Goal: Task Accomplishment & Management: Complete application form

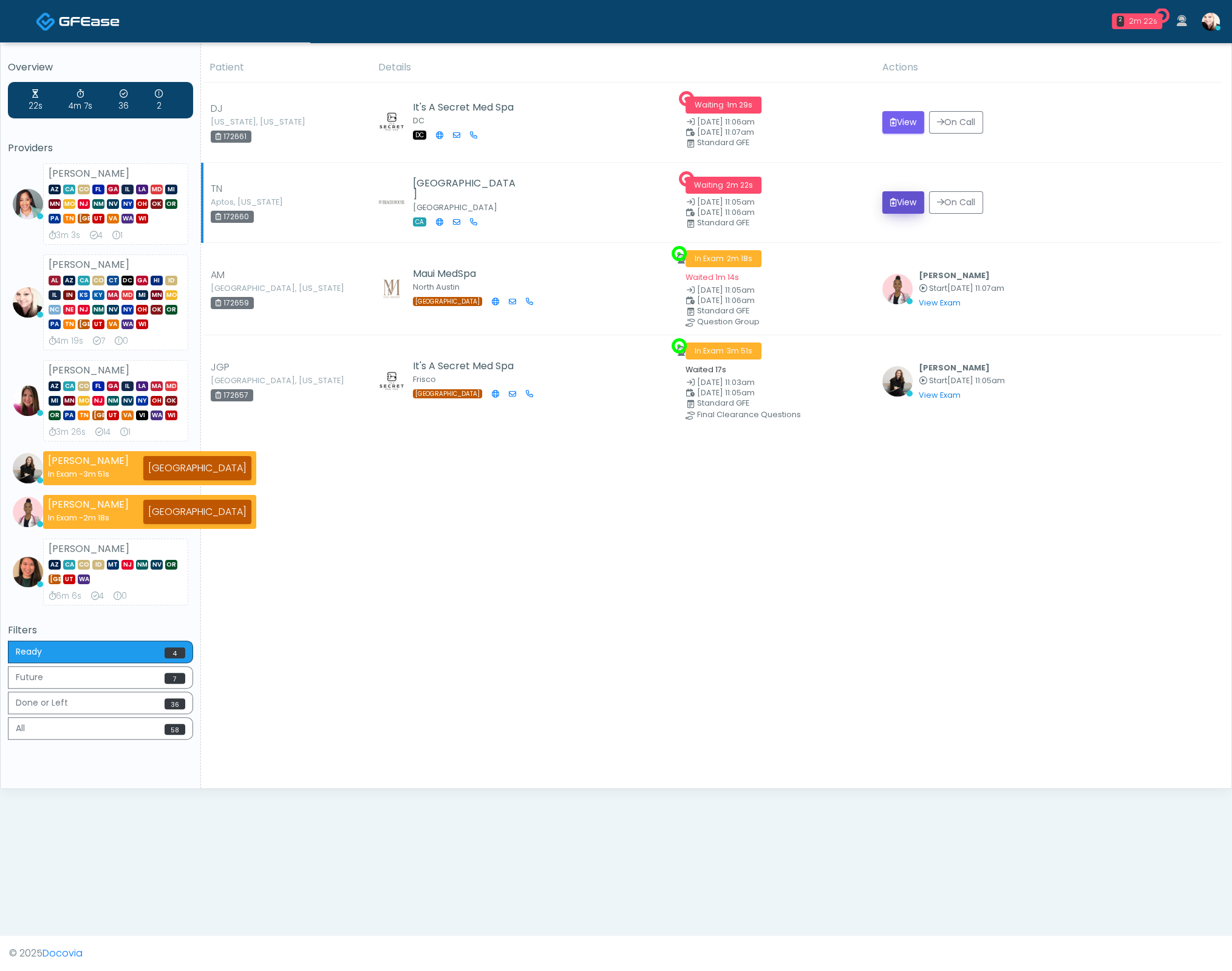
click at [913, 202] on button "View" at bounding box center [903, 202] width 42 height 22
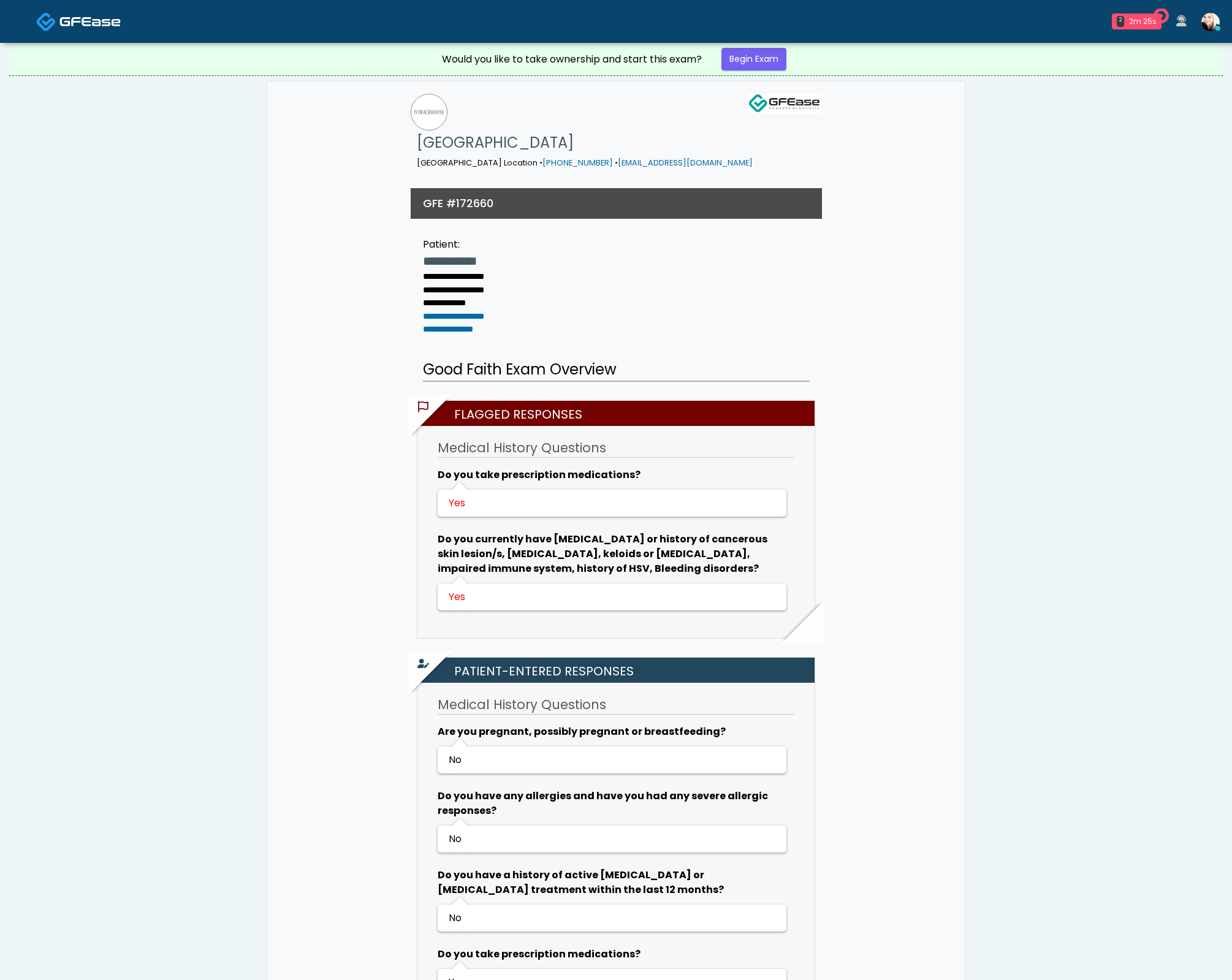
click at [49, 23] on img at bounding box center [46, 22] width 21 height 21
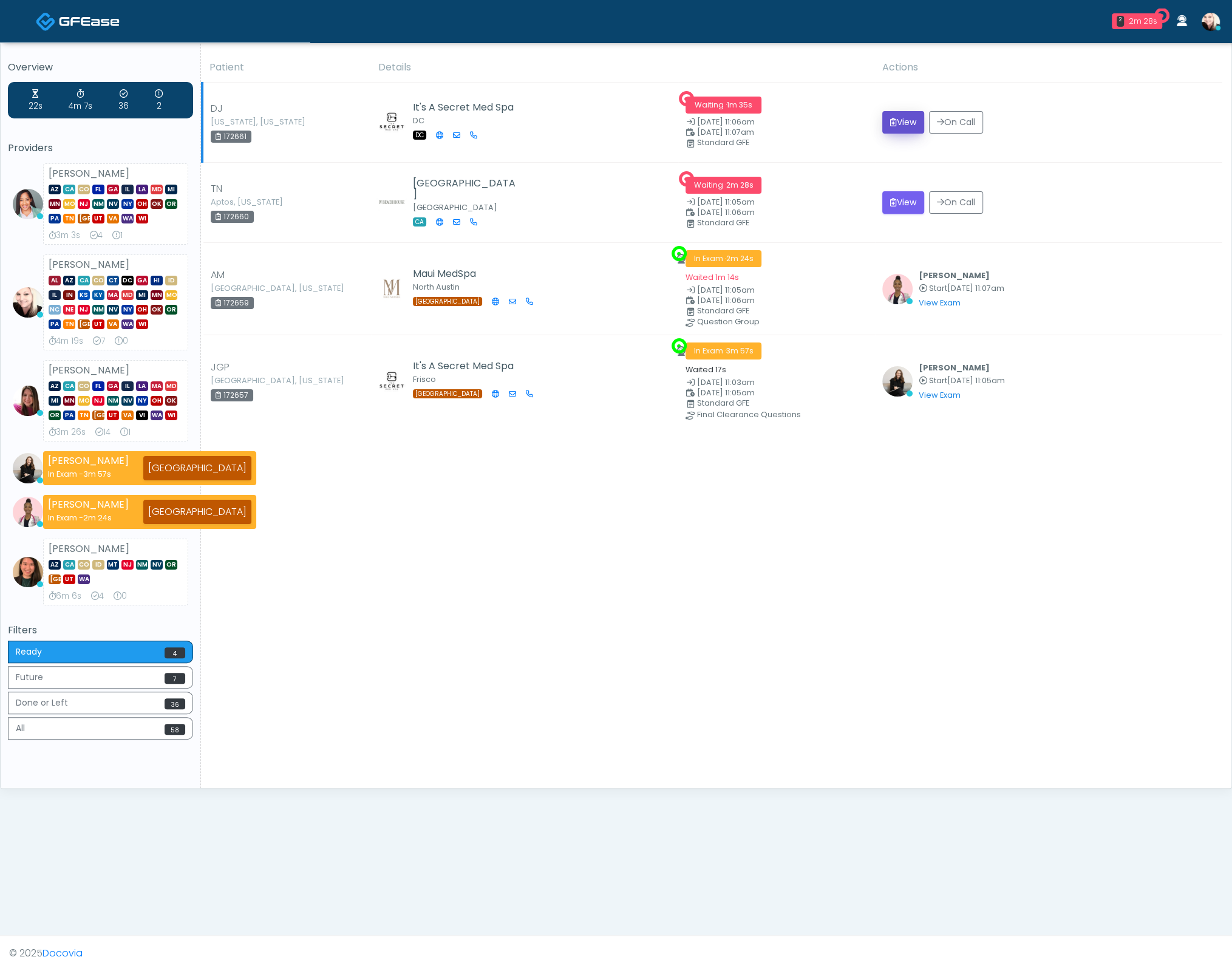
click at [890, 126] on icon "submit" at bounding box center [893, 122] width 7 height 9
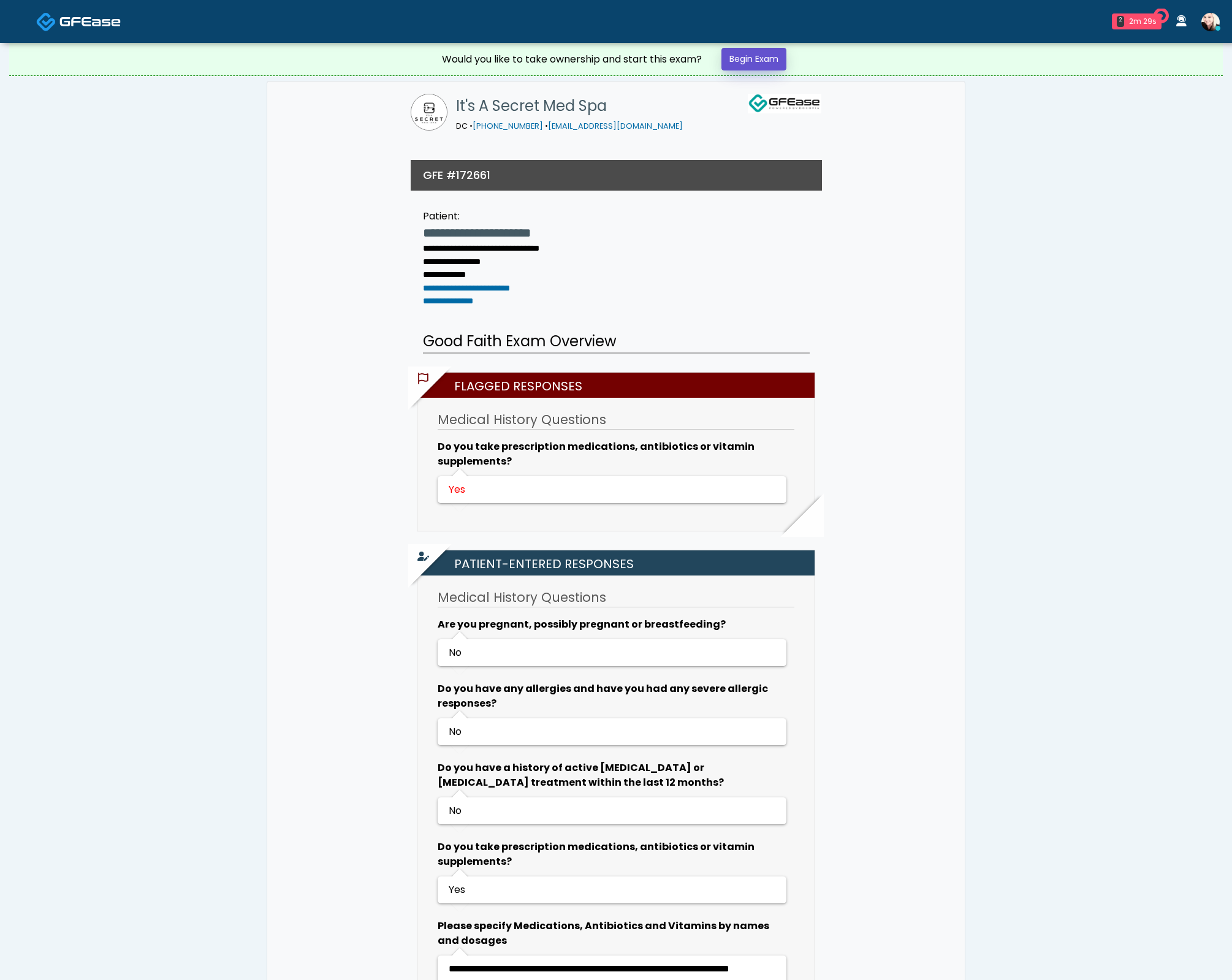
click at [757, 59] on link "Begin Exam" at bounding box center [754, 59] width 65 height 23
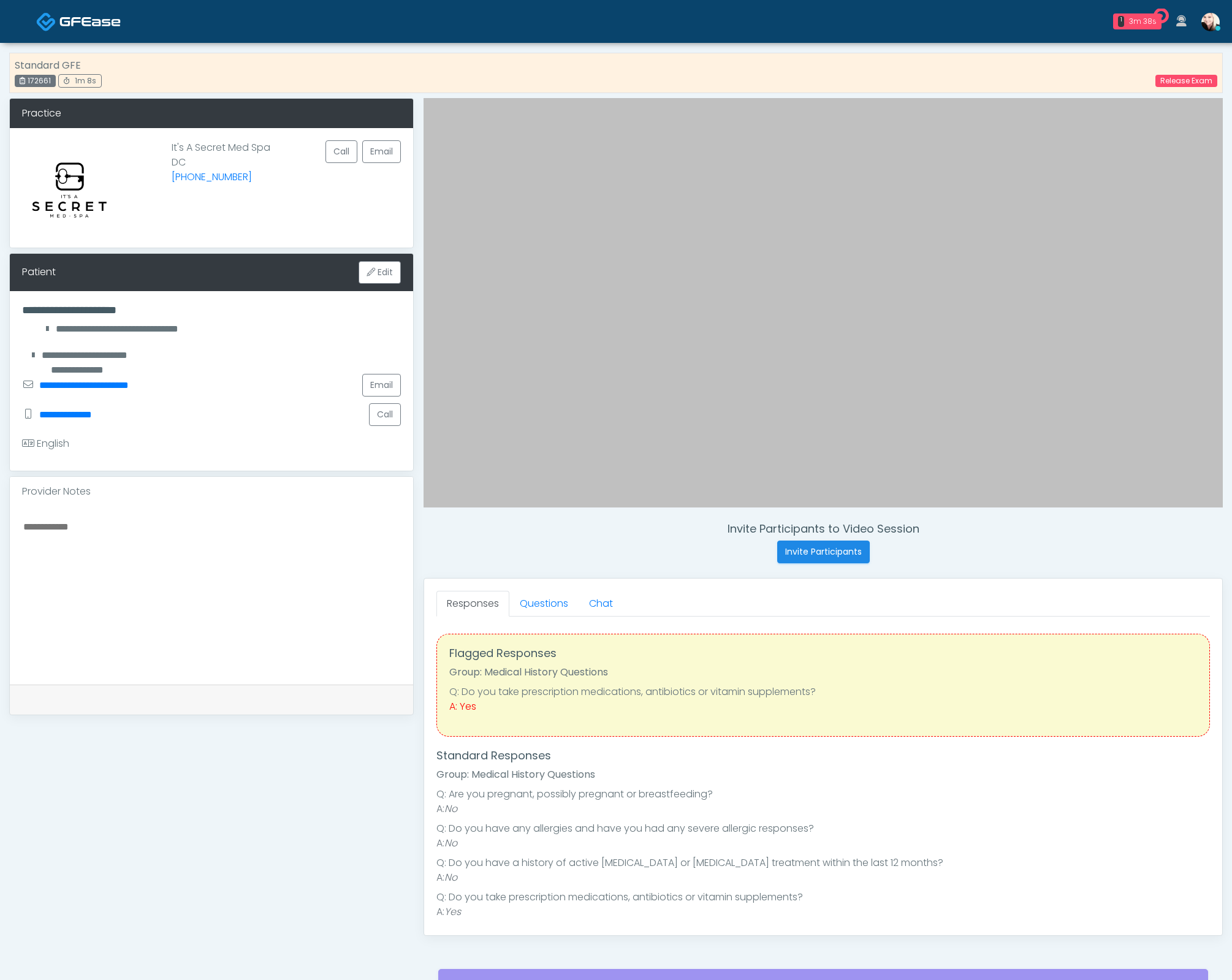
scroll to position [226, 0]
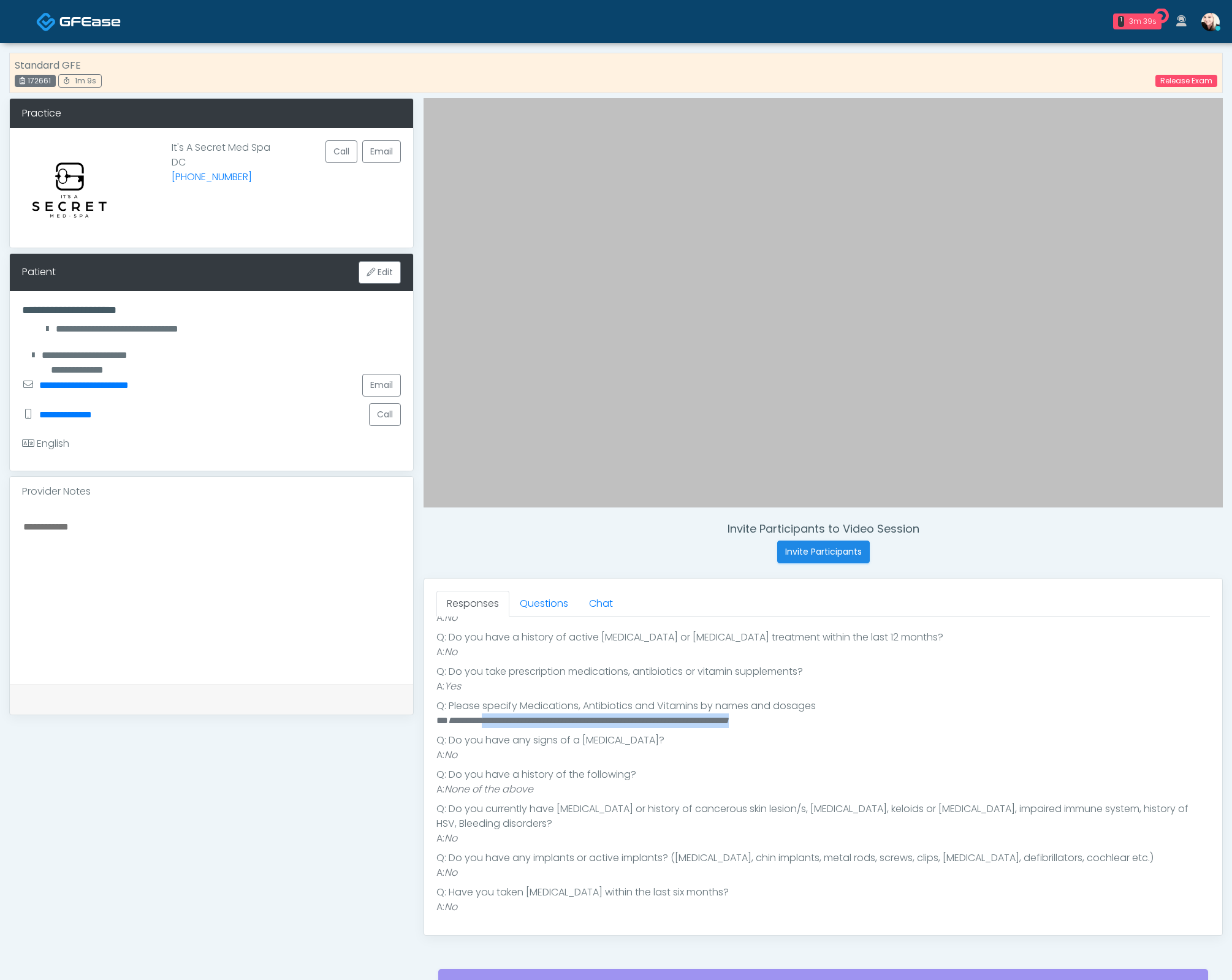
drag, startPoint x: 504, startPoint y: 724, endPoint x: 840, endPoint y: 719, distance: 336.0
click at [833, 720] on li "**********" at bounding box center [817, 721] width 762 height 15
click at [841, 719] on li "**********" at bounding box center [817, 721] width 762 height 15
click at [534, 593] on link "Questions" at bounding box center [543, 604] width 70 height 26
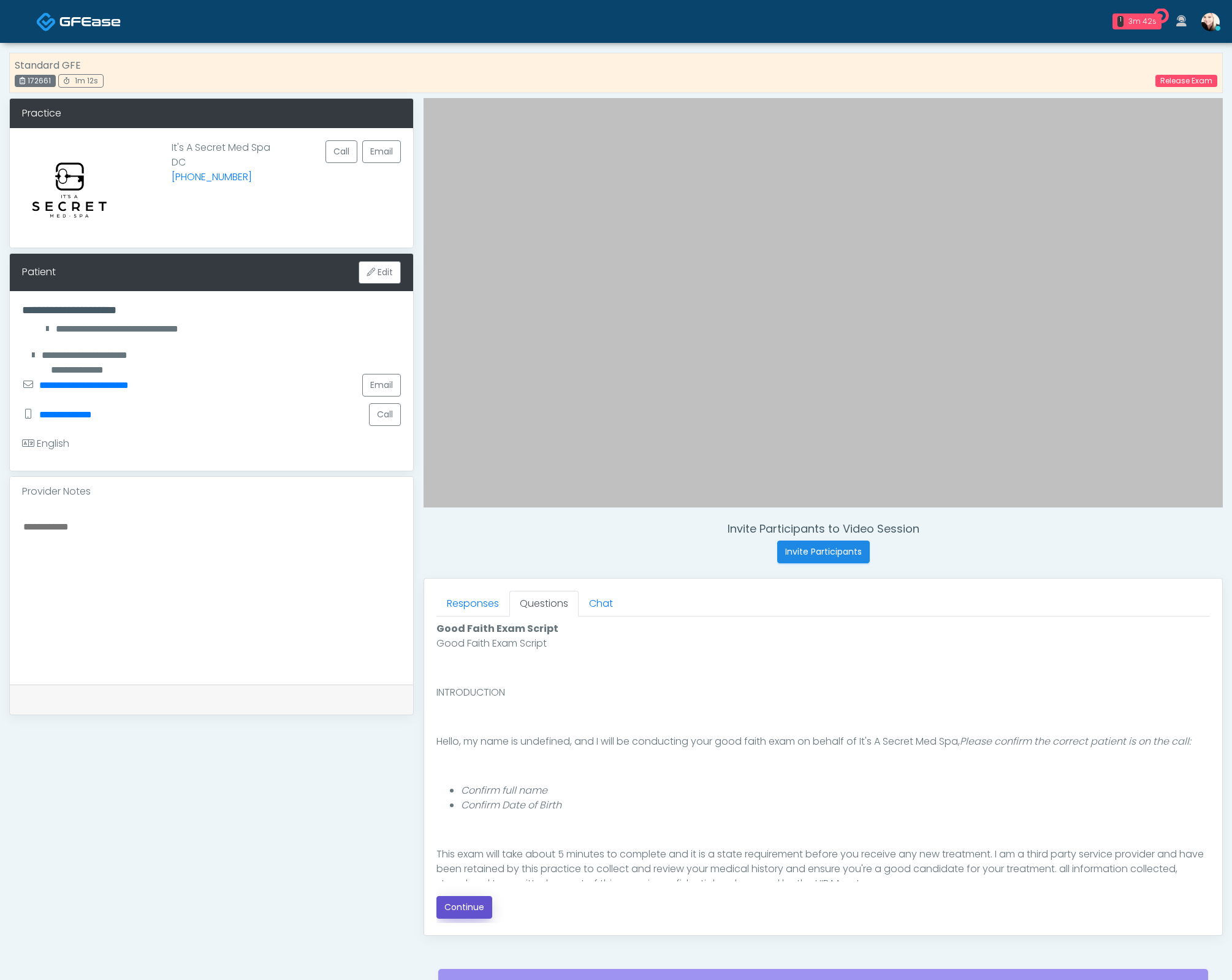
click at [466, 902] on button "Continue" at bounding box center [464, 907] width 56 height 23
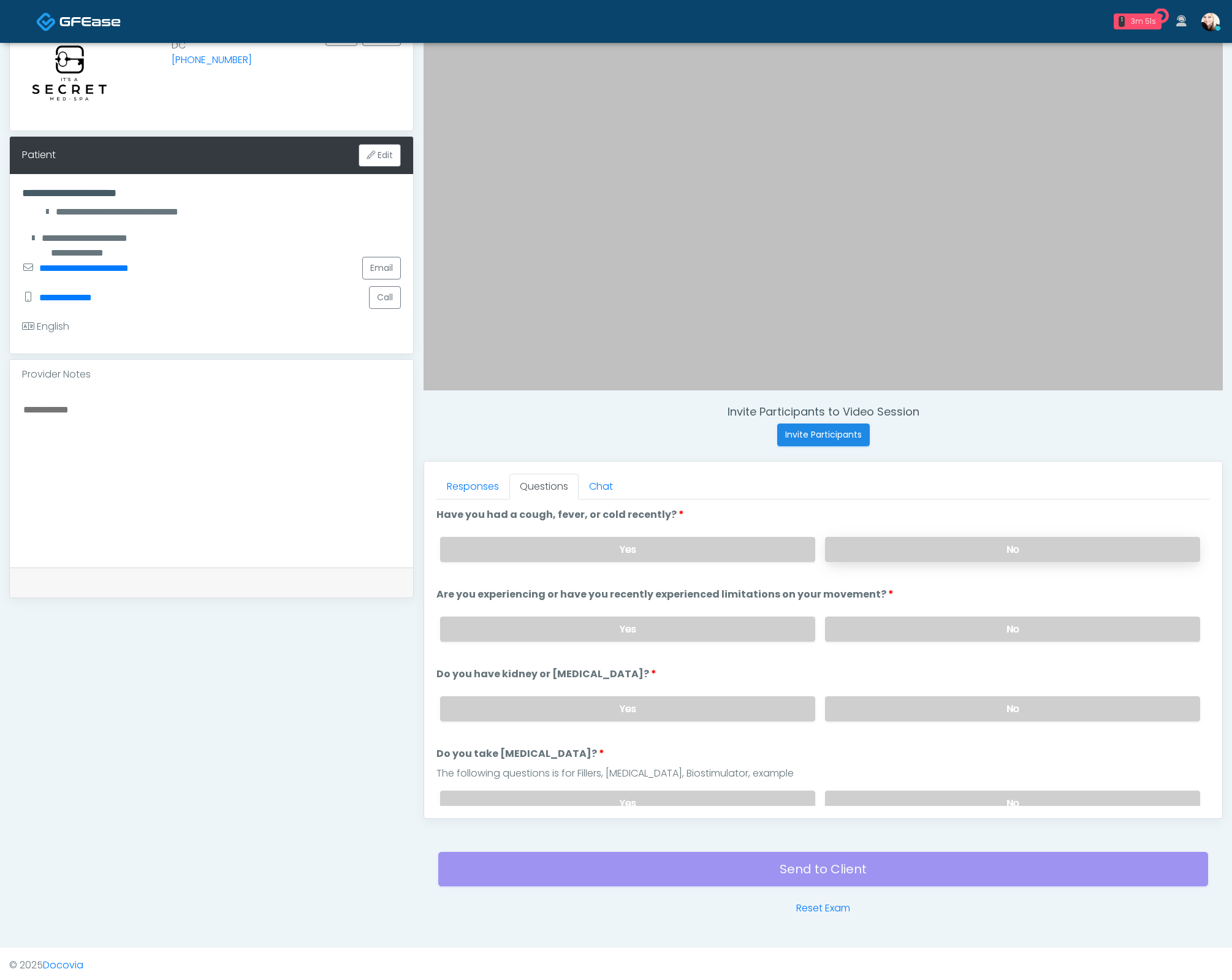
click at [927, 549] on label "No" at bounding box center [1012, 549] width 375 height 25
click at [937, 621] on label "No" at bounding box center [1012, 629] width 375 height 25
drag, startPoint x: 954, startPoint y: 683, endPoint x: 962, endPoint y: 700, distance: 18.8
click at [954, 686] on div "Yes No" at bounding box center [820, 708] width 779 height 45
click at [962, 700] on label "No" at bounding box center [1012, 709] width 375 height 25
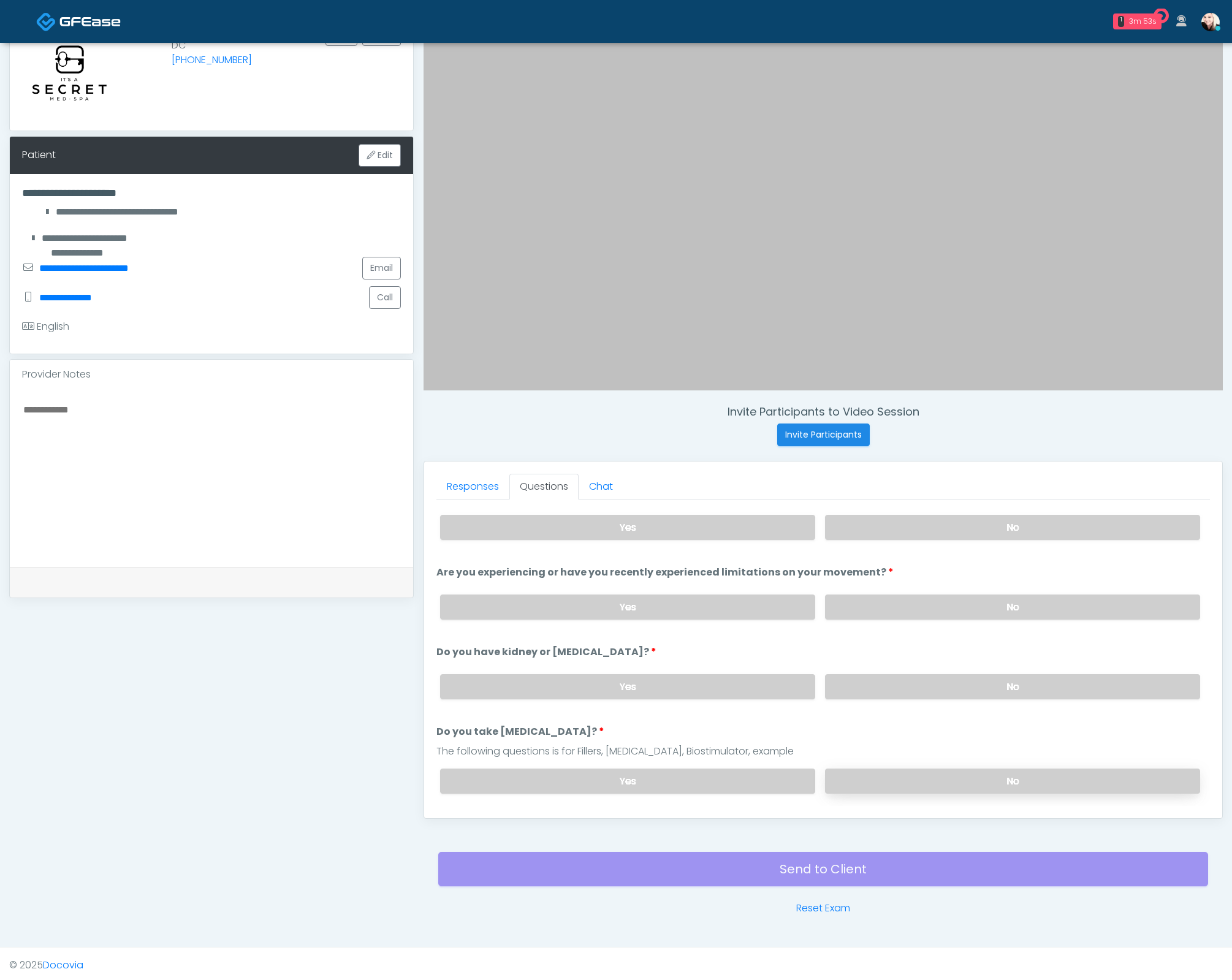
click at [974, 776] on label "No" at bounding box center [1012, 781] width 375 height 25
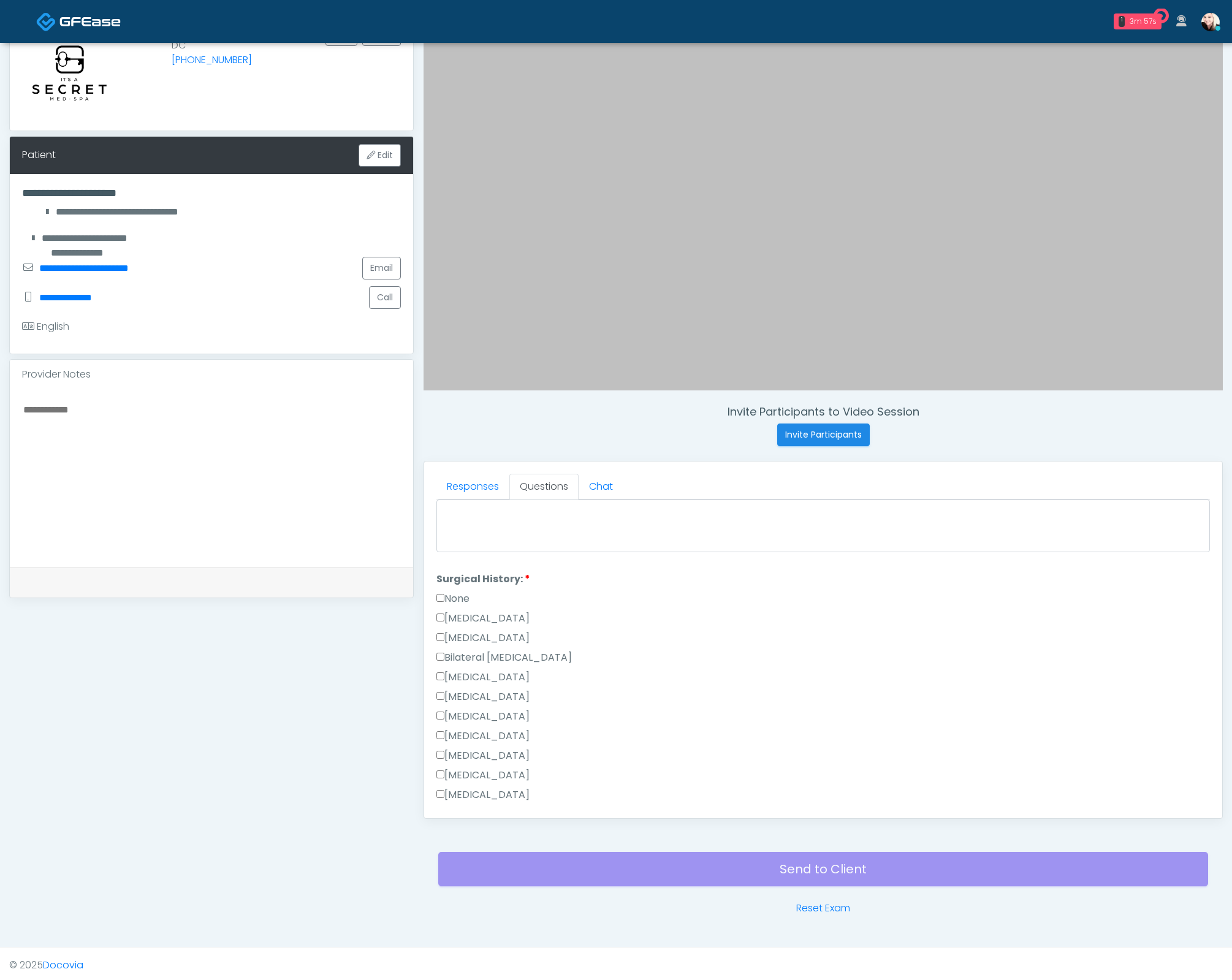
scroll to position [631, 0]
click at [433, 583] on div "Responses Questions Chat Good Faith Exam Script Good Faith Exam Script INTRODUC…" at bounding box center [823, 639] width 798 height 357
drag, startPoint x: 438, startPoint y: 584, endPoint x: 454, endPoint y: 606, distance: 27.2
click at [438, 591] on label "None" at bounding box center [453, 598] width 33 height 15
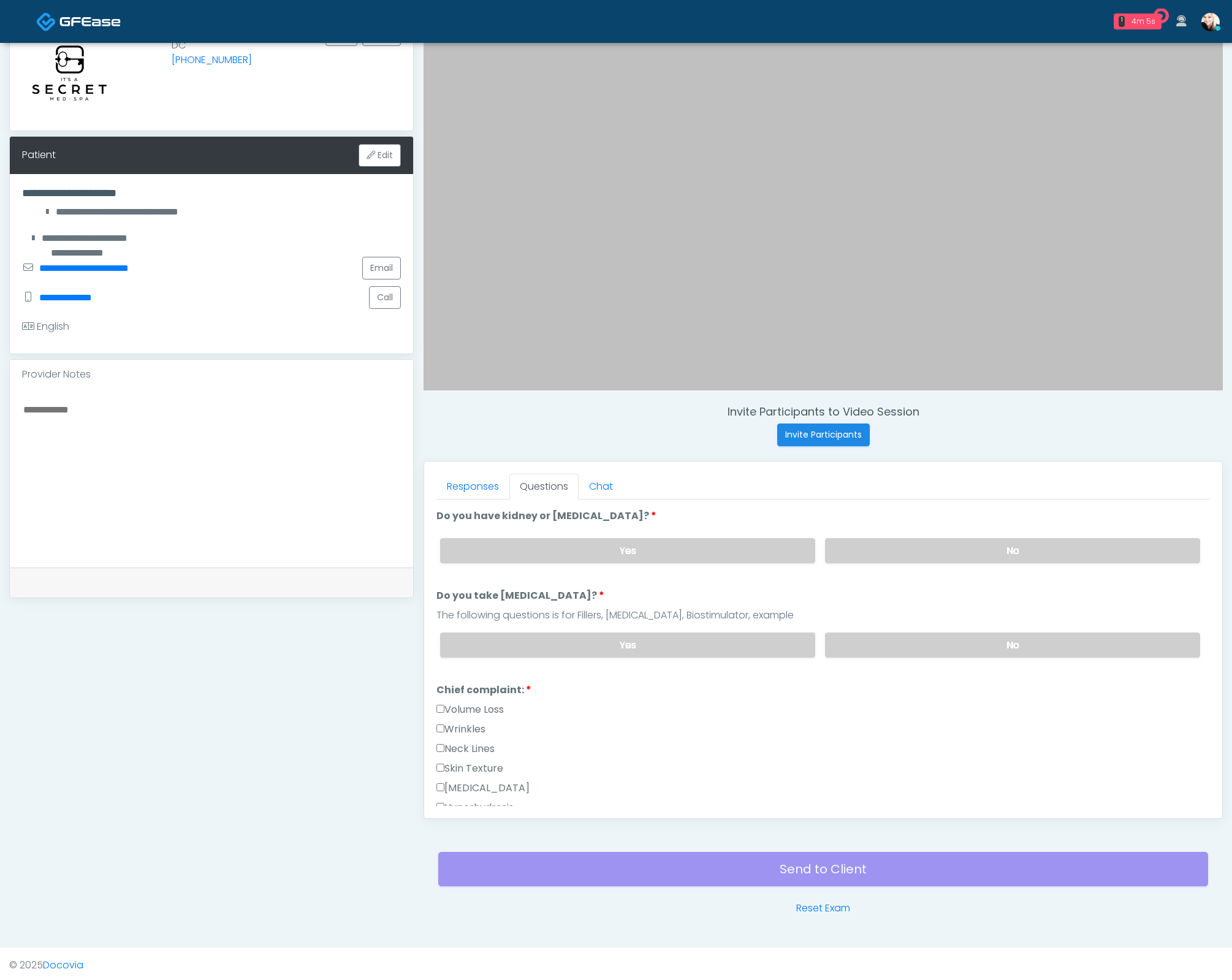
click at [466, 722] on label "Wrinkles" at bounding box center [461, 730] width 49 height 15
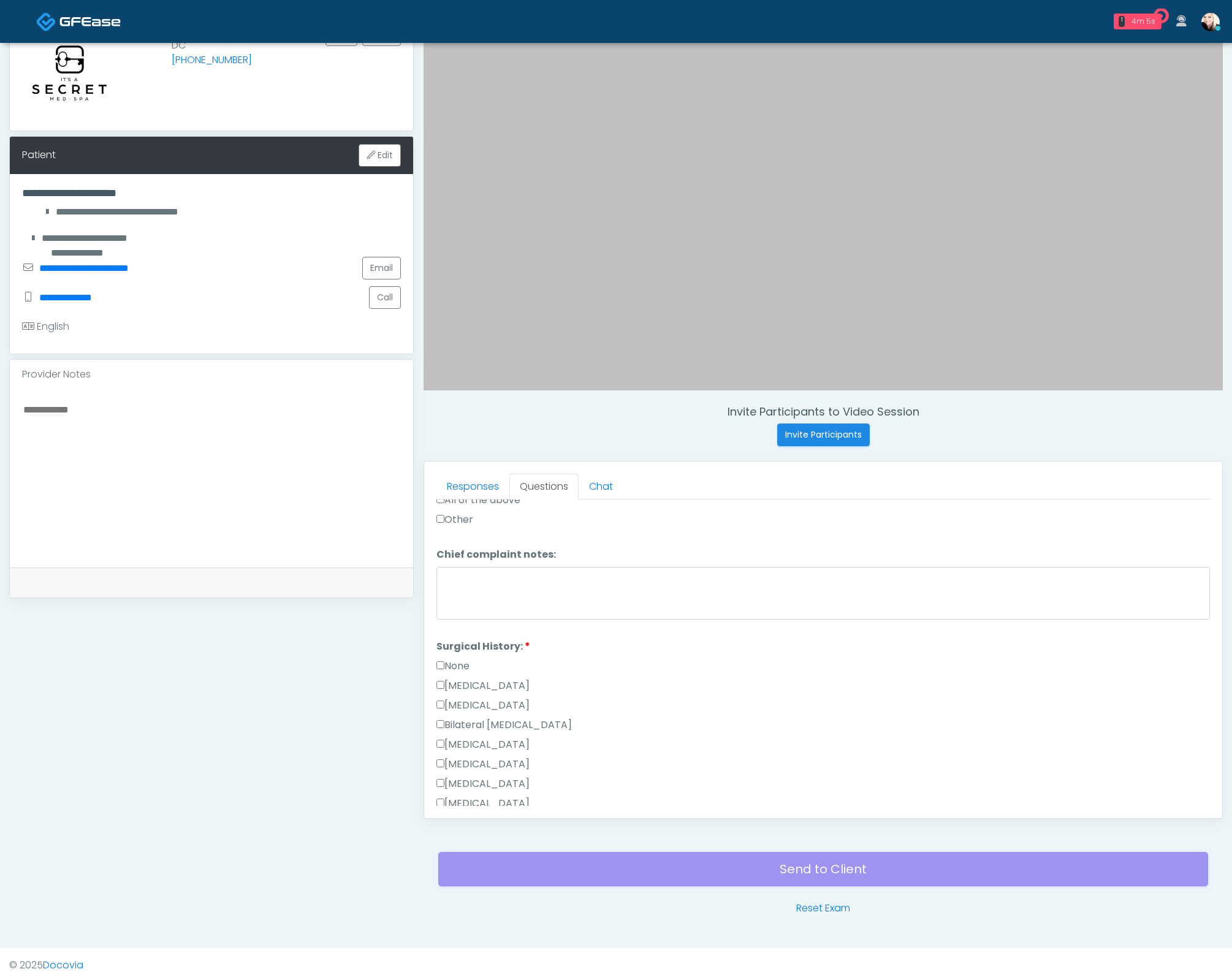
scroll to position [795, 0]
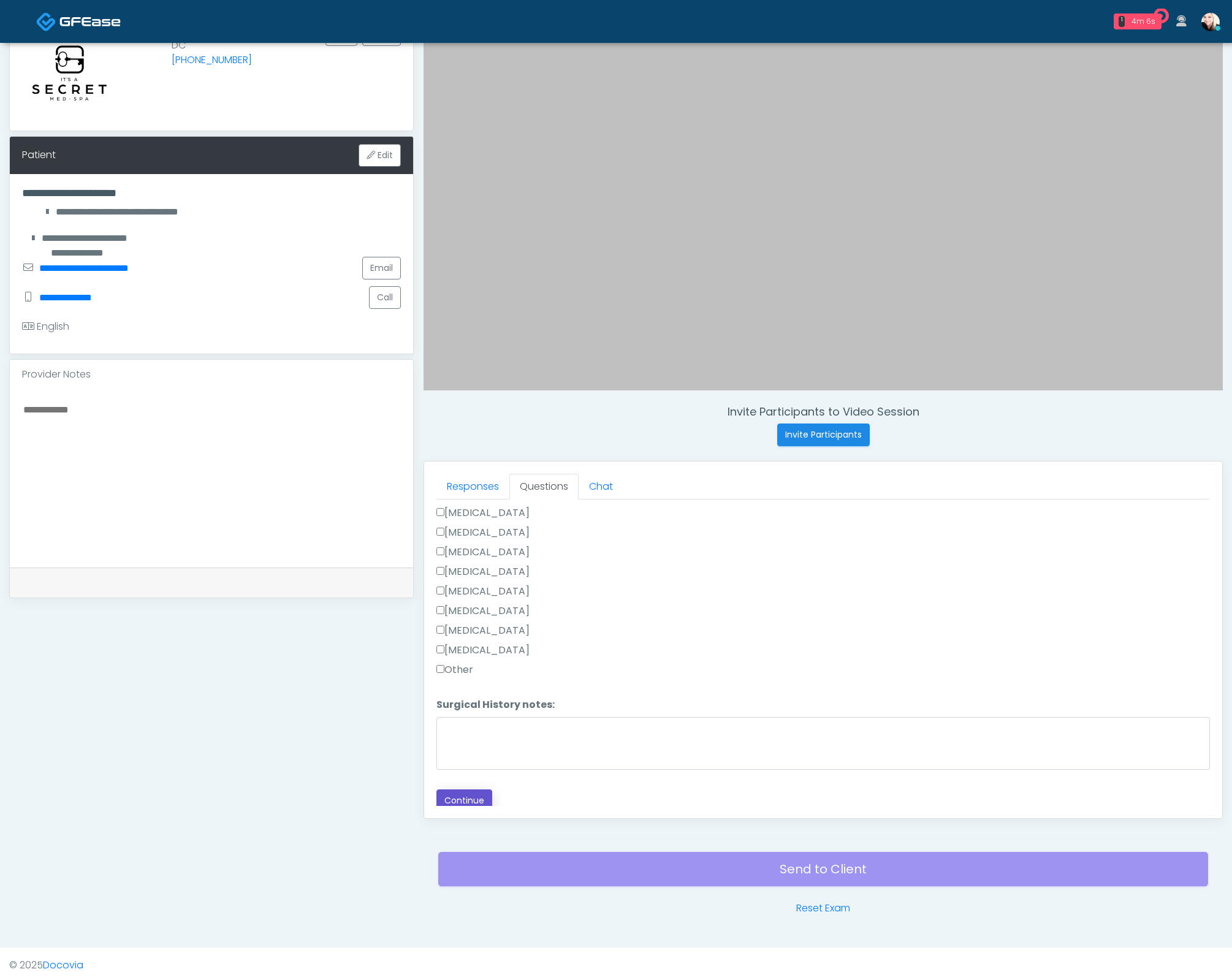
click at [483, 792] on button "Continue" at bounding box center [464, 801] width 56 height 23
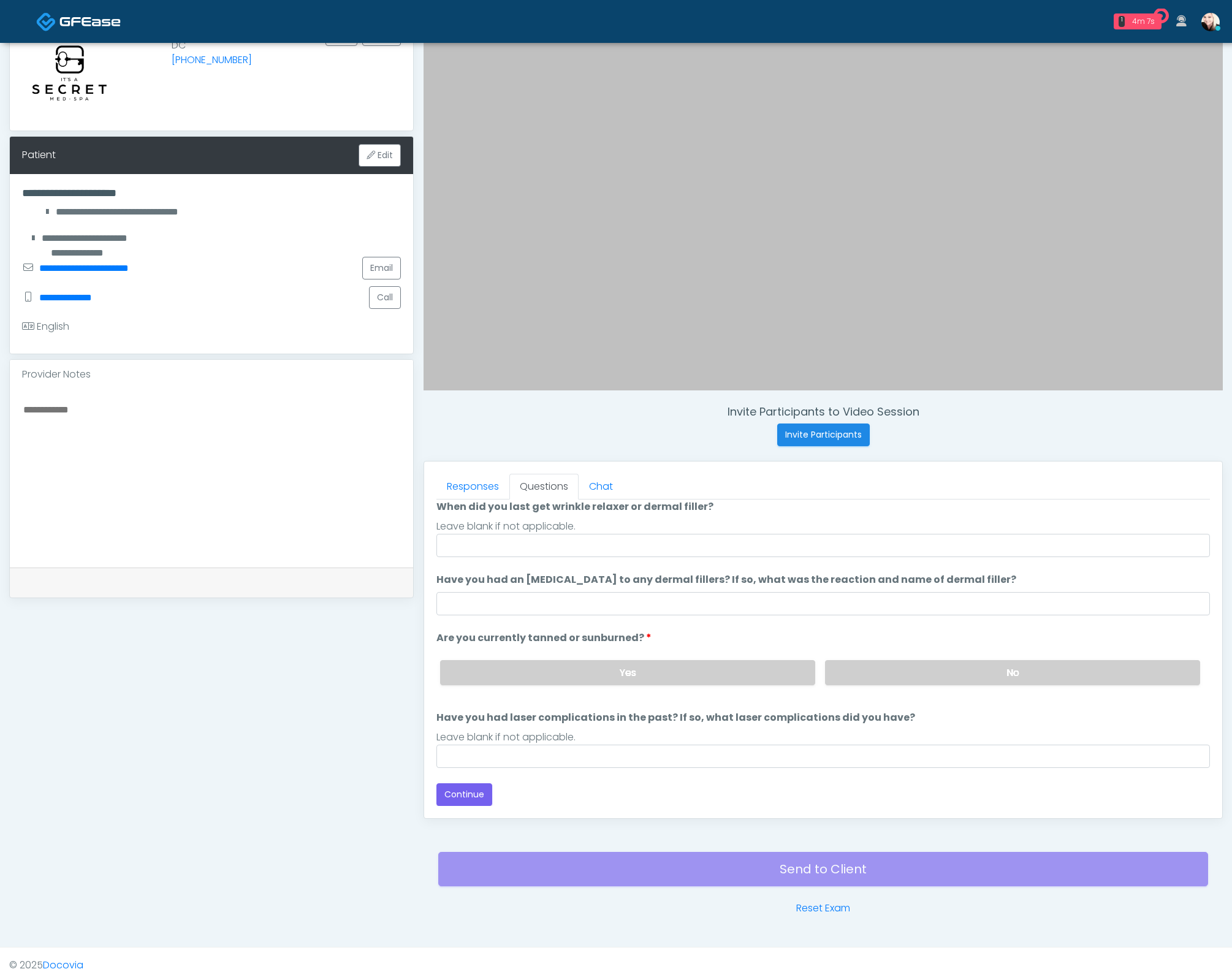
scroll to position [100, 0]
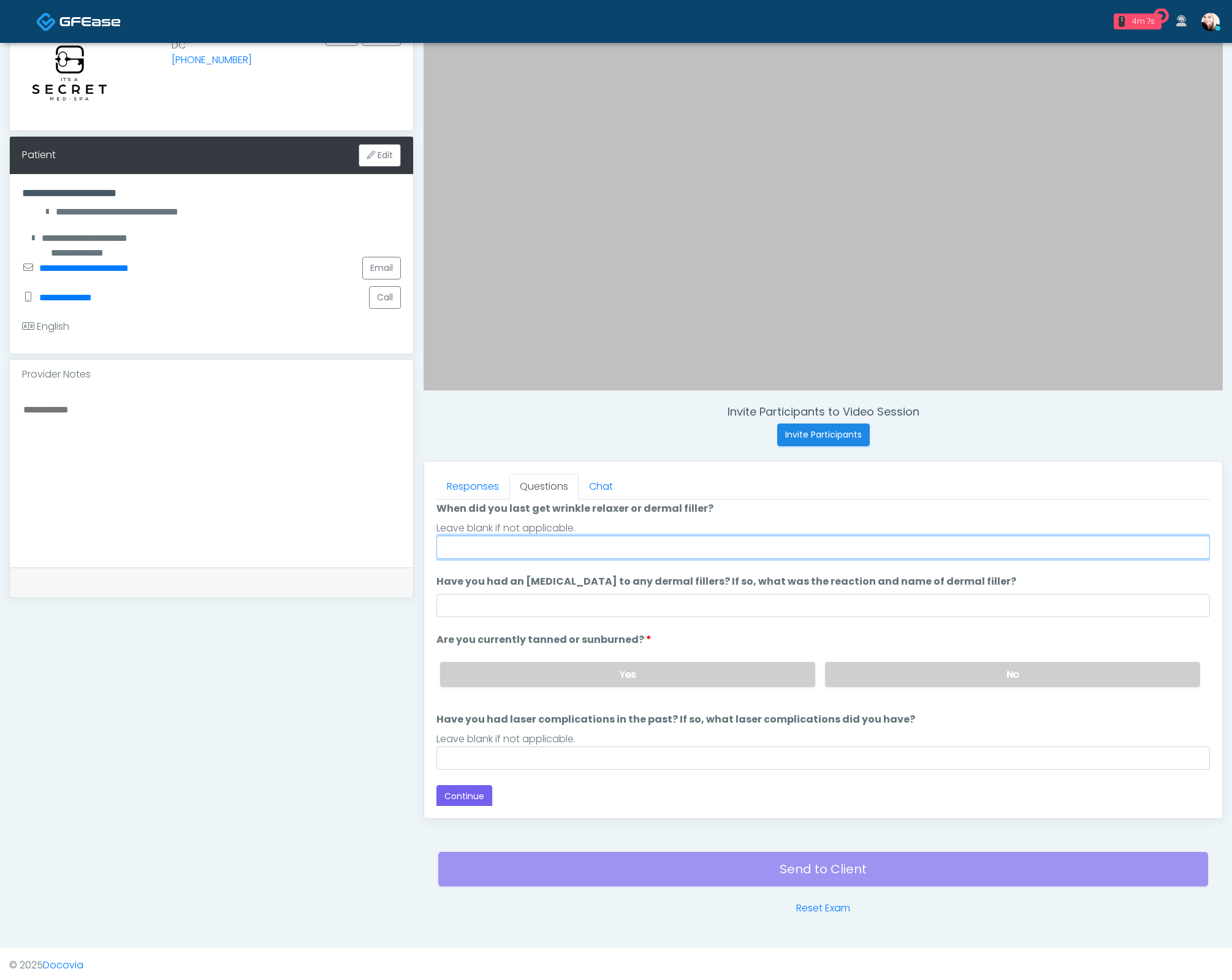
click at [530, 539] on input "When did you last get wrinkle relaxer or dermal filler?" at bounding box center [823, 547] width 773 height 23
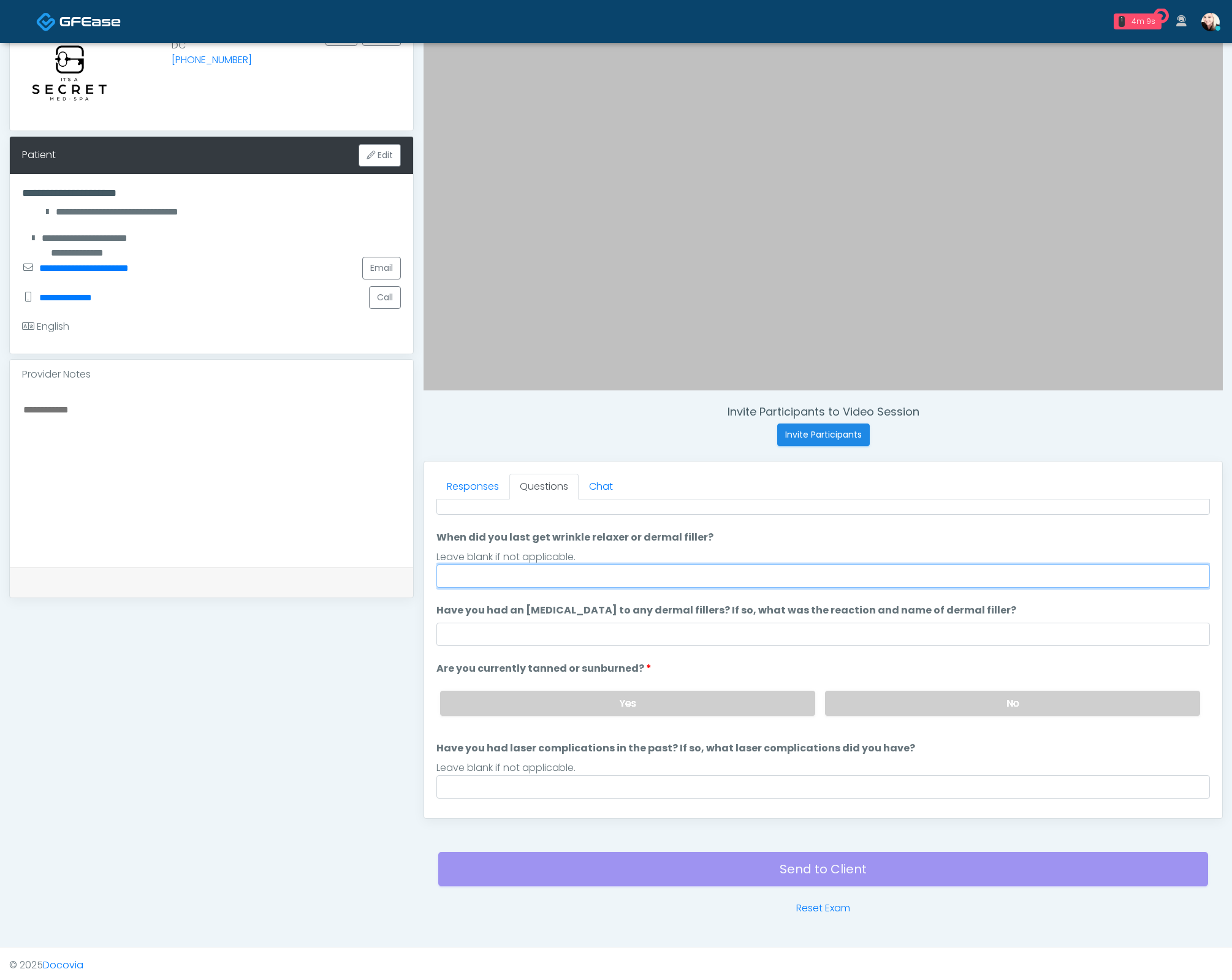
scroll to position [67, 0]
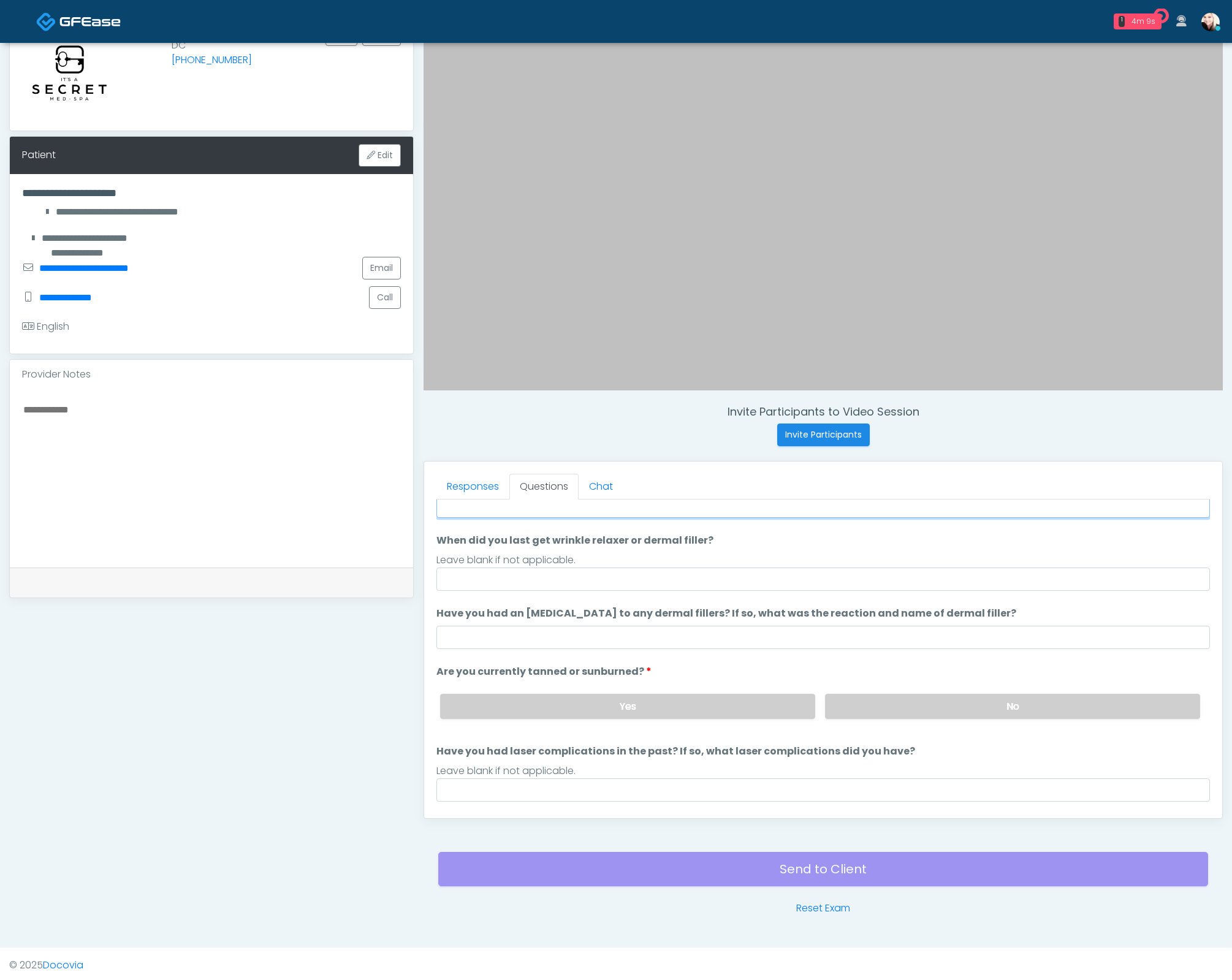
click at [483, 505] on input "Do you have a history of Guillain's barre or ALS? If so, please provide details." at bounding box center [823, 506] width 773 height 23
type input "****"
type input "*"
type input "**********"
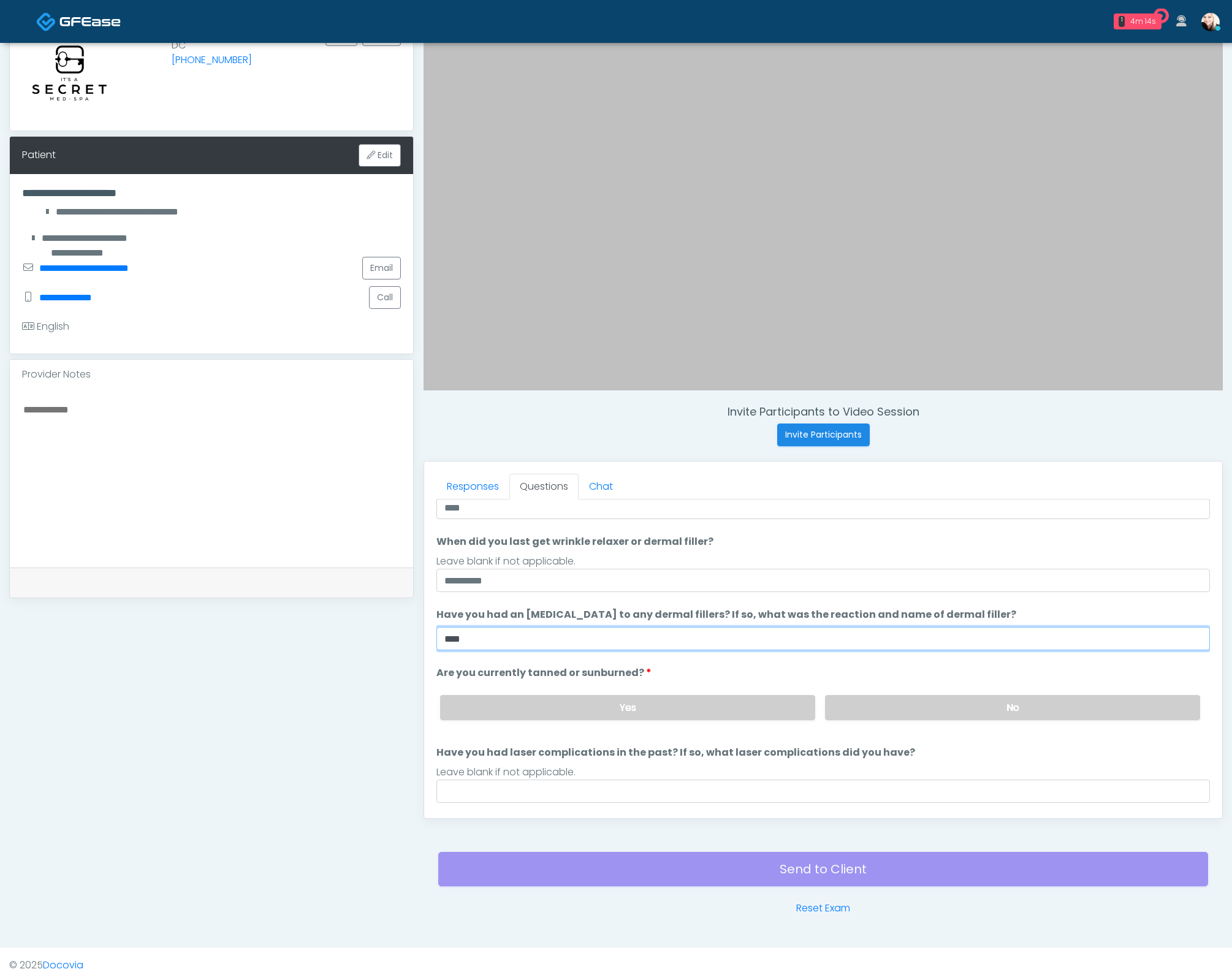
type input "****"
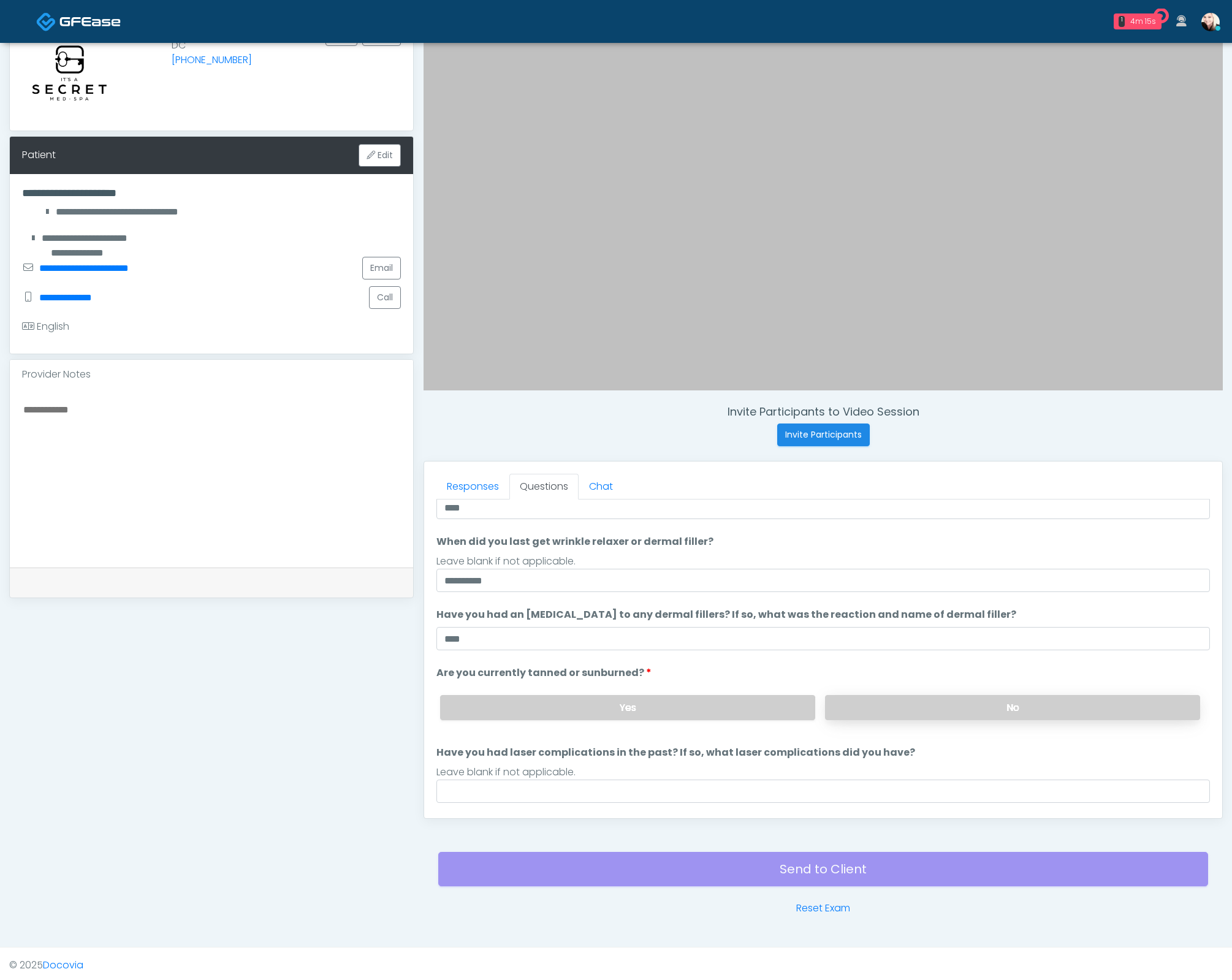
click at [906, 697] on label "No" at bounding box center [1012, 708] width 375 height 25
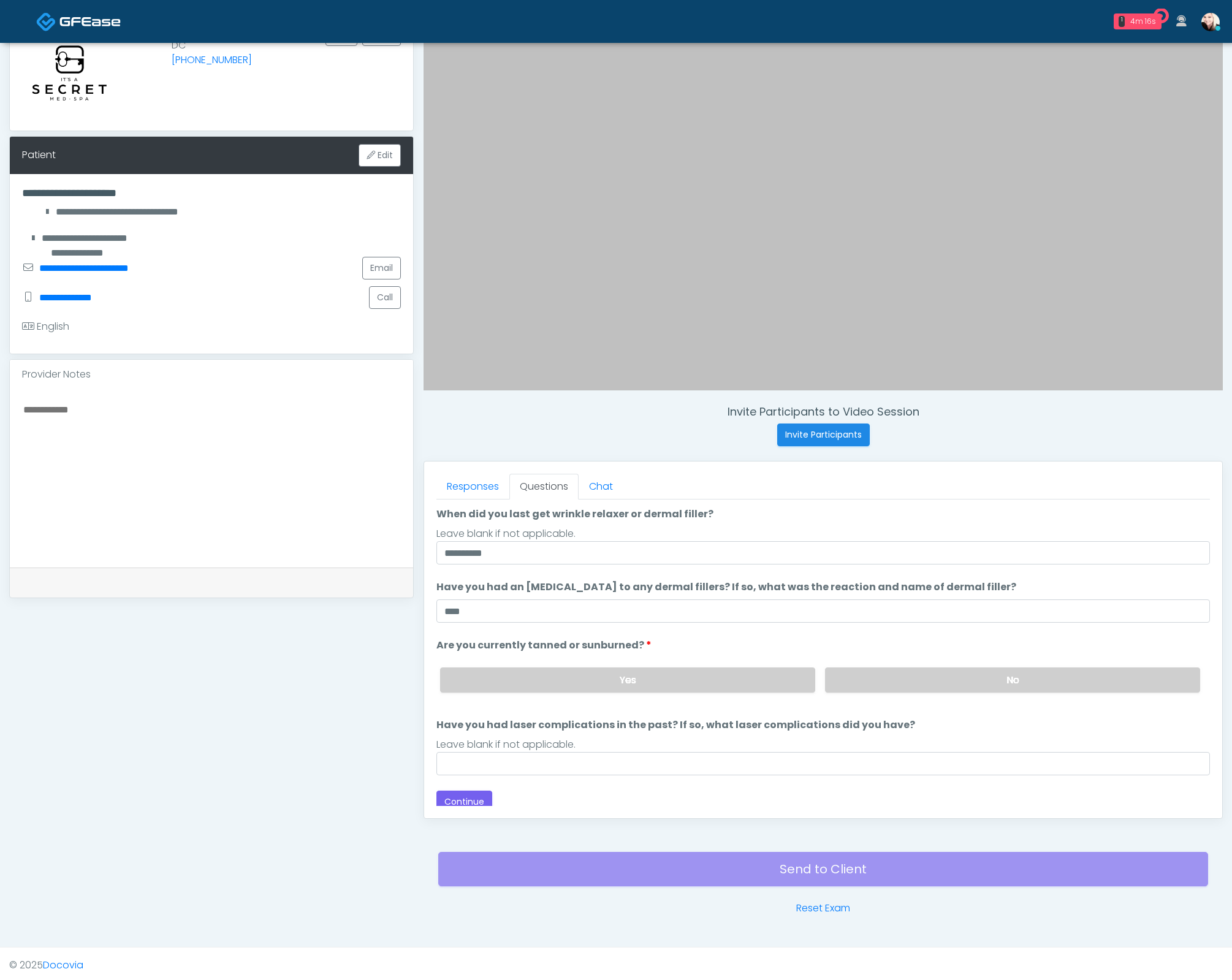
scroll to position [100, 0]
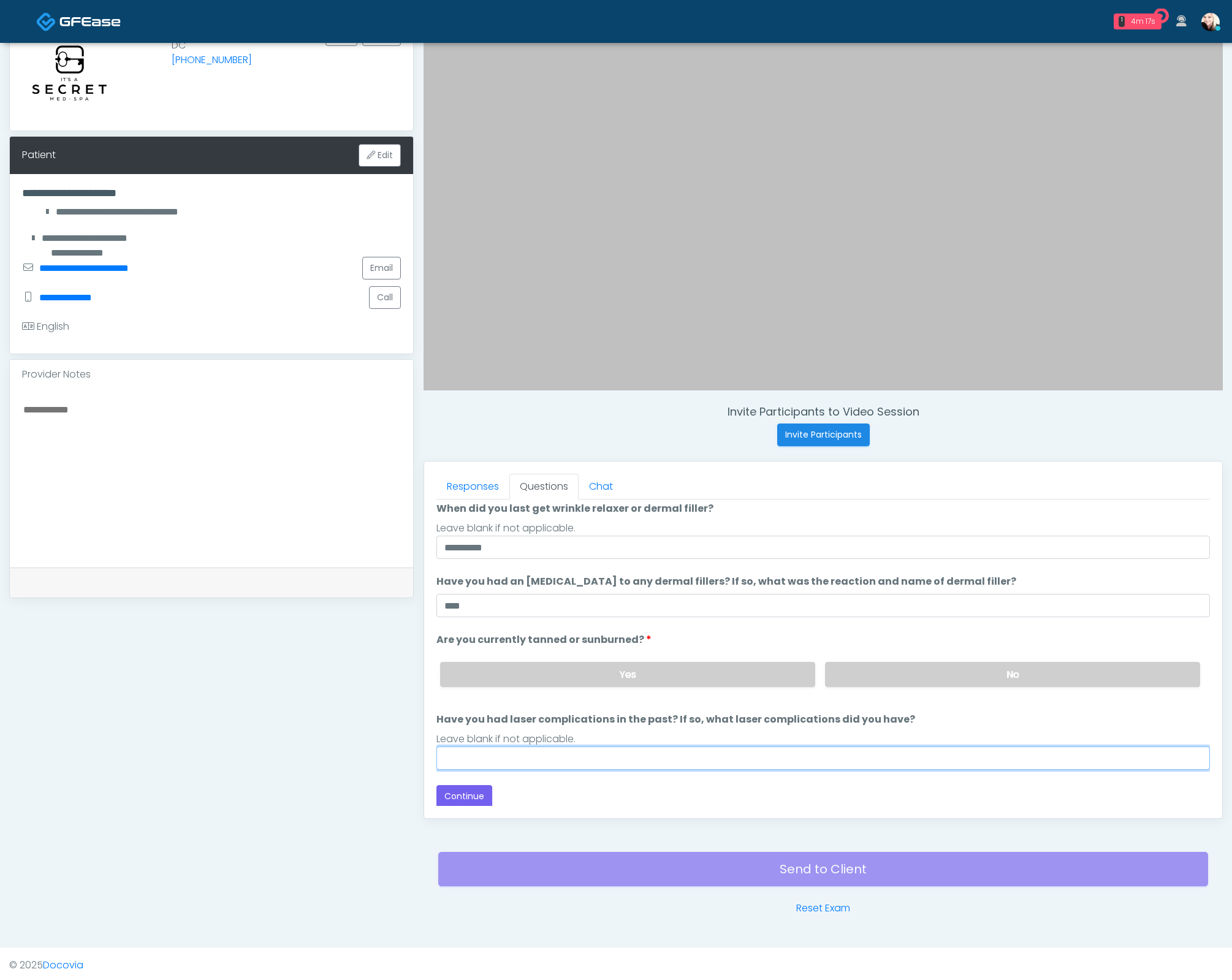
click at [571, 754] on input "Have you had laser complications in the past? If so, what laser complications d…" at bounding box center [823, 758] width 773 height 23
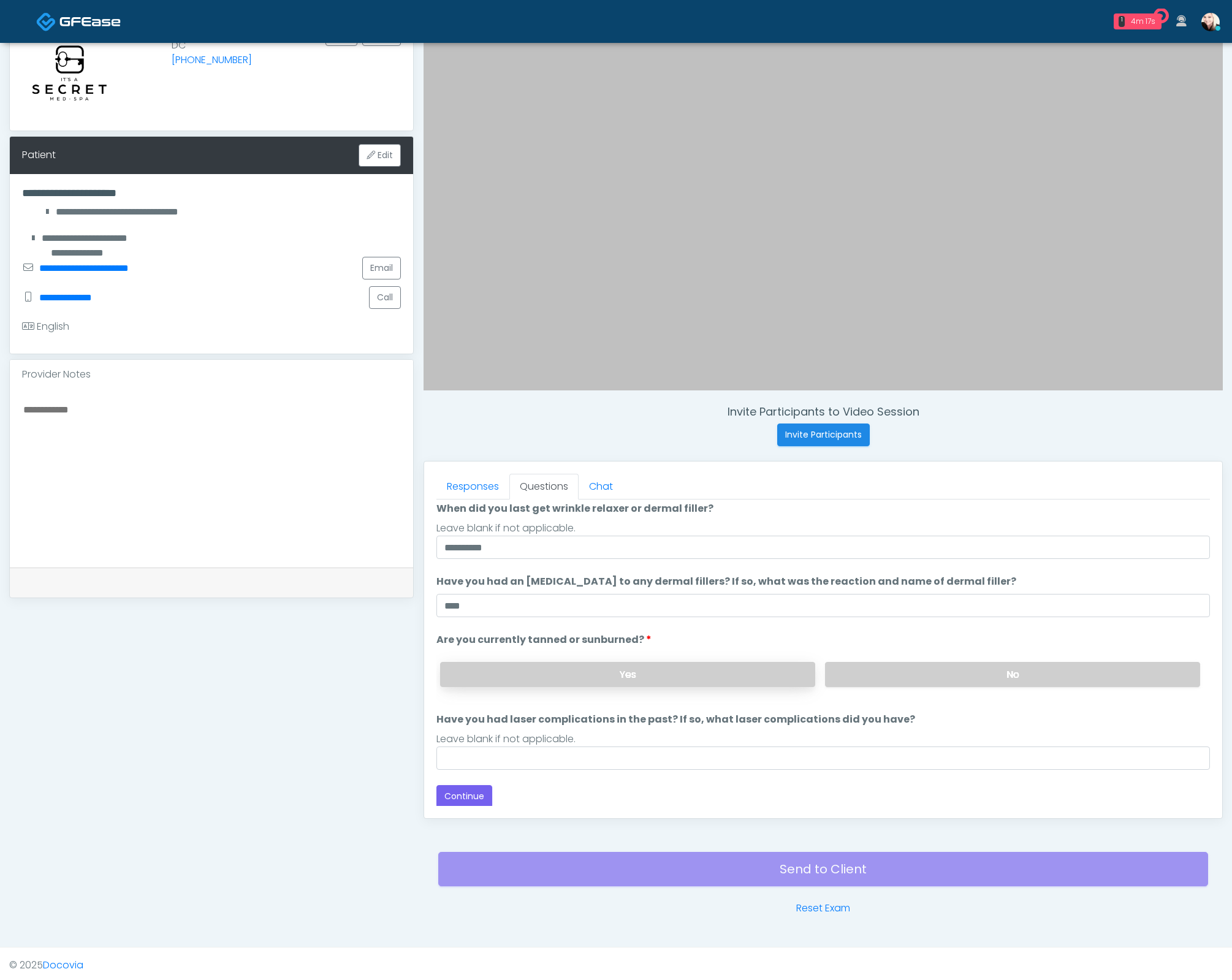
click at [603, 662] on label "Yes" at bounding box center [628, 675] width 375 height 25
click at [519, 768] on div "Loading... Connecting to your agent... Please wait while we prepare your person…" at bounding box center [823, 608] width 773 height 400
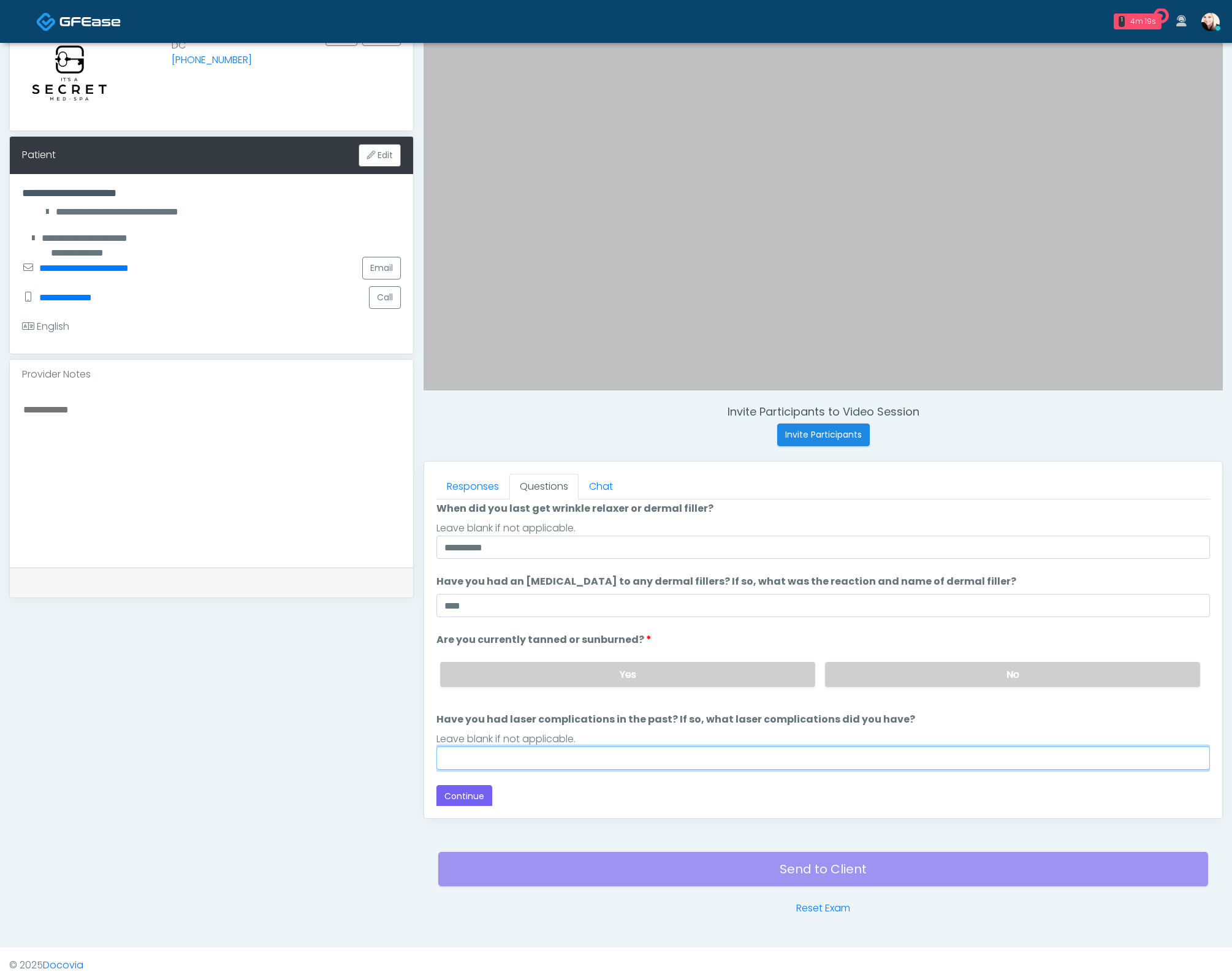
click at [513, 746] on input "Have you had laser complications in the past? If so, what laser complications d…" at bounding box center [823, 758] width 773 height 23
type input "****"
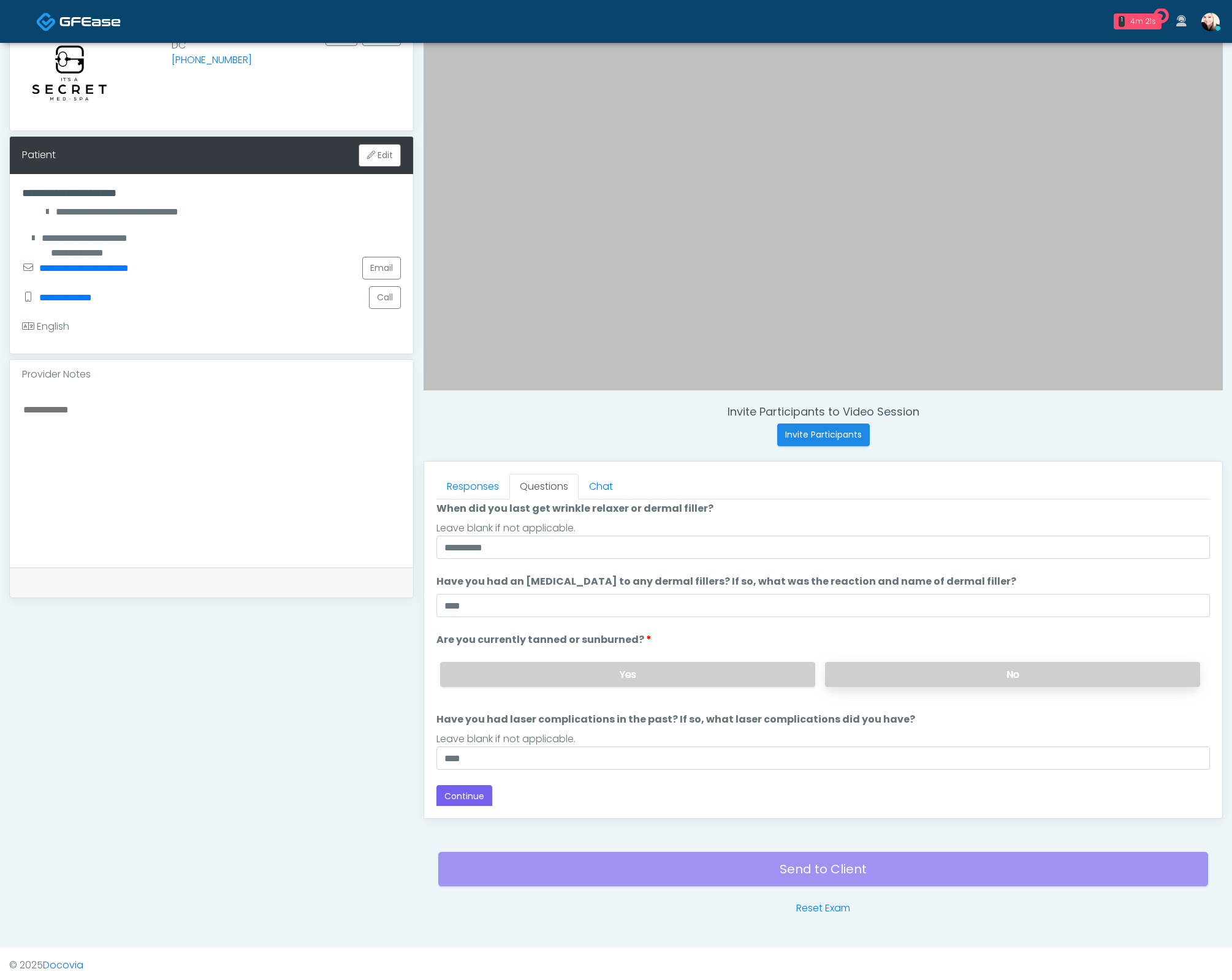
click at [884, 683] on div "Yes No" at bounding box center [820, 674] width 779 height 45
click at [847, 662] on label "No" at bounding box center [1012, 675] width 375 height 25
click at [456, 785] on button "Continue" at bounding box center [464, 796] width 56 height 23
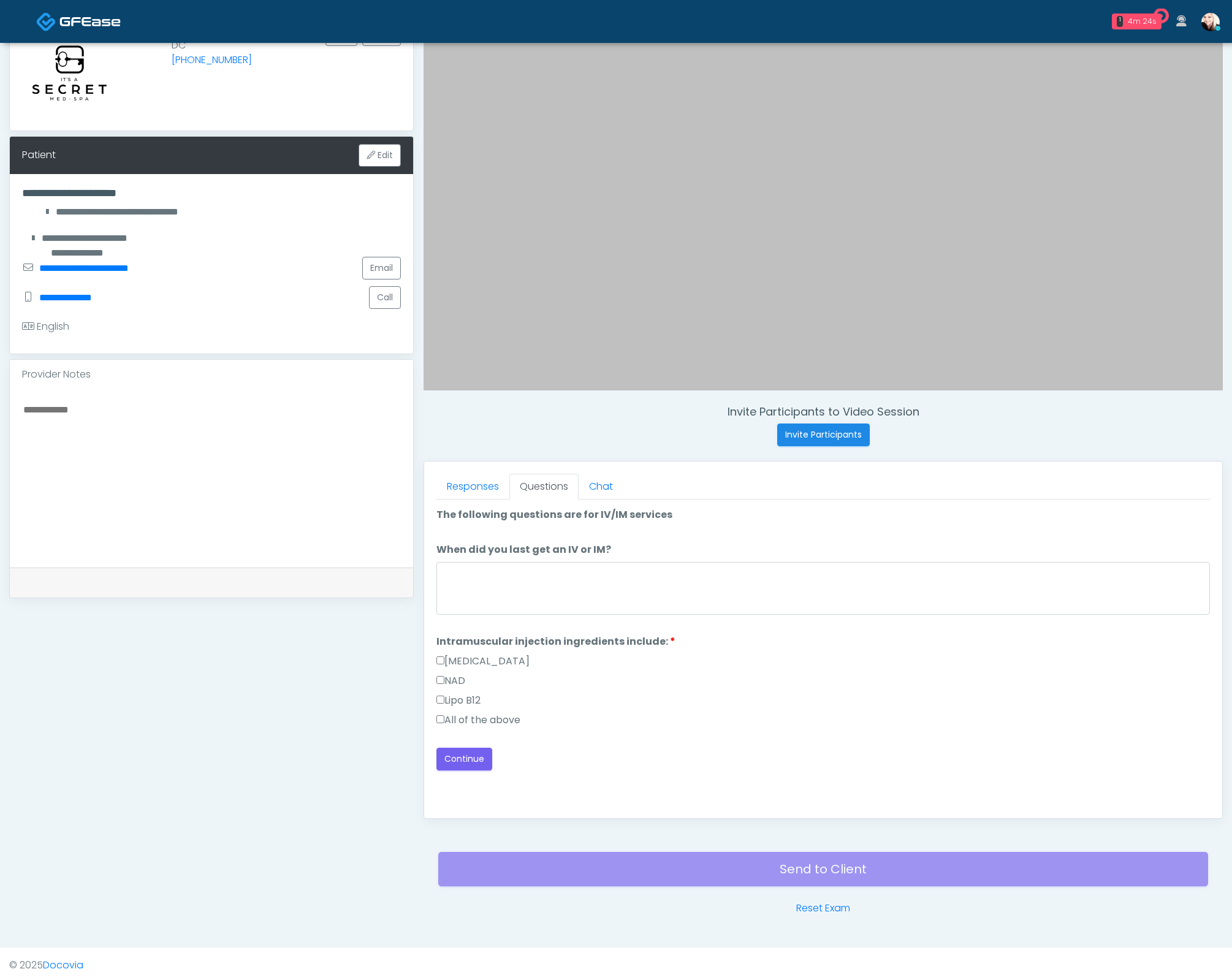
drag, startPoint x: 452, startPoint y: 723, endPoint x: 490, endPoint y: 615, distance: 114.5
click at [453, 722] on label "All of the above" at bounding box center [478, 720] width 84 height 15
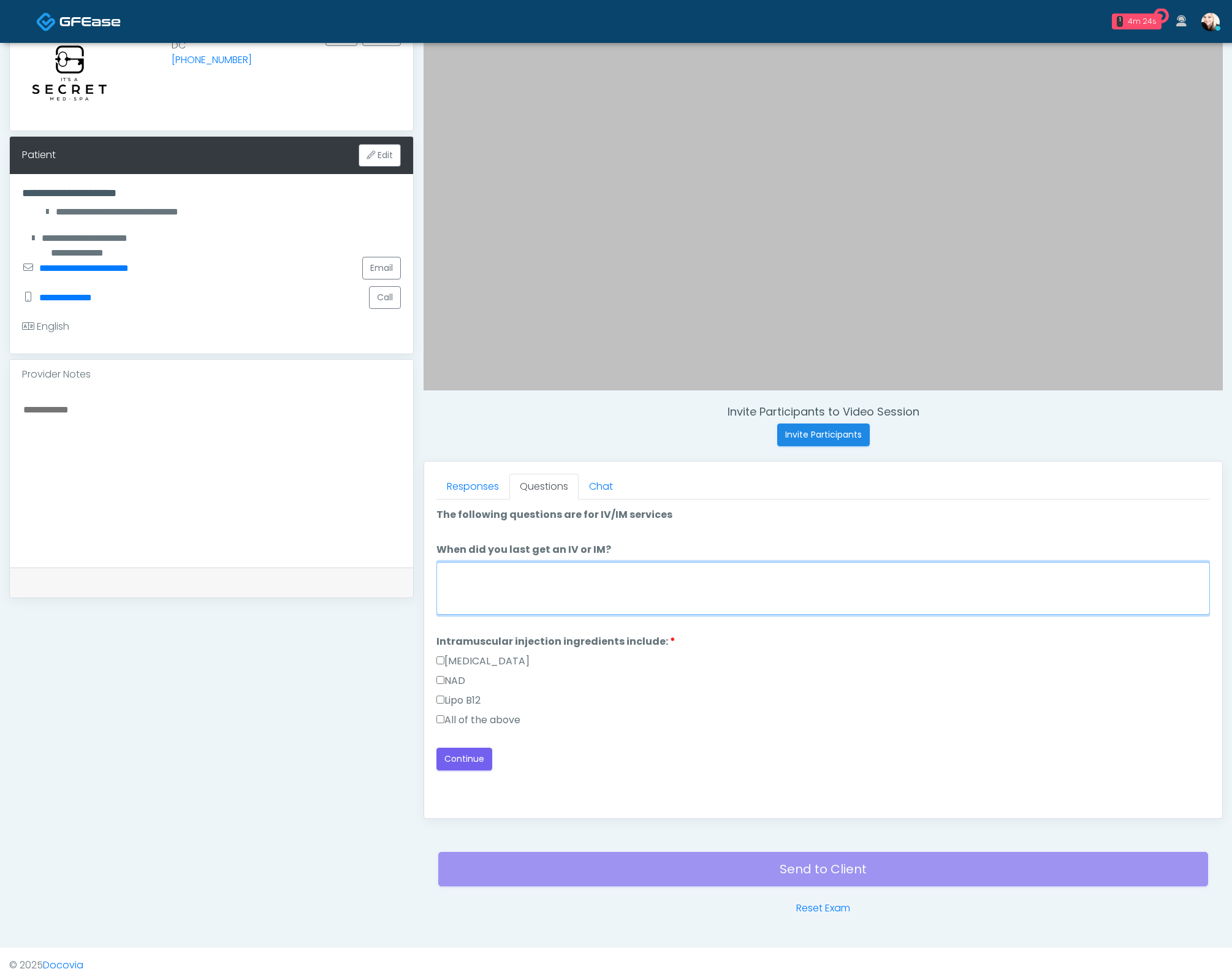
click at [507, 584] on textarea "When did you last get an IV or IM?" at bounding box center [823, 588] width 773 height 53
type textarea "****"
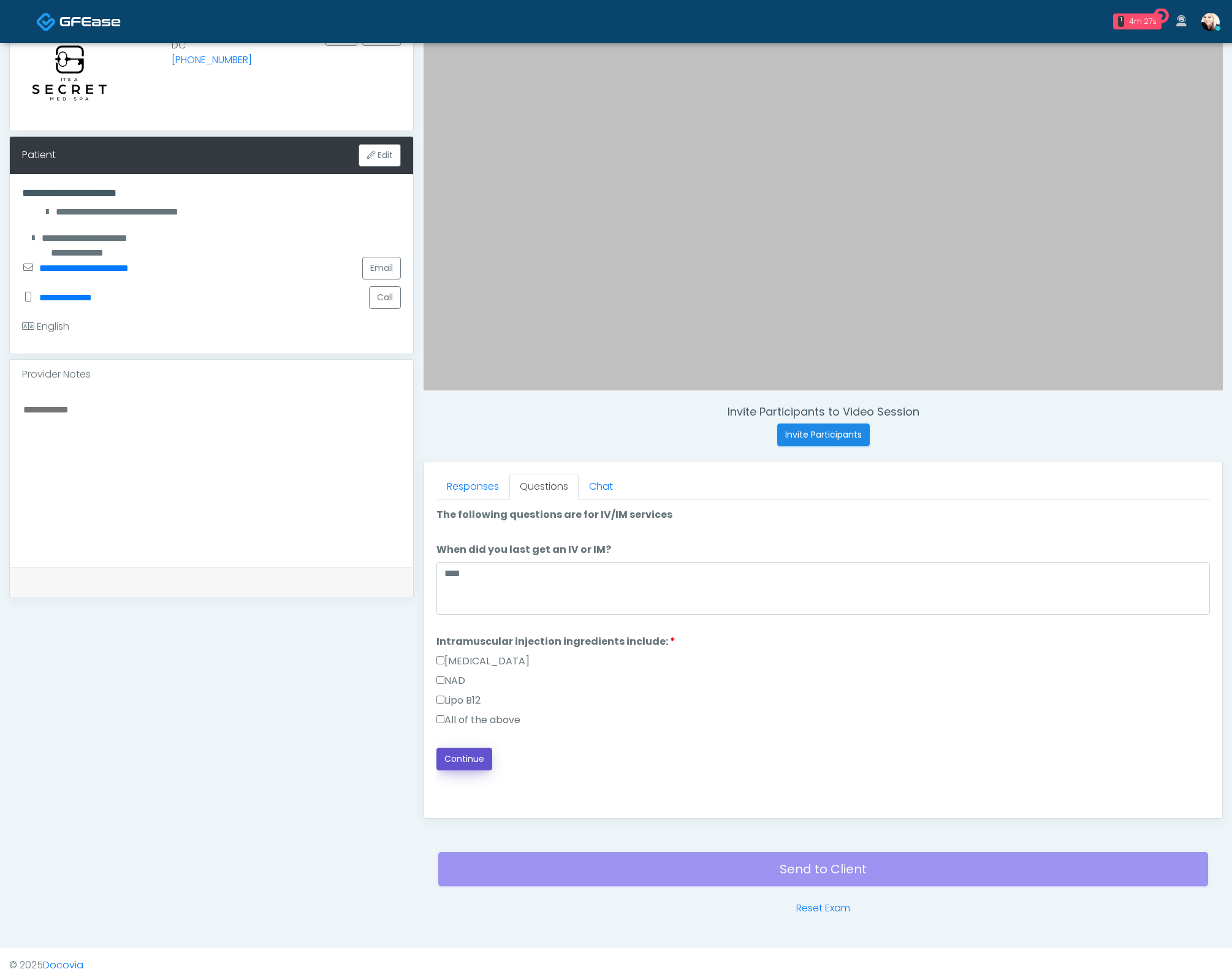
click at [465, 754] on button "Continue" at bounding box center [464, 759] width 56 height 23
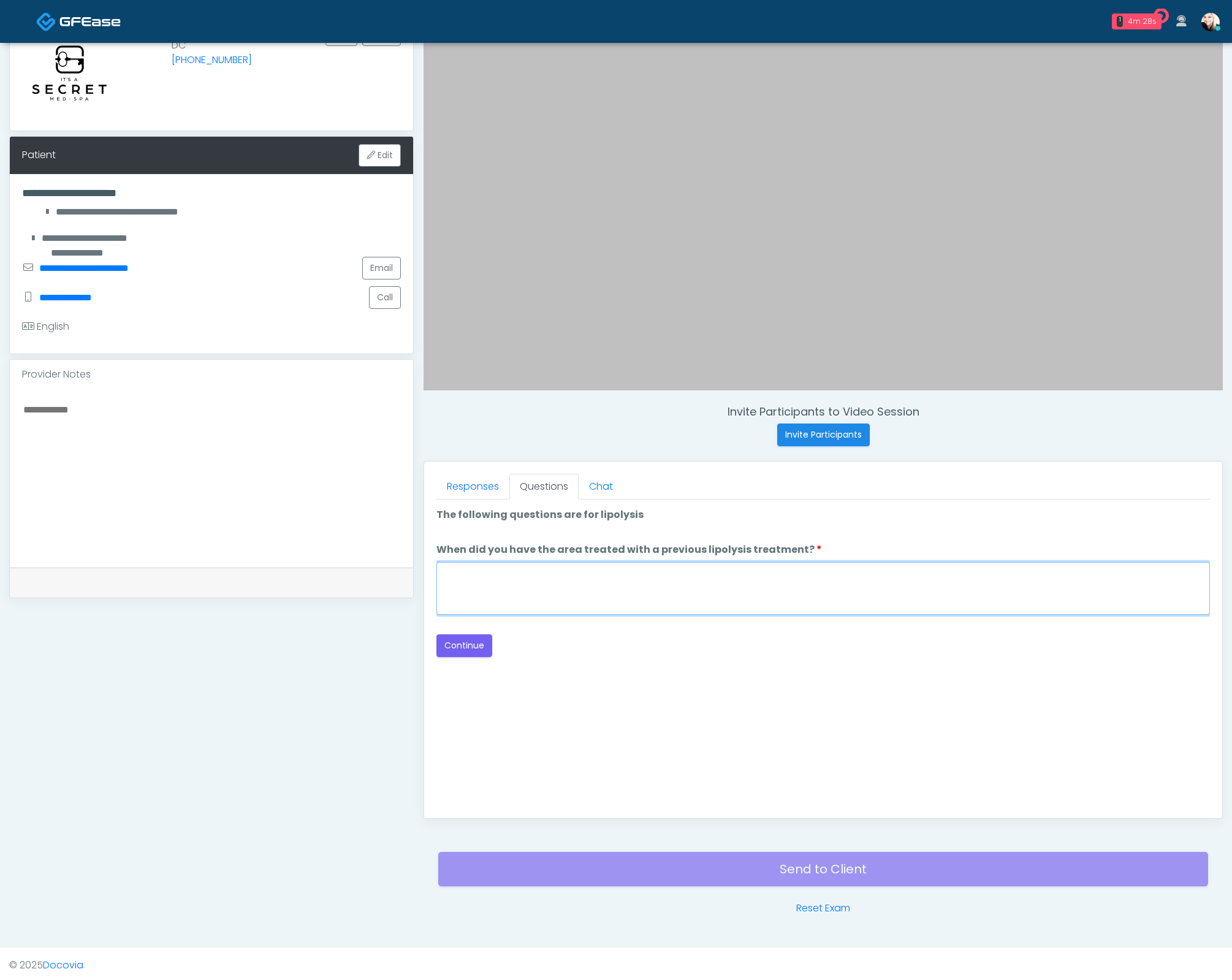
click at [674, 598] on textarea "When did you have the area treated with a previous lipolysis treatment?" at bounding box center [823, 588] width 773 height 53
type textarea "****"
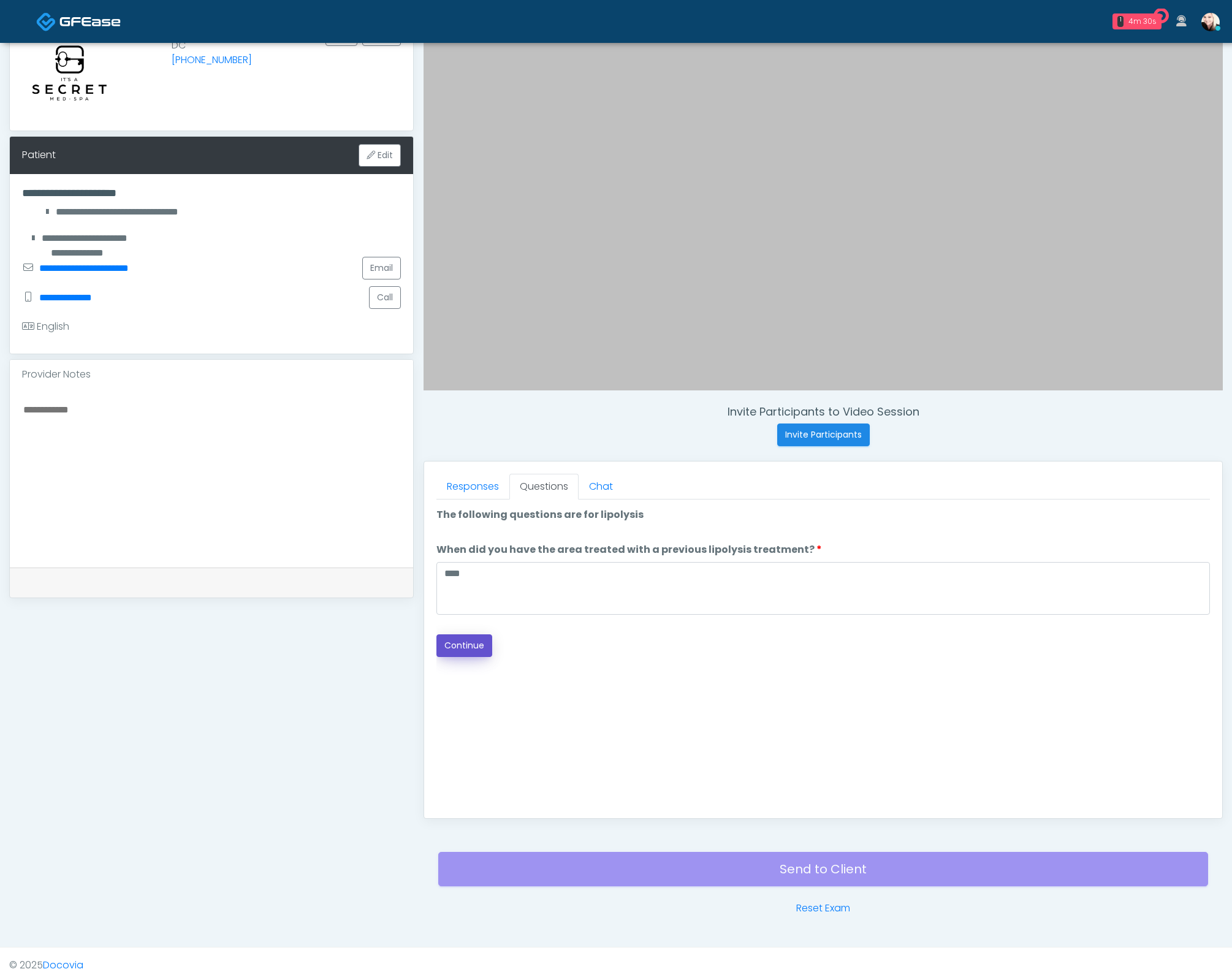
click at [456, 643] on button "Continue" at bounding box center [464, 645] width 56 height 23
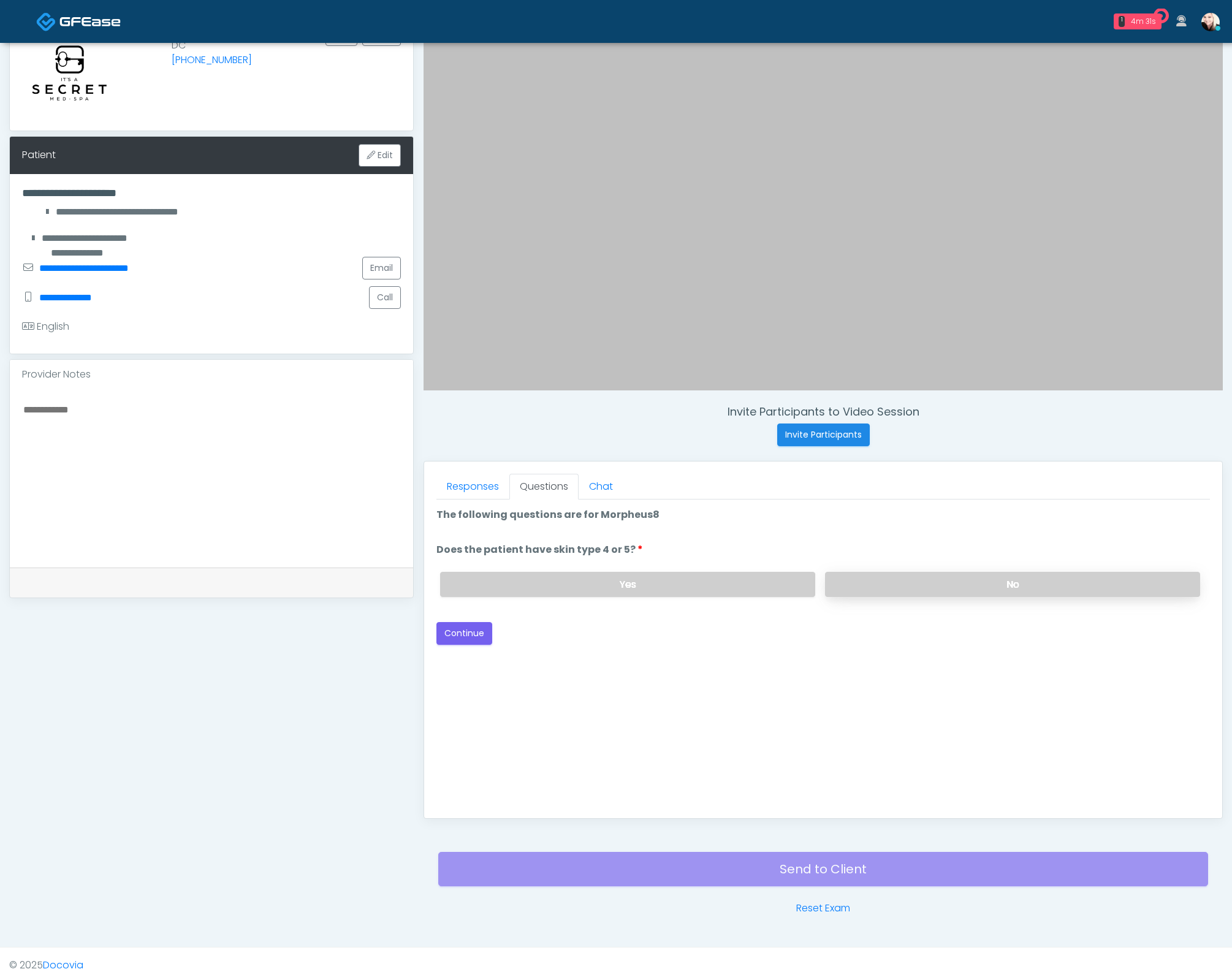
click at [913, 587] on label "No" at bounding box center [1012, 584] width 375 height 25
drag, startPoint x: 436, startPoint y: 635, endPoint x: 455, endPoint y: 626, distance: 21.0
click at [437, 635] on button "Continue" at bounding box center [464, 633] width 56 height 23
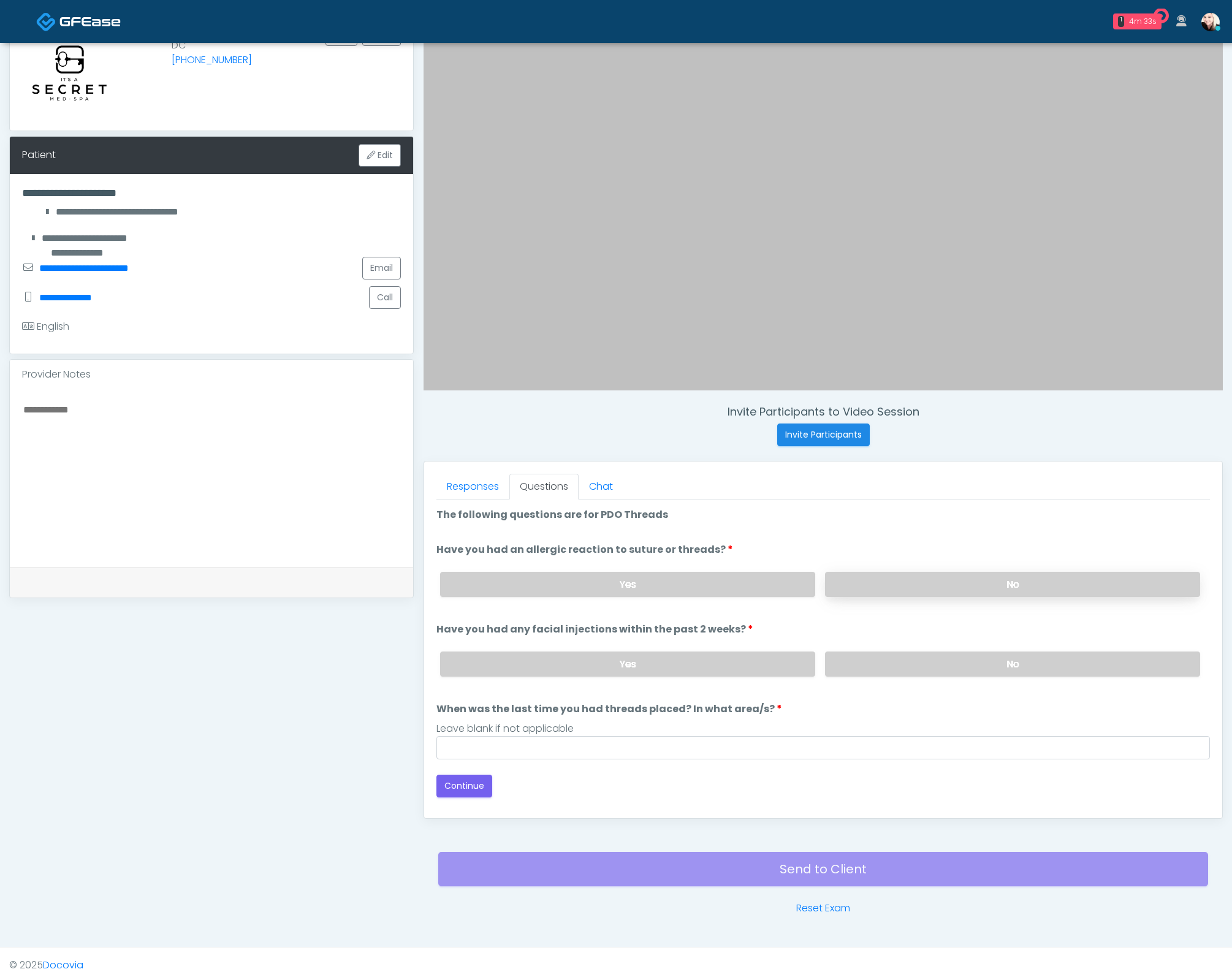
click at [922, 573] on label "No" at bounding box center [1012, 584] width 375 height 25
click at [916, 658] on label "No" at bounding box center [1012, 664] width 375 height 25
click at [801, 721] on div "Leave blank if not applicable" at bounding box center [823, 729] width 773 height 15
click at [793, 737] on input "When was the last time you had threads placed? In what area/s?" at bounding box center [823, 748] width 773 height 23
type input "****"
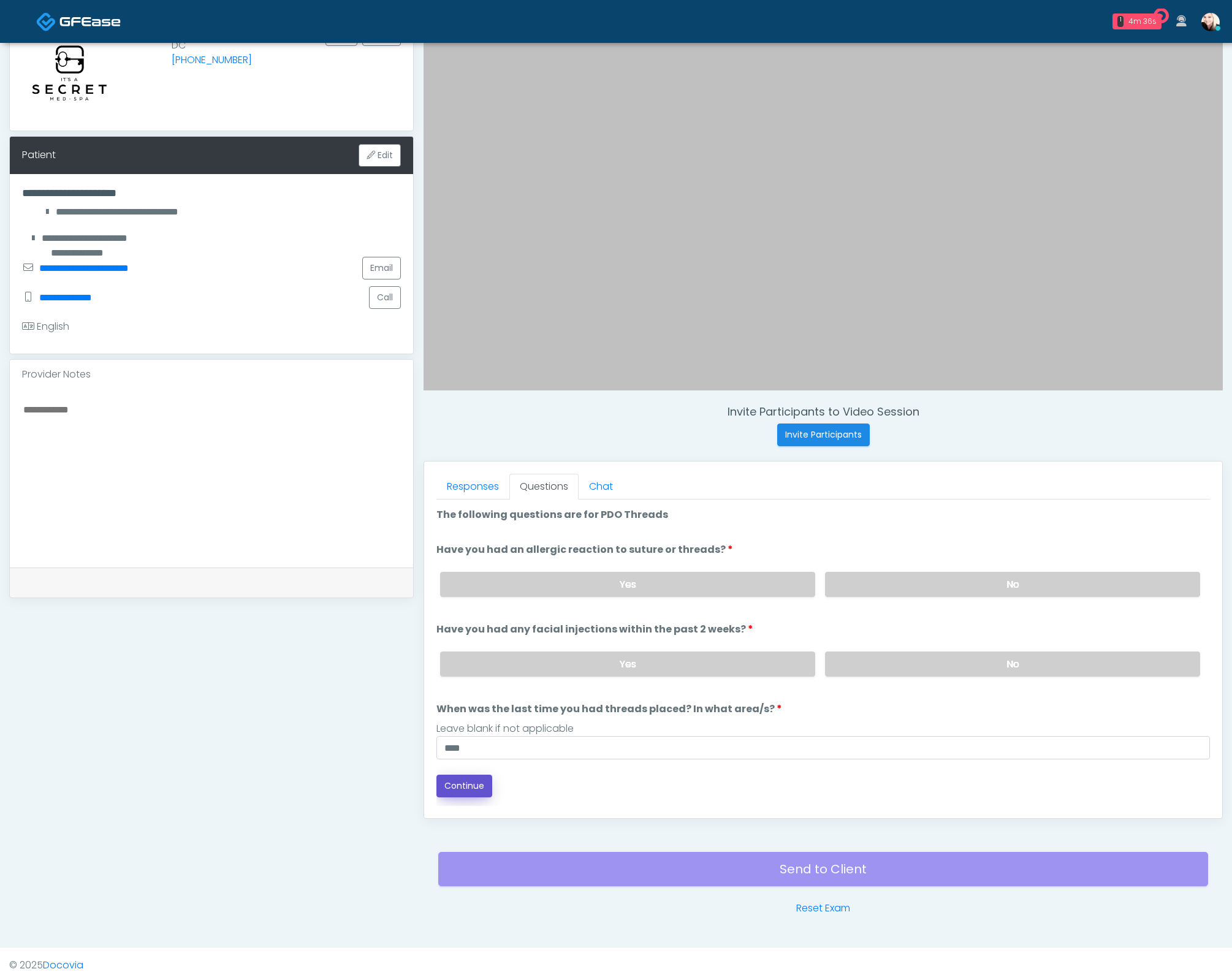
click at [470, 775] on button "Continue" at bounding box center [464, 786] width 56 height 23
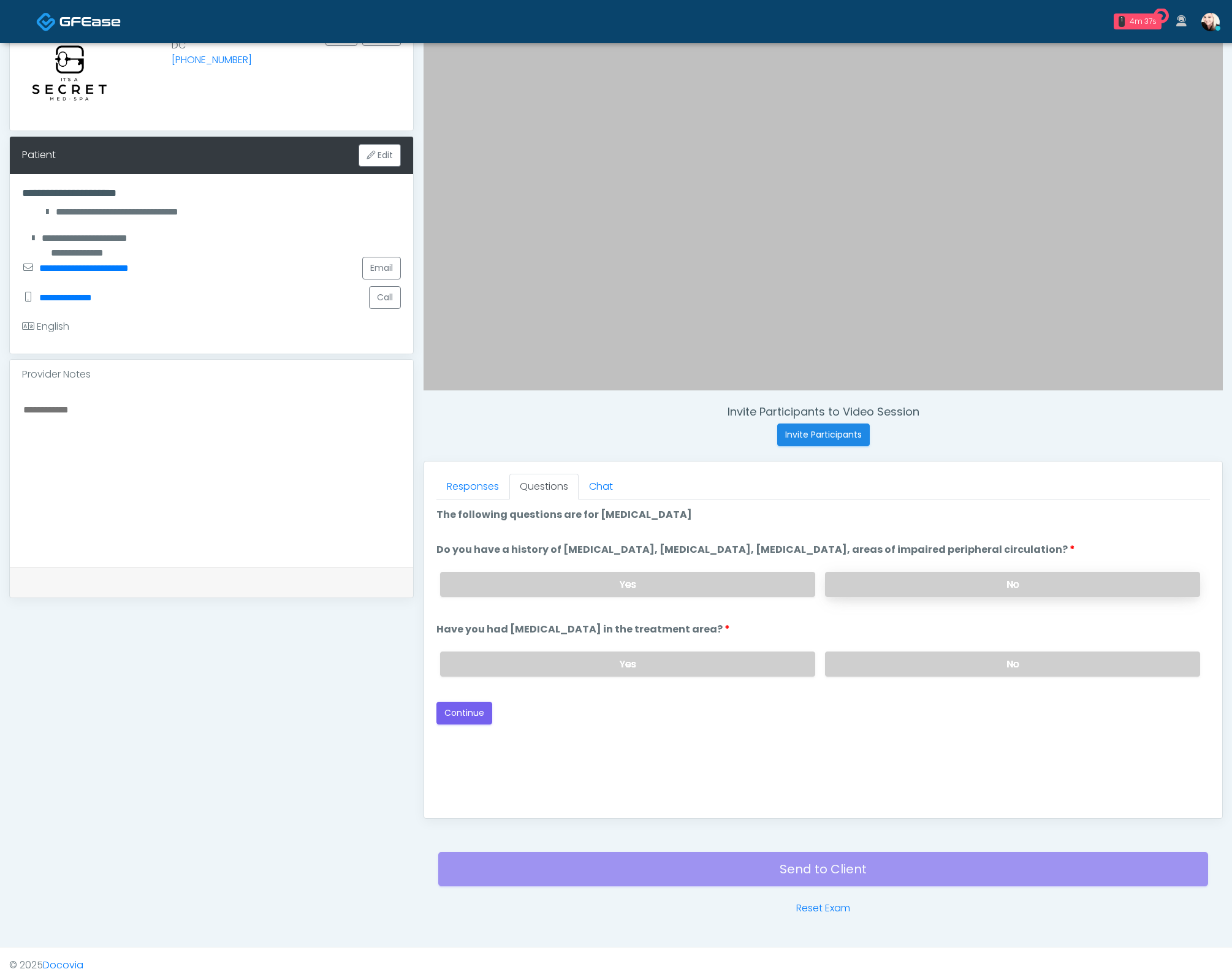
click at [918, 587] on label "No" at bounding box center [1012, 584] width 375 height 25
drag, startPoint x: 910, startPoint y: 651, endPoint x: 827, endPoint y: 672, distance: 85.6
click at [903, 652] on label "No" at bounding box center [1012, 664] width 375 height 25
click at [461, 708] on button "Continue" at bounding box center [464, 713] width 56 height 23
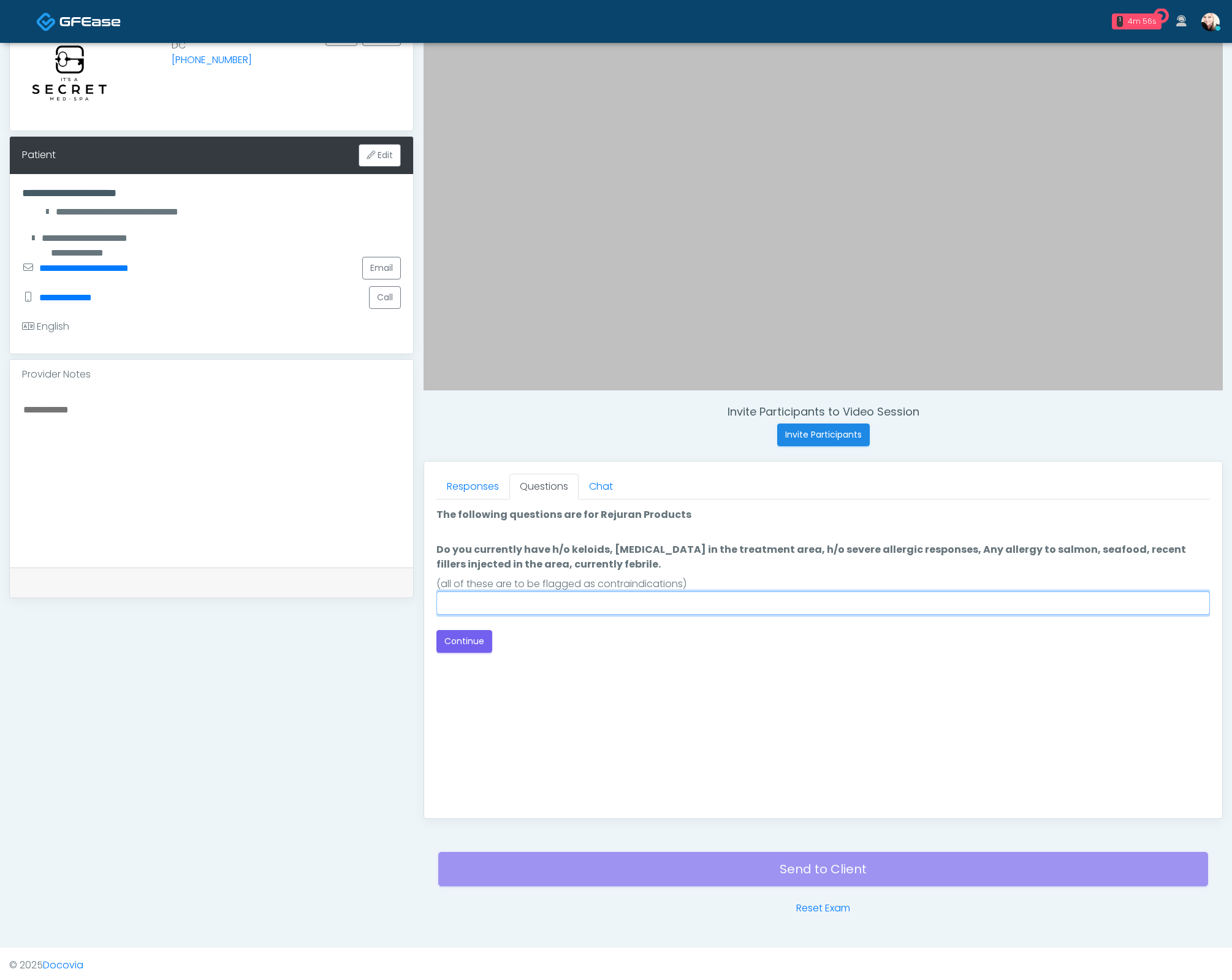
click at [486, 596] on input "Do you currently have h/o keloids, [MEDICAL_DATA] in the treatment area, h/o se…" at bounding box center [823, 603] width 773 height 23
type input "****"
click at [460, 644] on button "Continue" at bounding box center [464, 641] width 56 height 23
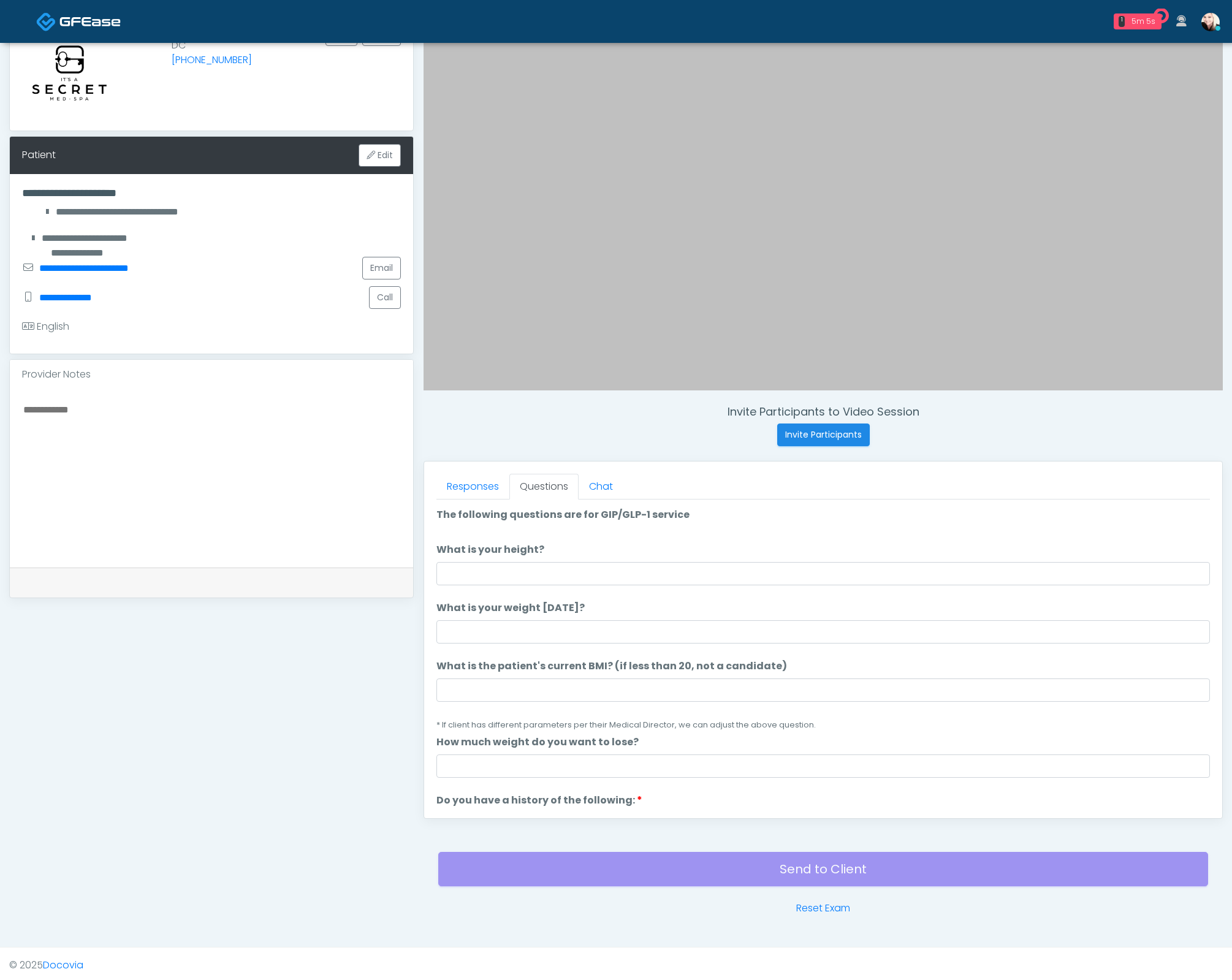
drag, startPoint x: 500, startPoint y: 587, endPoint x: 501, endPoint y: 576, distance: 11.0
click at [500, 584] on ol "The following questions are for GIP/GLP-1 service The following questions are f…" at bounding box center [823, 978] width 773 height 940
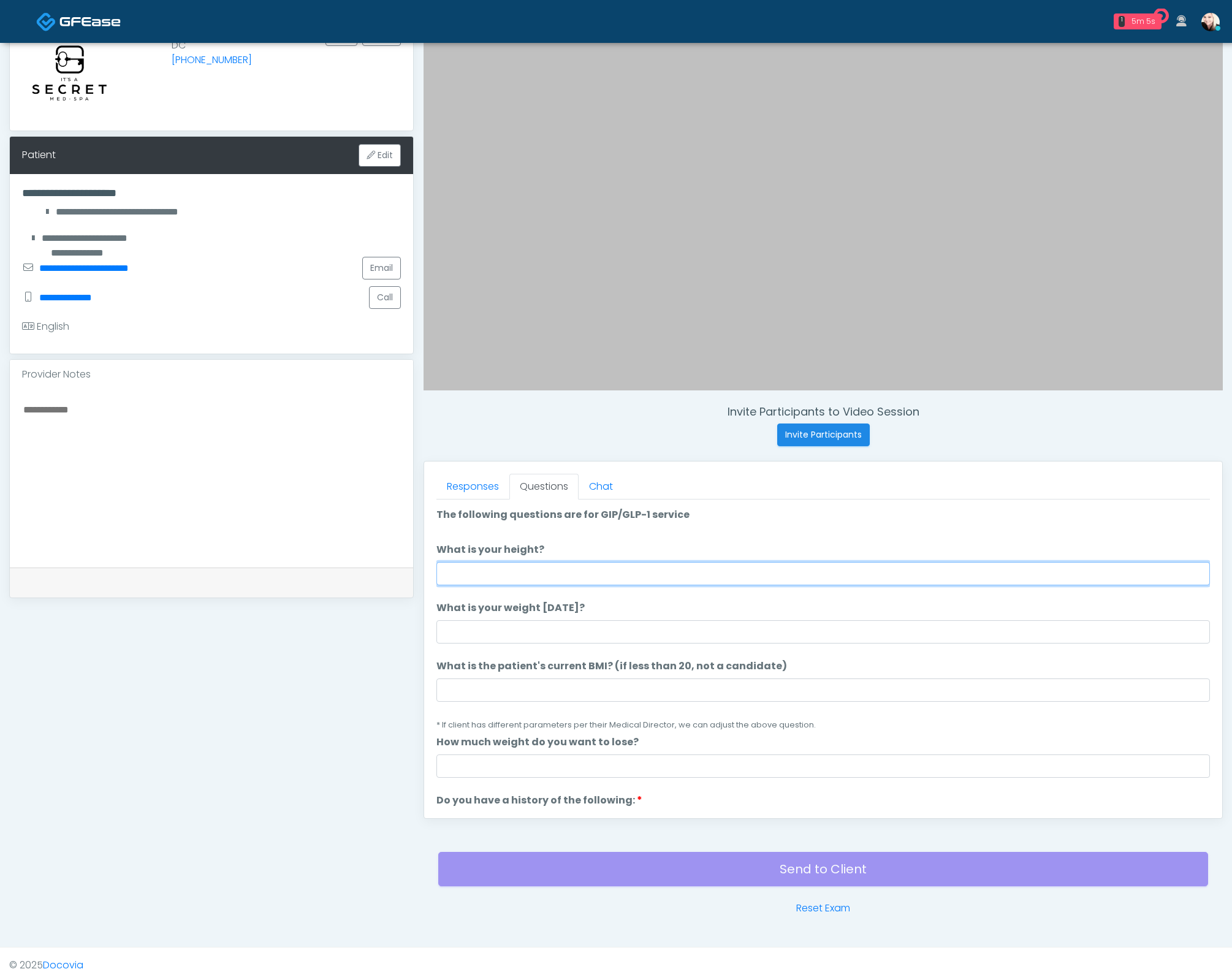
click at [501, 576] on input "What is your height?" at bounding box center [823, 573] width 773 height 23
type input "****"
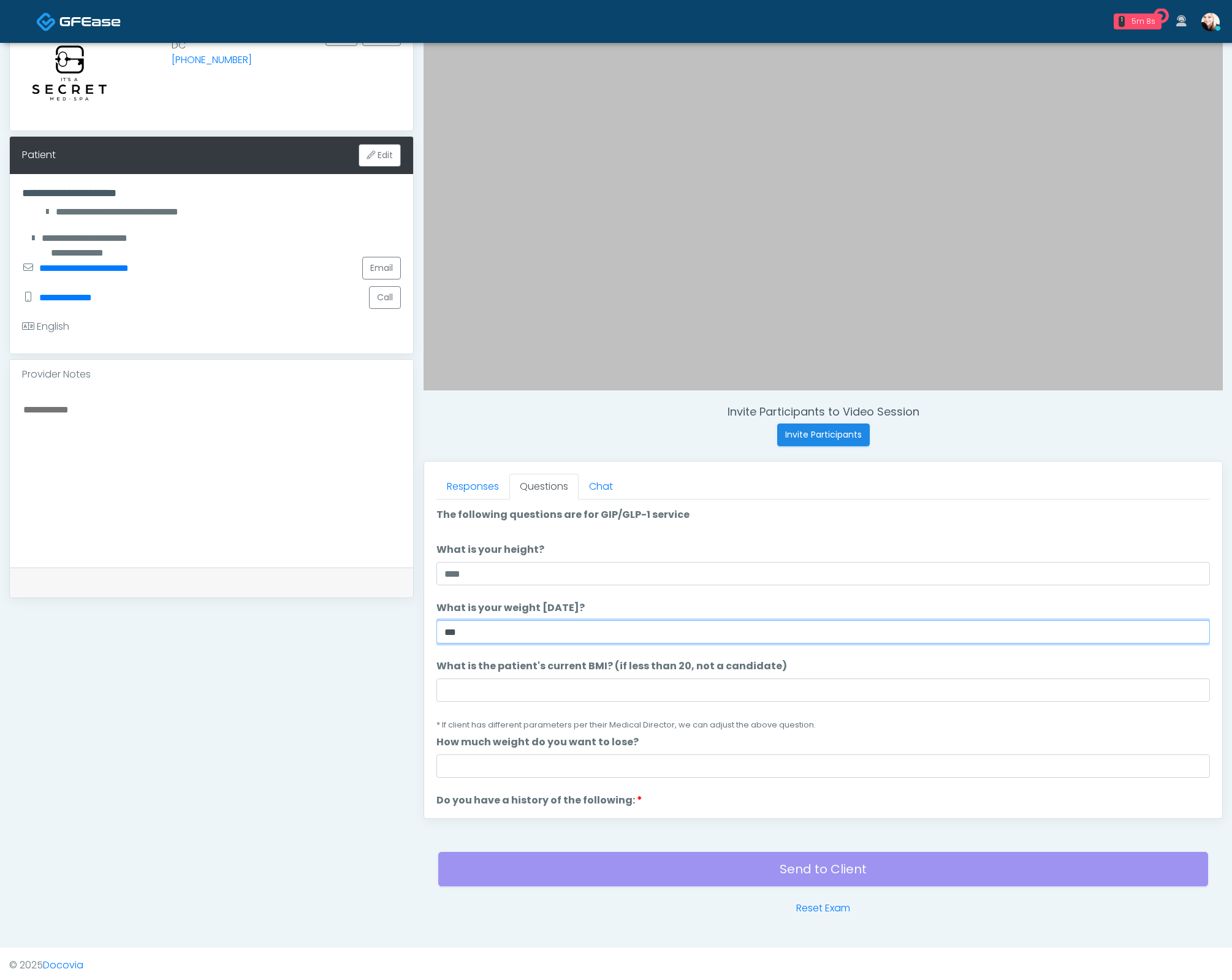
type input "***"
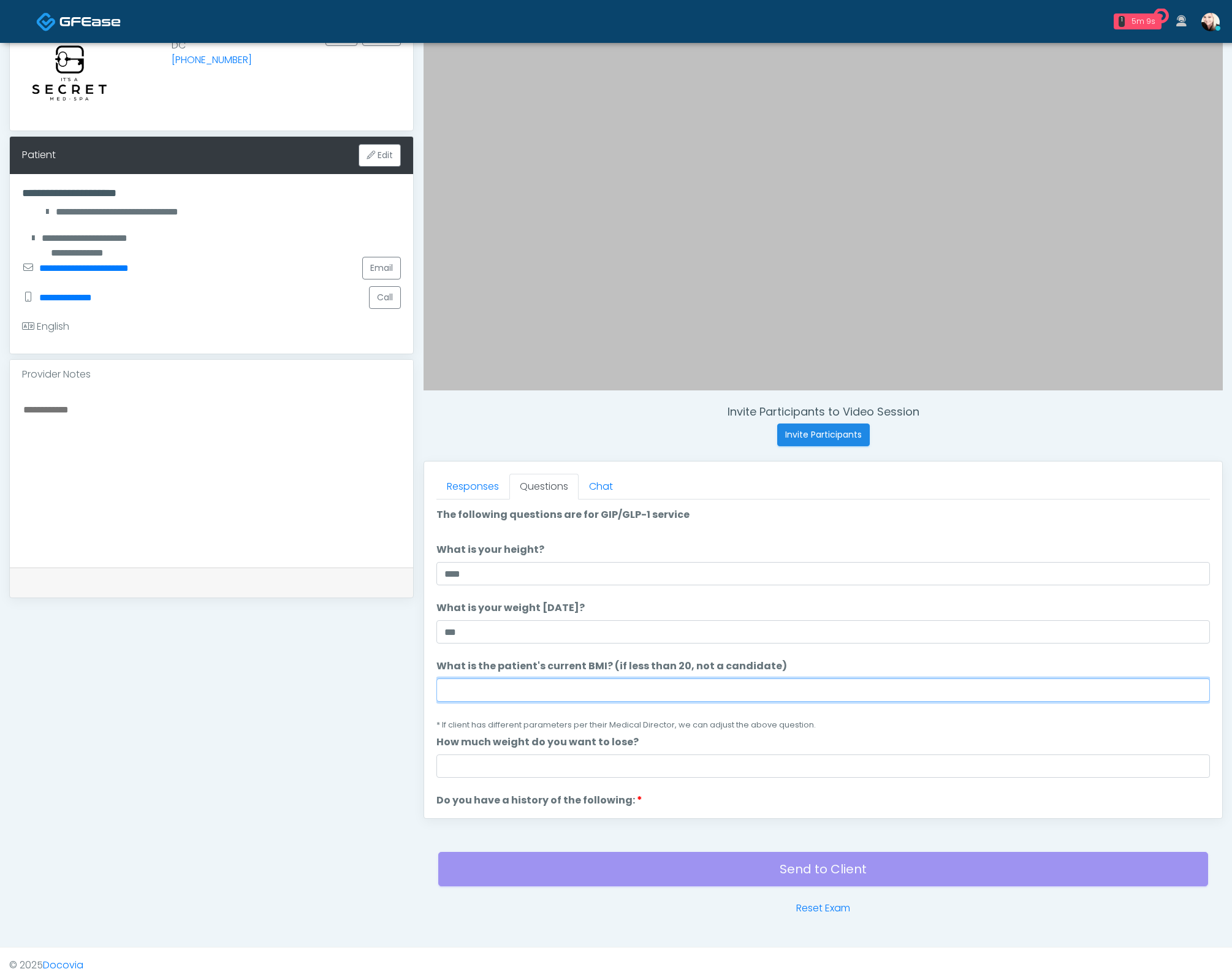
type input "*"
paste input "****"
type input "****"
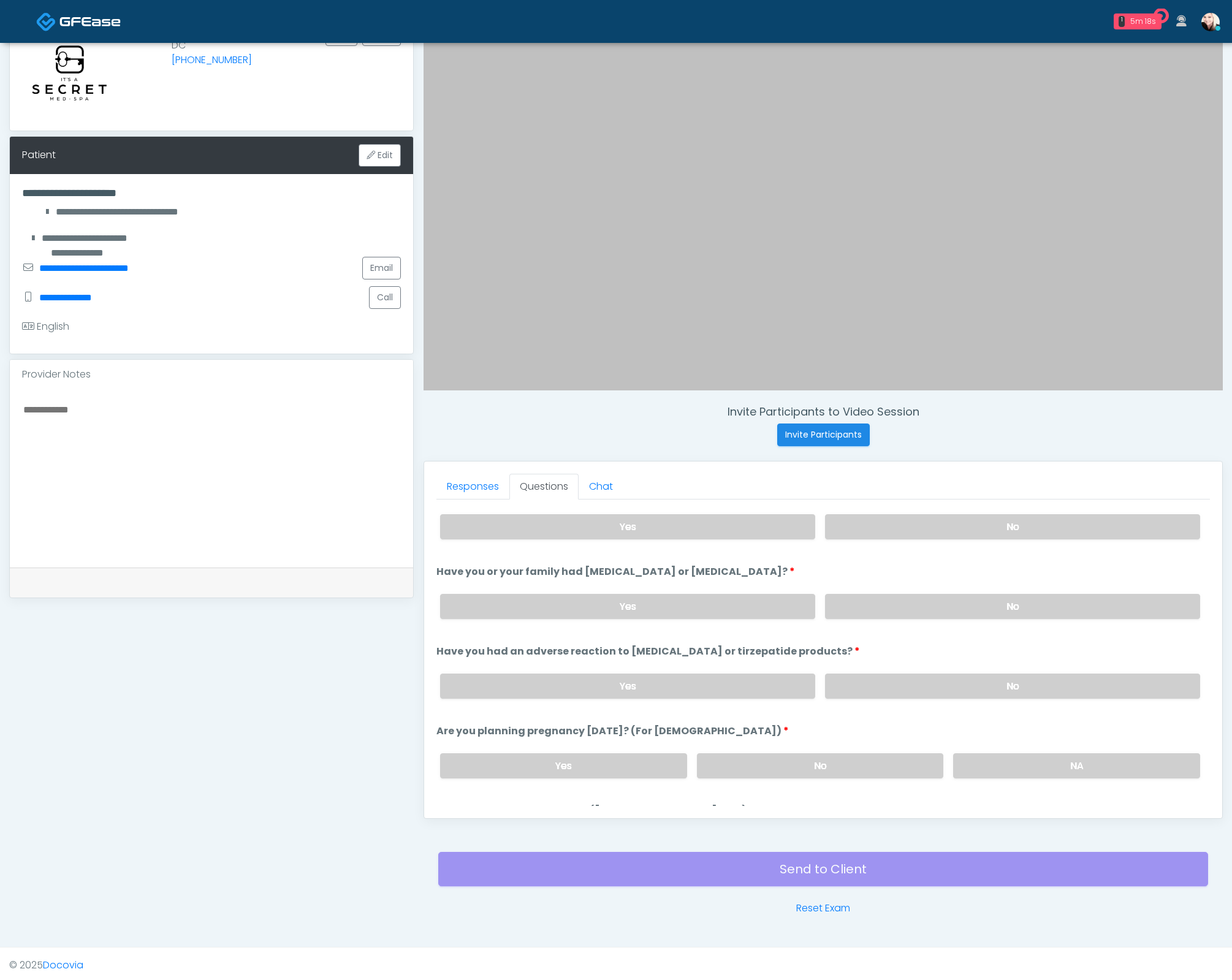
scroll to position [674, 0]
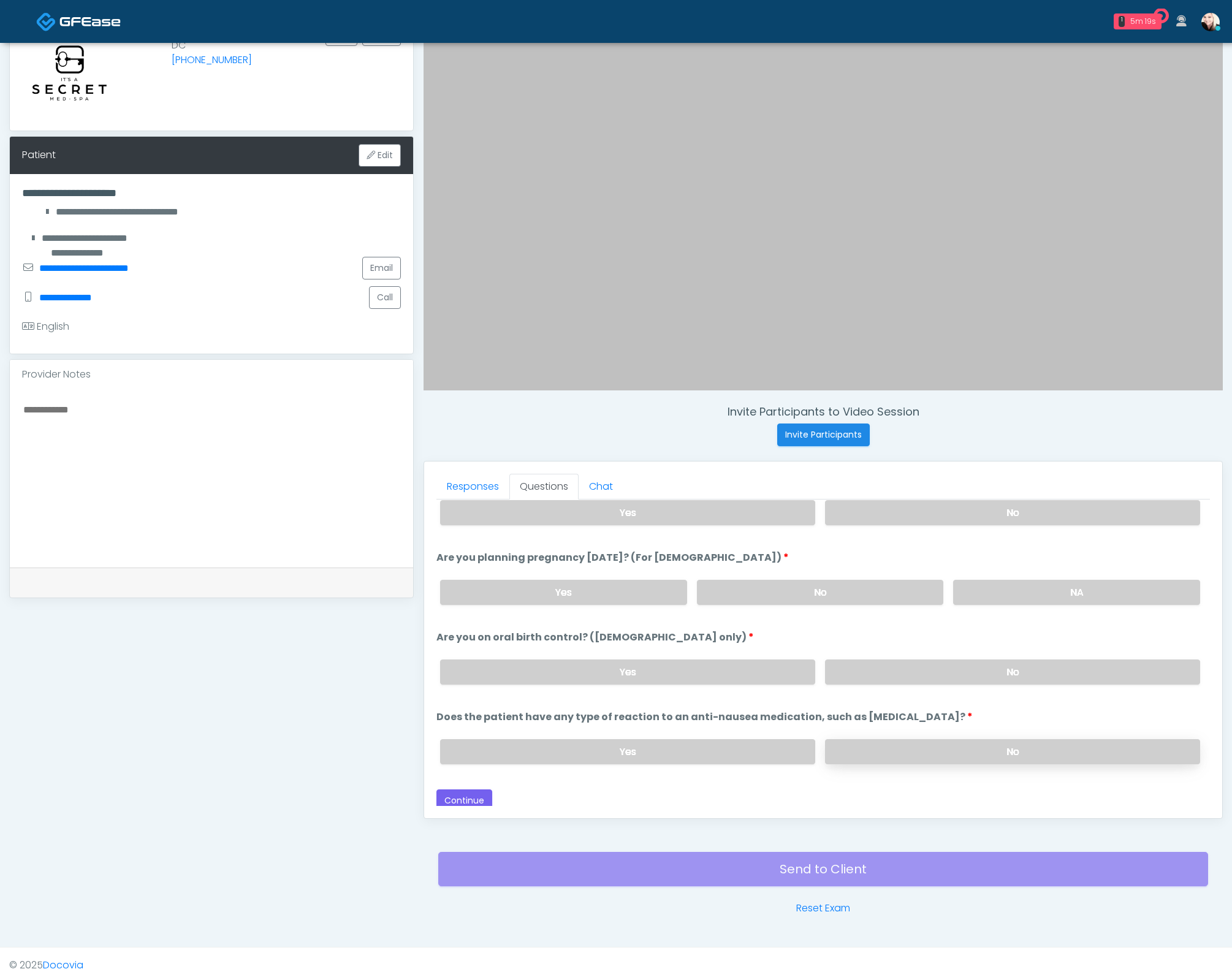
click at [967, 739] on label "No" at bounding box center [1012, 751] width 375 height 25
click at [974, 664] on label "No" at bounding box center [1012, 672] width 375 height 25
drag, startPoint x: 888, startPoint y: 601, endPoint x: 894, endPoint y: 574, distance: 27.7
click at [890, 598] on div "Yes No NA" at bounding box center [820, 592] width 779 height 45
click at [894, 580] on label "No" at bounding box center [820, 593] width 247 height 25
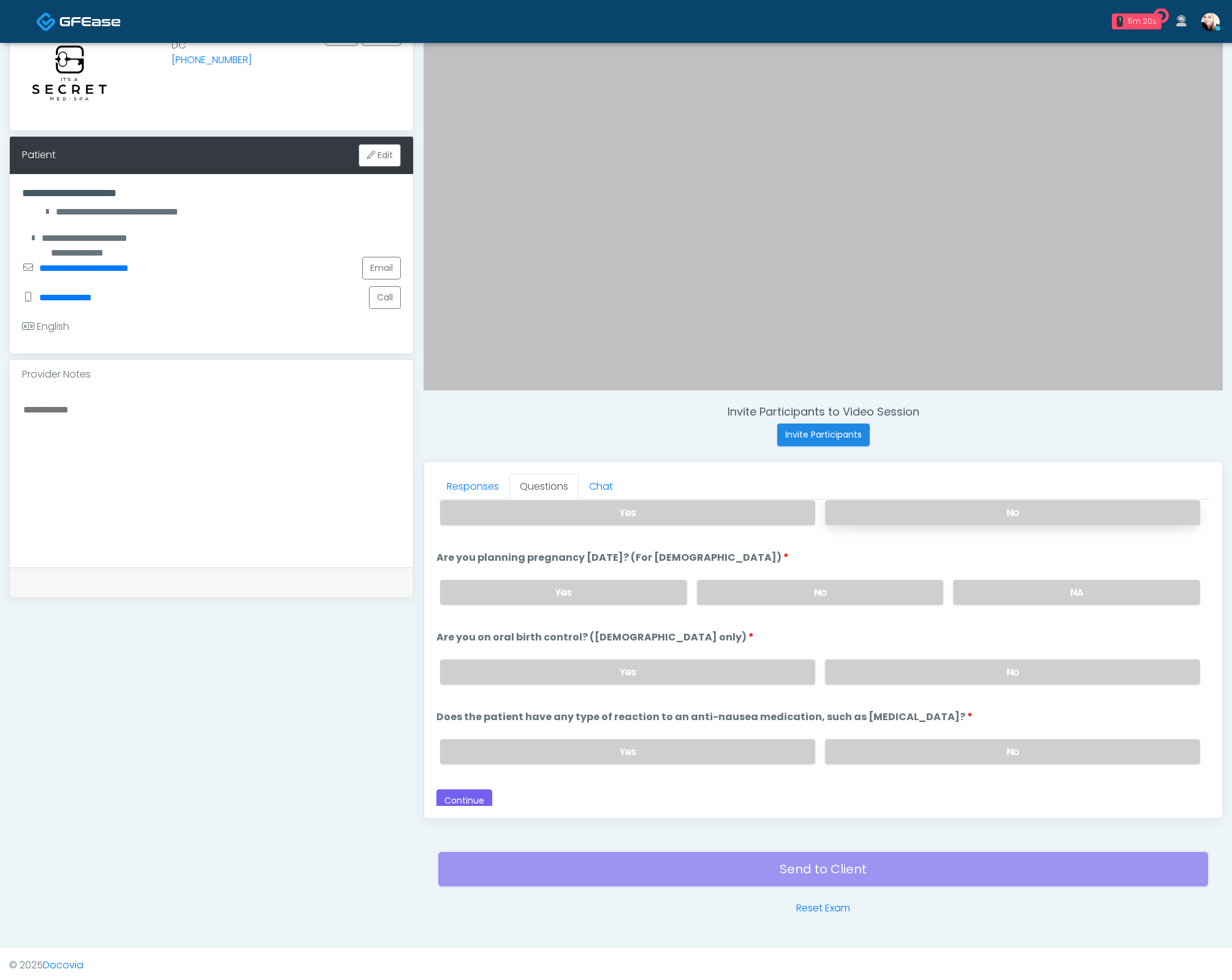
click at [978, 502] on label "No" at bounding box center [1012, 513] width 375 height 25
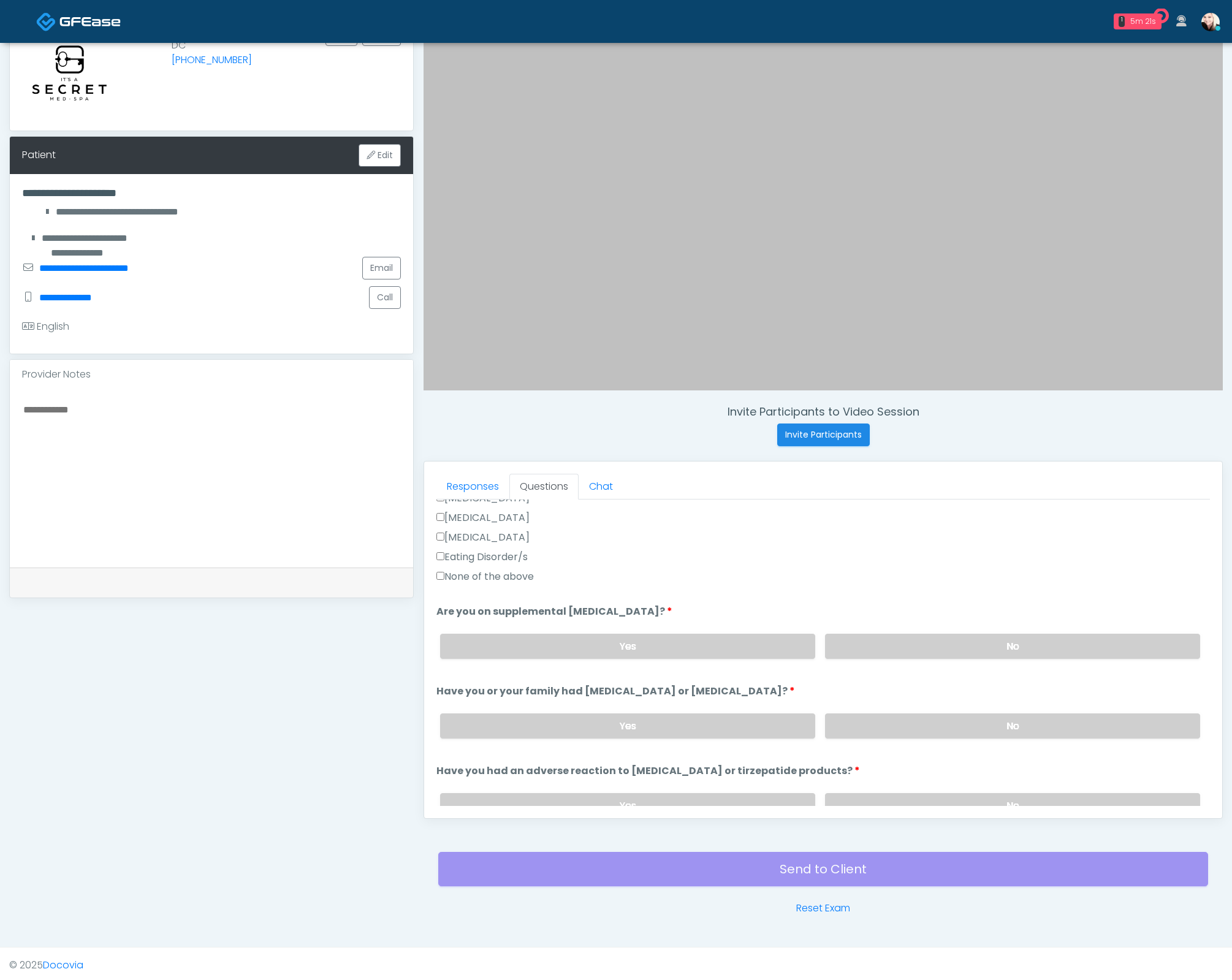
scroll to position [380, 0]
click at [929, 737] on div "Yes No" at bounding box center [820, 726] width 779 height 45
click at [927, 714] on label "No" at bounding box center [1012, 727] width 375 height 25
click at [903, 635] on label "No" at bounding box center [1012, 647] width 375 height 25
drag, startPoint x: 445, startPoint y: 577, endPoint x: 480, endPoint y: 592, distance: 38.1
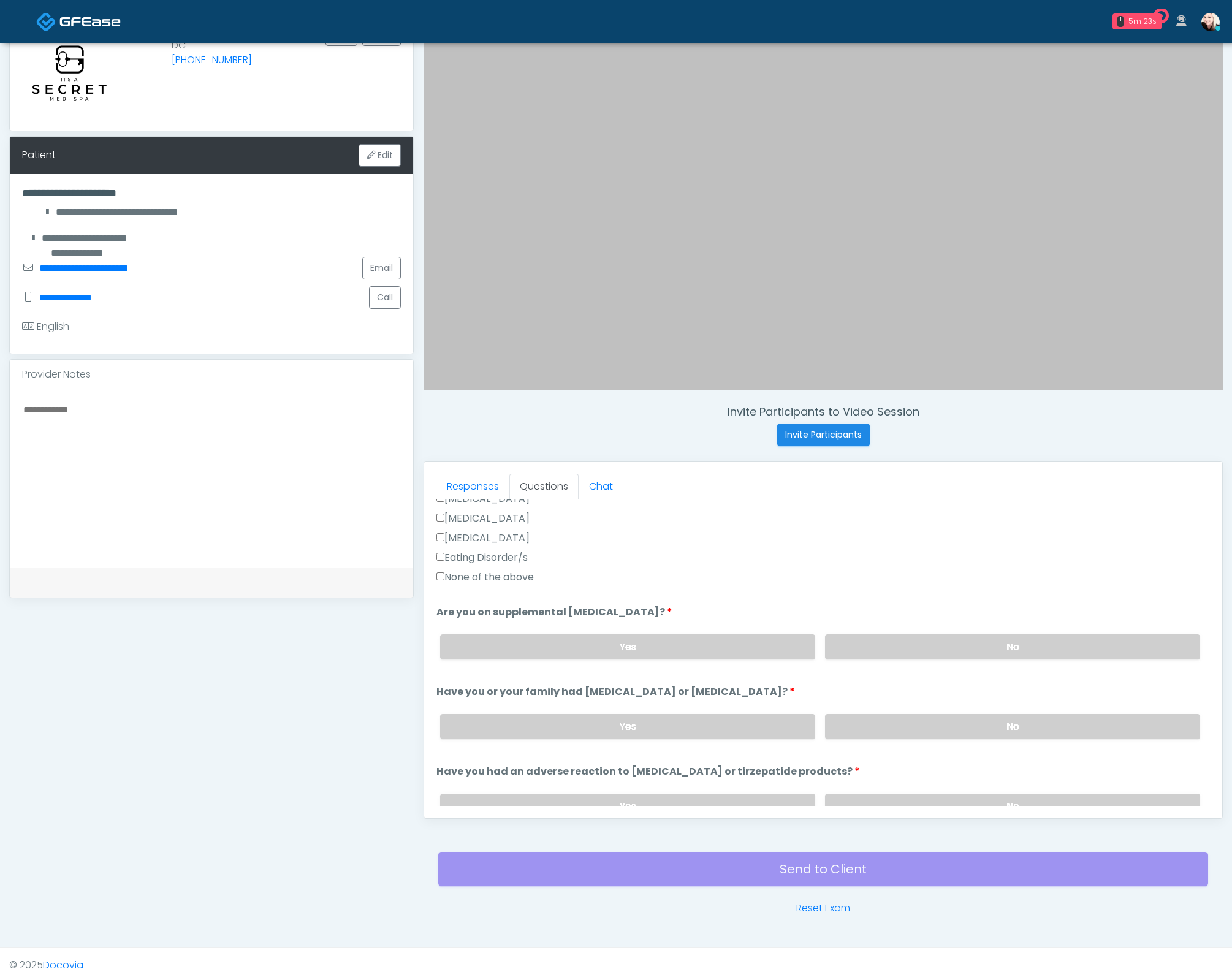
click at [446, 577] on label "None of the above" at bounding box center [485, 577] width 97 height 15
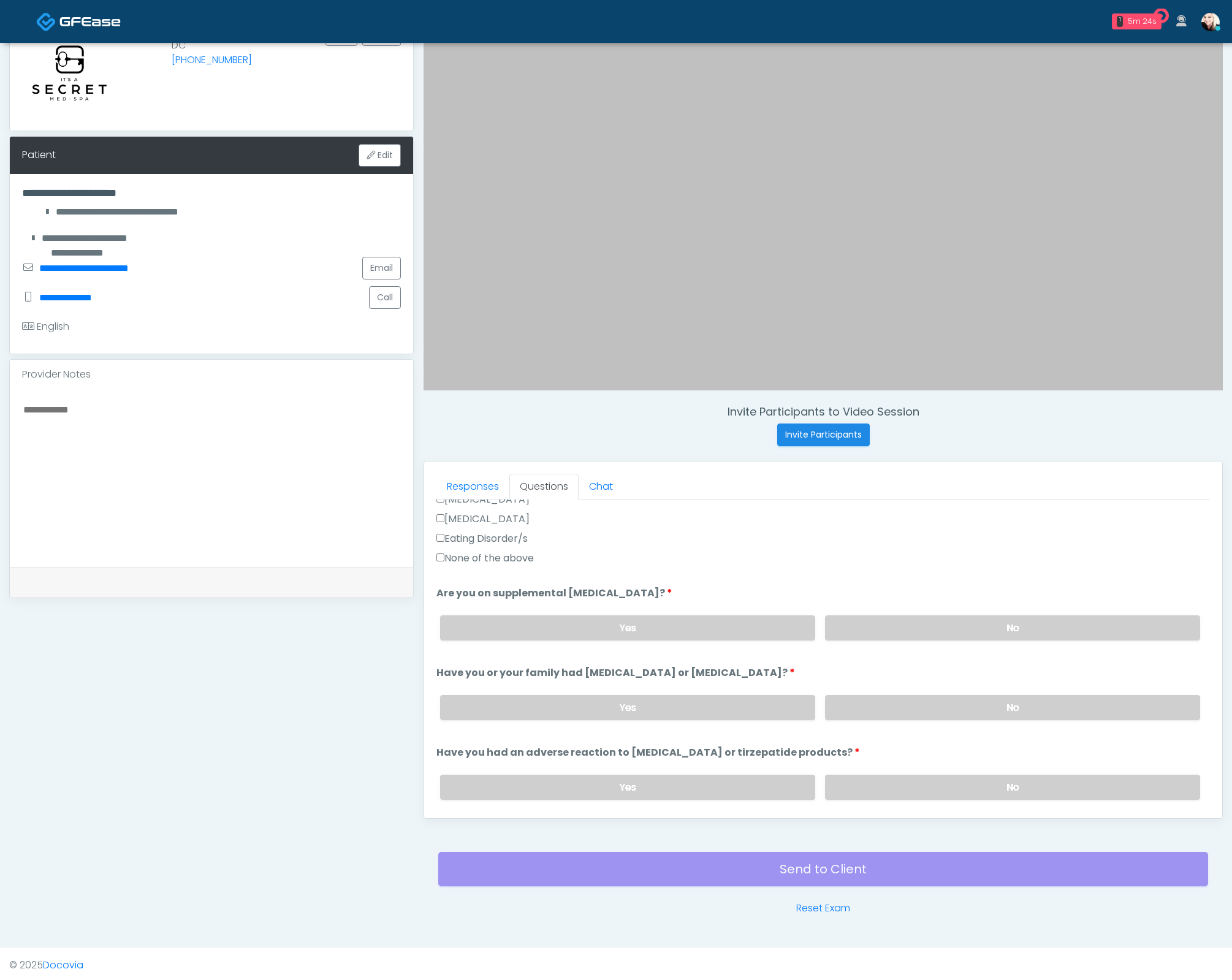
scroll to position [167, 0]
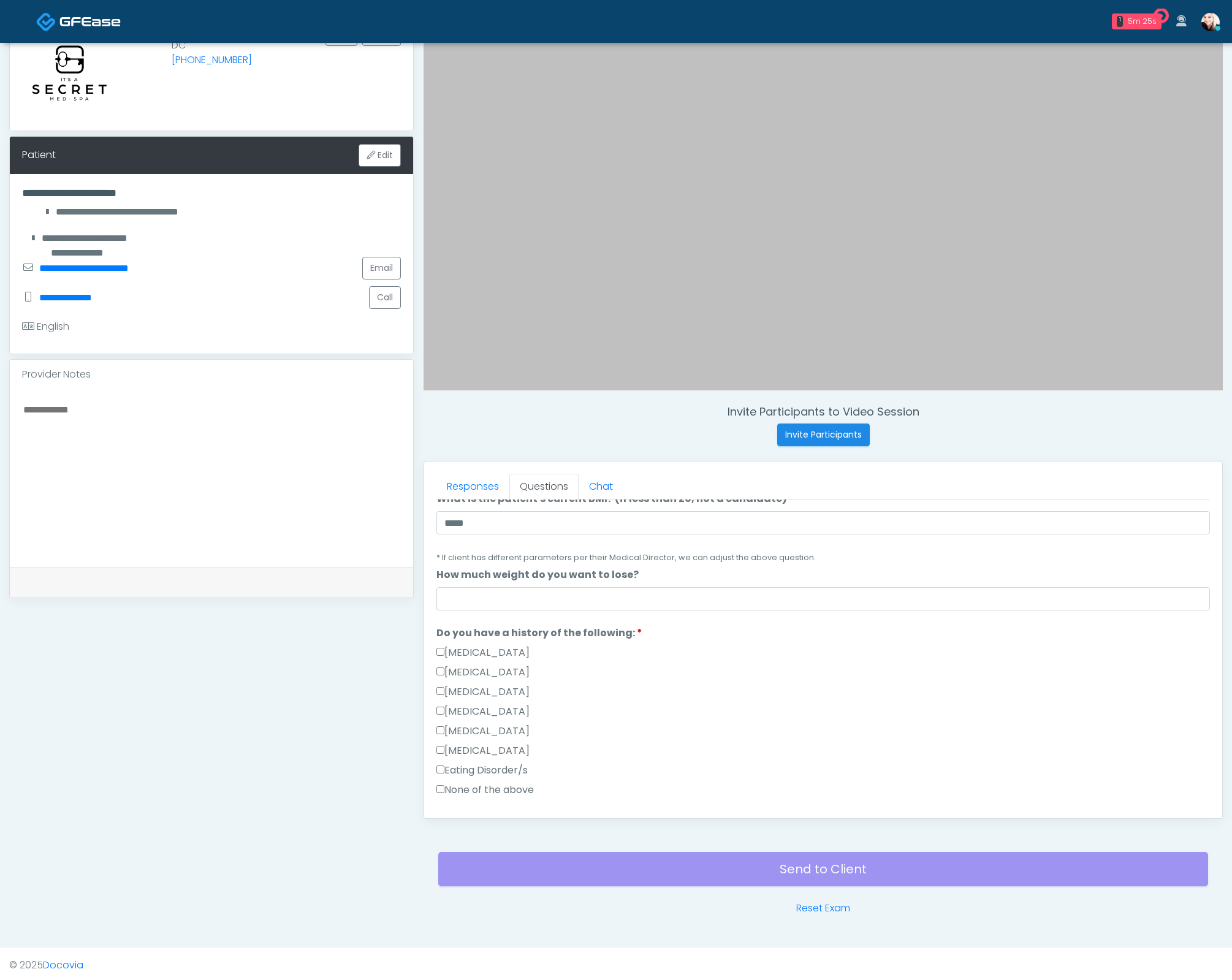
click at [441, 773] on label "Eating Disorder/s" at bounding box center [482, 771] width 92 height 15
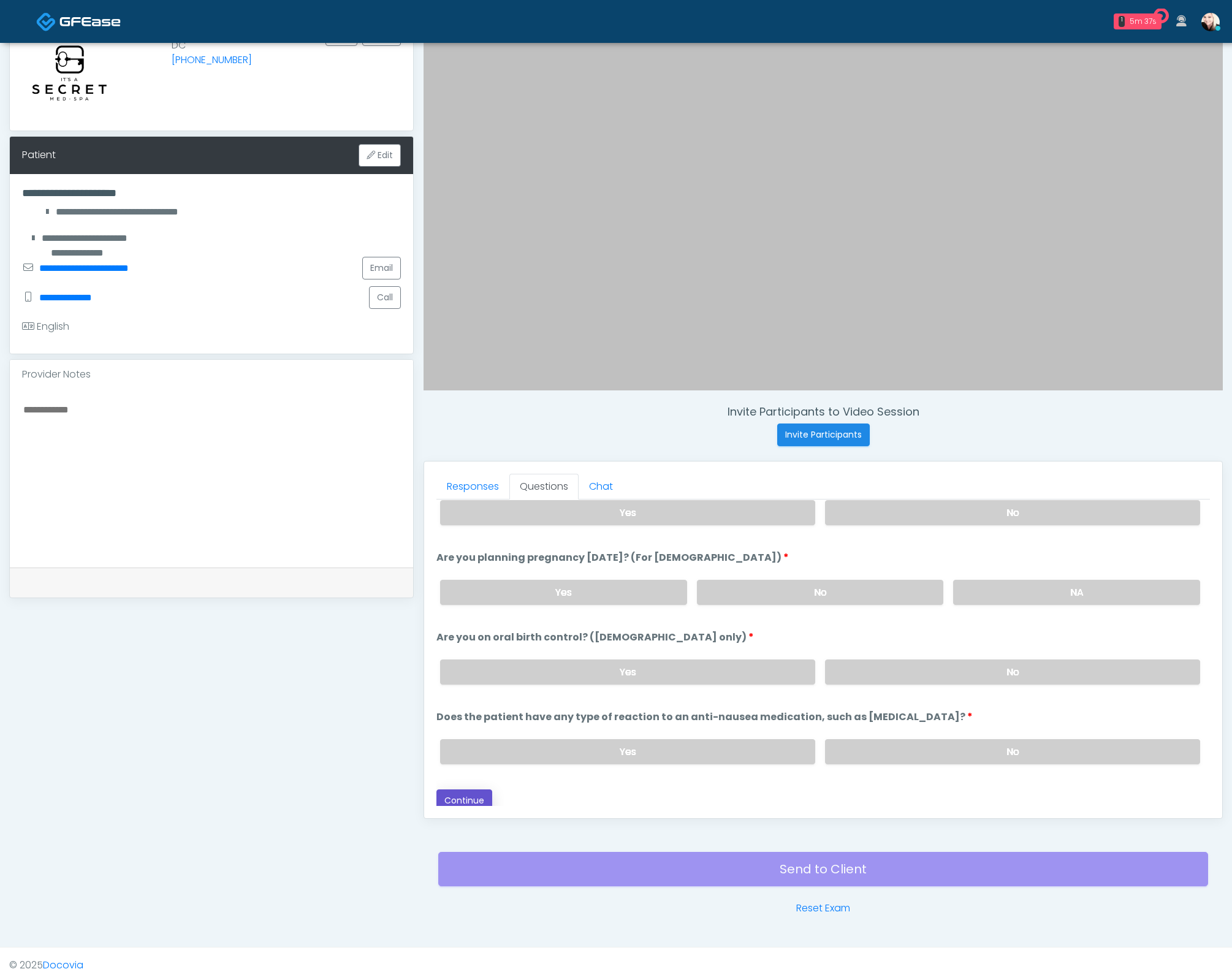
click at [462, 801] on button "Continue" at bounding box center [464, 801] width 56 height 23
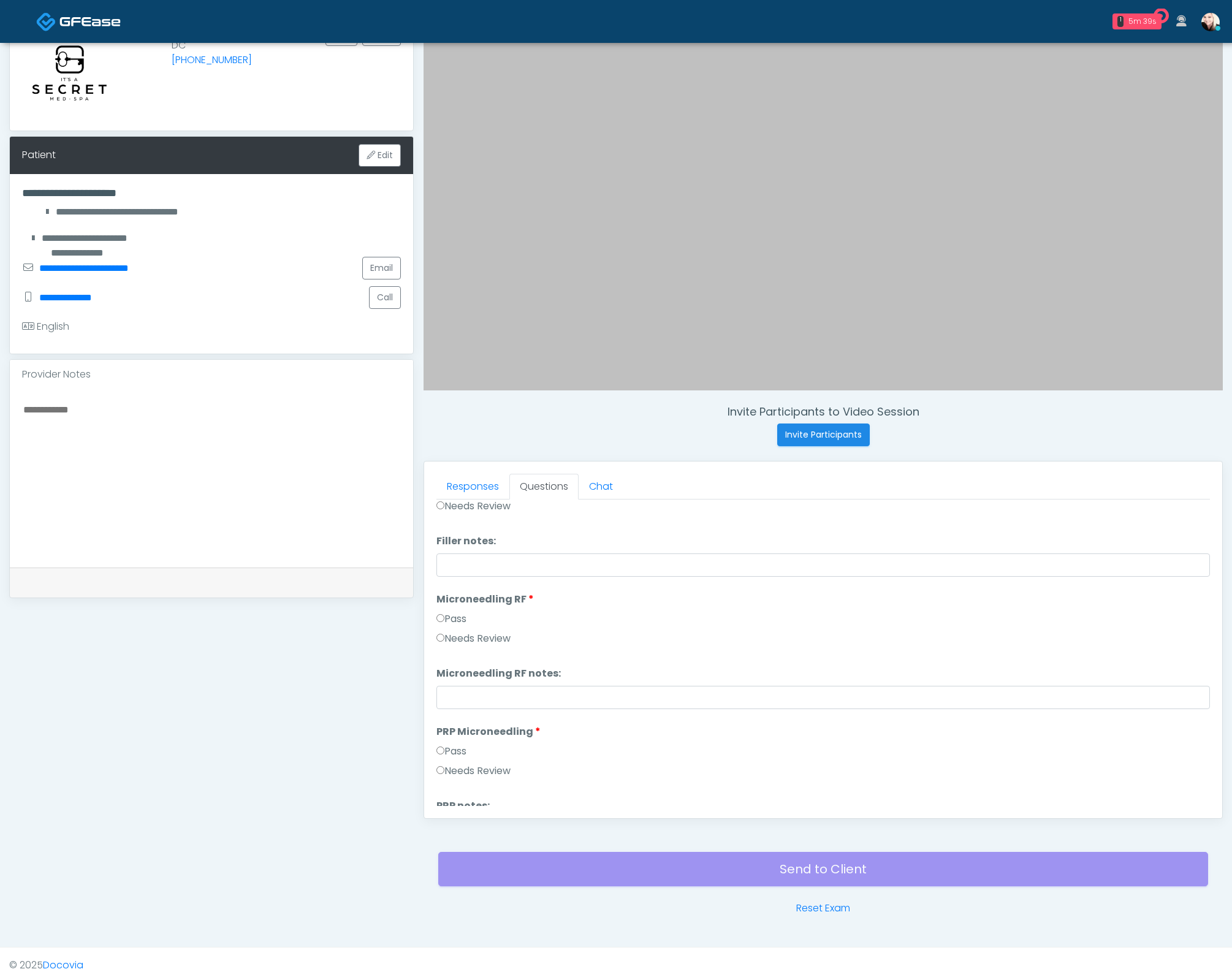
scroll to position [0, 0]
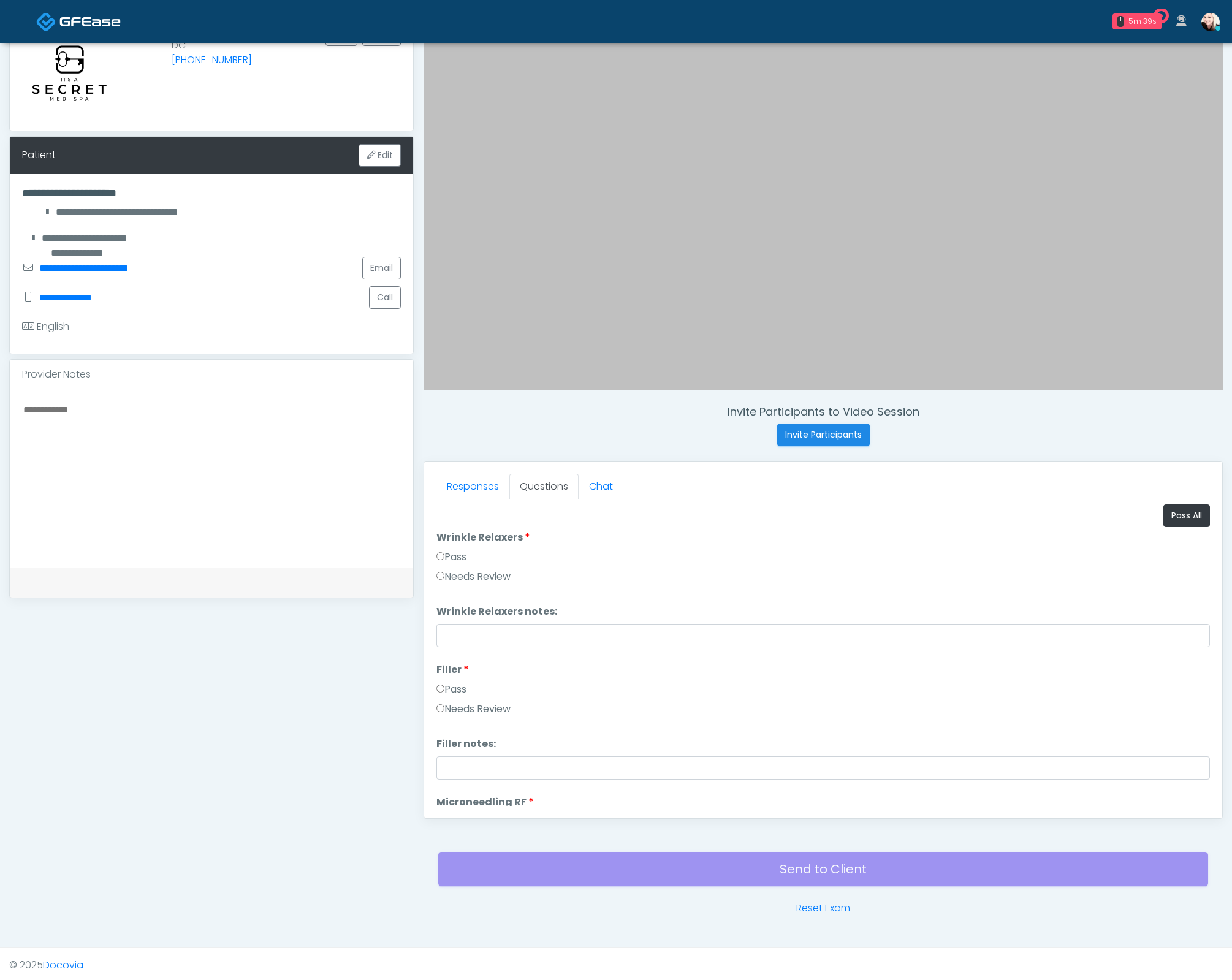
click at [445, 550] on label "Pass" at bounding box center [451, 557] width 30 height 15
click at [454, 688] on label "Pass" at bounding box center [451, 689] width 30 height 15
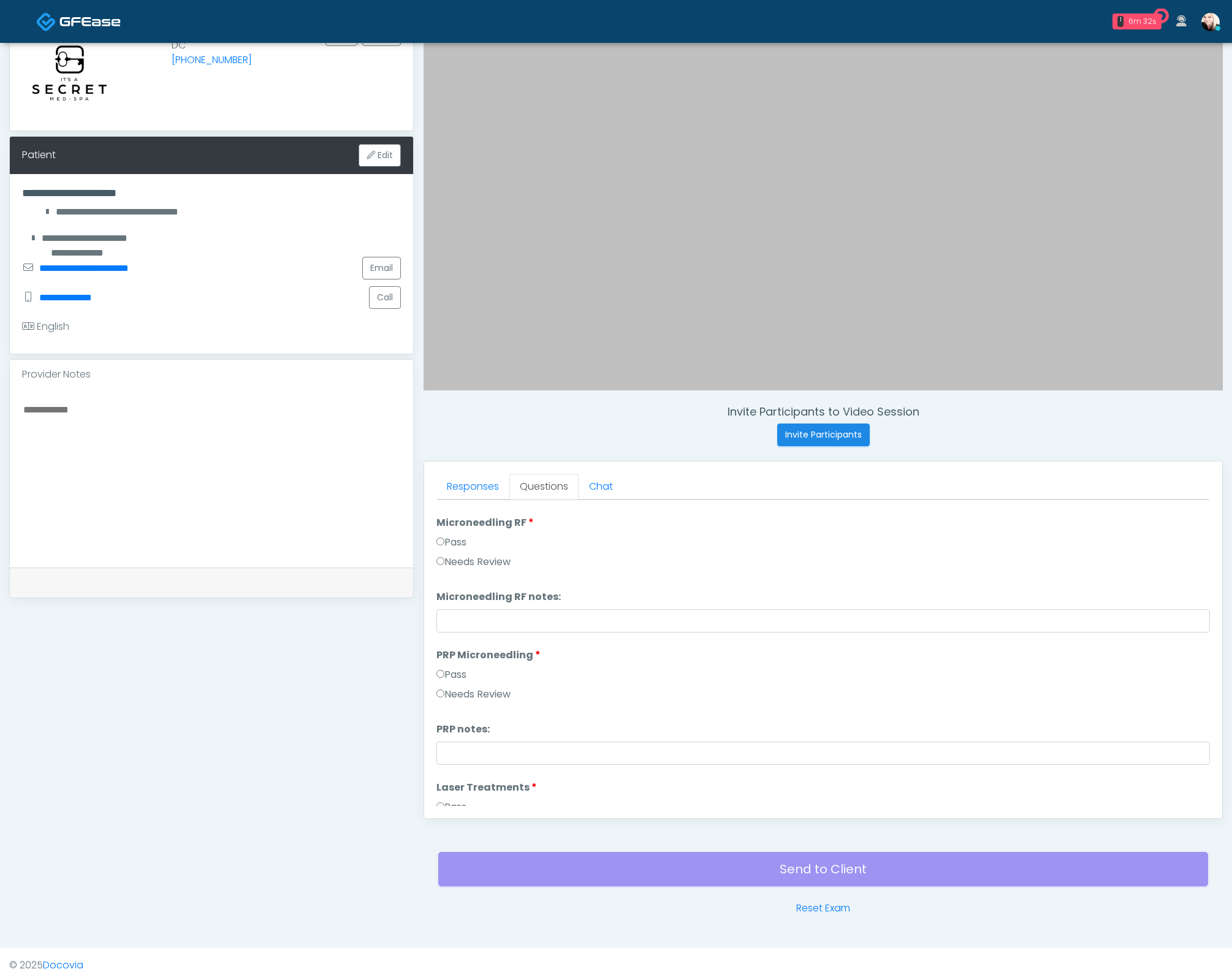
click at [453, 674] on label "Pass" at bounding box center [451, 675] width 30 height 15
click at [451, 757] on label "Pass" at bounding box center [451, 757] width 30 height 15
drag, startPoint x: 448, startPoint y: 678, endPoint x: 453, endPoint y: 683, distance: 7.1
click at [448, 680] on label "Pass" at bounding box center [451, 688] width 30 height 15
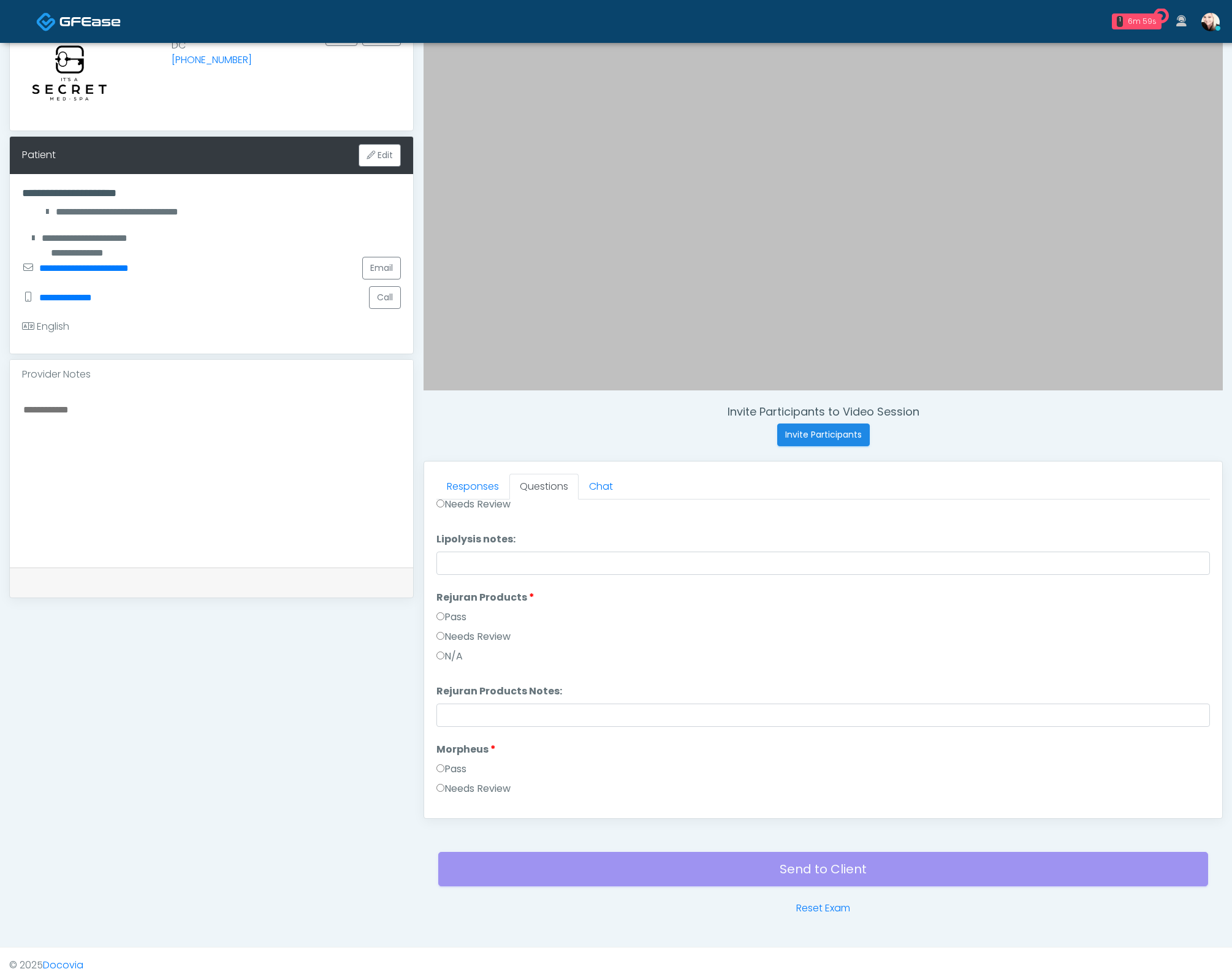
scroll to position [907, 0]
click at [448, 569] on label "Pass" at bounding box center [451, 576] width 30 height 15
click at [453, 721] on label "Pass" at bounding box center [451, 728] width 30 height 15
drag, startPoint x: 456, startPoint y: 784, endPoint x: 487, endPoint y: 760, distance: 39.2
click at [456, 784] on label "Pass" at bounding box center [451, 789] width 30 height 15
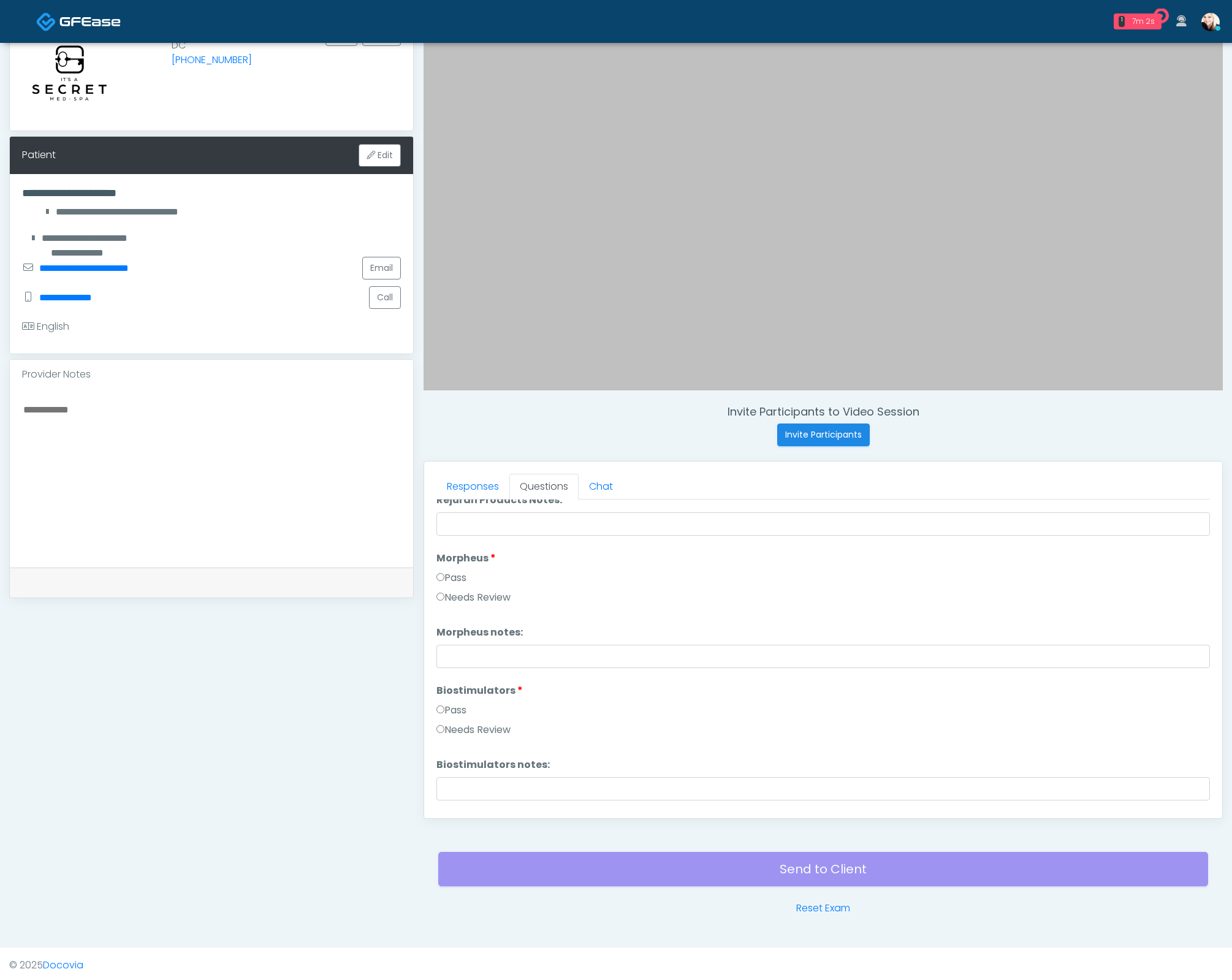
scroll to position [1250, 0]
click at [446, 647] on label "Pass" at bounding box center [451, 651] width 30 height 15
drag, startPoint x: 444, startPoint y: 570, endPoint x: 434, endPoint y: 635, distance: 65.8
click at [444, 573] on label "Pass" at bounding box center [451, 579] width 30 height 15
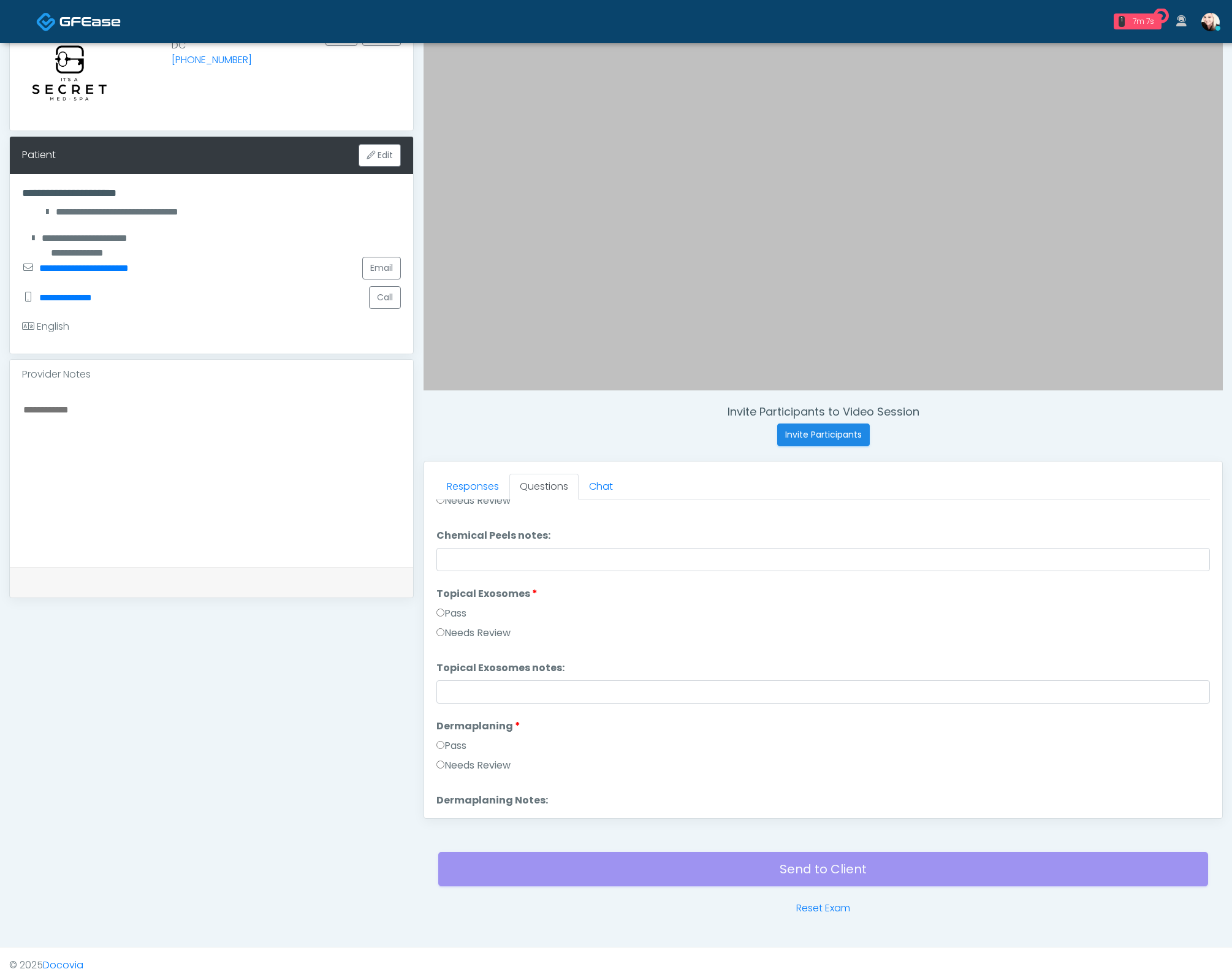
scroll to position [1883, 0]
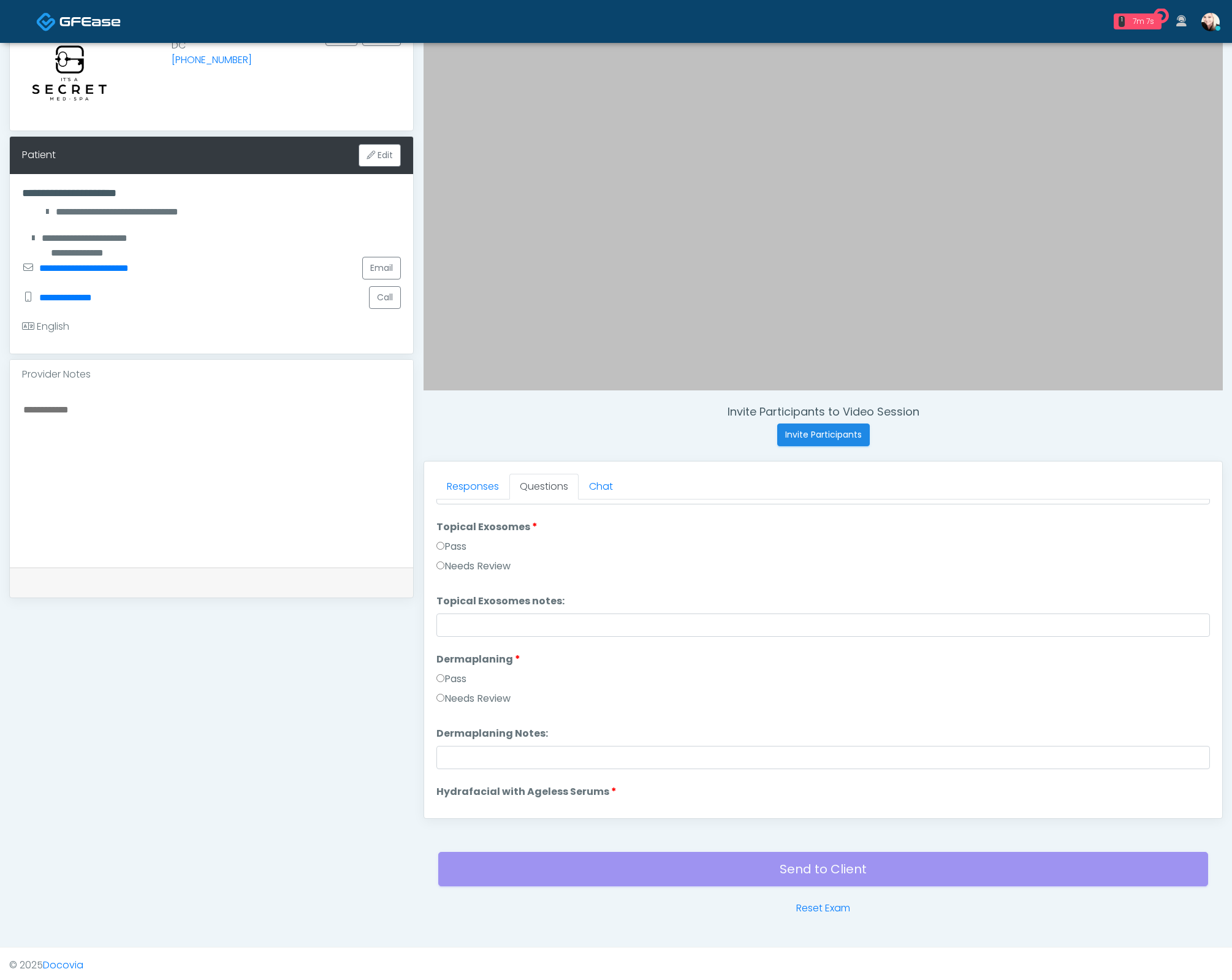
click at [452, 674] on label "Pass" at bounding box center [451, 679] width 30 height 15
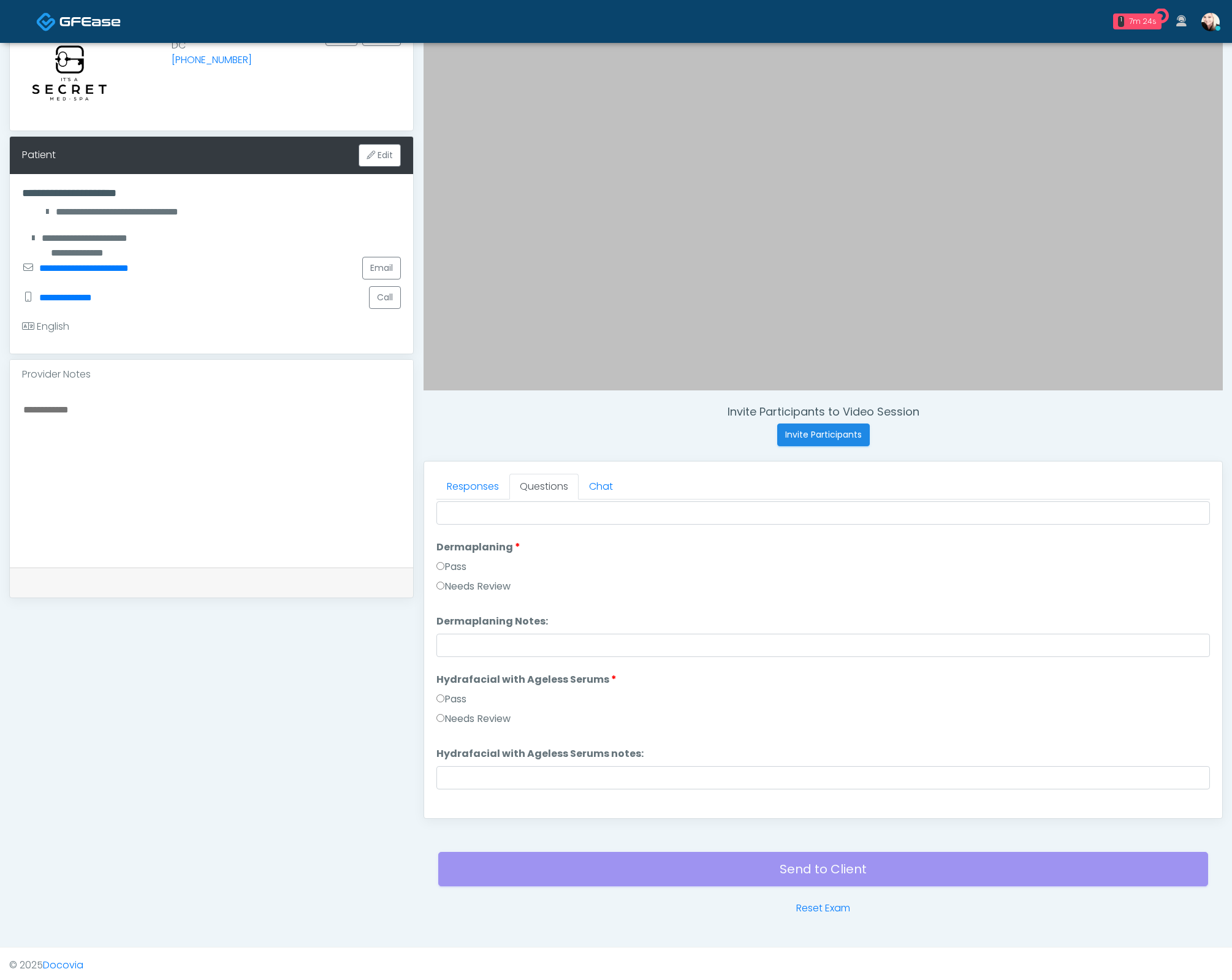
click at [458, 686] on li "Hydrafacial with Ageless Serums Hydrafacial with Ageless Serums Pass Needs Revi…" at bounding box center [823, 702] width 773 height 59
click at [459, 692] on label "Pass" at bounding box center [451, 699] width 30 height 15
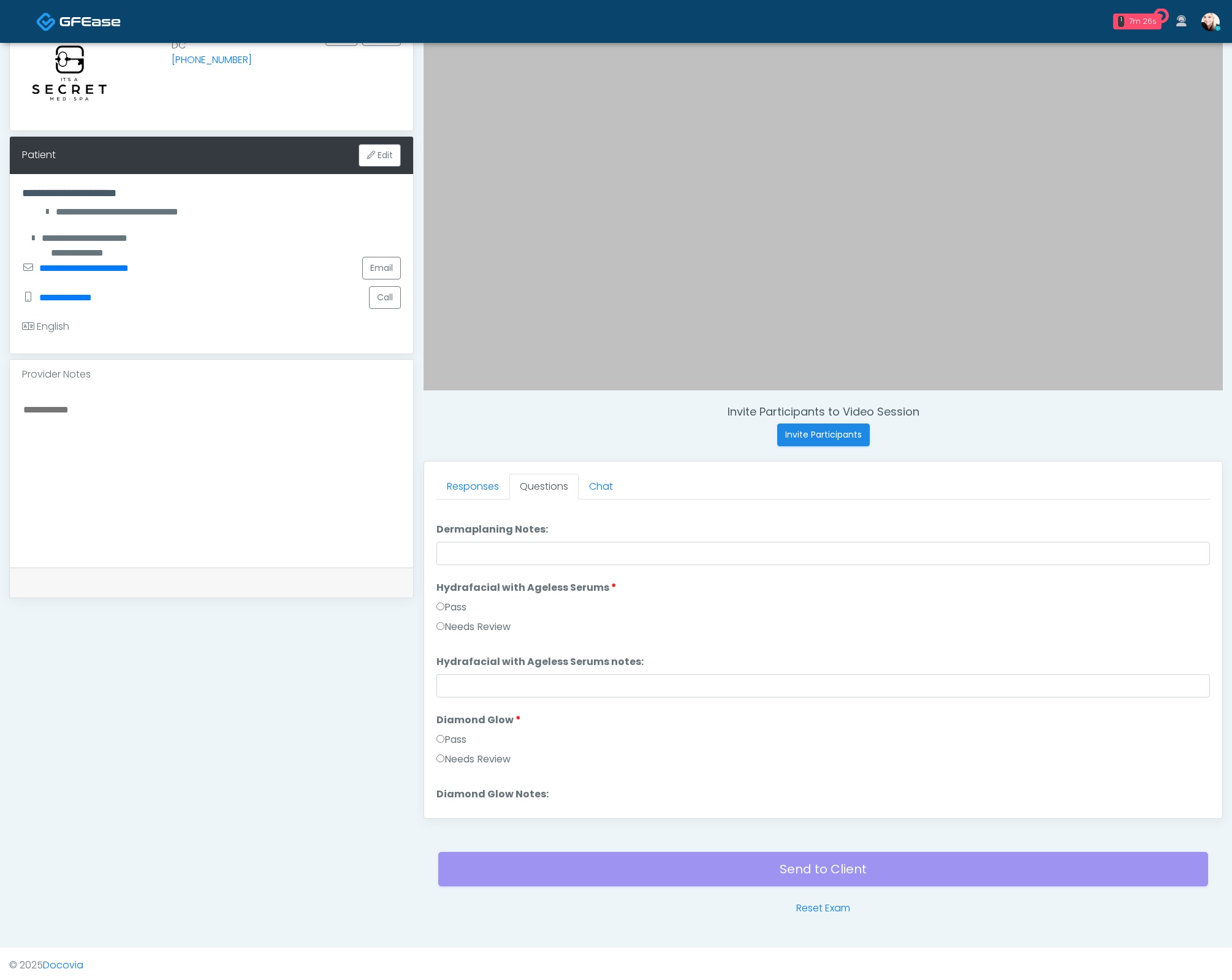
click at [448, 738] on label "Pass" at bounding box center [451, 740] width 30 height 15
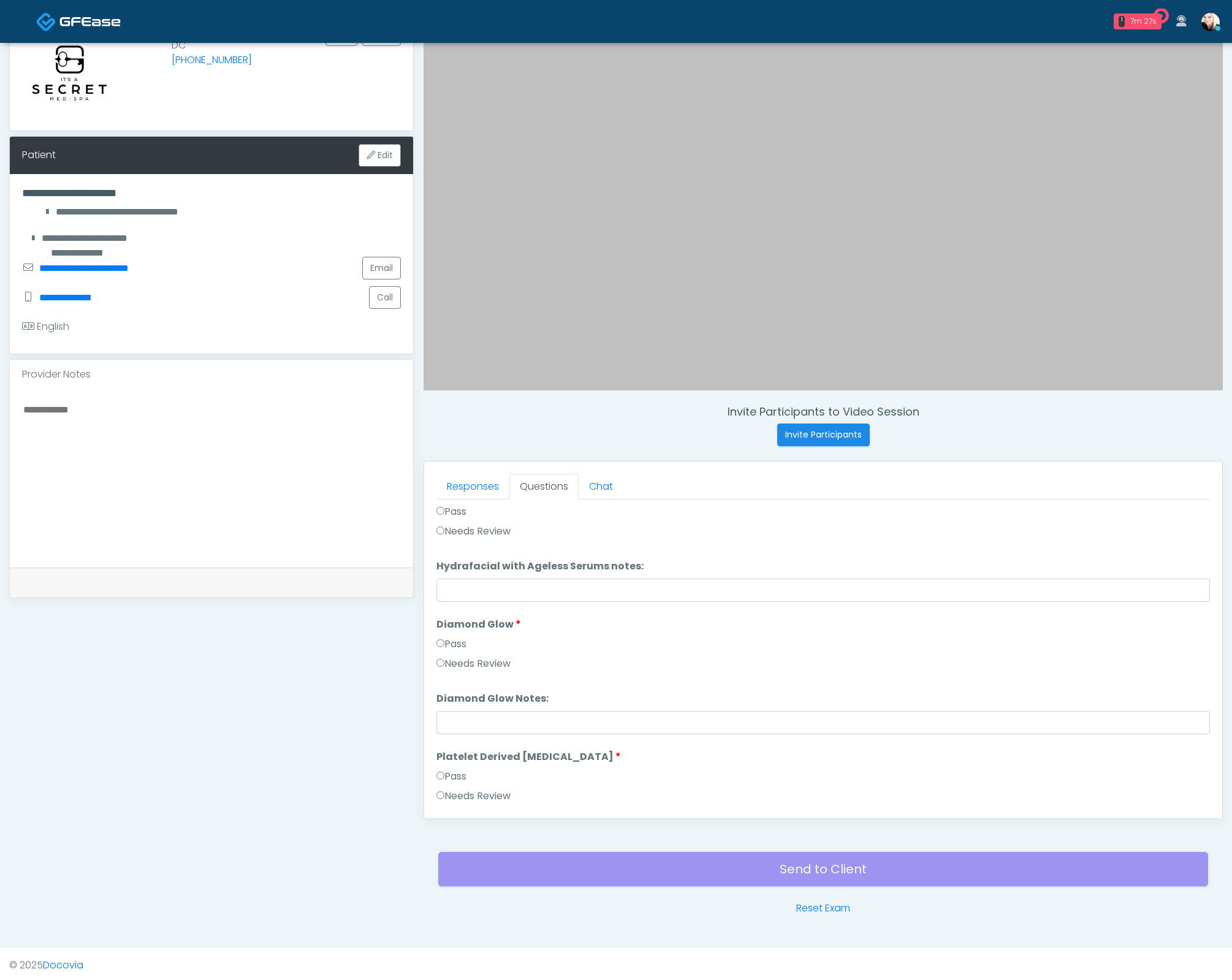
drag, startPoint x: 446, startPoint y: 776, endPoint x: 479, endPoint y: 757, distance: 38.1
click at [447, 776] on label "Pass" at bounding box center [451, 776] width 30 height 15
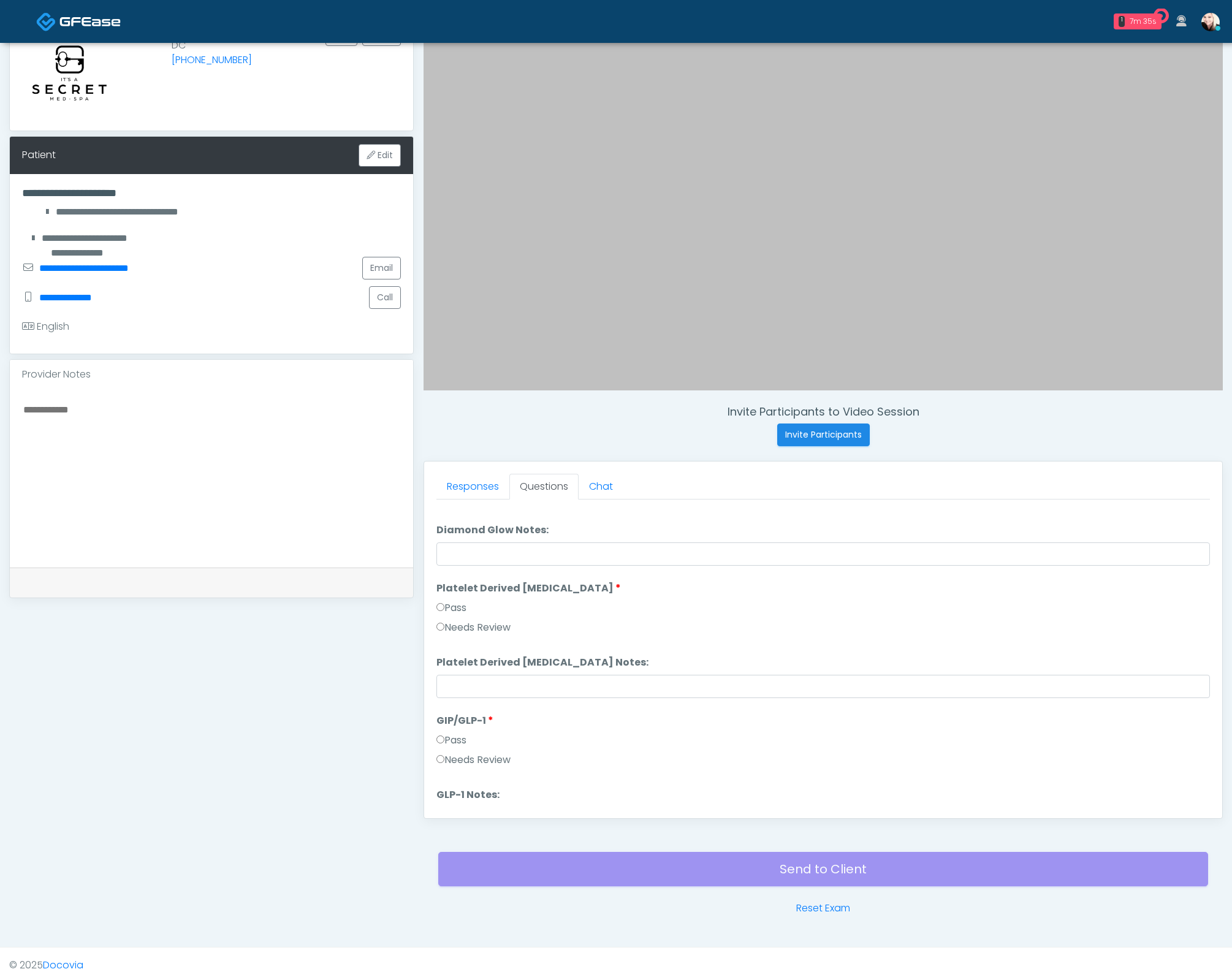
scroll to position [2413, 0]
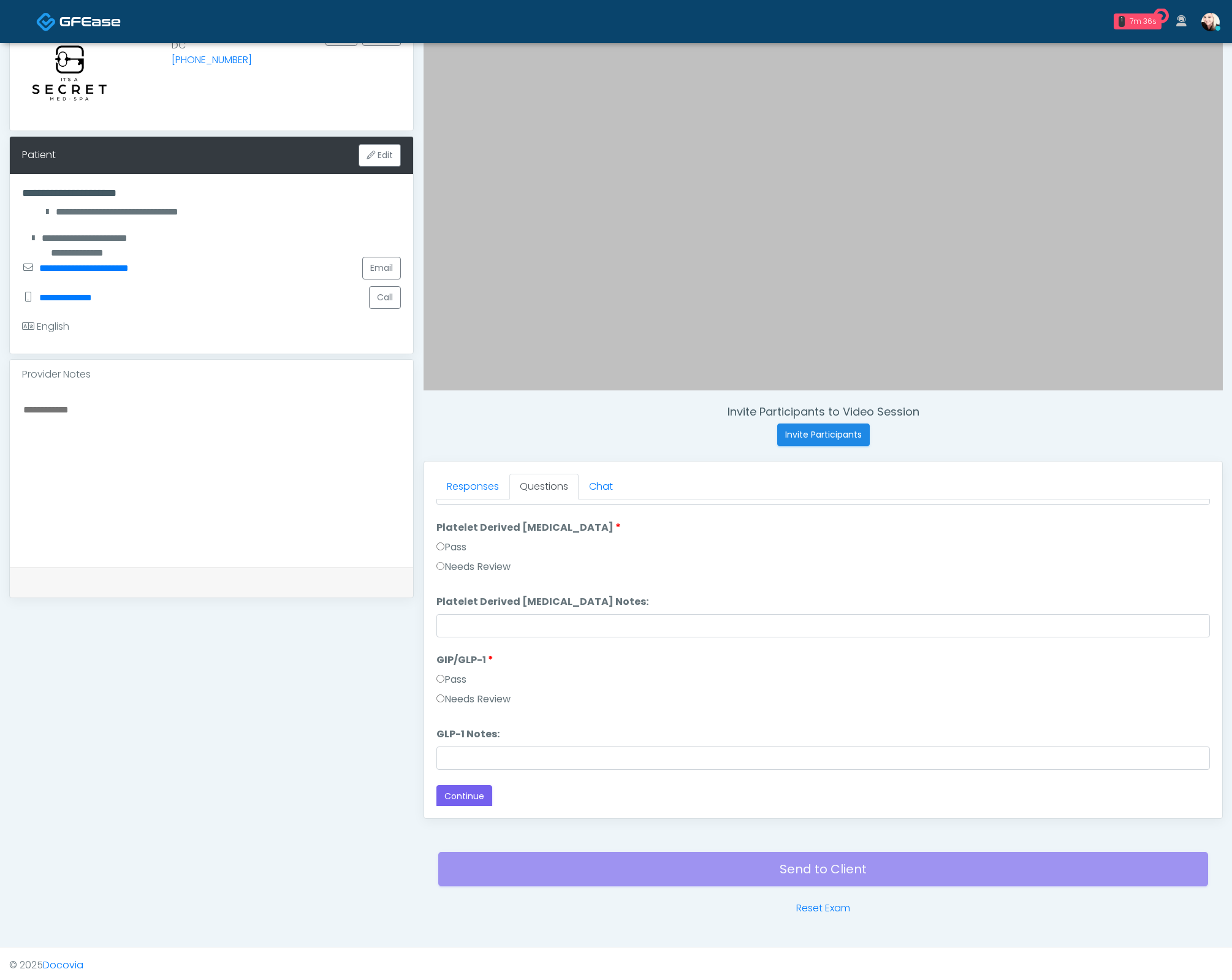
click at [453, 678] on label "Pass" at bounding box center [451, 680] width 30 height 15
click at [450, 699] on label "Needs Review" at bounding box center [473, 699] width 74 height 15
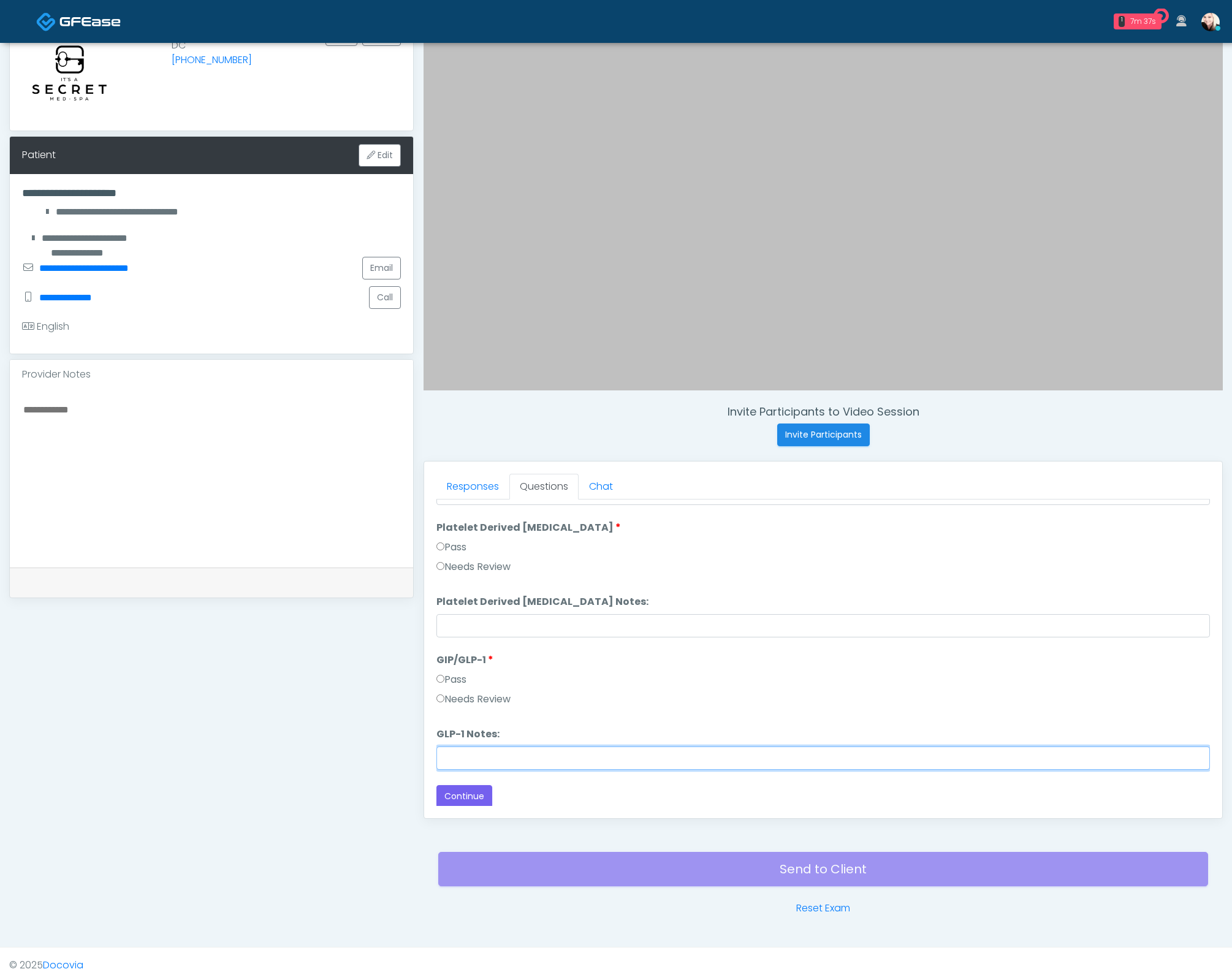
click at [469, 746] on input "GLP-1 Notes:" at bounding box center [823, 758] width 773 height 23
type input "**********"
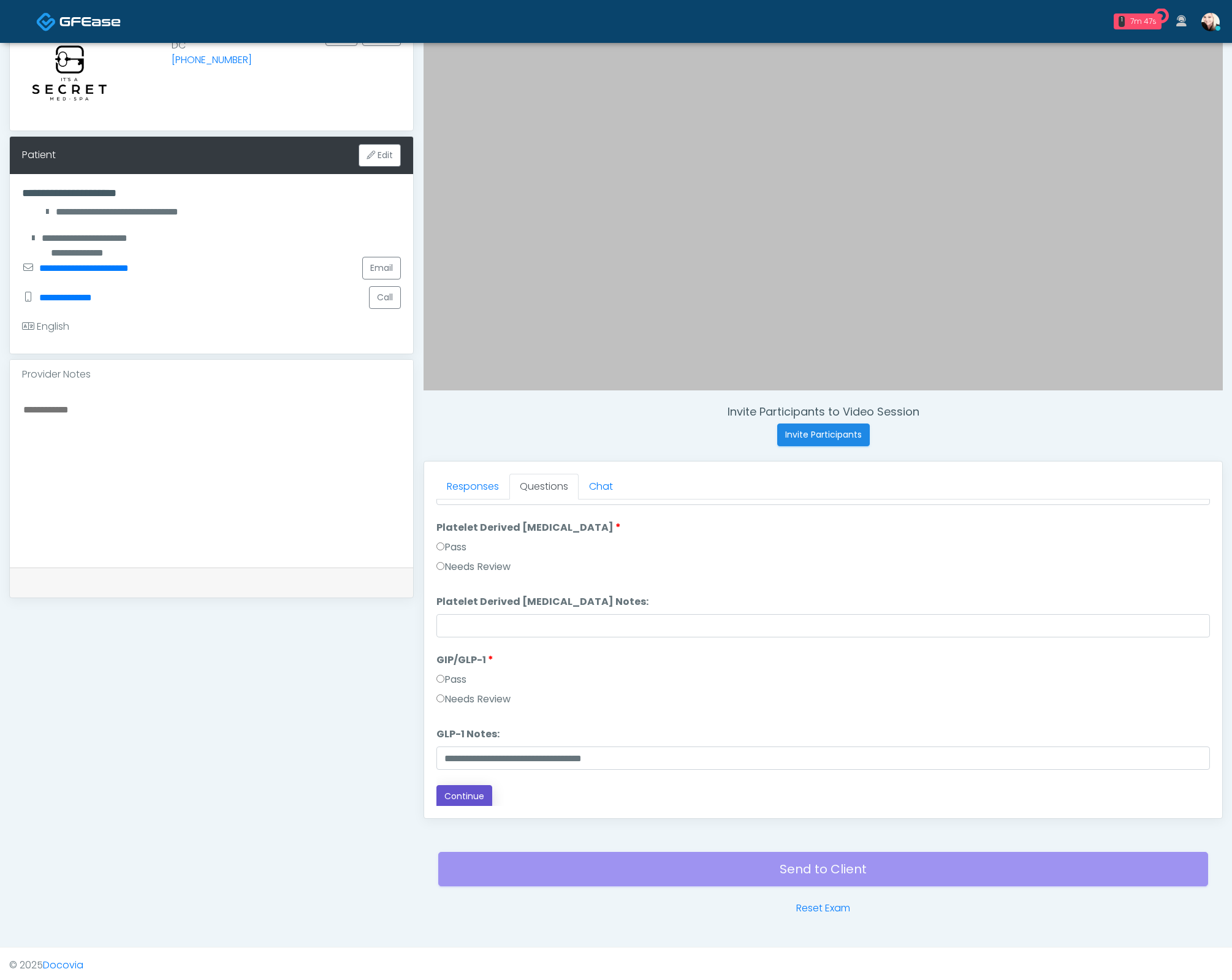
click at [445, 792] on button "Continue" at bounding box center [464, 796] width 56 height 23
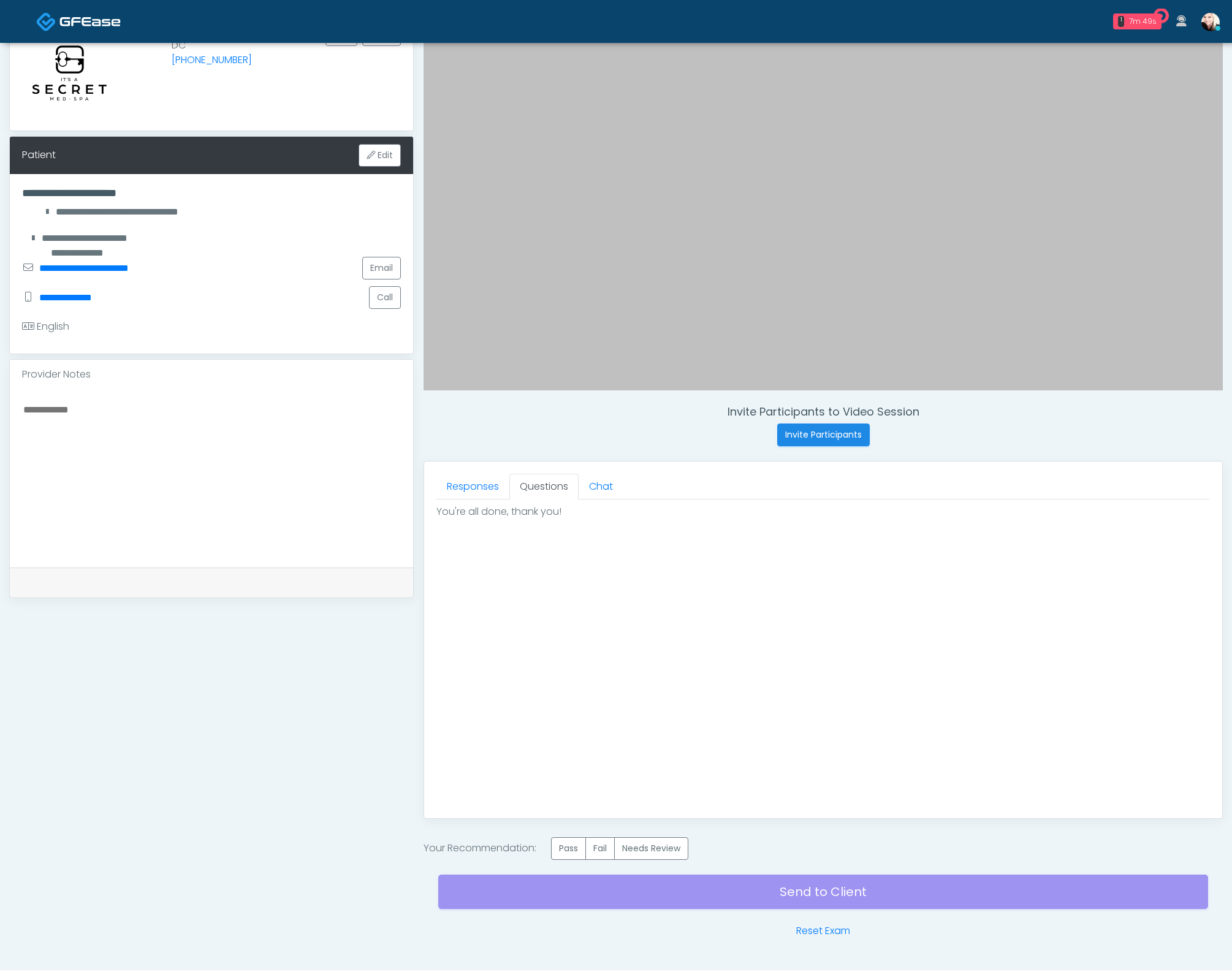
scroll to position [0, 0]
click at [571, 849] on label "Pass" at bounding box center [568, 848] width 35 height 23
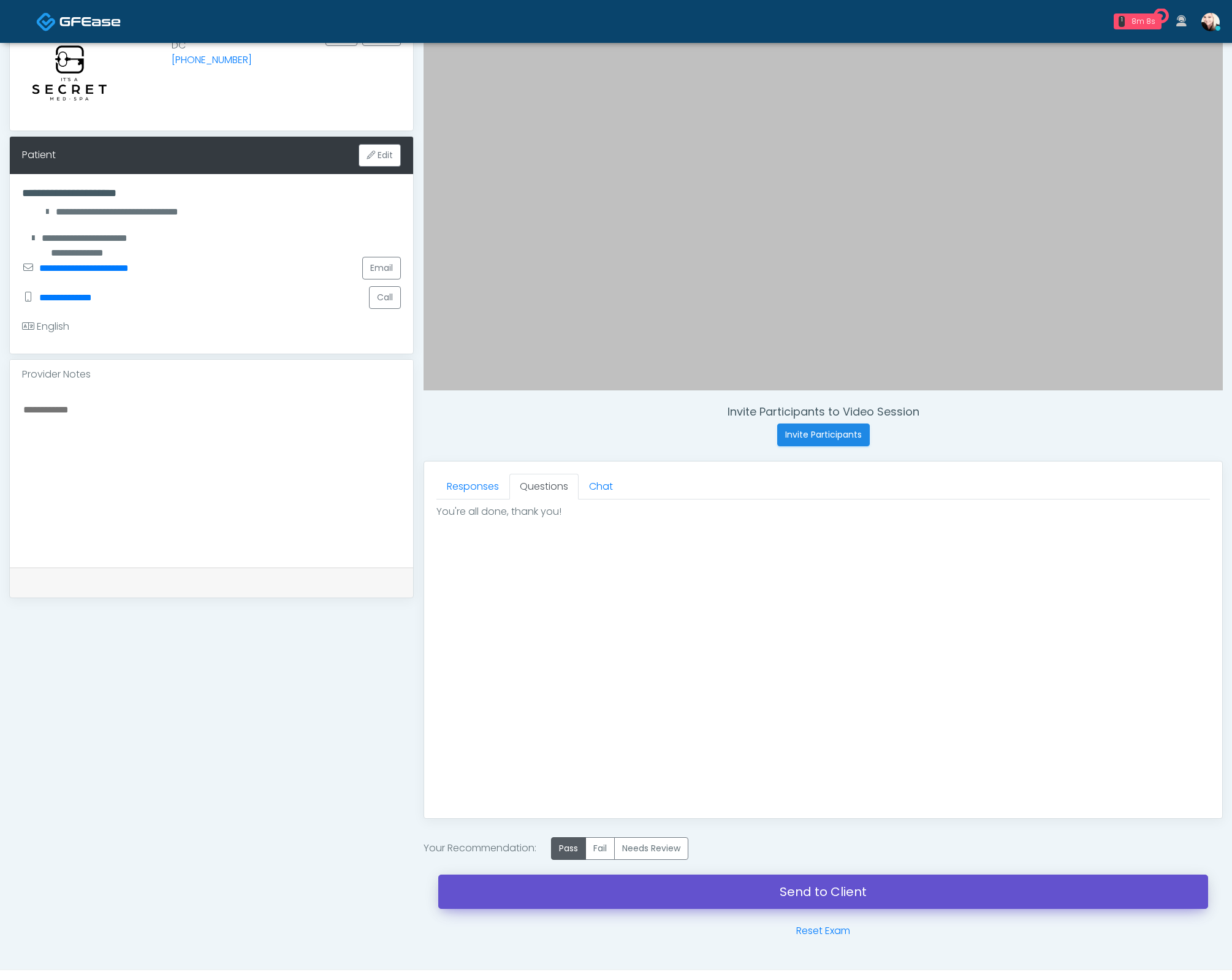
click at [647, 903] on link "Send to Client" at bounding box center [823, 891] width 770 height 34
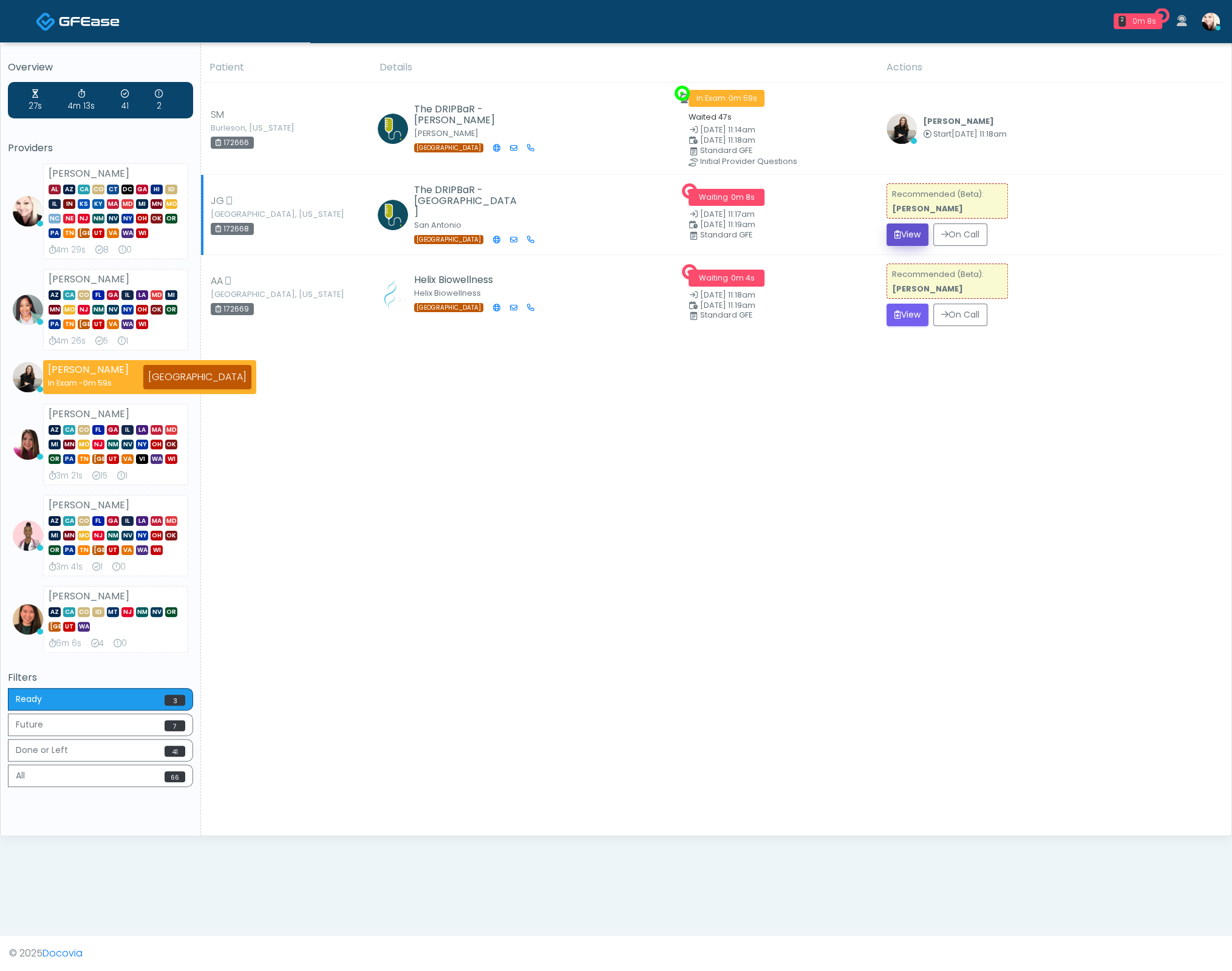
click at [908, 237] on button "View" at bounding box center [908, 234] width 42 height 22
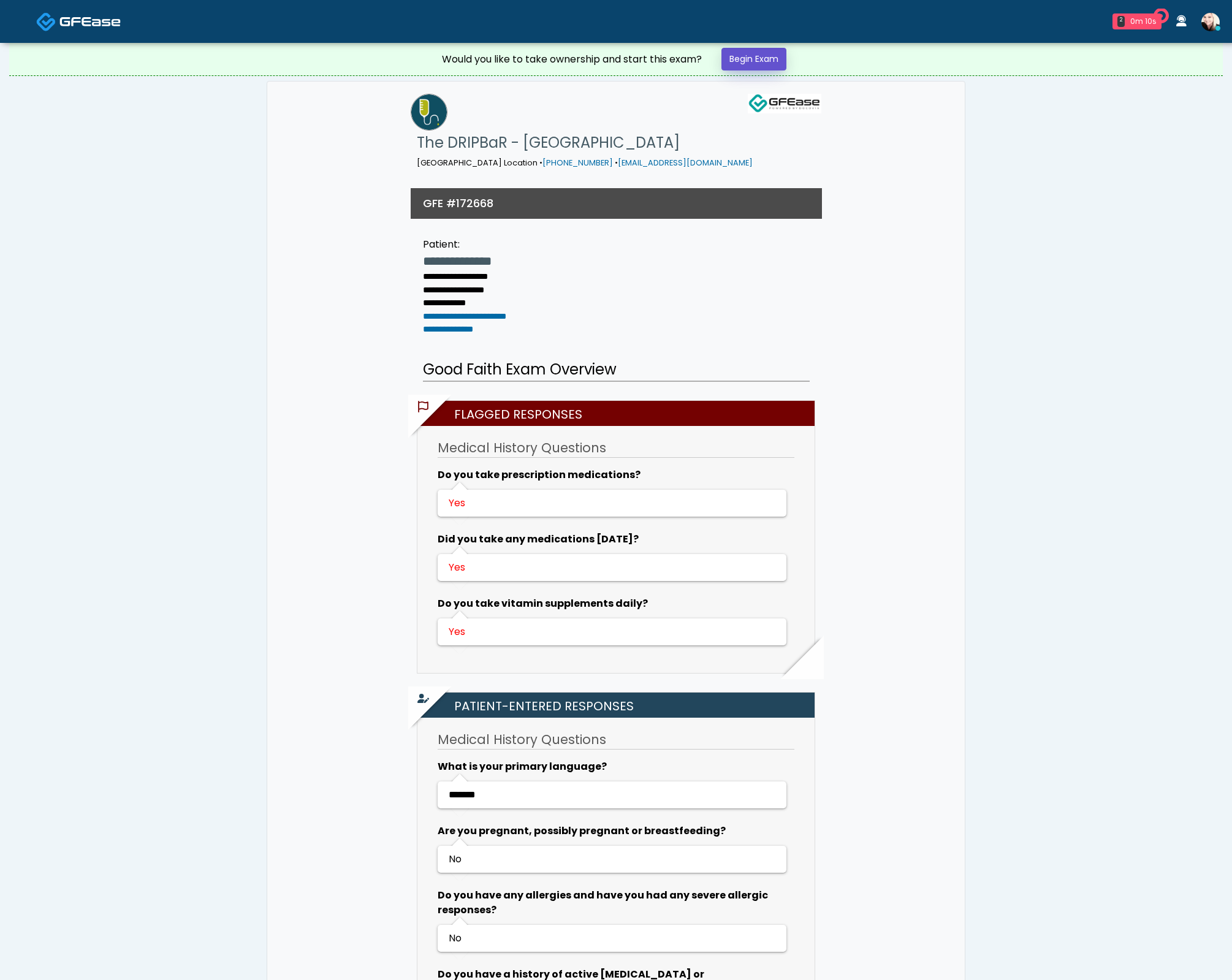
click at [764, 58] on link "Begin Exam" at bounding box center [754, 59] width 65 height 23
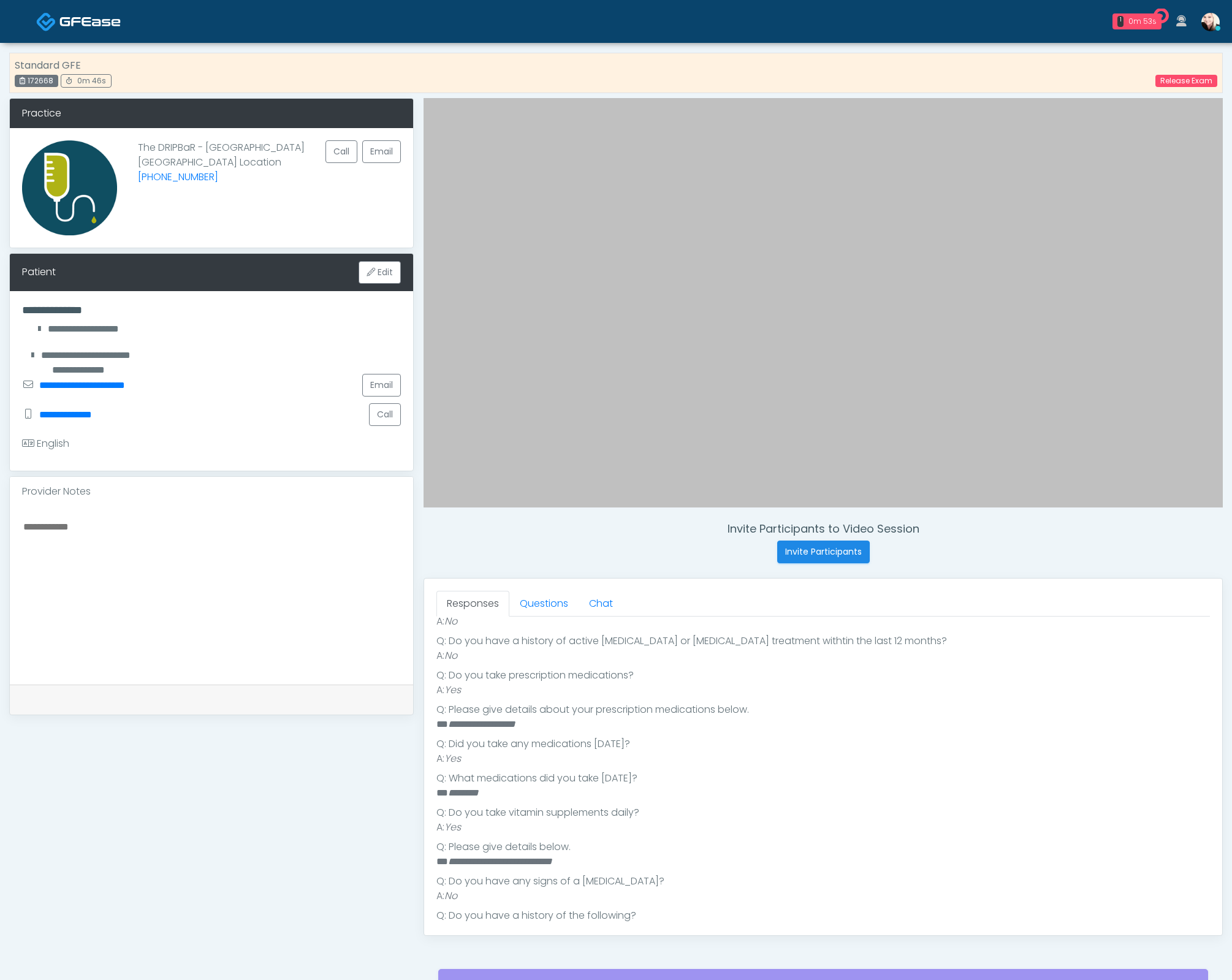
scroll to position [329, 0]
drag, startPoint x: 508, startPoint y: 719, endPoint x: 445, endPoint y: 717, distance: 63.0
click at [445, 717] on li "**********" at bounding box center [817, 721] width 762 height 15
click at [551, 601] on link "Questions" at bounding box center [543, 604] width 70 height 26
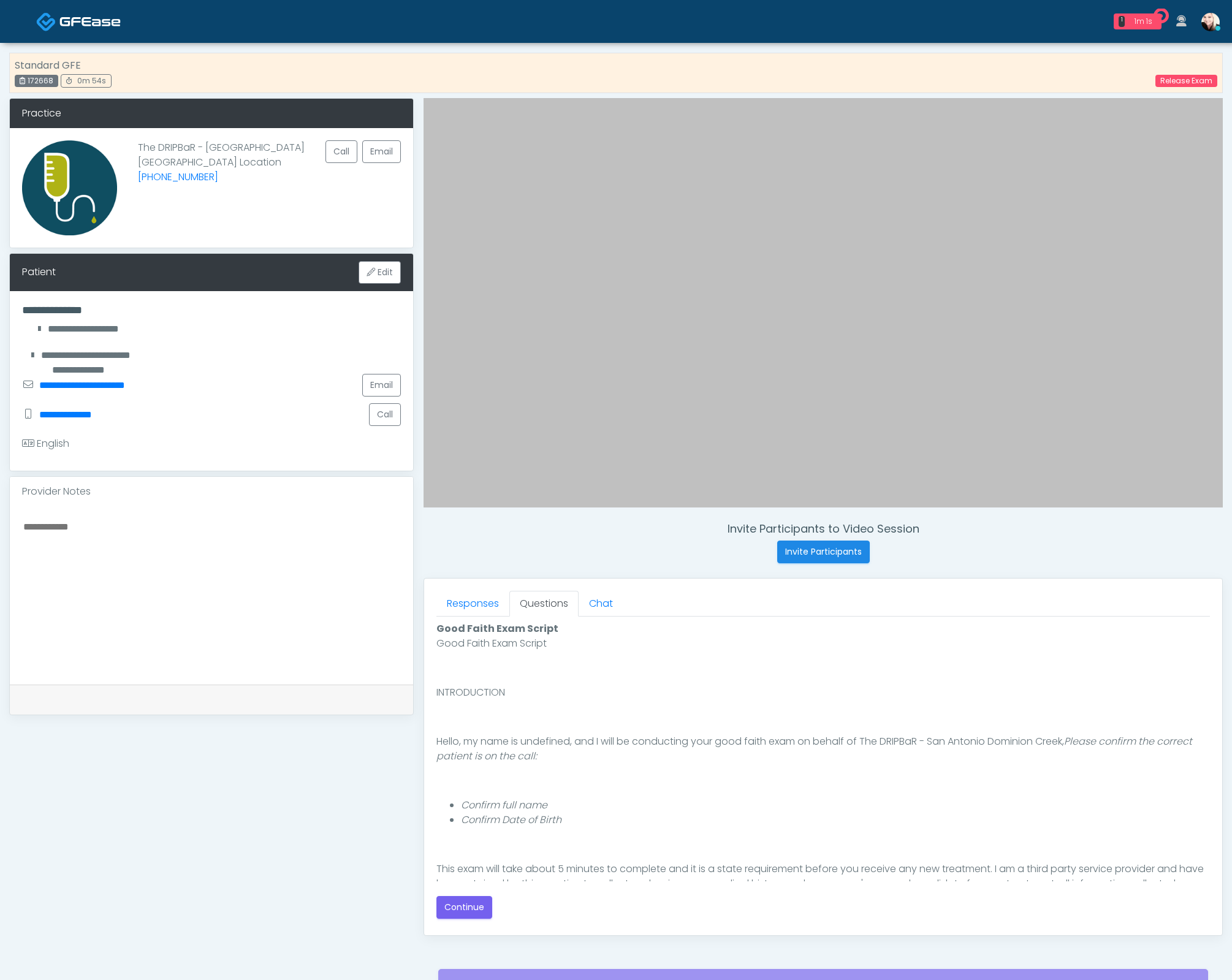
scroll to position [0, 0]
click at [461, 908] on button "Continue" at bounding box center [464, 907] width 56 height 23
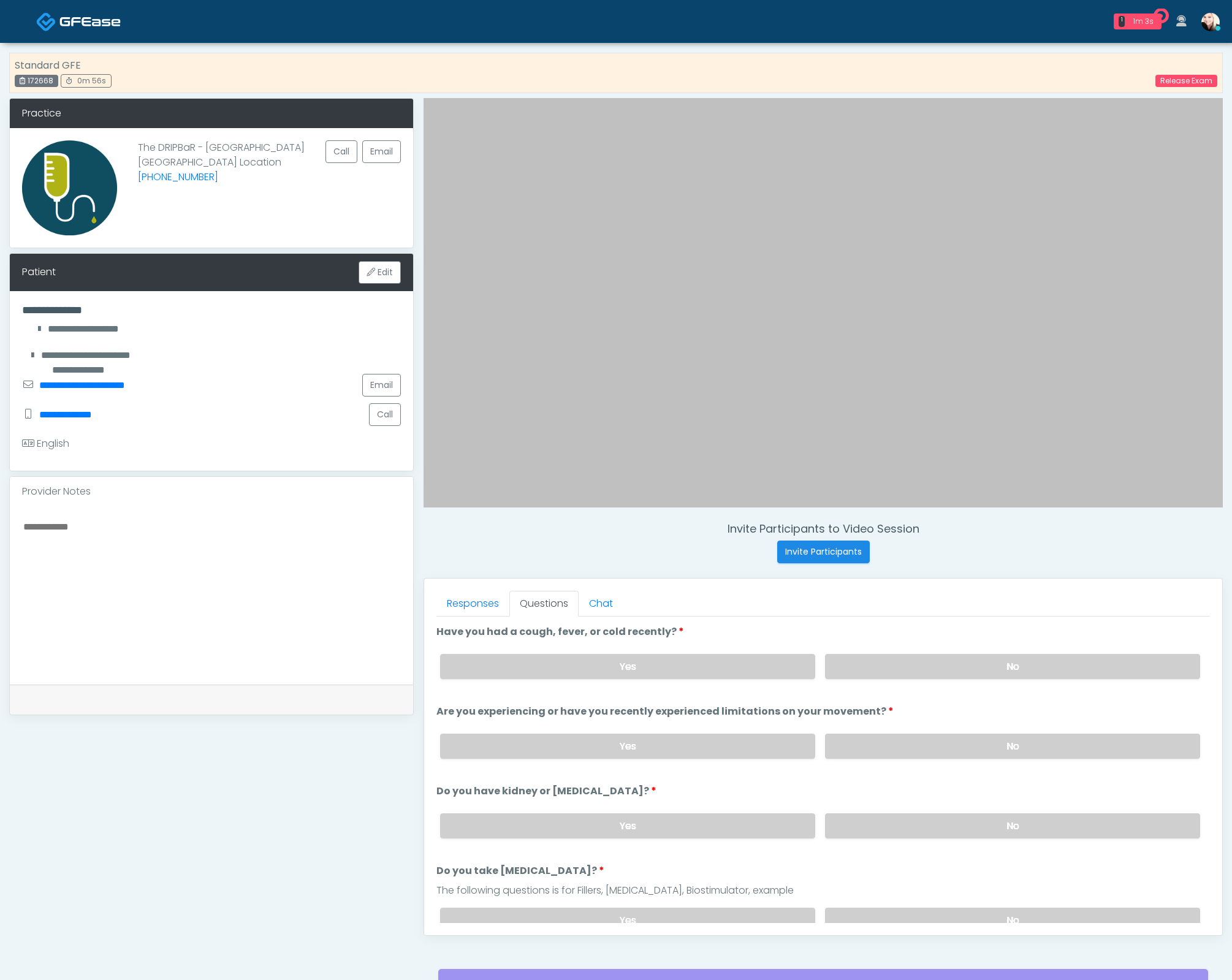
scroll to position [117, 0]
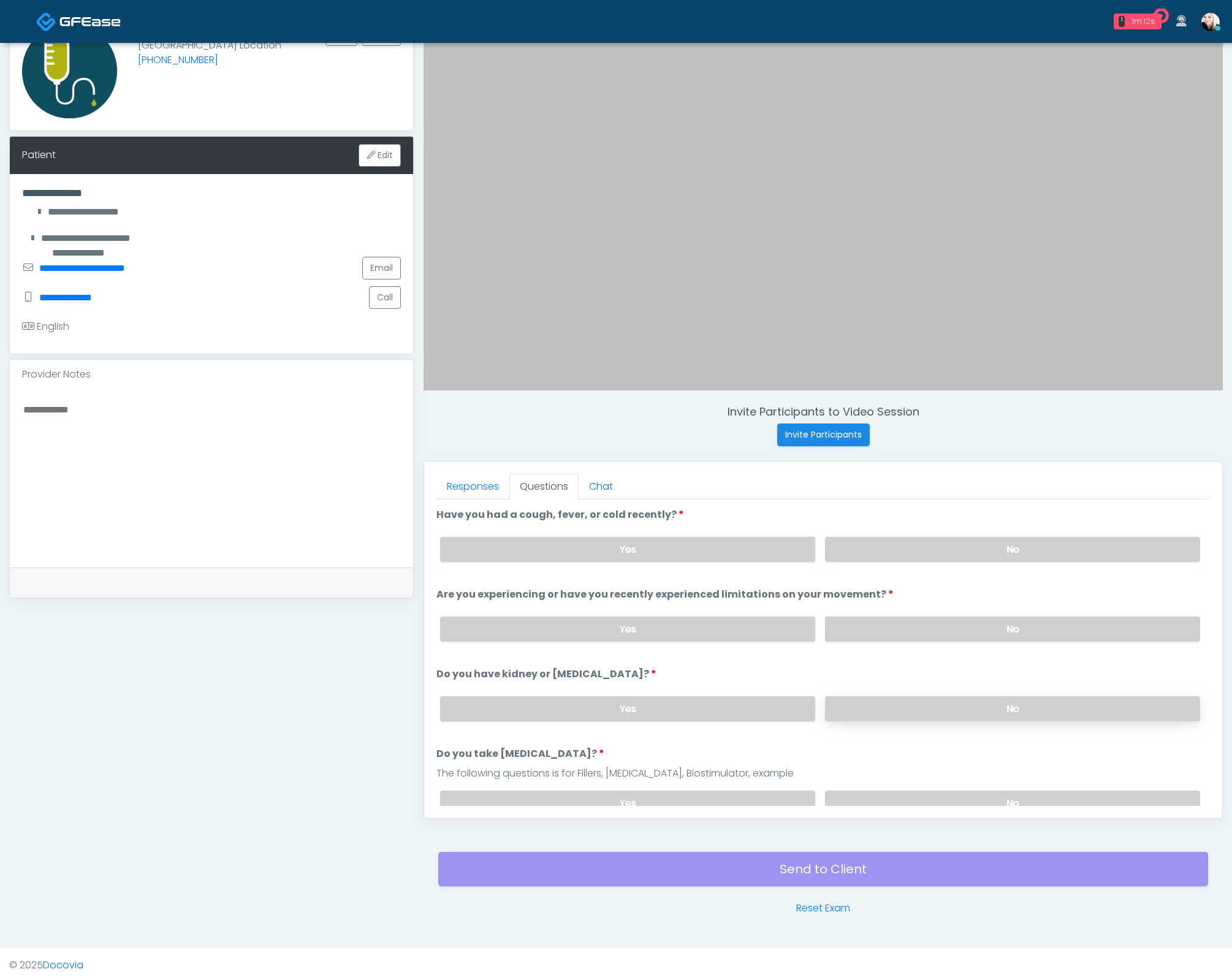
click at [885, 709] on label "No" at bounding box center [1012, 709] width 375 height 25
click at [880, 617] on label "No" at bounding box center [1012, 629] width 375 height 25
click at [856, 554] on label "No" at bounding box center [1012, 549] width 375 height 25
click at [67, 414] on textarea at bounding box center [211, 476] width 379 height 149
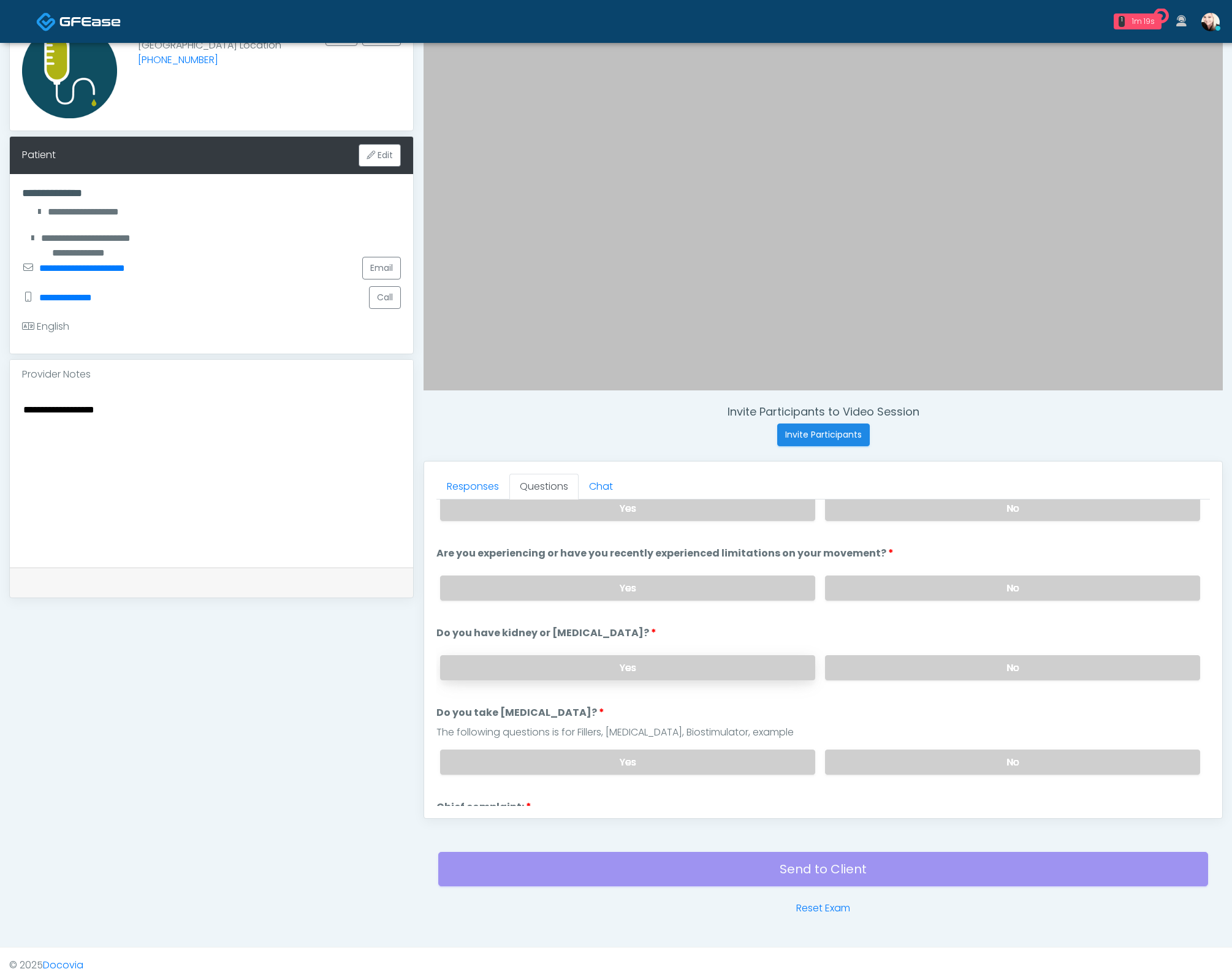
scroll to position [231, 0]
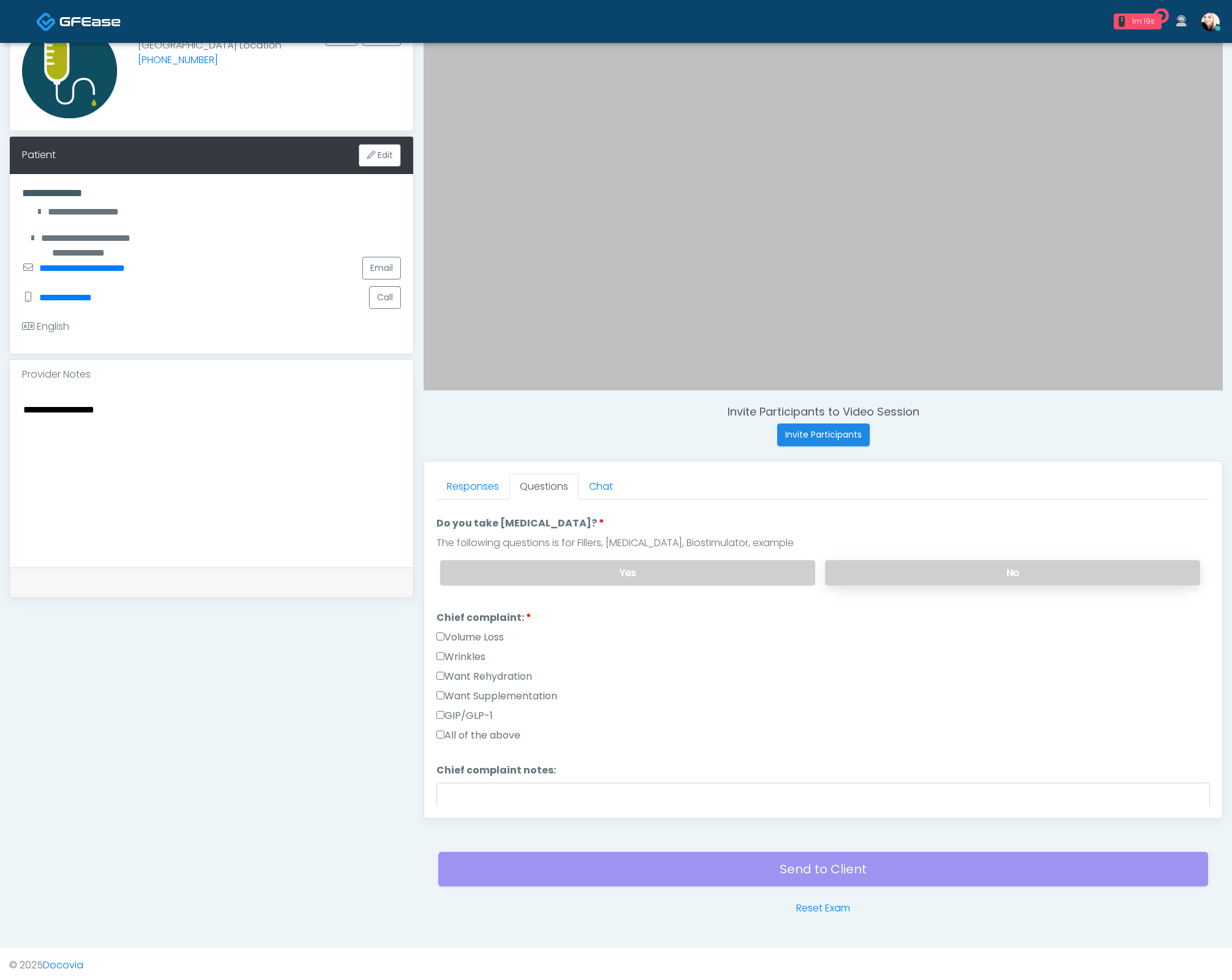
type textarea "**********"
click at [940, 560] on label "No" at bounding box center [1012, 573] width 375 height 25
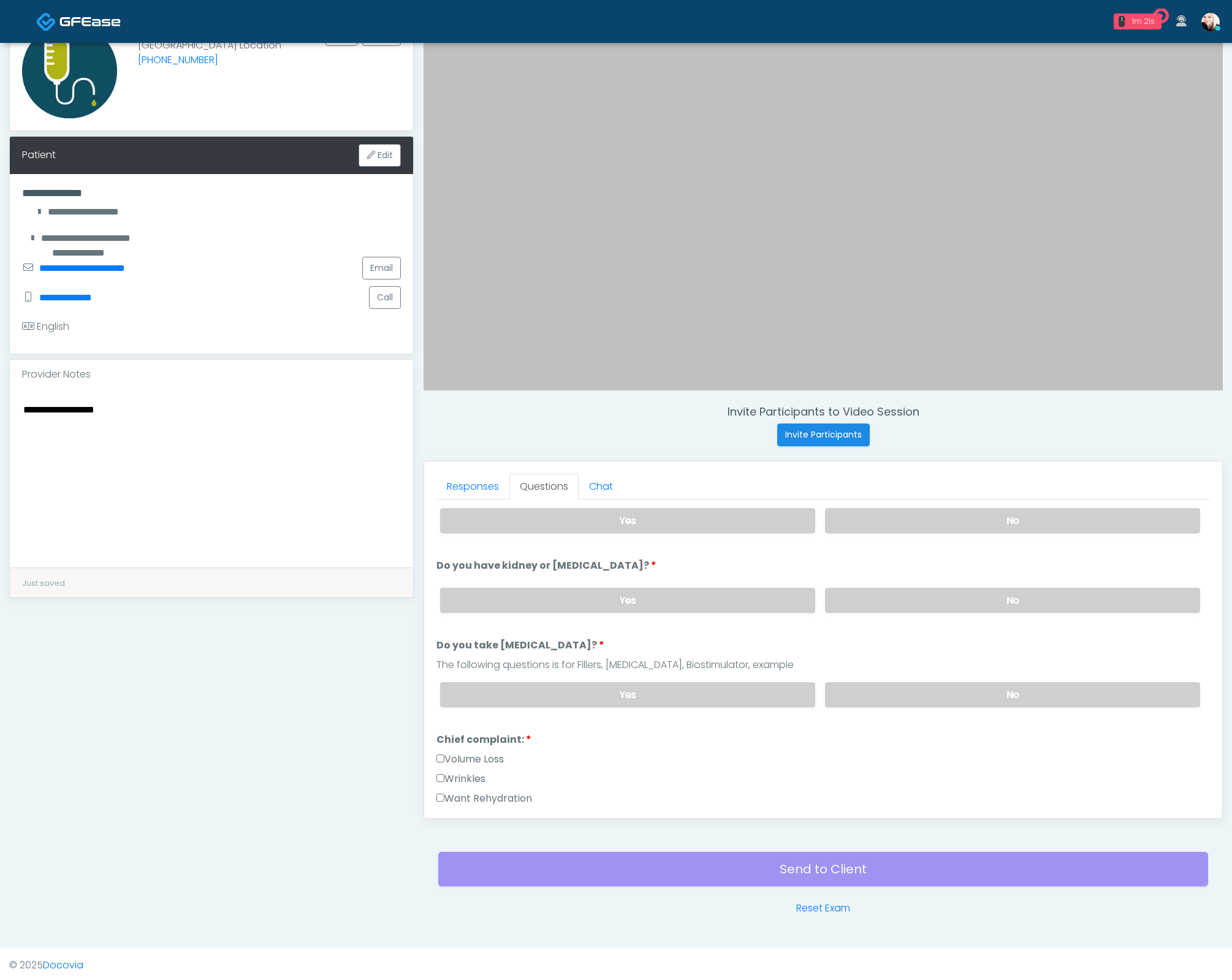
scroll to position [100, 0]
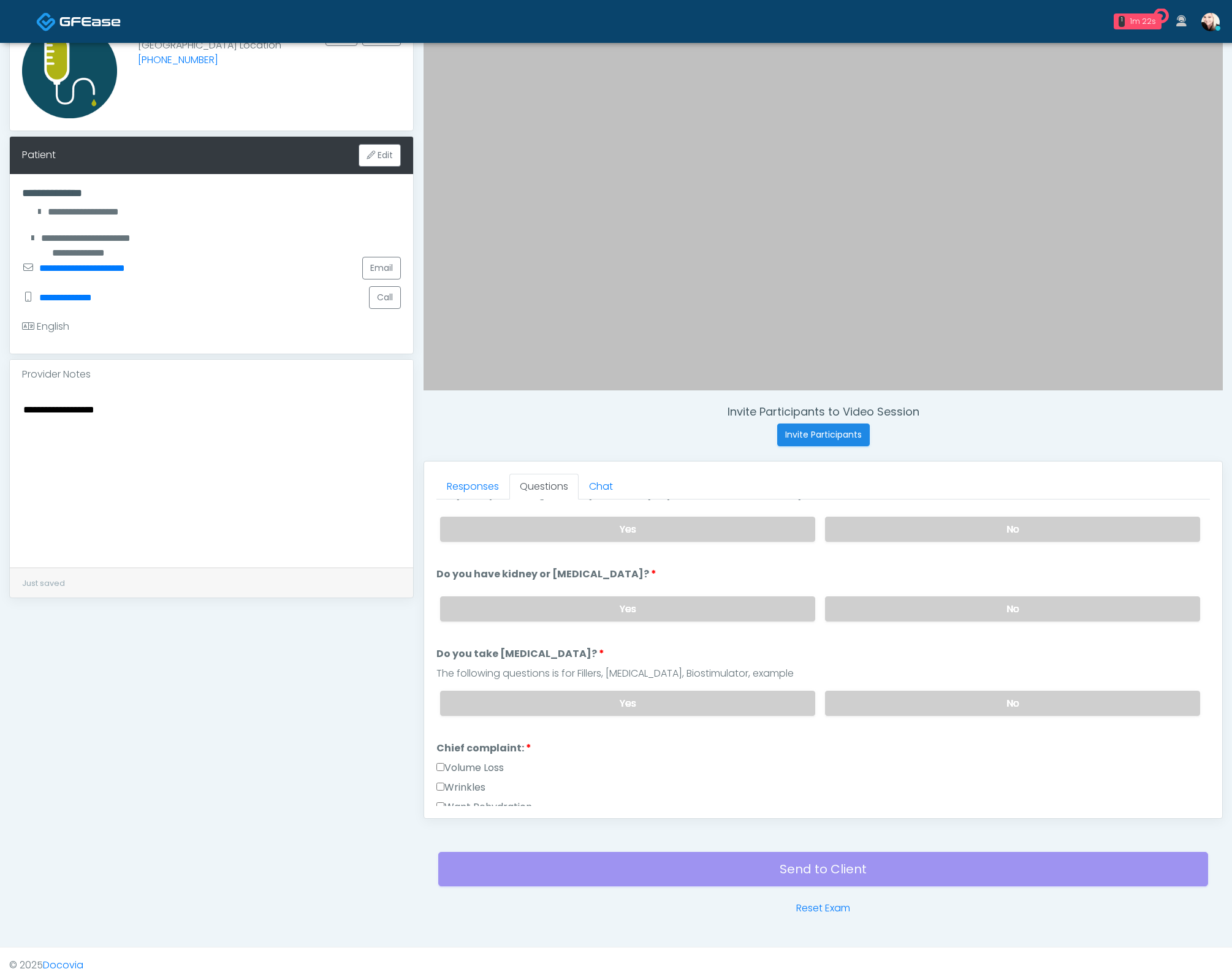
drag, startPoint x: 82, startPoint y: 415, endPoint x: -2, endPoint y: 401, distance: 85.2
click at [0, 401] on html "1 1m 22s Helix Biowellness Waiting - 1m 22s TX View Jennifer Ekeh AZ CA CO FL" at bounding box center [616, 433] width 1232 height 1100
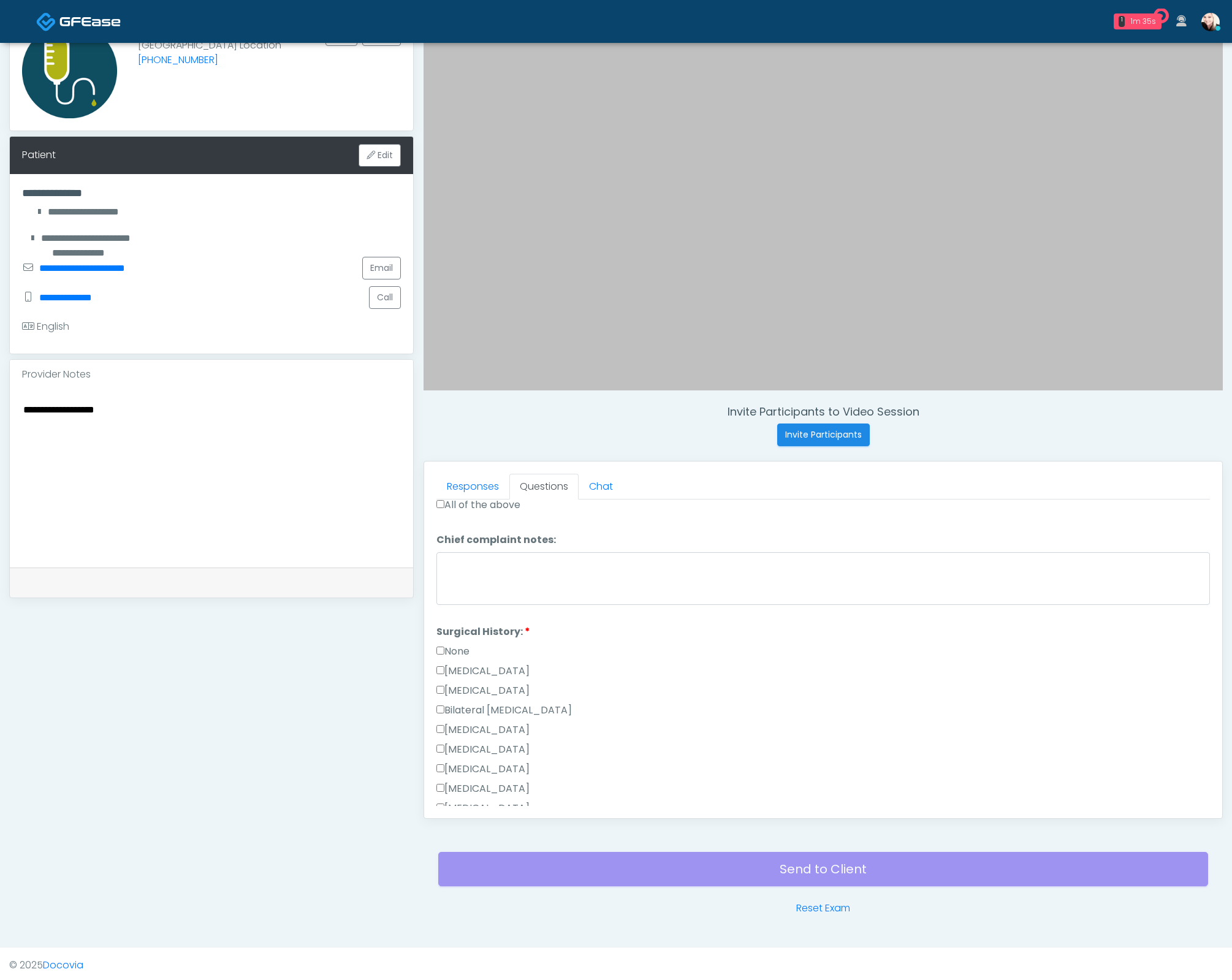
scroll to position [454, 0]
click at [449, 651] on label "None" at bounding box center [453, 658] width 33 height 15
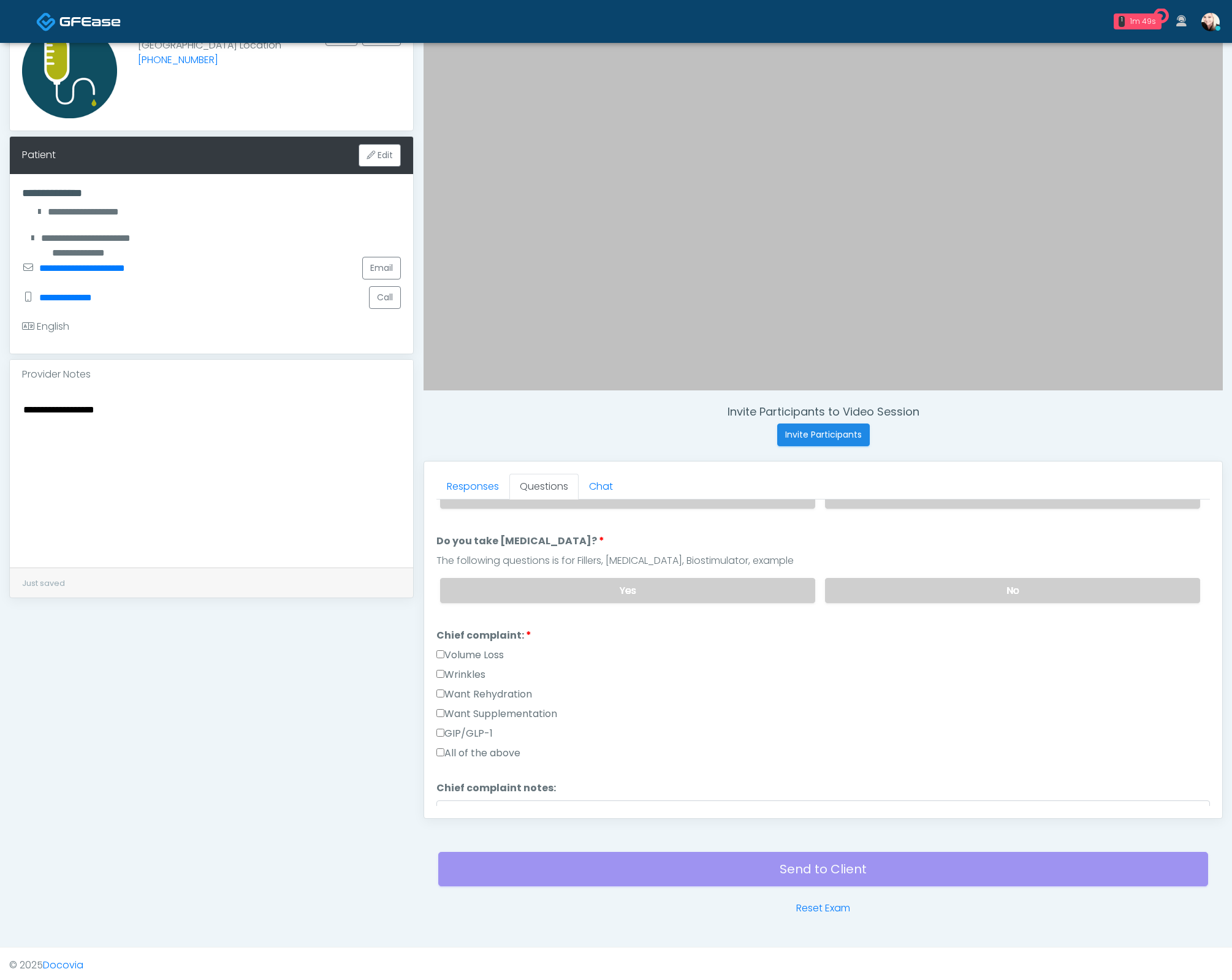
click at [464, 708] on label "Want Supplementation" at bounding box center [497, 714] width 121 height 15
click at [456, 688] on label "Want Rehydration" at bounding box center [484, 694] width 96 height 15
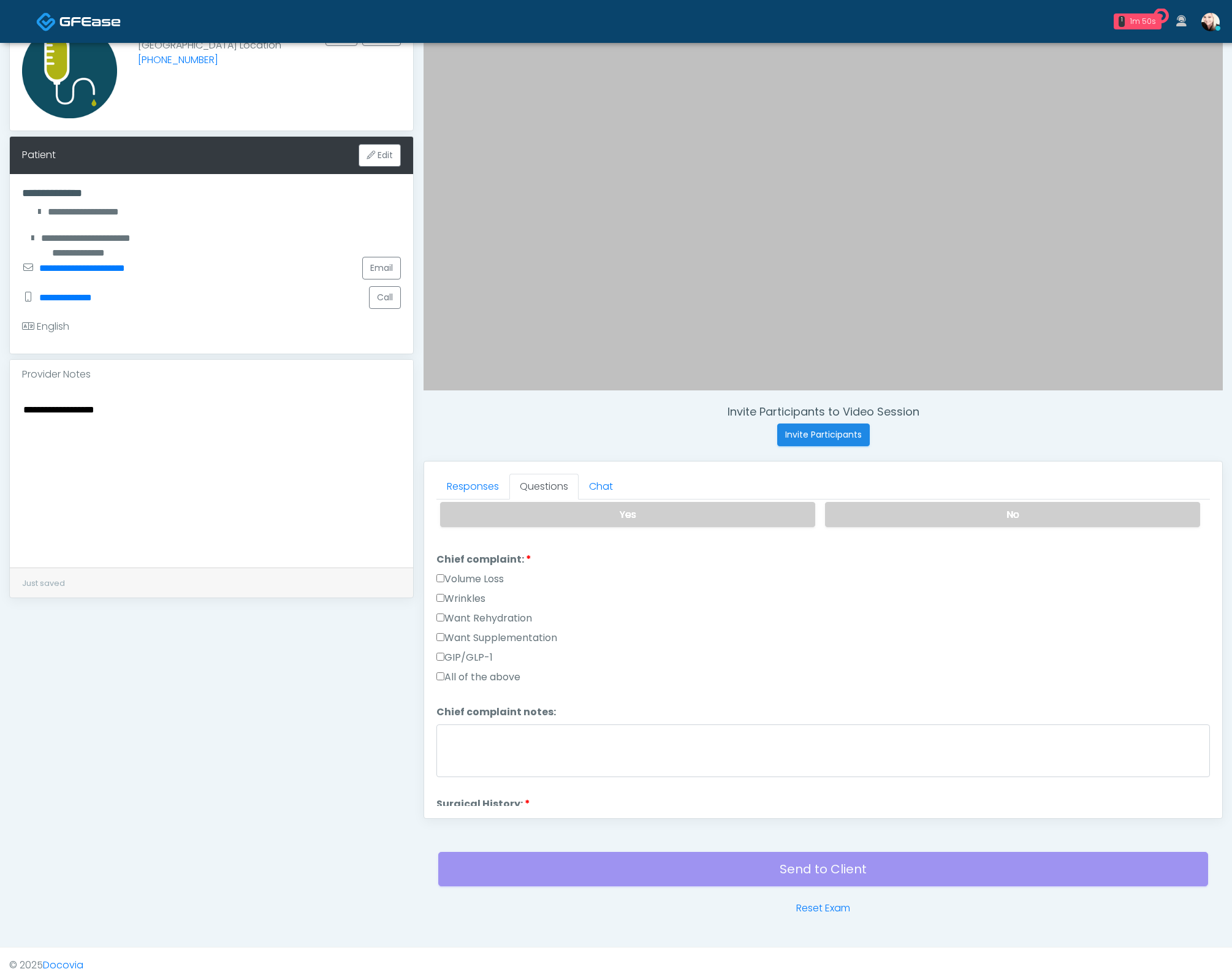
scroll to position [678, 0]
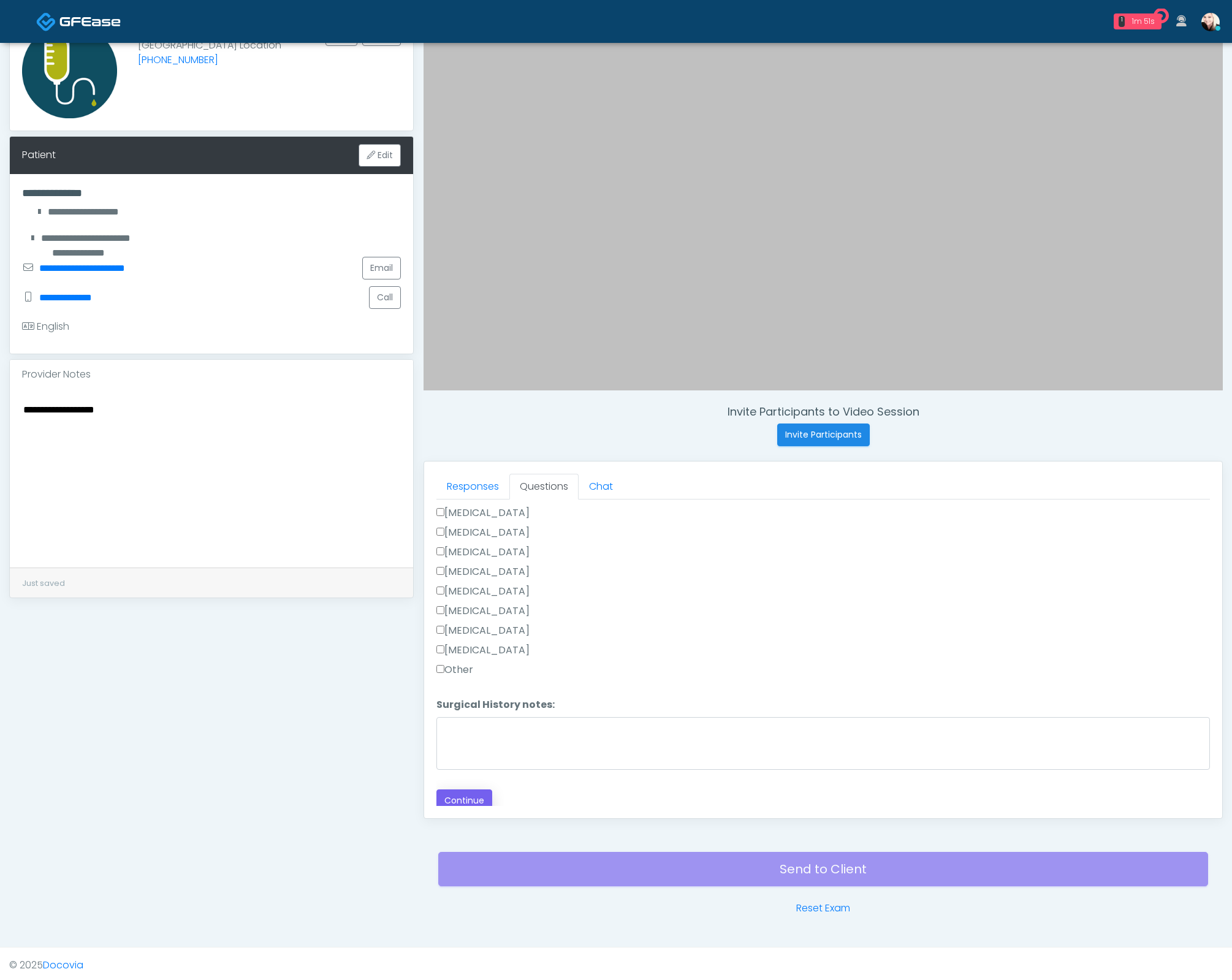
click at [449, 804] on div "Responses Questions Chat Good Faith Exam Script Good Faith Exam Script INTRODUC…" at bounding box center [823, 639] width 798 height 357
click at [445, 790] on button "Continue" at bounding box center [464, 801] width 56 height 23
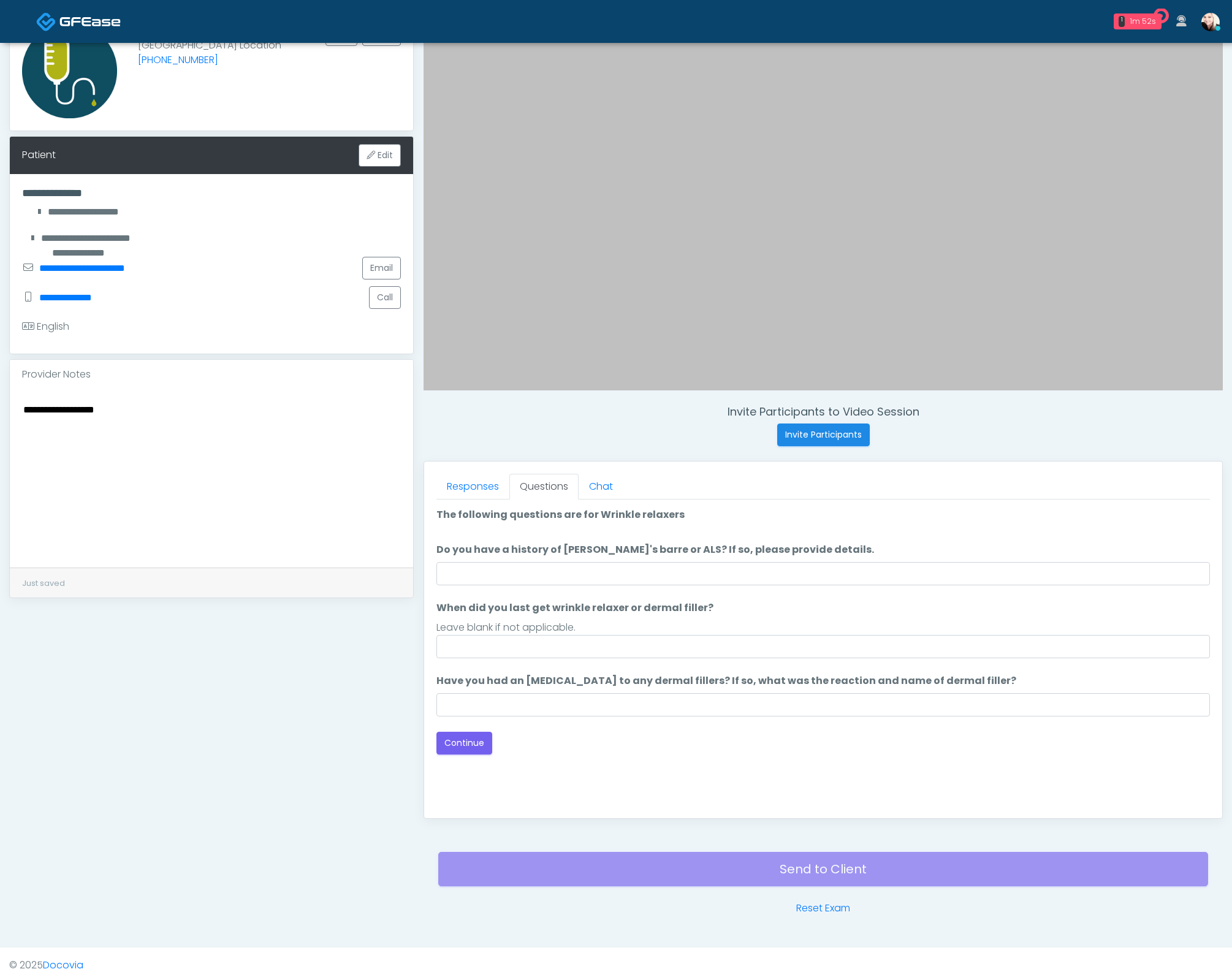
scroll to position [0, 0]
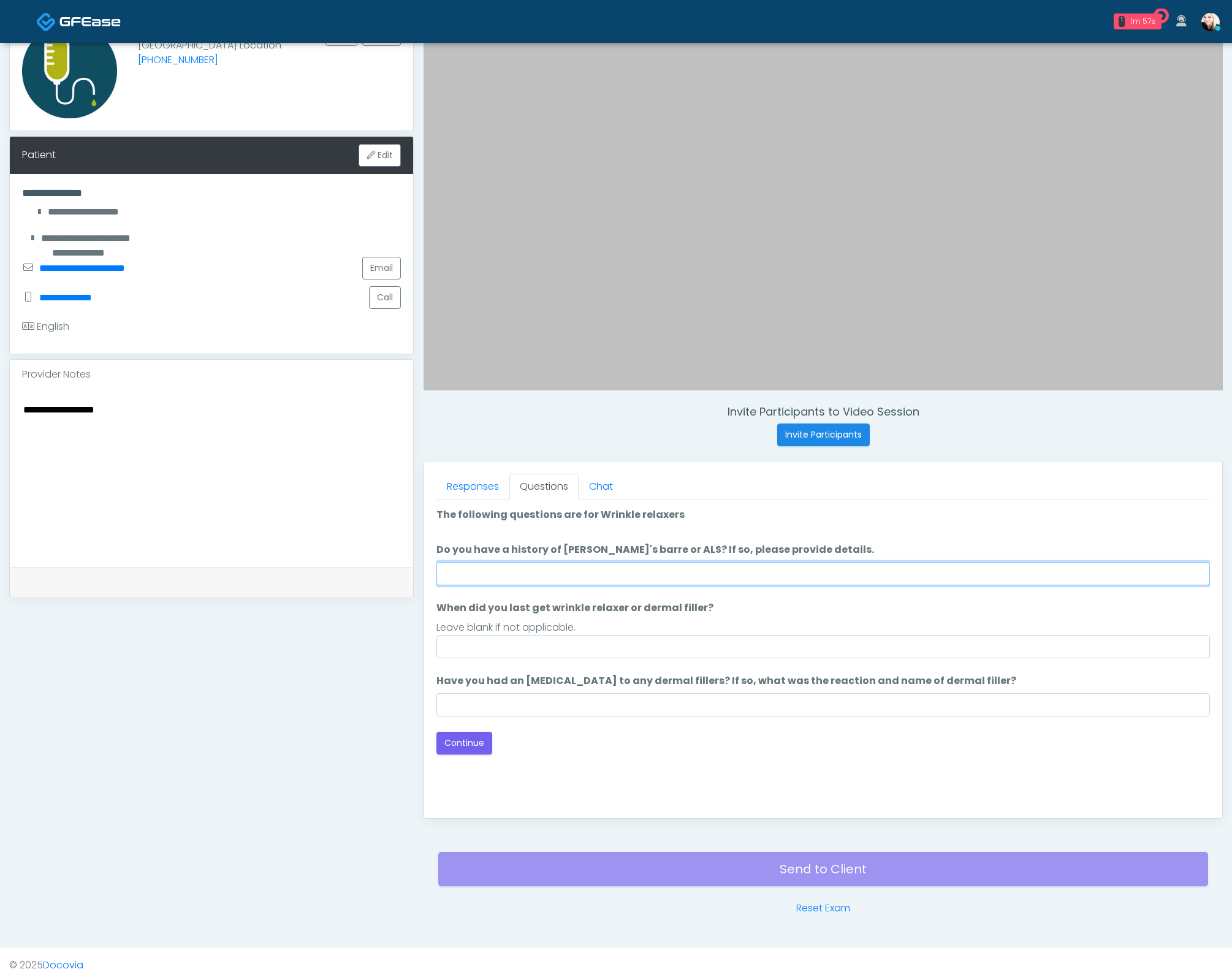
click at [611, 567] on input "Do you have a history of Guillain's barre or ALS? If so, please provide details." at bounding box center [823, 573] width 773 height 23
type input "****"
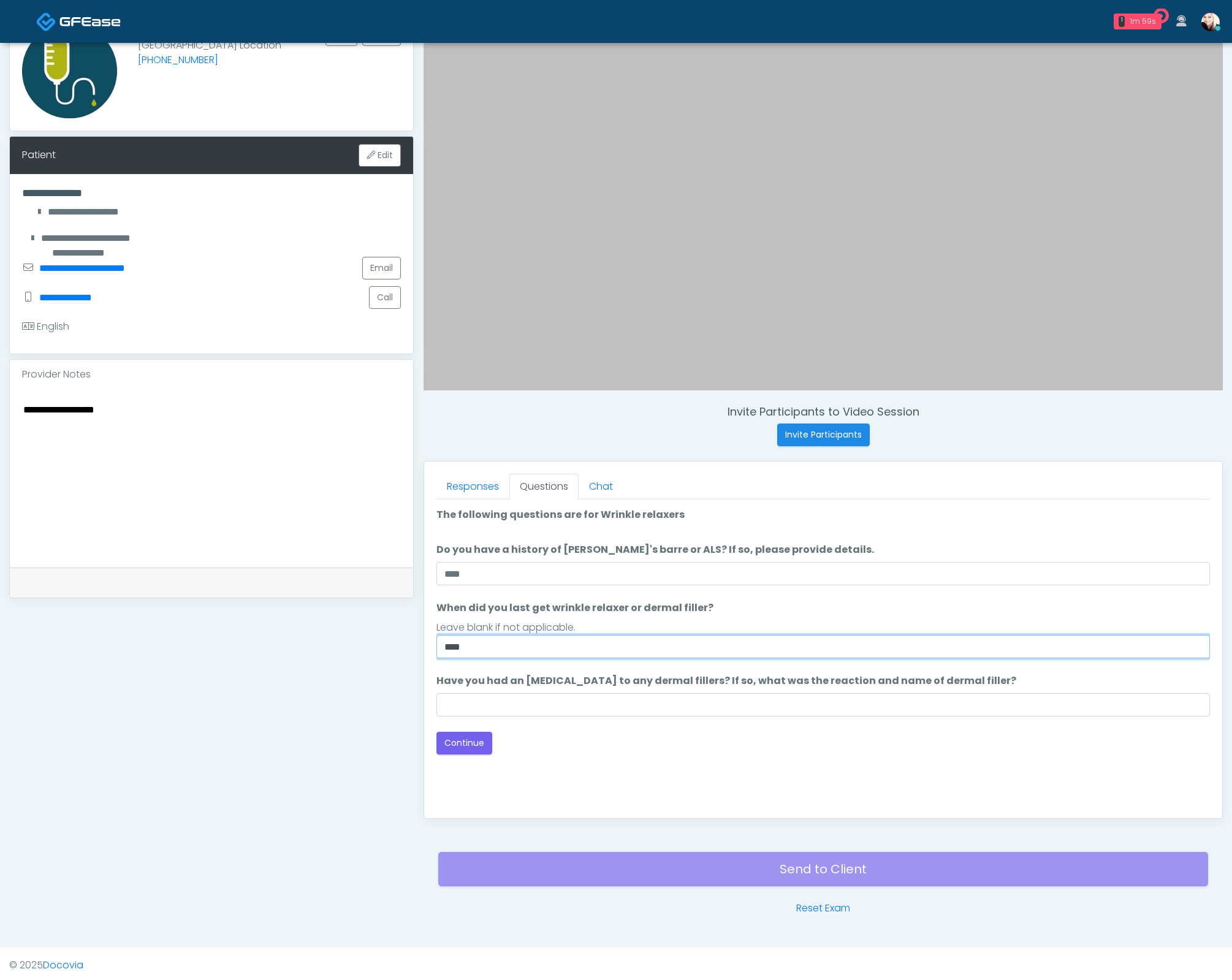
type input "****"
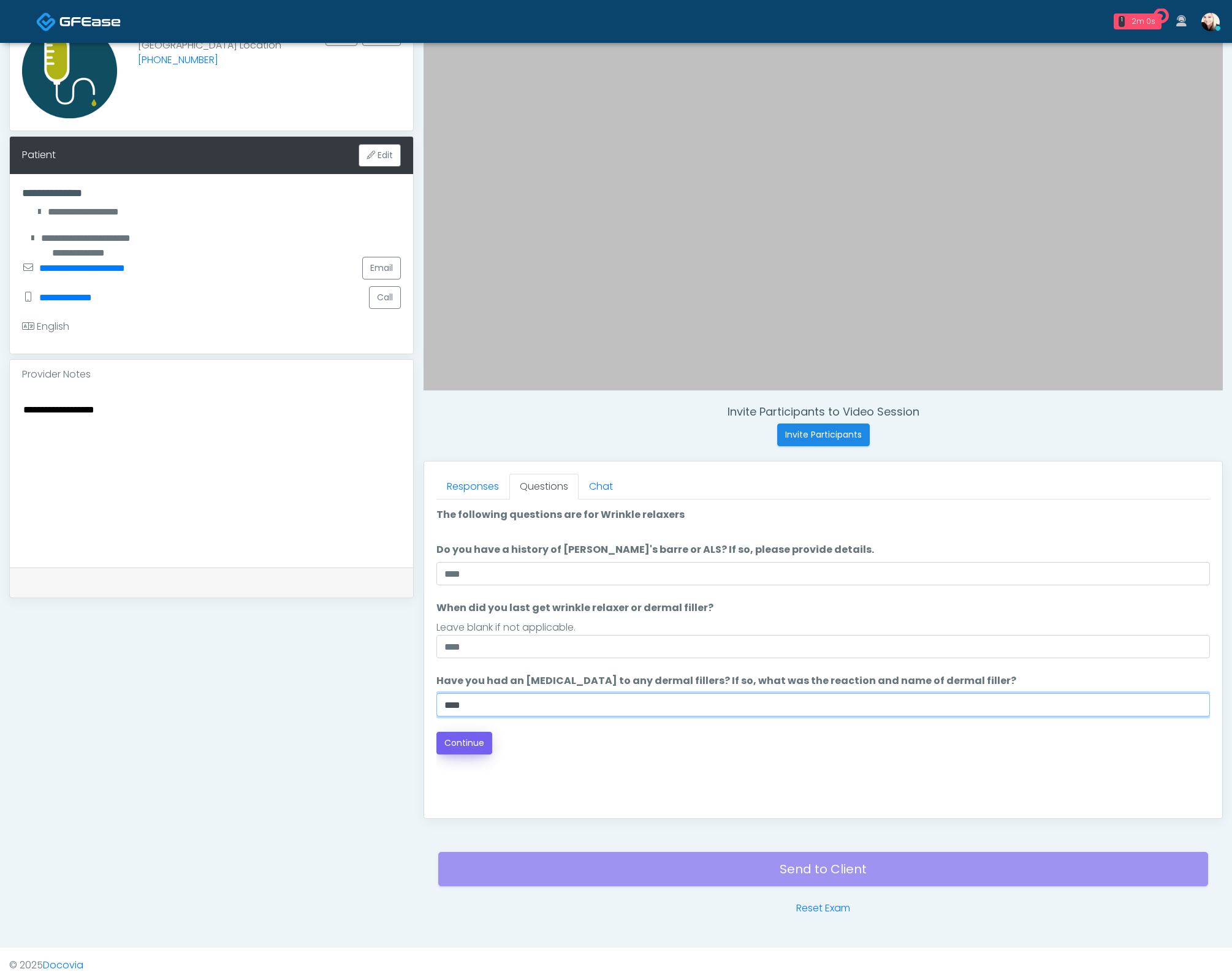
type input "****"
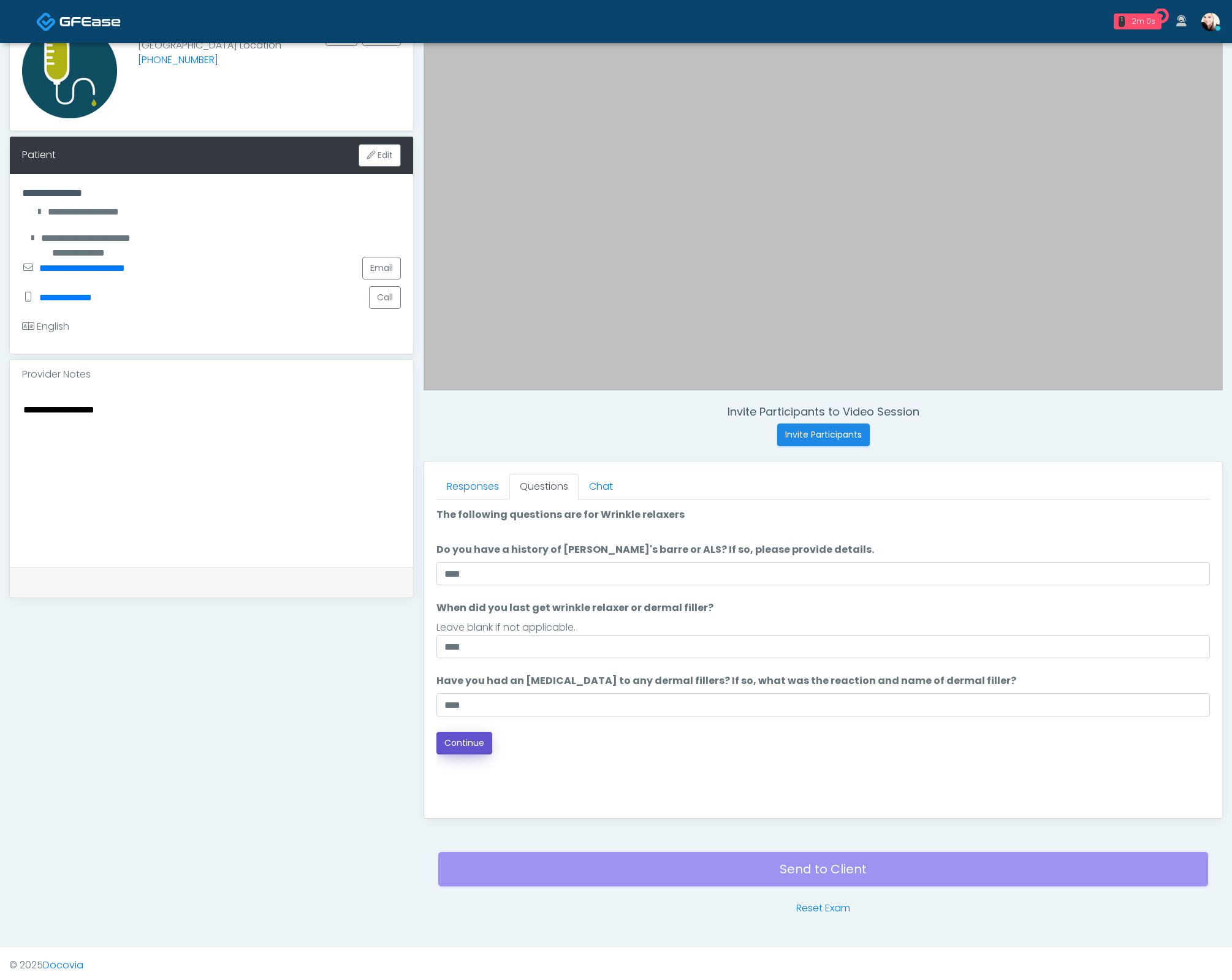
click at [464, 733] on button "Continue" at bounding box center [464, 743] width 56 height 23
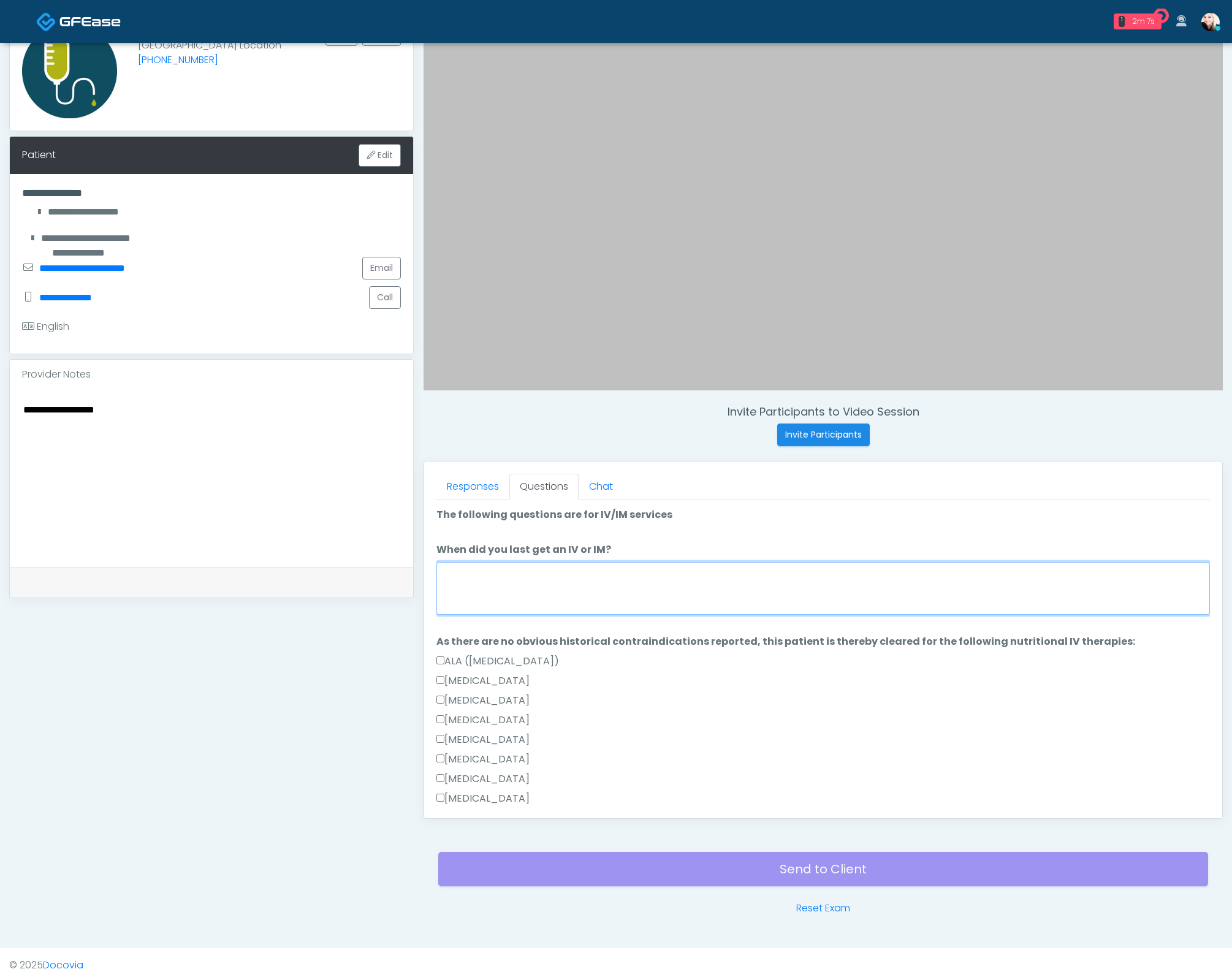
drag, startPoint x: 561, startPoint y: 575, endPoint x: 449, endPoint y: 686, distance: 157.7
click at [560, 575] on textarea "When did you last get an IV or IM?" at bounding box center [823, 588] width 773 height 53
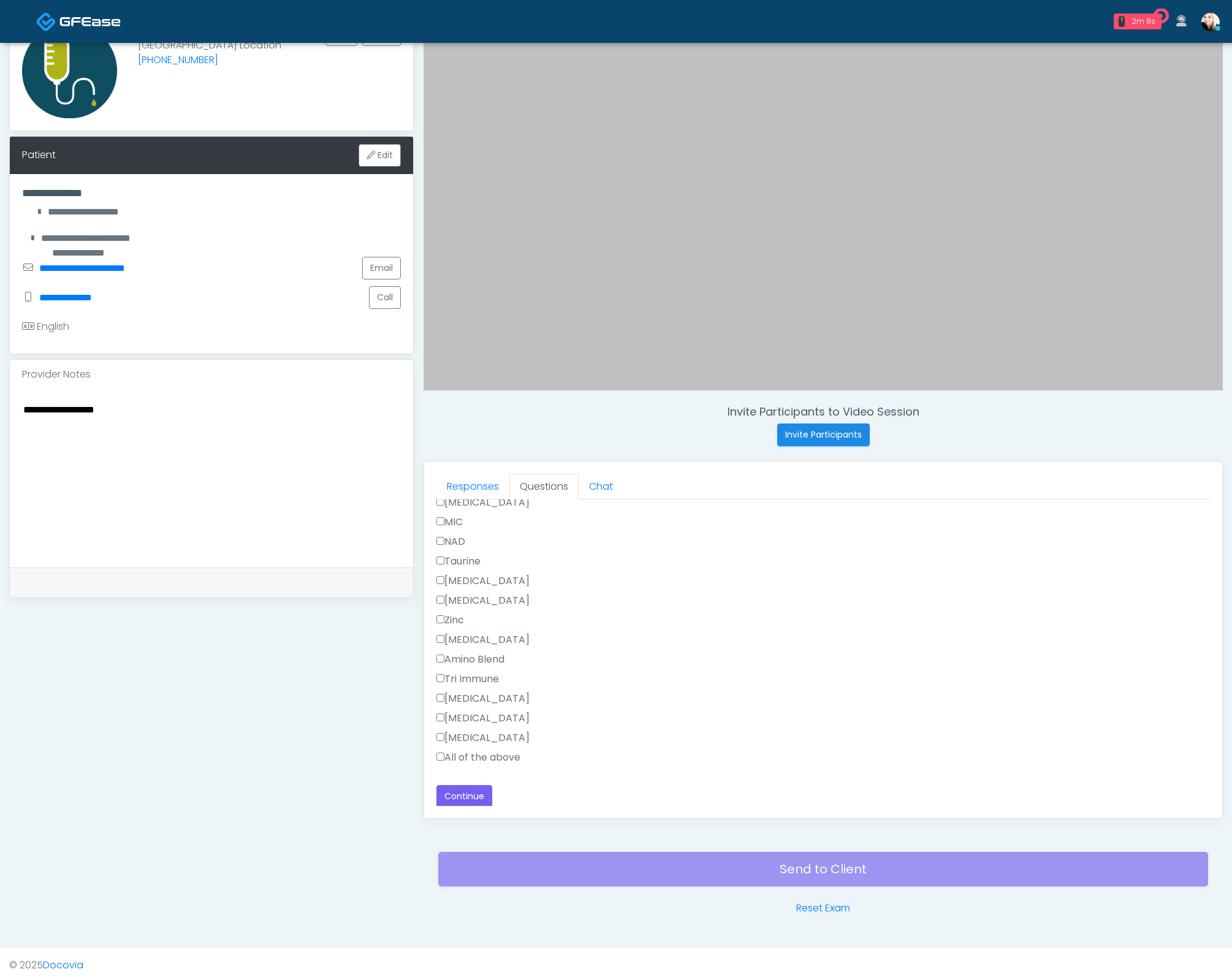
click at [460, 743] on div "Pepcid" at bounding box center [823, 740] width 773 height 20
click at [457, 750] on label "All of the above" at bounding box center [478, 757] width 84 height 15
drag, startPoint x: 475, startPoint y: 596, endPoint x: 482, endPoint y: 603, distance: 9.9
click at [476, 598] on label "All of the above" at bounding box center [478, 605] width 84 height 15
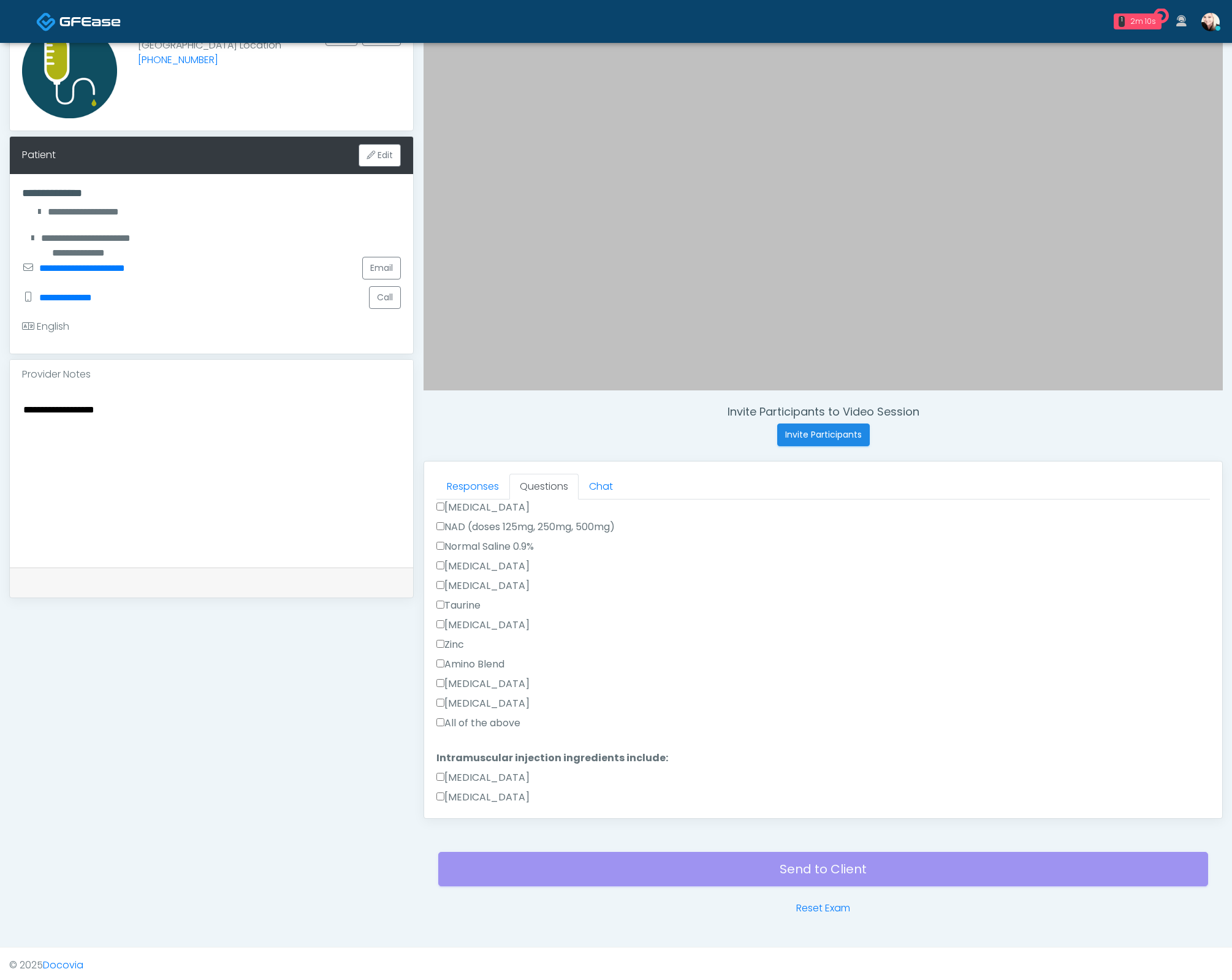
scroll to position [0, 0]
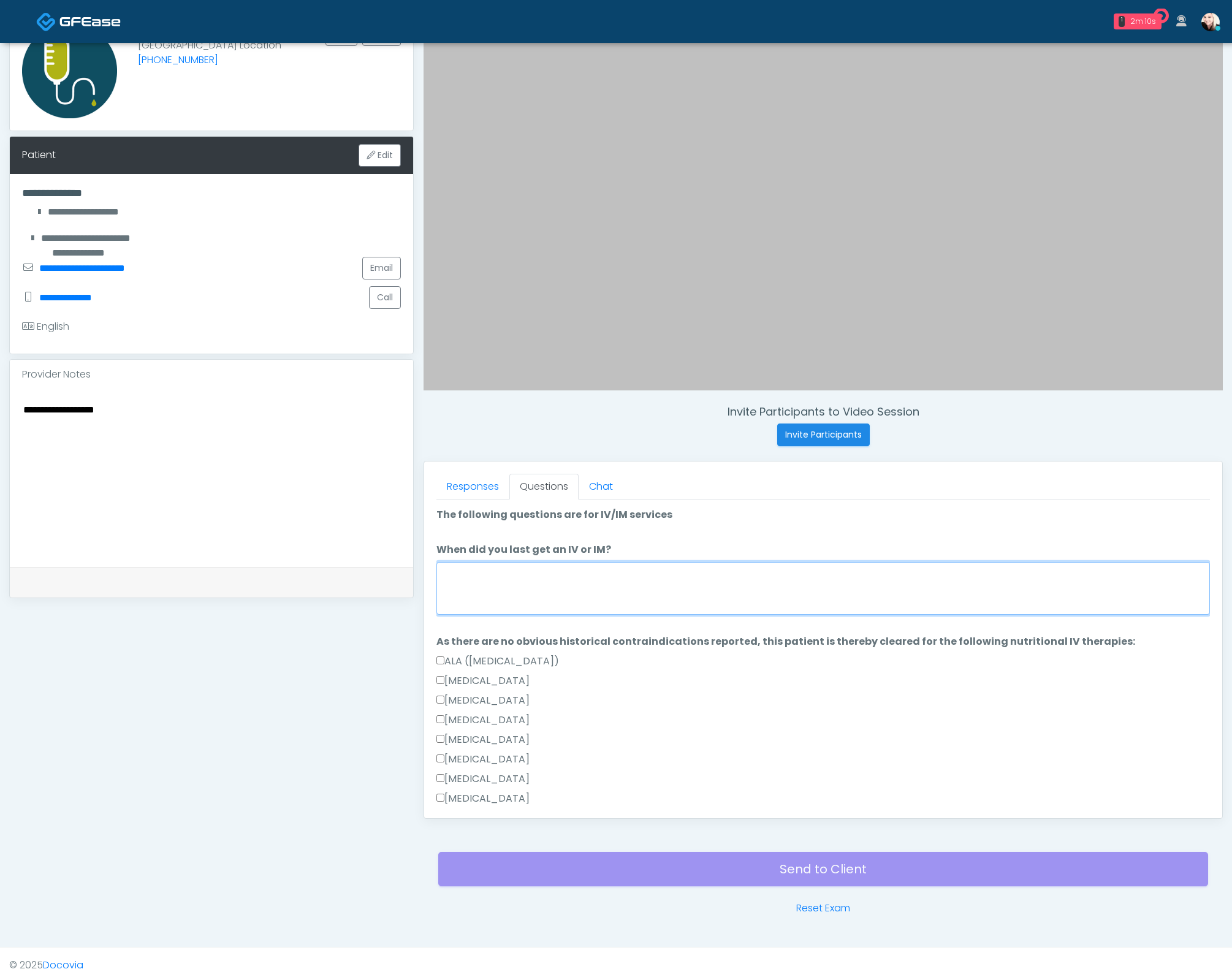
click at [498, 583] on textarea "When did you last get an IV or IM?" at bounding box center [823, 588] width 773 height 53
type textarea "*"
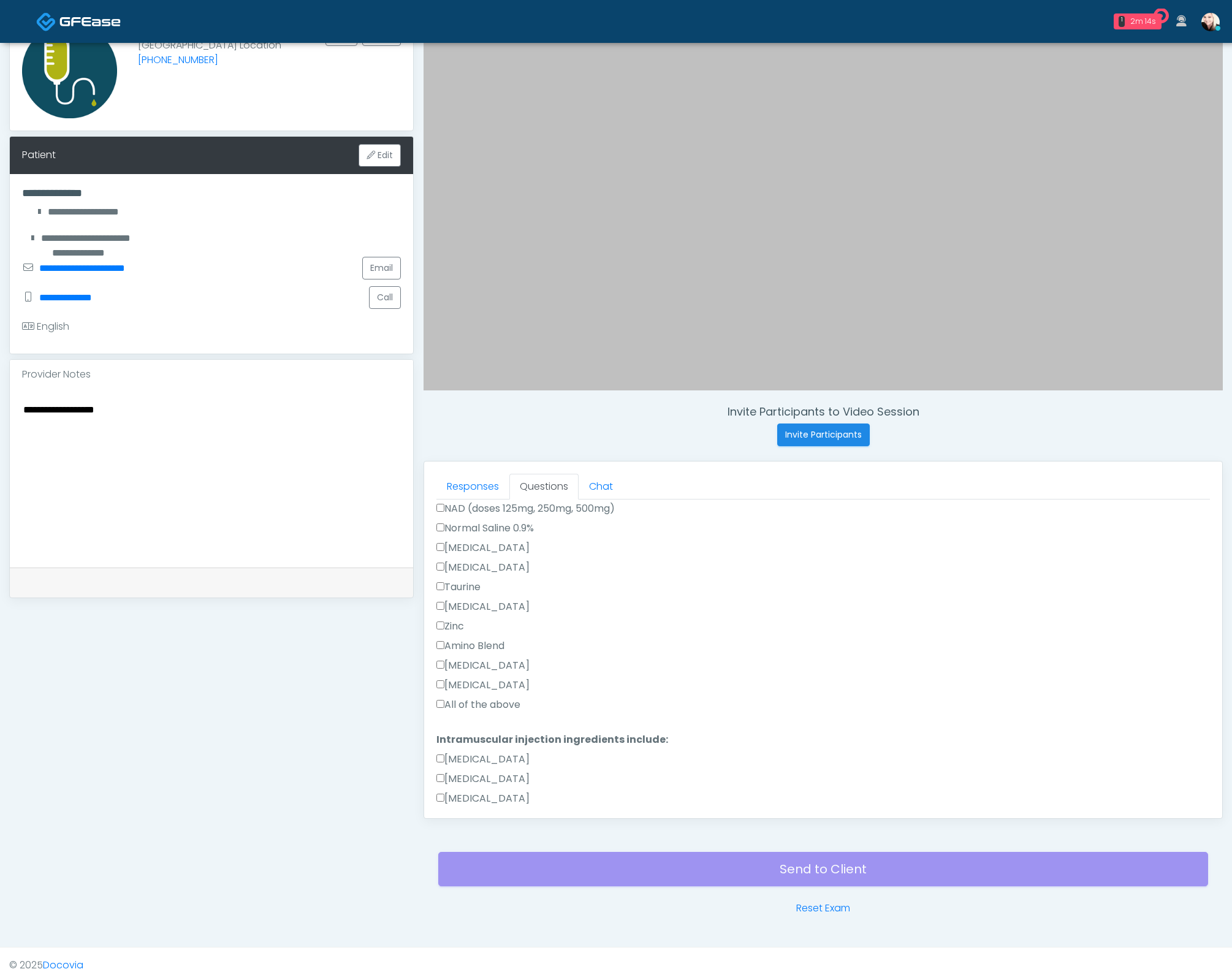
scroll to position [861, 0]
type textarea "*****"
click at [454, 785] on button "Continue" at bounding box center [464, 796] width 56 height 23
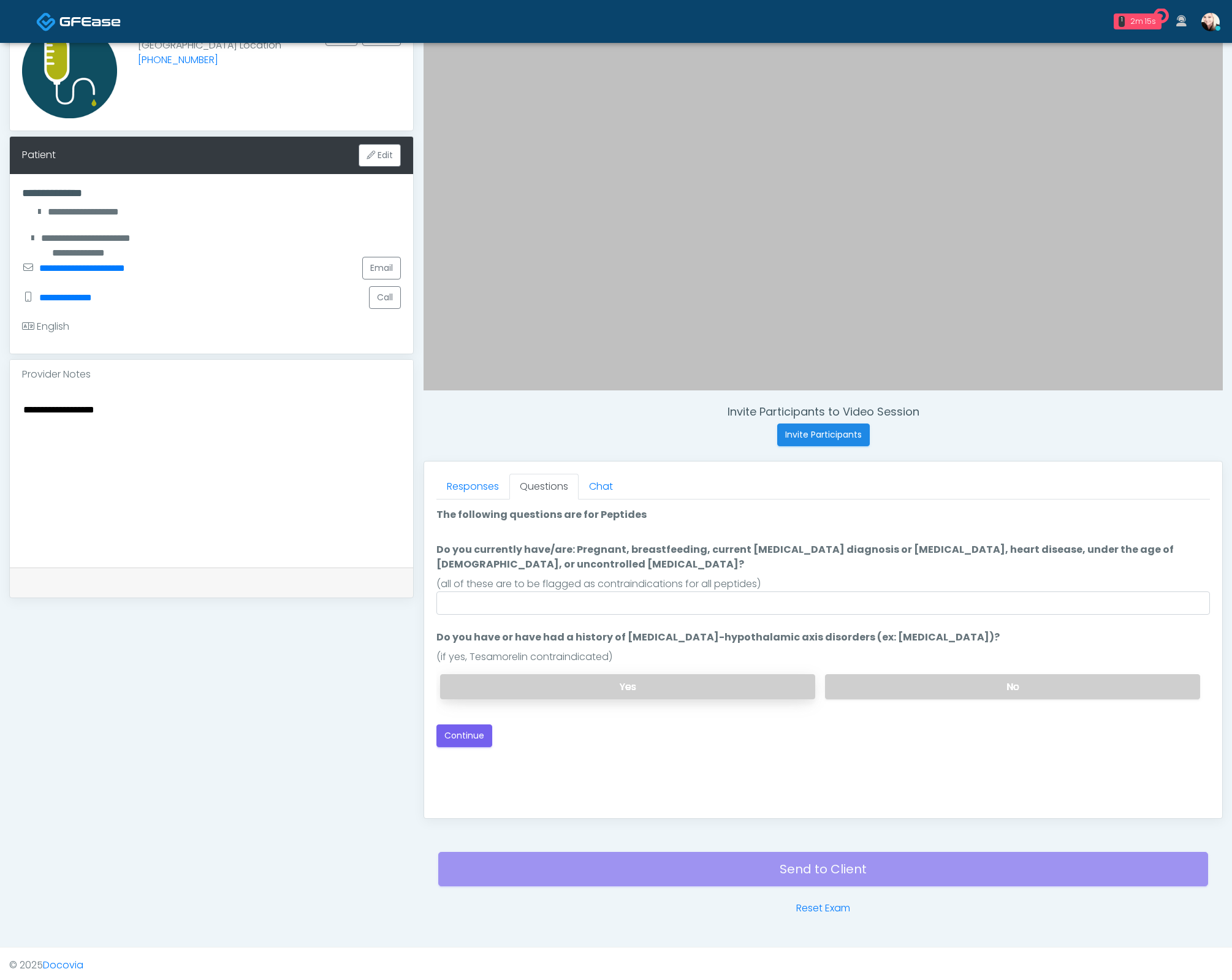
scroll to position [0, 0]
click at [598, 603] on input "Do you currently have/are: Pregnant, breastfeeding, current cancer diagnosis or…" at bounding box center [823, 603] width 773 height 23
type input "****"
click at [984, 678] on label "No" at bounding box center [1012, 686] width 375 height 25
drag, startPoint x: 597, startPoint y: 634, endPoint x: 942, endPoint y: 642, distance: 345.1
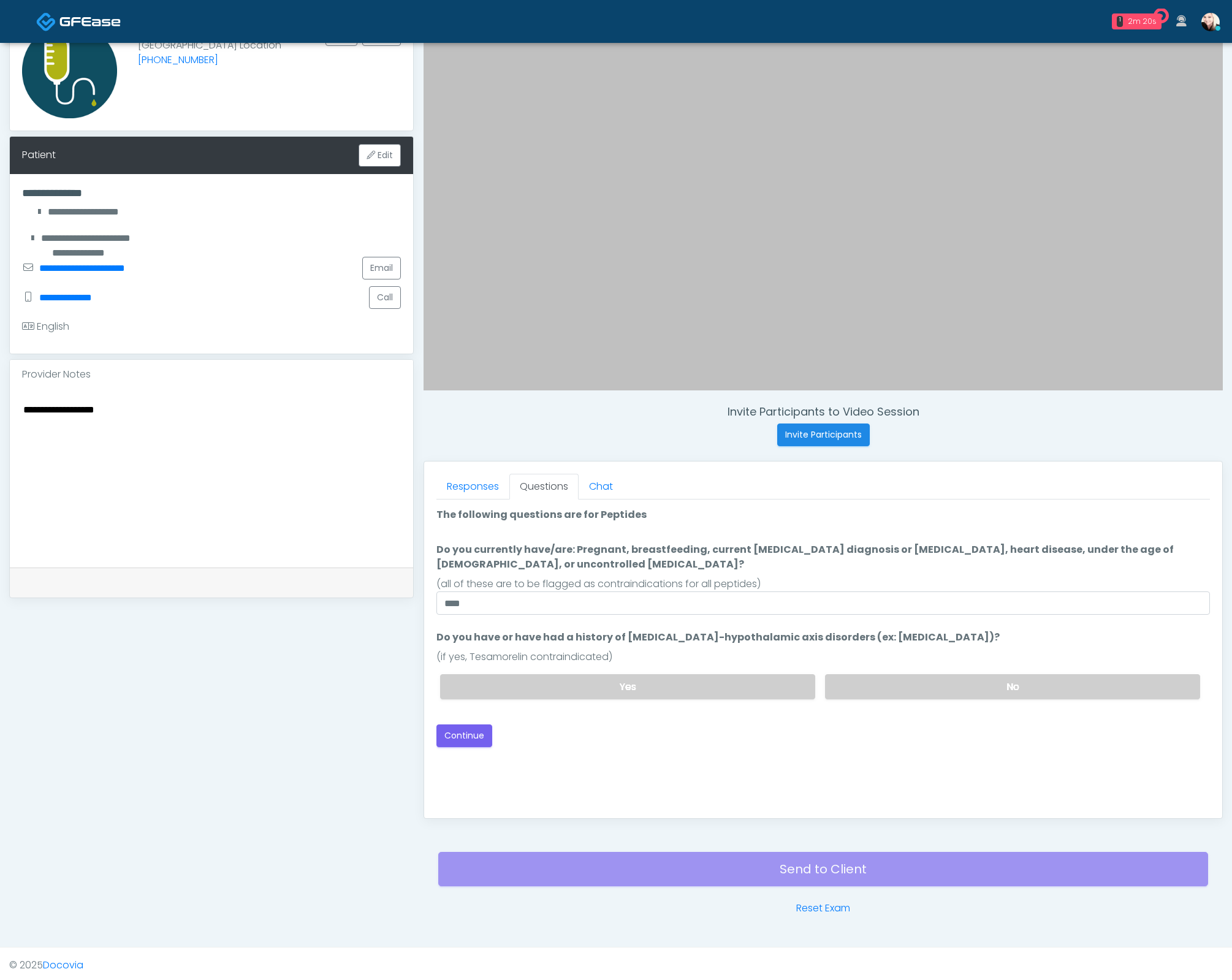
click at [910, 642] on label "Do you have or have had a history of Pituitary-hypothalamic axis disorders (ex:…" at bounding box center [718, 637] width 563 height 15
drag, startPoint x: 958, startPoint y: 637, endPoint x: 663, endPoint y: 626, distance: 295.2
click at [669, 626] on ol "The following questions are for Peptides The following questions are for Peptid…" at bounding box center [823, 608] width 773 height 201
click at [662, 626] on ol "The following questions are for Peptides The following questions are for Peptid…" at bounding box center [823, 608] width 773 height 201
drag, startPoint x: 838, startPoint y: 549, endPoint x: 1027, endPoint y: 549, distance: 189.0
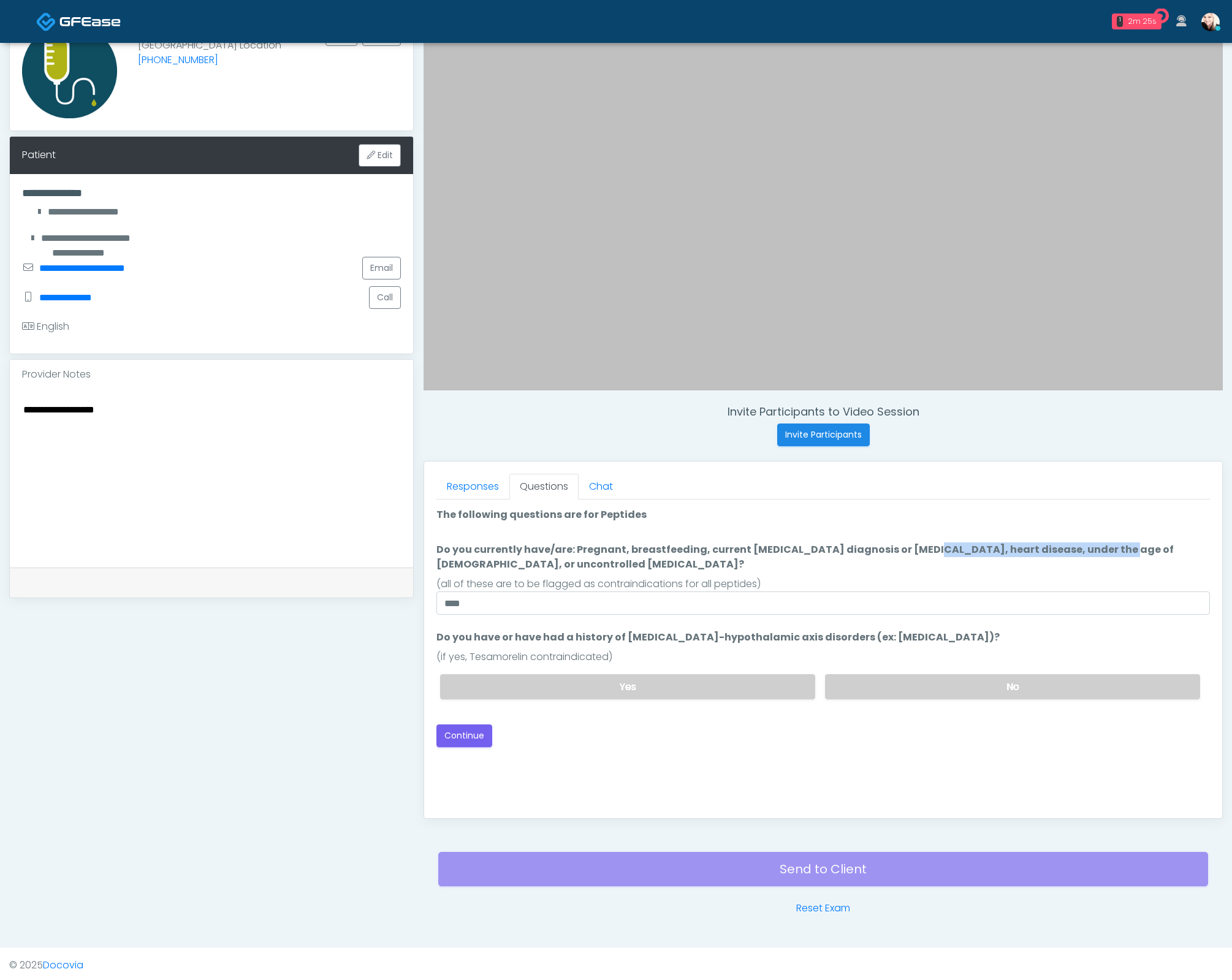
click at [1023, 549] on label "Do you currently have/are: Pregnant, breastfeeding, current cancer diagnosis or…" at bounding box center [823, 557] width 773 height 29
click at [1042, 549] on label "Do you currently have/are: Pregnant, breastfeeding, current cancer diagnosis or…" at bounding box center [823, 557] width 773 height 29
click at [1042, 591] on input "****" at bounding box center [823, 603] width 773 height 23
drag, startPoint x: 700, startPoint y: 544, endPoint x: 849, endPoint y: 550, distance: 149.1
click at [849, 550] on label "Do you currently have/are: Pregnant, breastfeeding, current cancer diagnosis or…" at bounding box center [823, 557] width 773 height 29
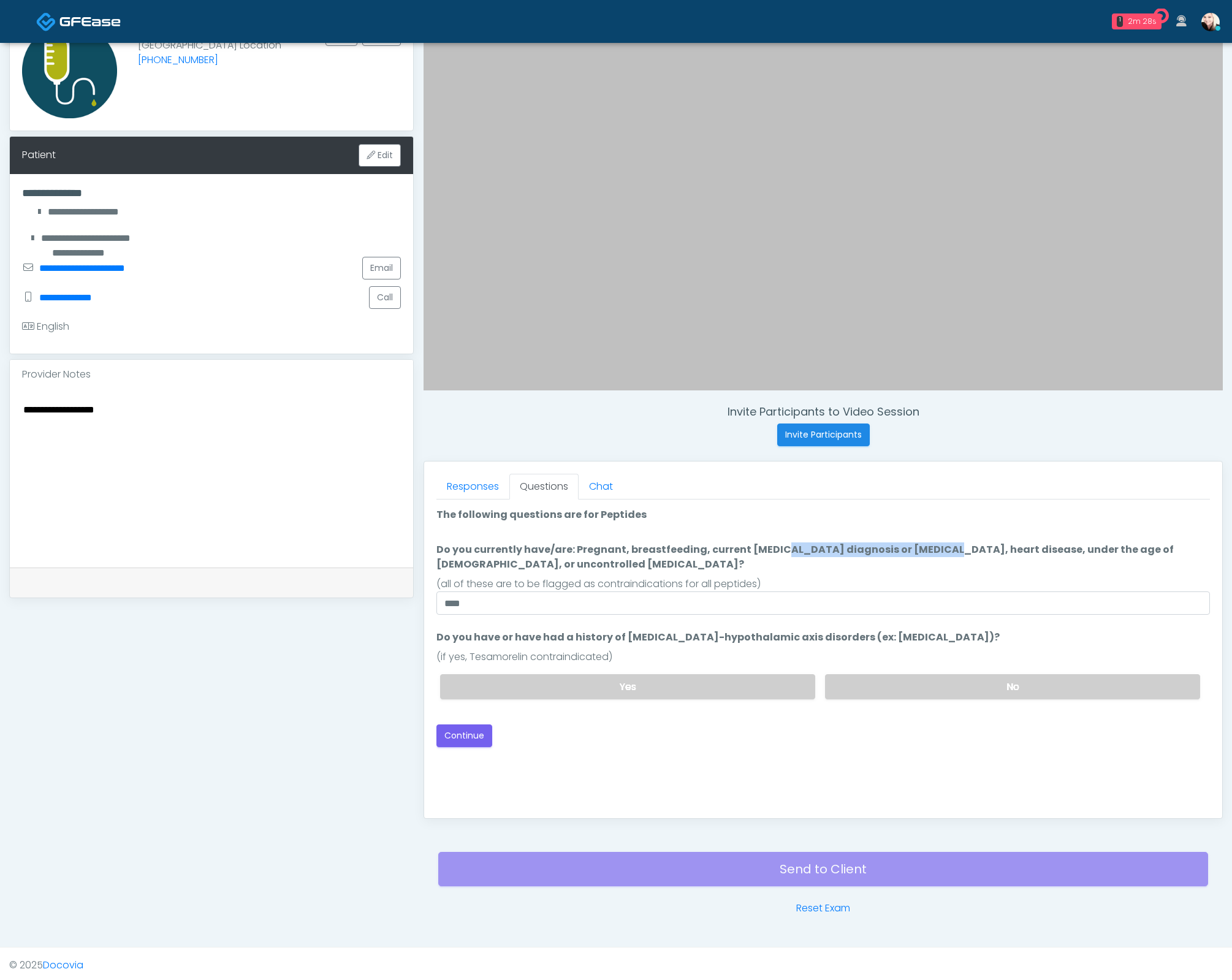
drag, startPoint x: 845, startPoint y: 552, endPoint x: 760, endPoint y: 553, distance: 85.0
click at [844, 552] on label "Do you currently have/are: Pregnant, breastfeeding, current cancer diagnosis or…" at bounding box center [823, 557] width 773 height 29
click at [844, 591] on input "****" at bounding box center [823, 603] width 773 height 23
drag, startPoint x: 737, startPoint y: 551, endPoint x: 929, endPoint y: 553, distance: 192.0
click at [924, 553] on label "Do you currently have/are: Pregnant, breastfeeding, current cancer diagnosis or…" at bounding box center [823, 557] width 773 height 29
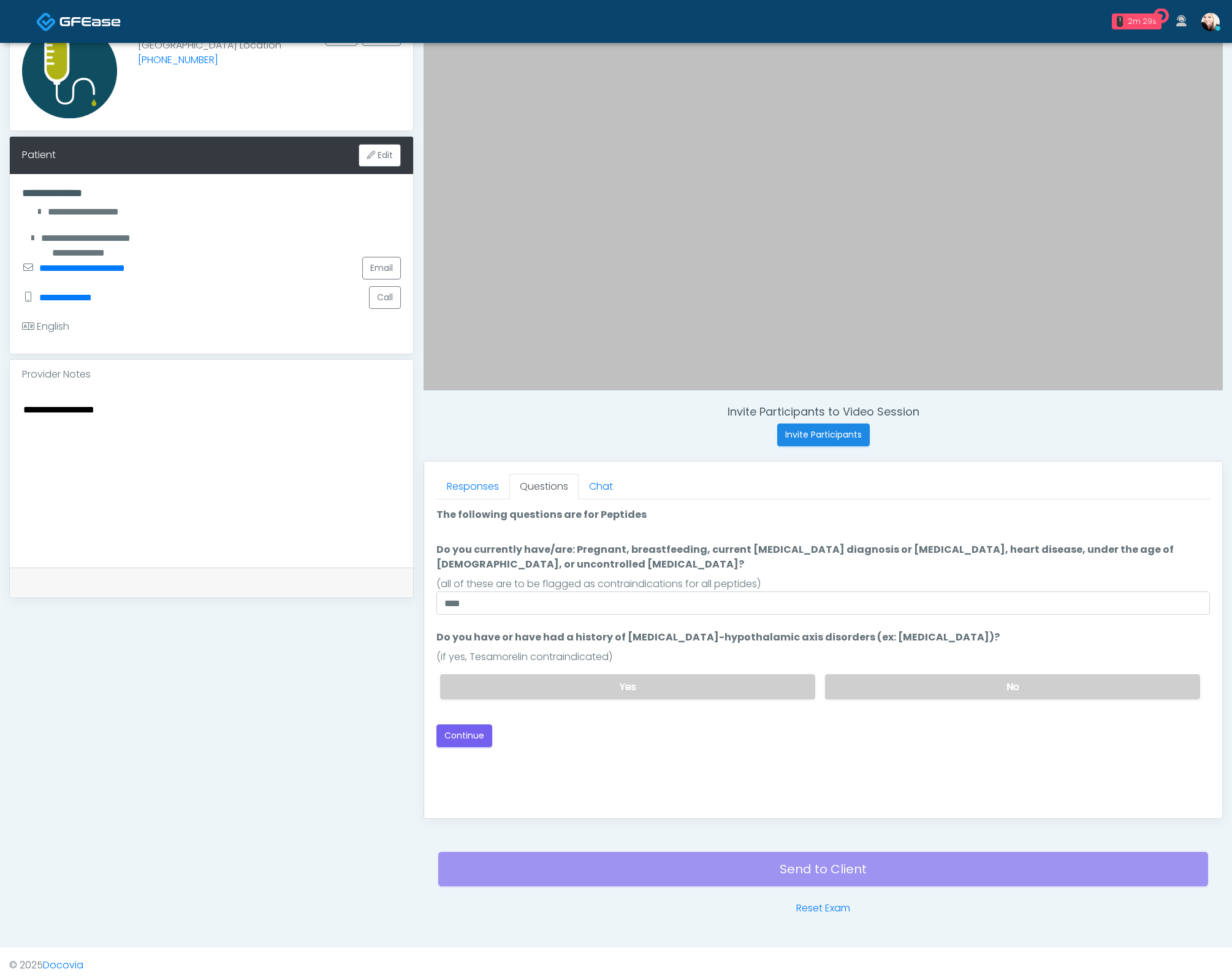
drag, startPoint x: 940, startPoint y: 552, endPoint x: 956, endPoint y: 550, distance: 16.1
click at [941, 552] on label "Do you currently have/are: Pregnant, breastfeeding, current cancer diagnosis or…" at bounding box center [823, 557] width 773 height 29
click at [941, 591] on input "****" at bounding box center [823, 603] width 773 height 23
drag, startPoint x: 957, startPoint y: 550, endPoint x: 733, endPoint y: 545, distance: 224.1
click at [736, 543] on label "Do you currently have/are: Pregnant, breastfeeding, current cancer diagnosis or…" at bounding box center [823, 557] width 773 height 29
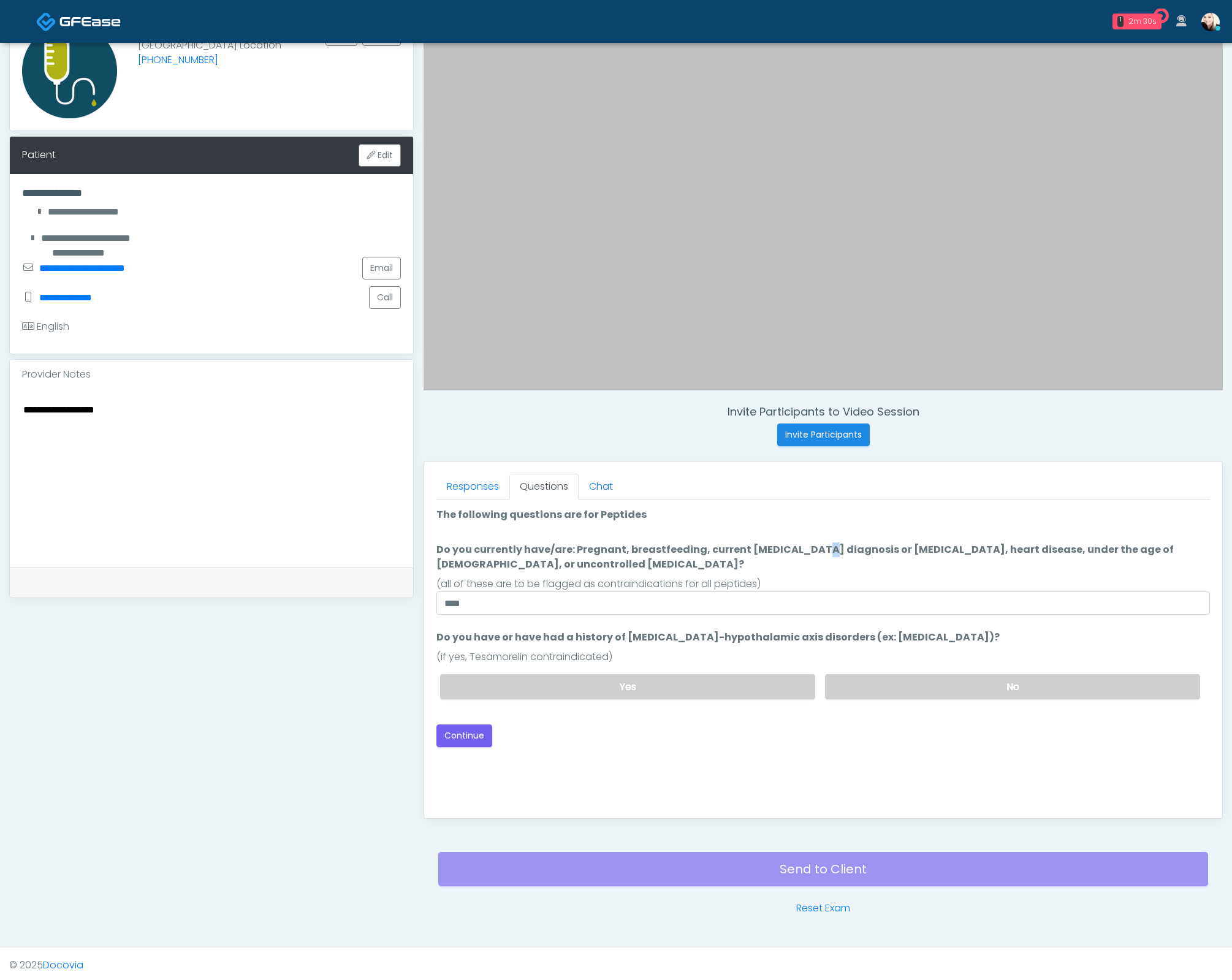
drag, startPoint x: 731, startPoint y: 546, endPoint x: 642, endPoint y: 560, distance: 90.1
click at [727, 546] on label "Do you currently have/are: Pregnant, breastfeeding, current cancer diagnosis or…" at bounding box center [823, 557] width 773 height 29
click at [727, 591] on input "****" at bounding box center [823, 603] width 773 height 23
click at [465, 728] on button "Continue" at bounding box center [464, 735] width 56 height 23
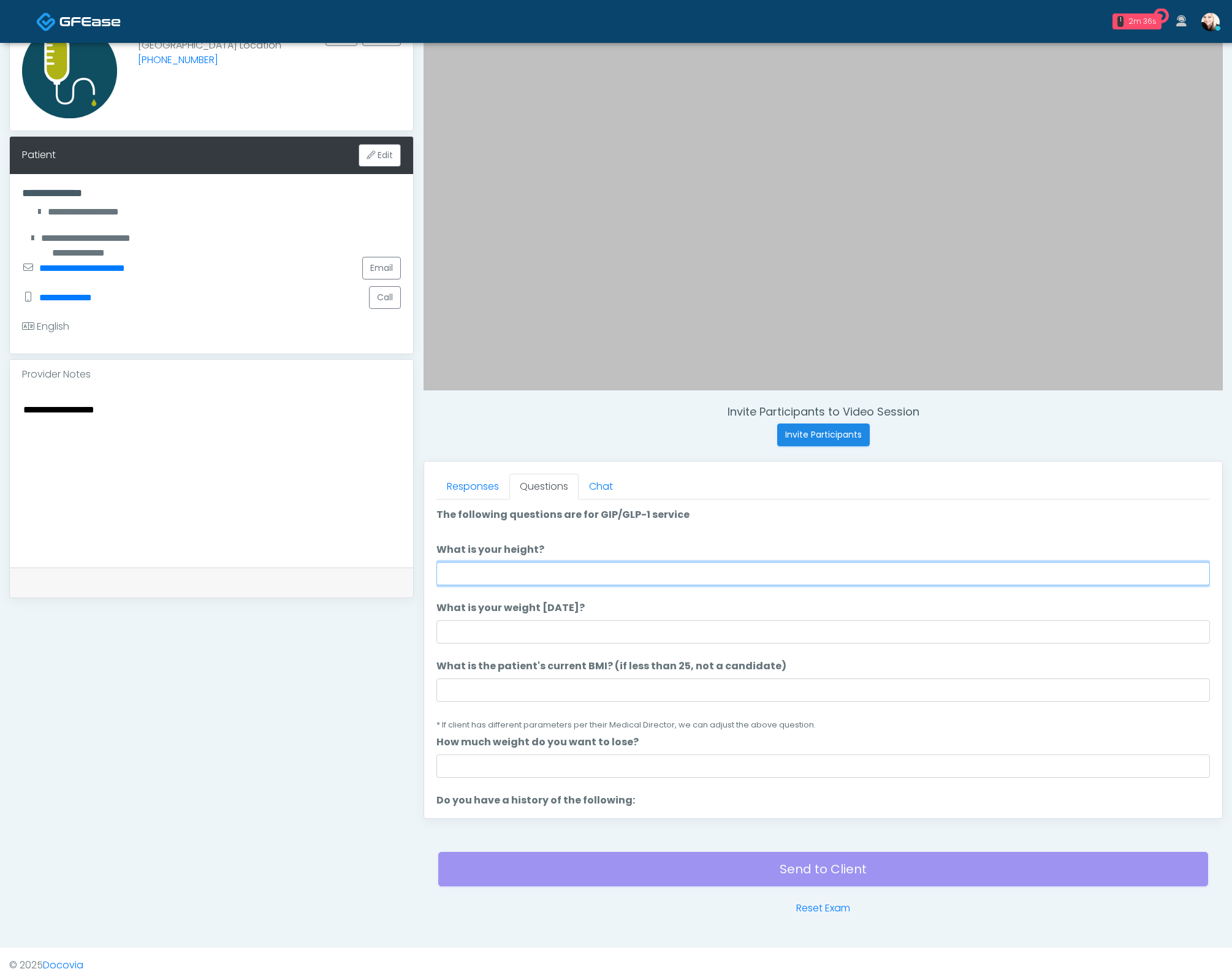
click at [582, 575] on input "What is your height?" at bounding box center [823, 573] width 773 height 23
click at [478, 563] on input "What is your height?" at bounding box center [823, 573] width 773 height 23
type input "****"
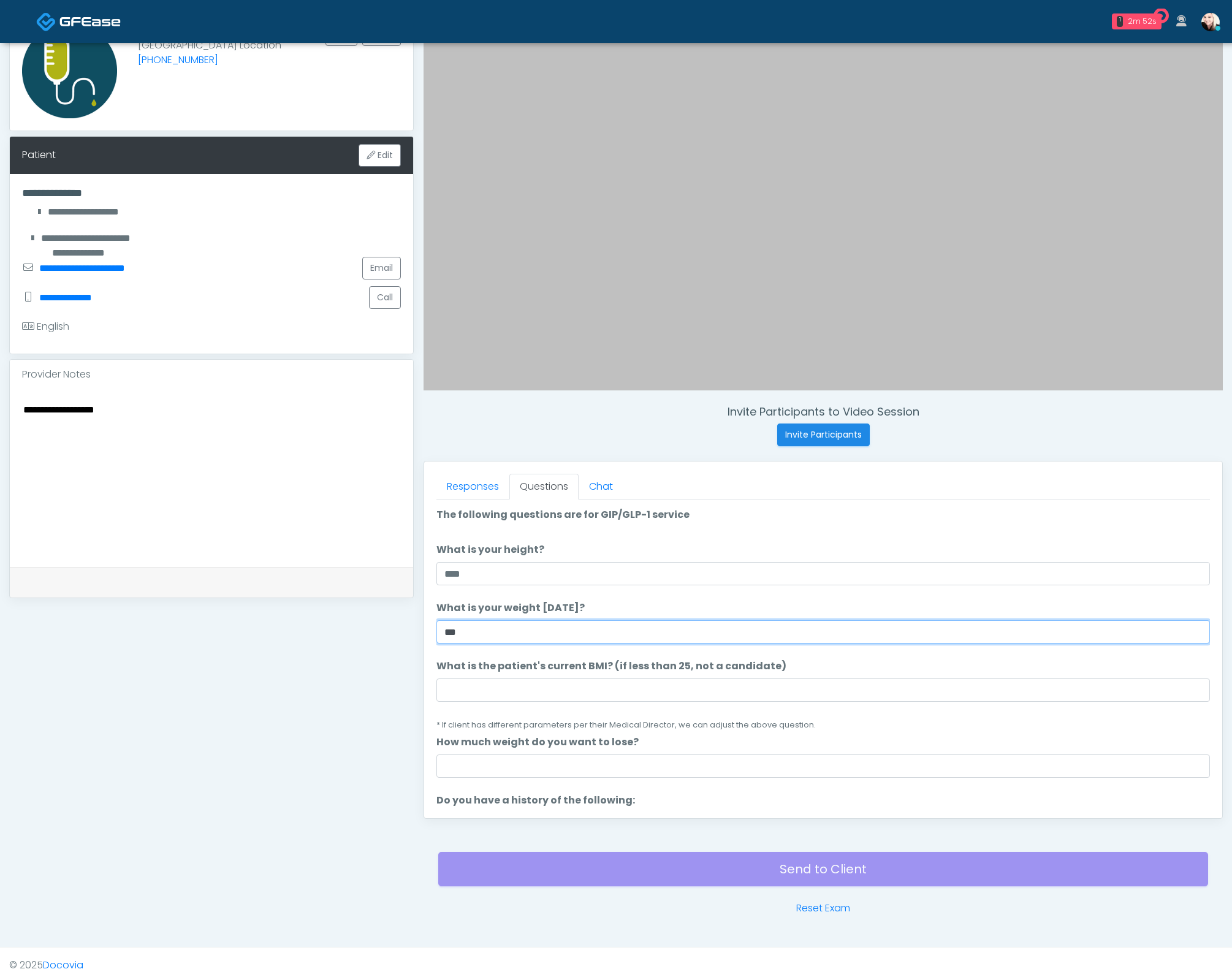
type input "***"
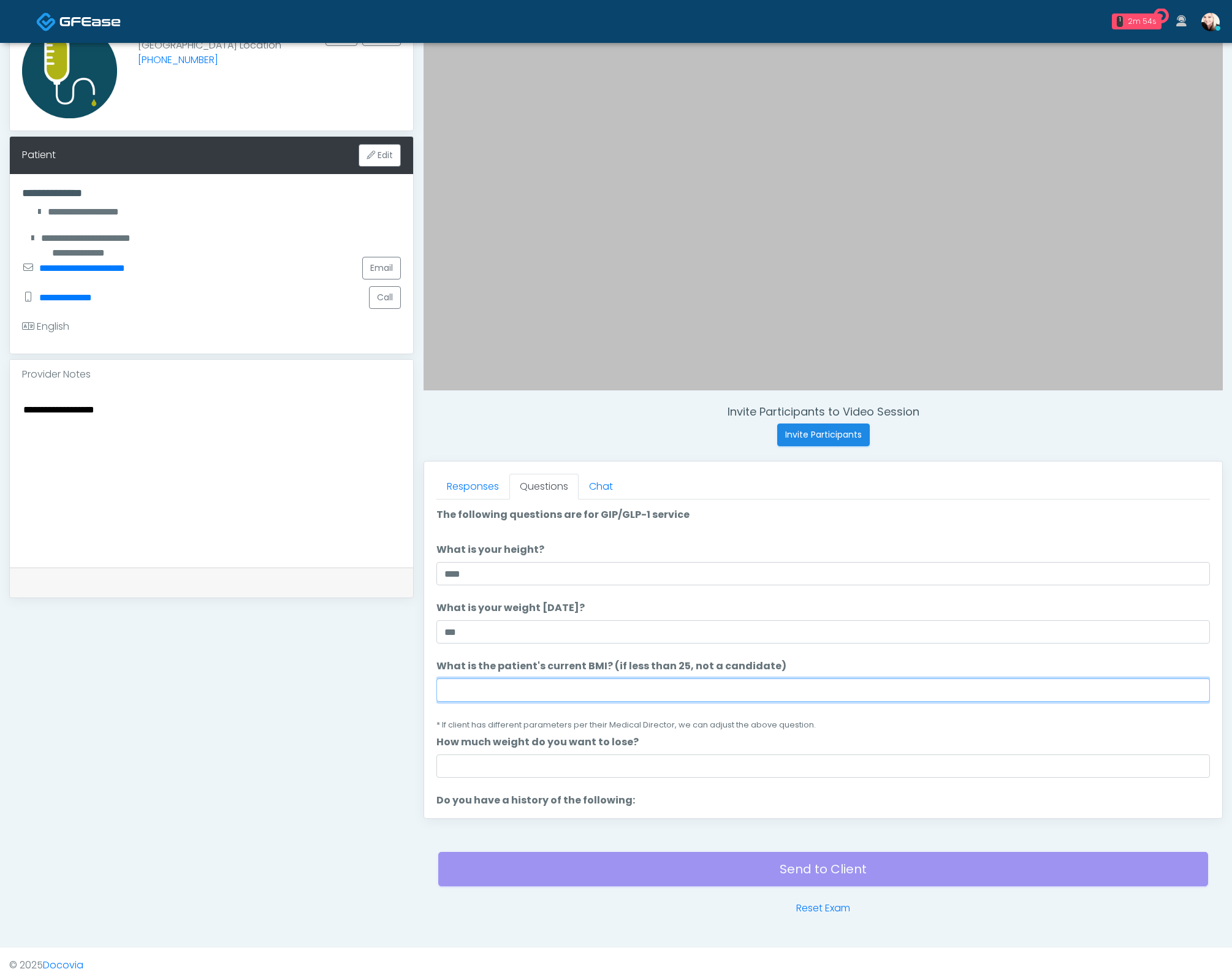
paste input "****"
type input "****"
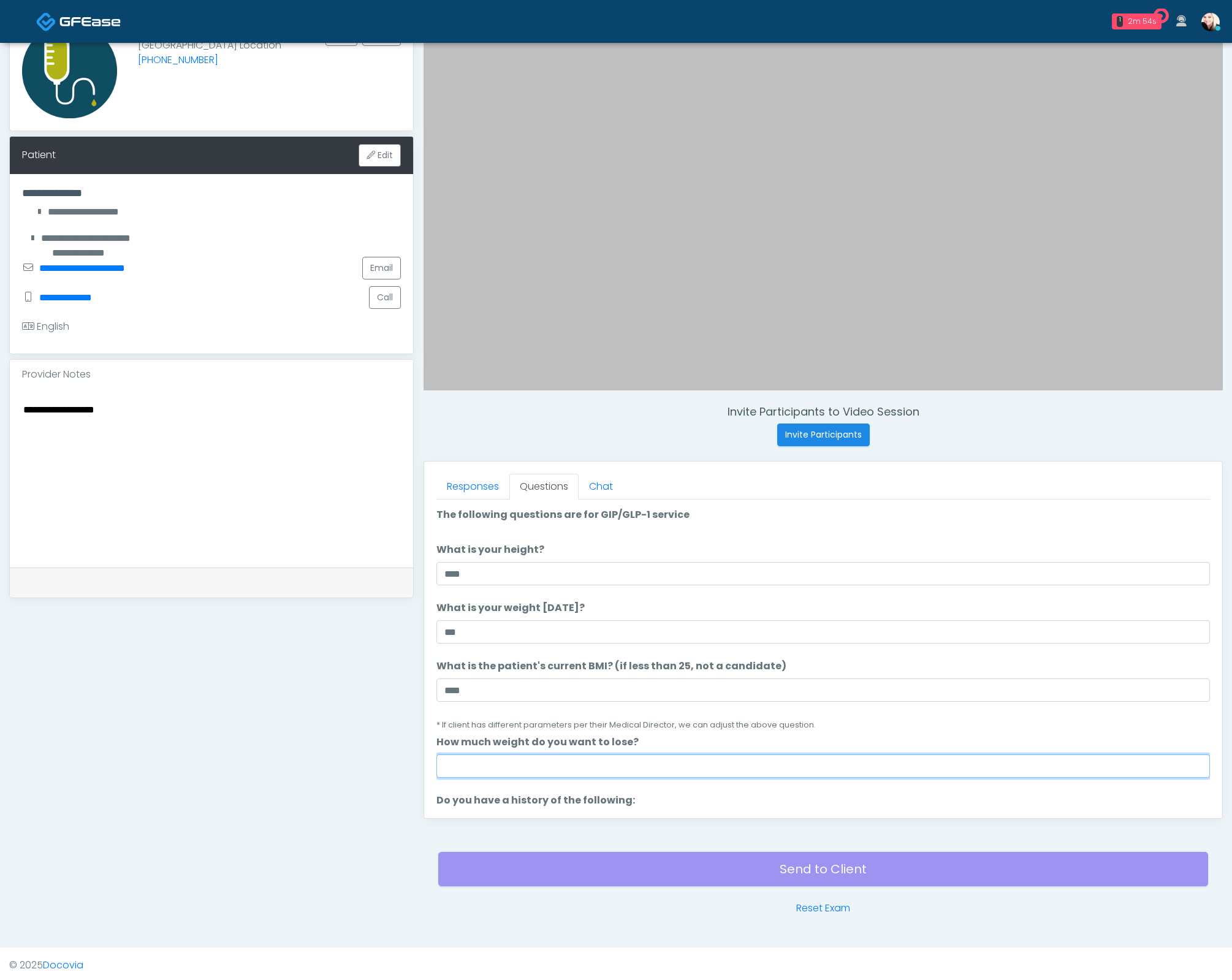
click at [533, 760] on input "How much weight do you want to lose?" at bounding box center [823, 766] width 773 height 23
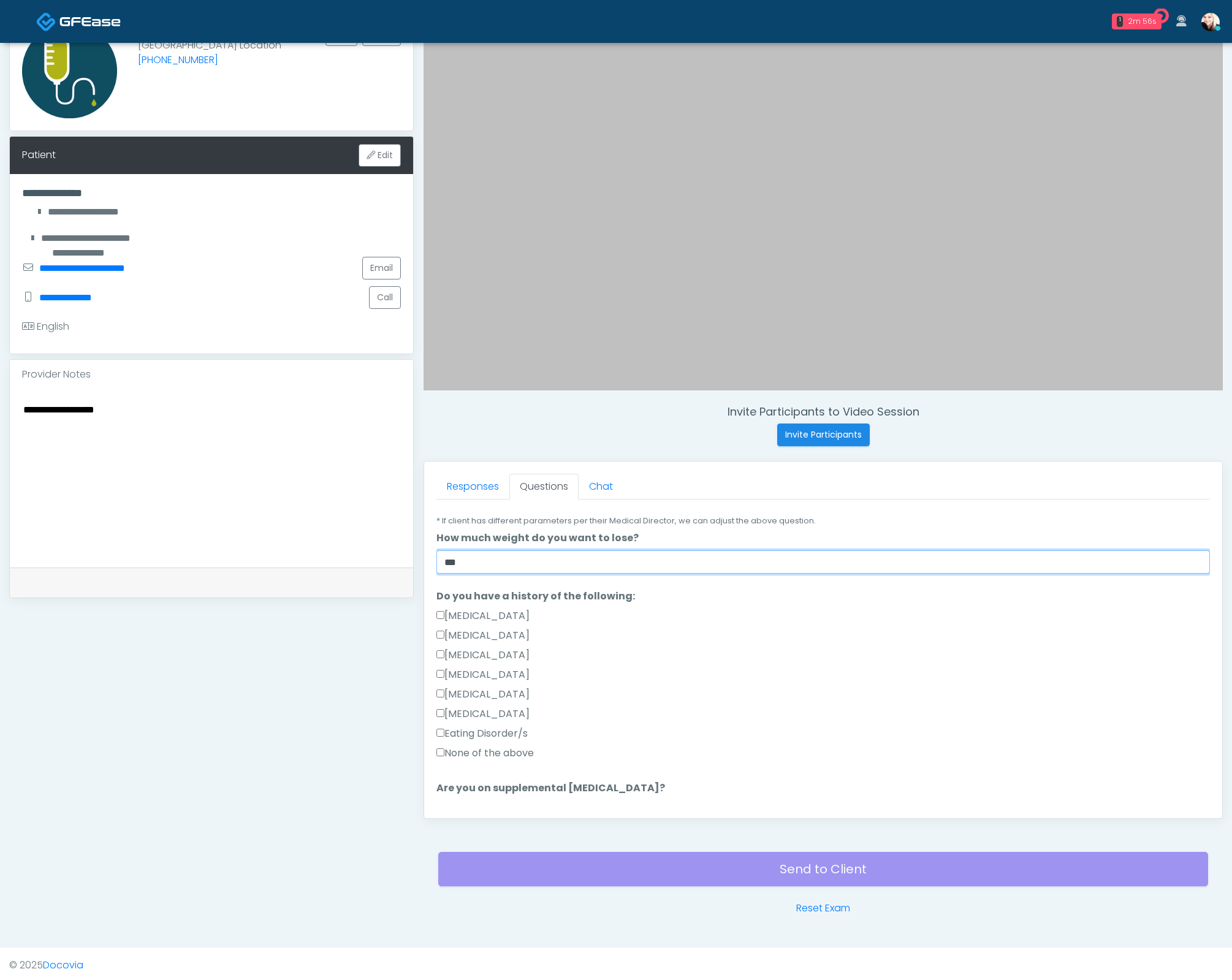
scroll to position [349, 0]
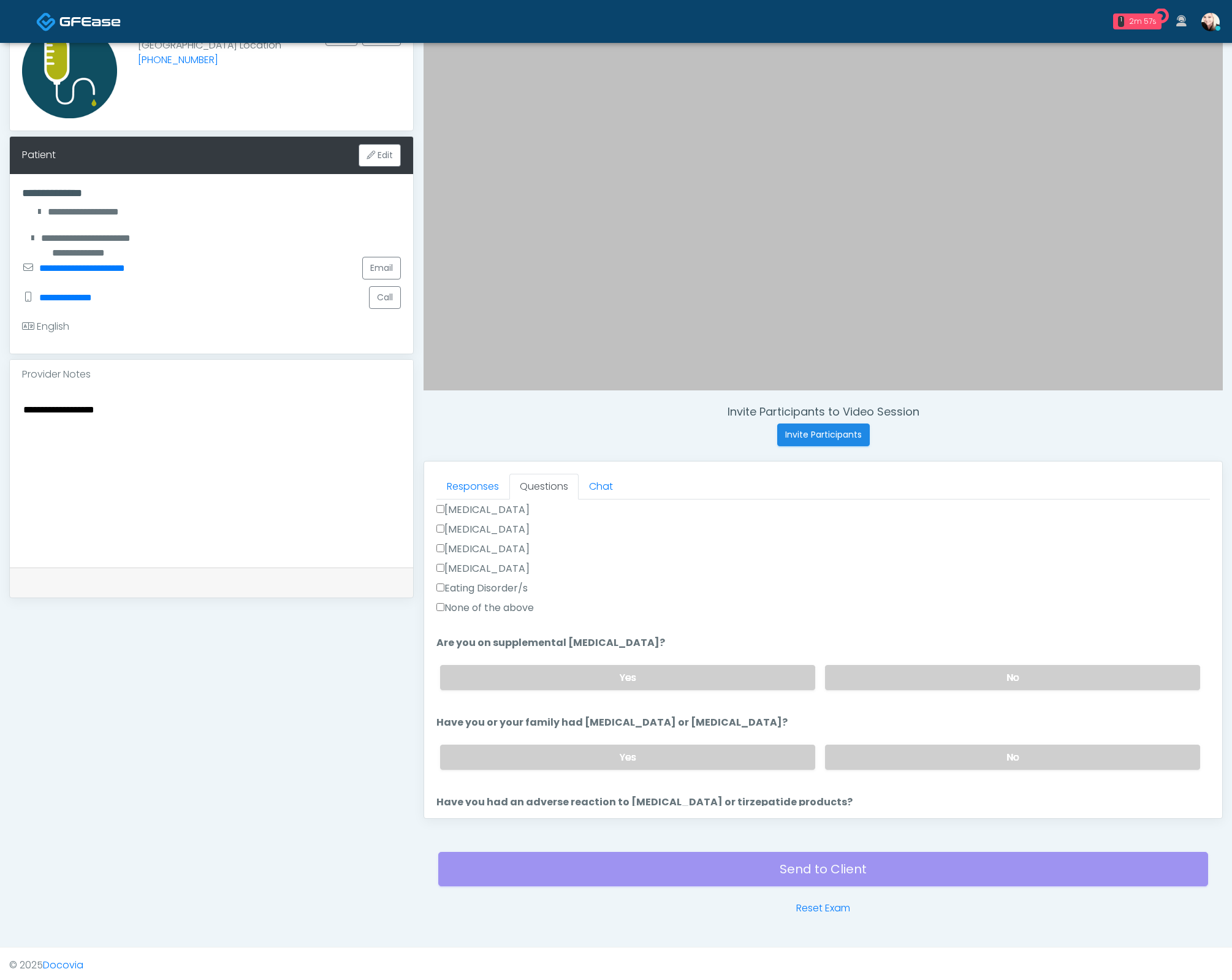
type input "***"
drag, startPoint x: 479, startPoint y: 599, endPoint x: 483, endPoint y: 608, distance: 9.8
click at [479, 601] on label "None of the above" at bounding box center [485, 608] width 97 height 15
click at [943, 672] on label "No" at bounding box center [1012, 678] width 375 height 25
click at [940, 749] on label "No" at bounding box center [1012, 757] width 375 height 25
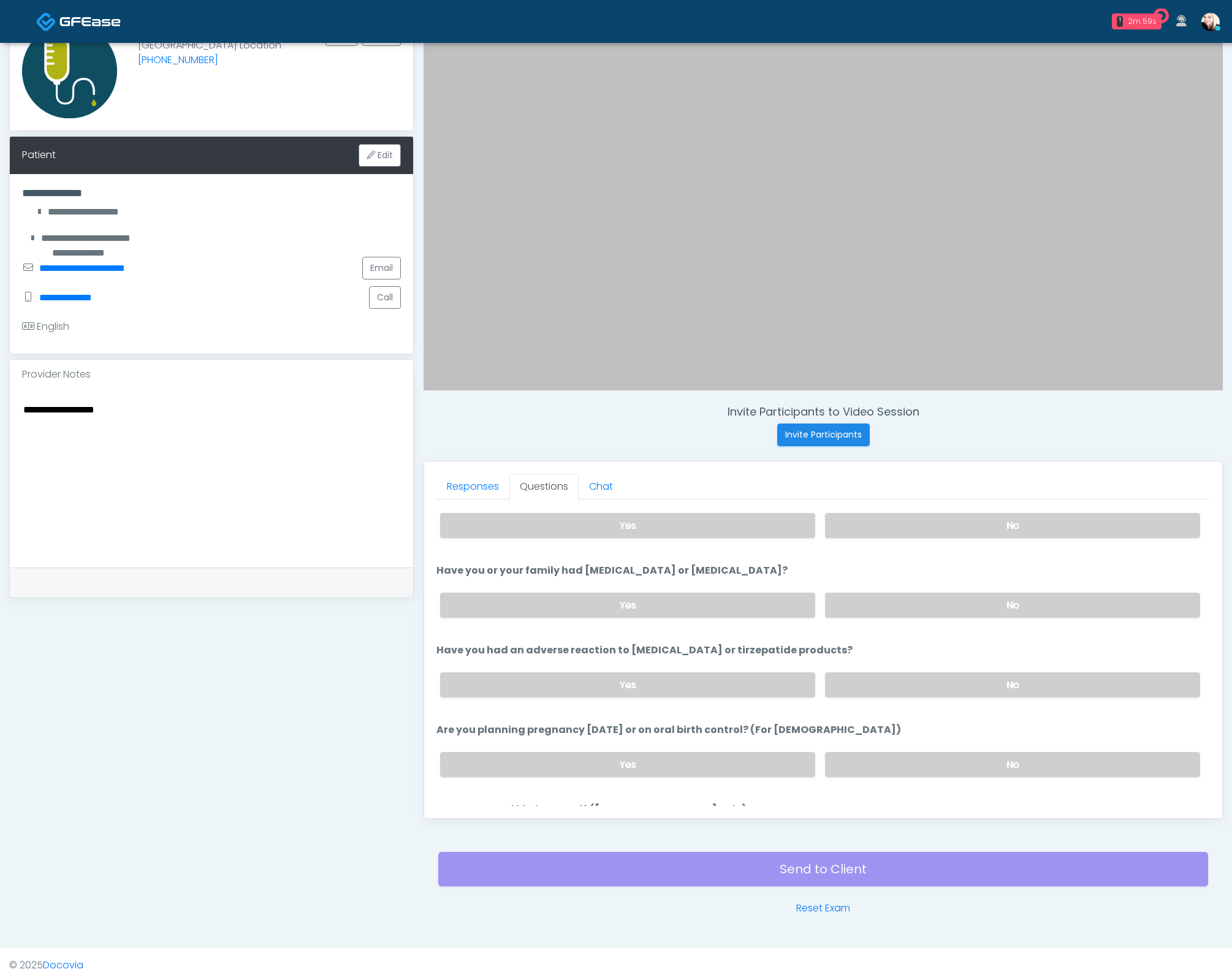
scroll to position [543, 0]
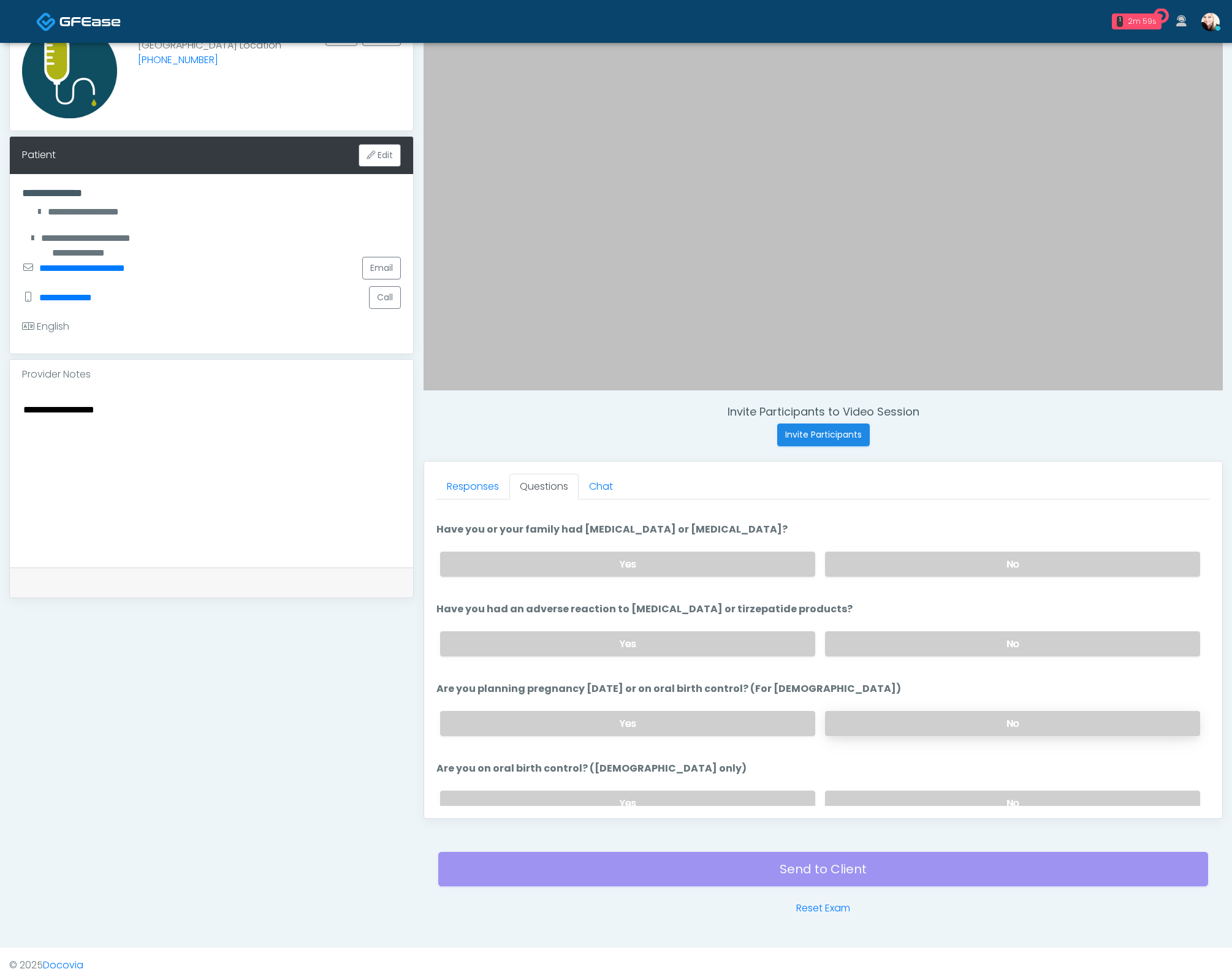
drag, startPoint x: 883, startPoint y: 633, endPoint x: 890, endPoint y: 711, distance: 78.3
click at [883, 633] on label "No" at bounding box center [1012, 644] width 375 height 25
click at [889, 716] on label "No" at bounding box center [1012, 724] width 375 height 25
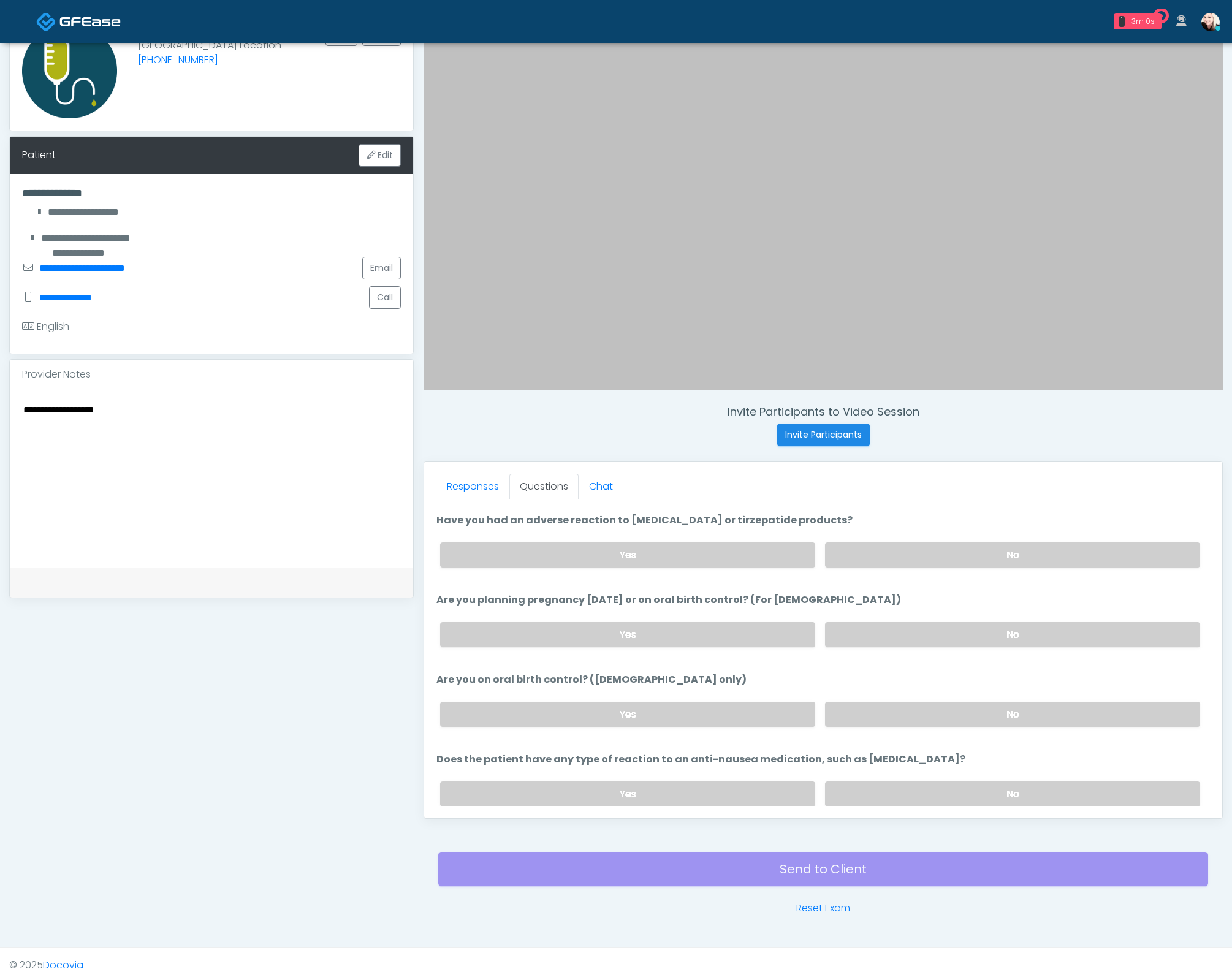
scroll to position [638, 0]
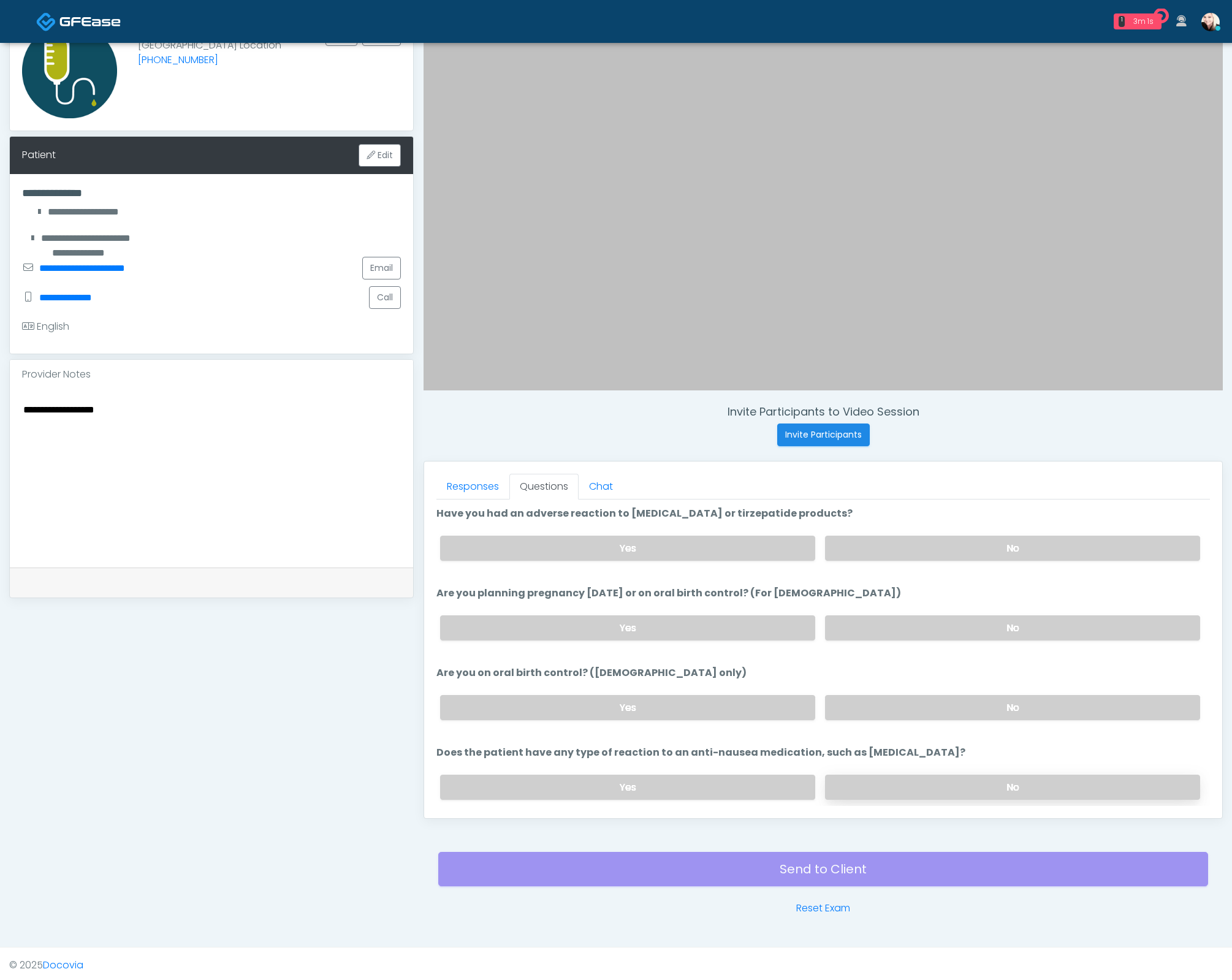
drag, startPoint x: 877, startPoint y: 707, endPoint x: 918, endPoint y: 768, distance: 73.5
click at [885, 721] on div "Yes No" at bounding box center [820, 708] width 779 height 45
click at [918, 775] on label "No" at bounding box center [1012, 787] width 375 height 25
click at [888, 705] on label "No" at bounding box center [1012, 708] width 375 height 25
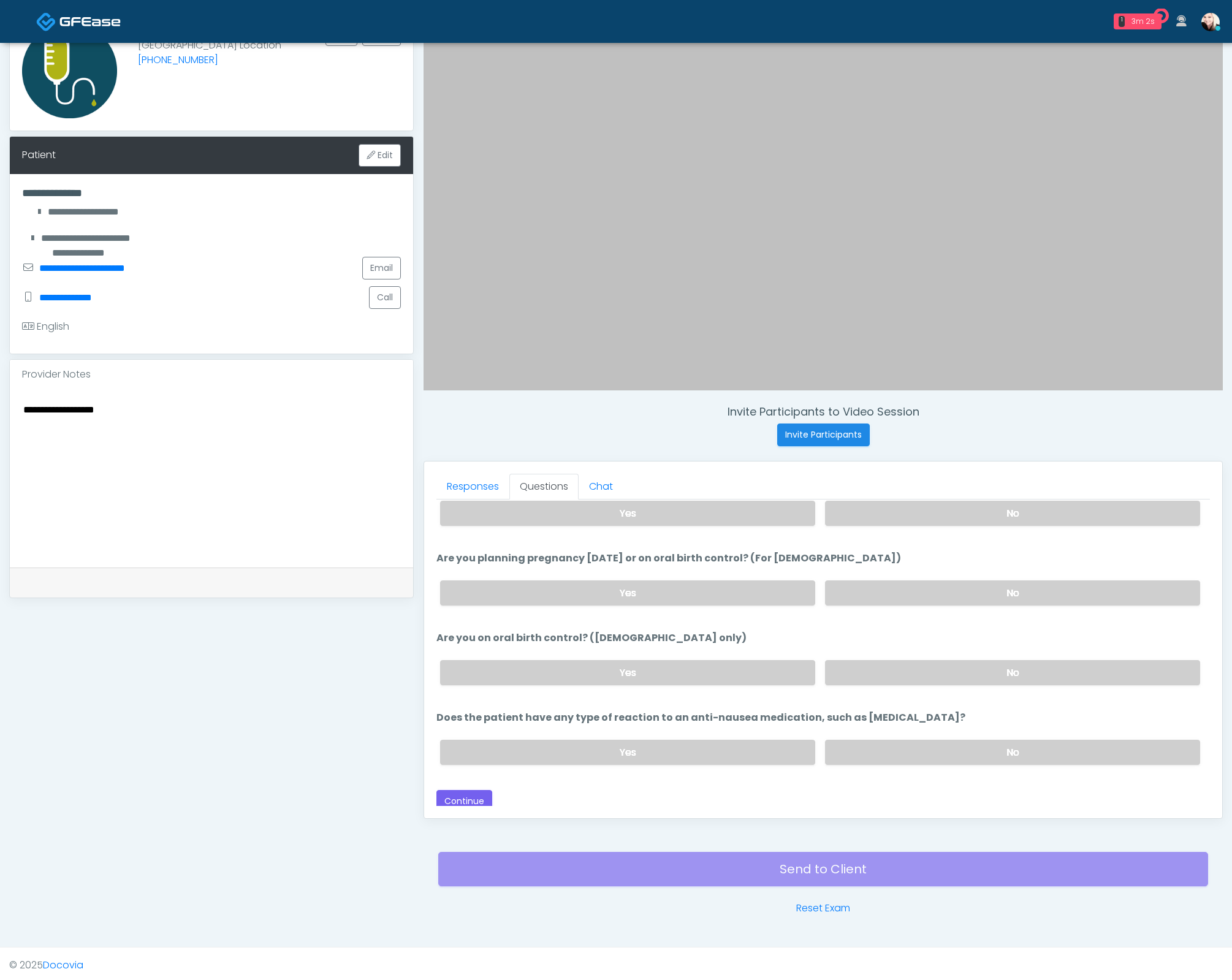
scroll to position [674, 0]
click at [475, 792] on button "Continue" at bounding box center [464, 801] width 56 height 23
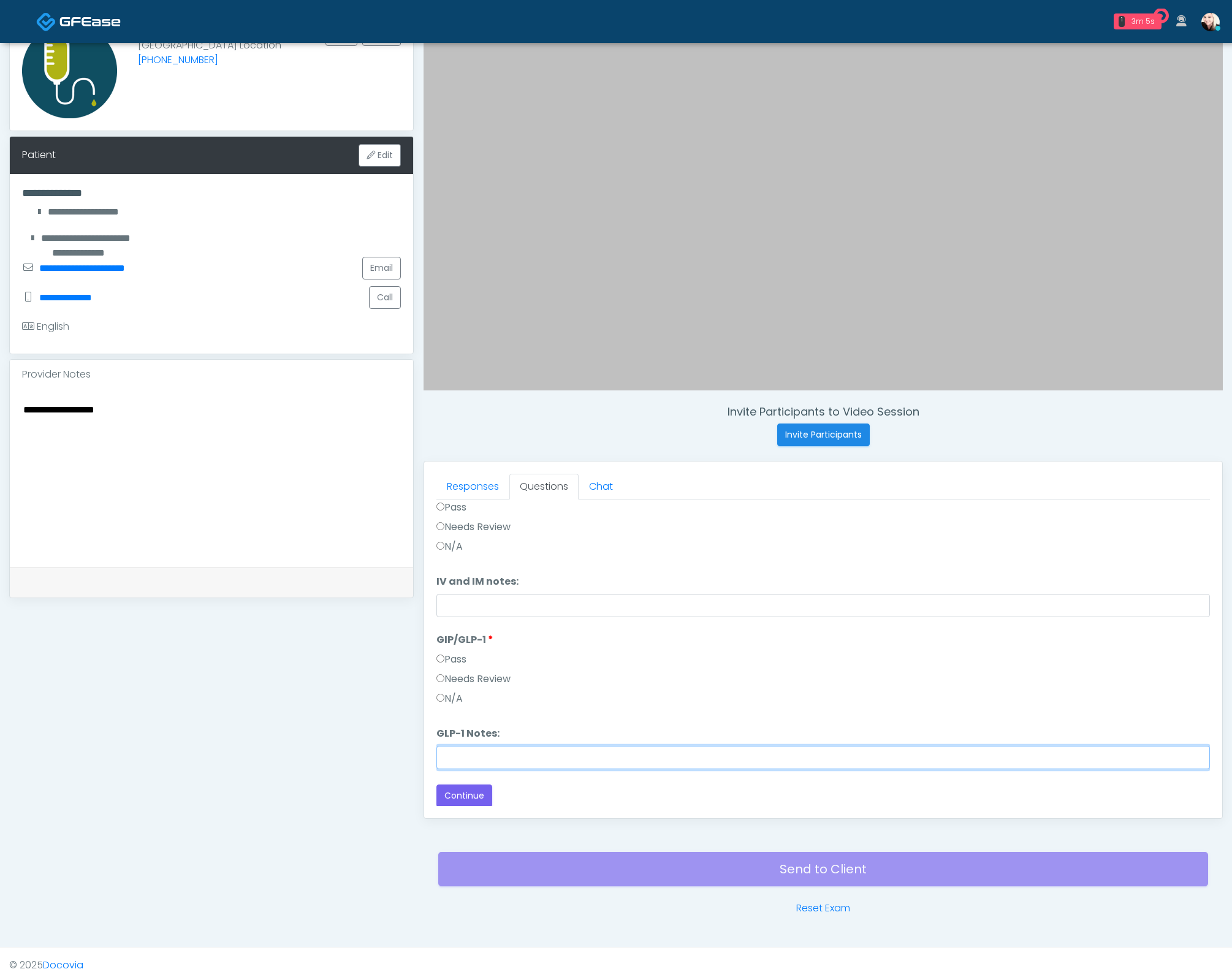
click at [489, 752] on input "GLP-1 Notes:" at bounding box center [823, 757] width 773 height 23
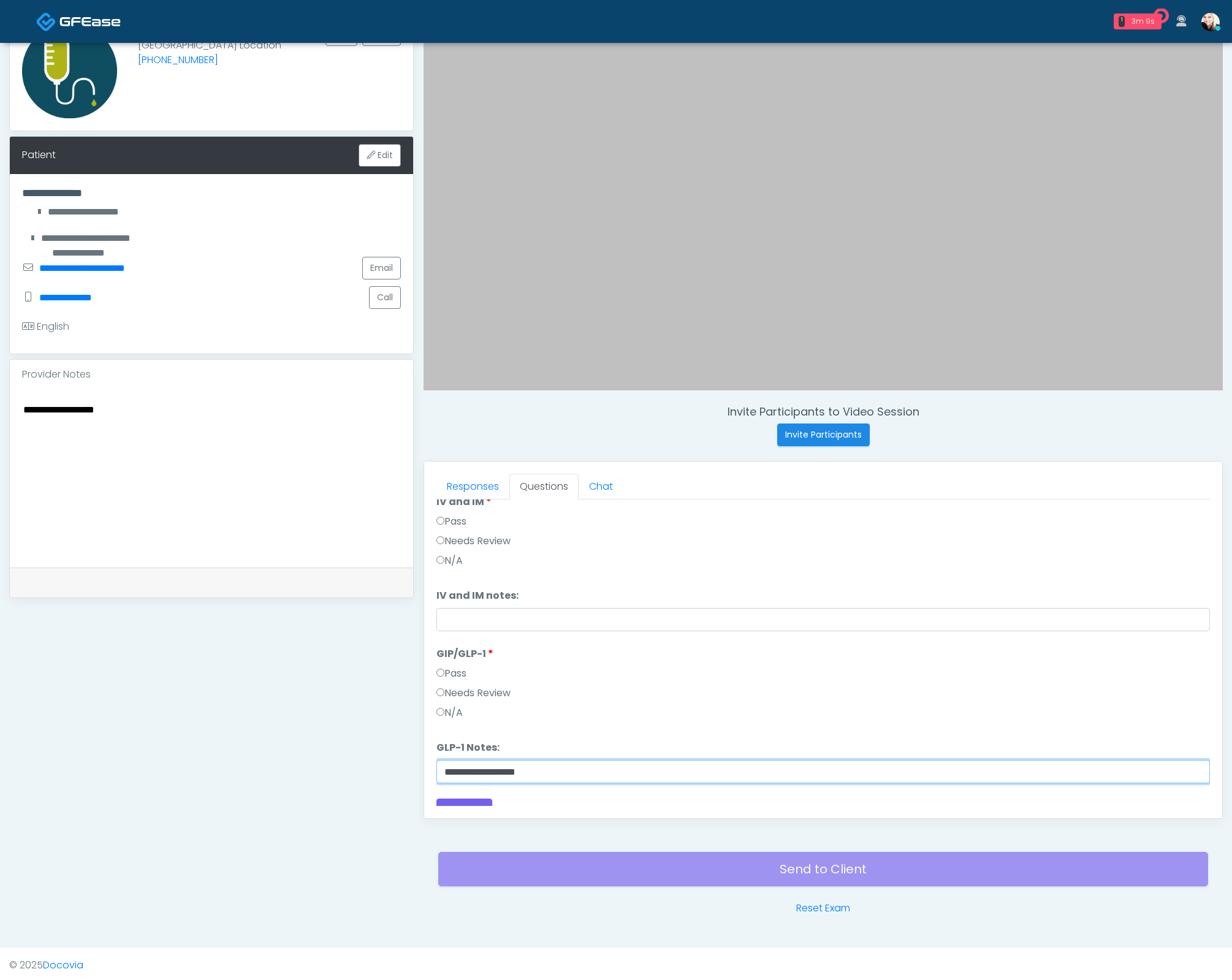
type input "**********"
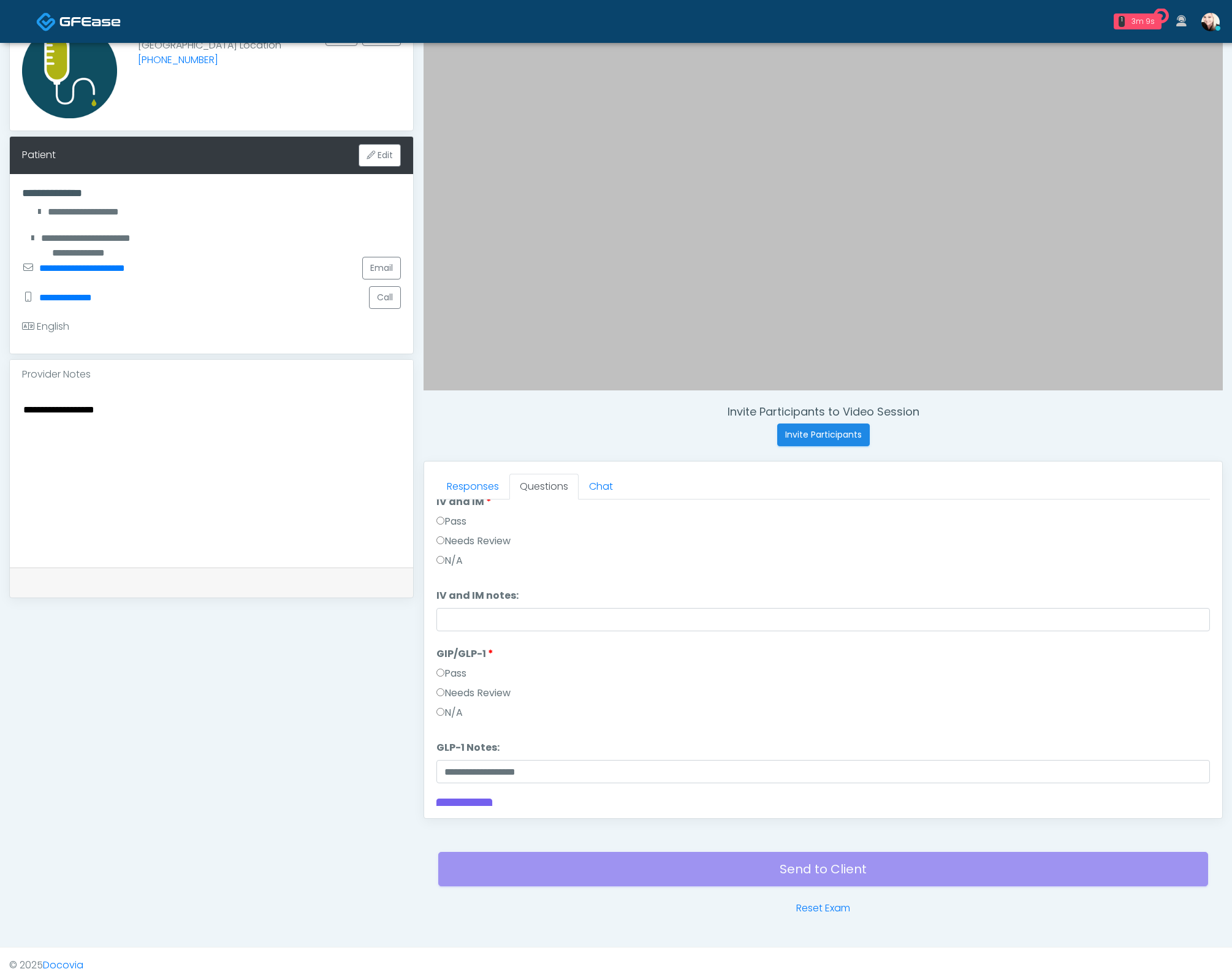
click at [443, 521] on label "Pass" at bounding box center [451, 521] width 30 height 15
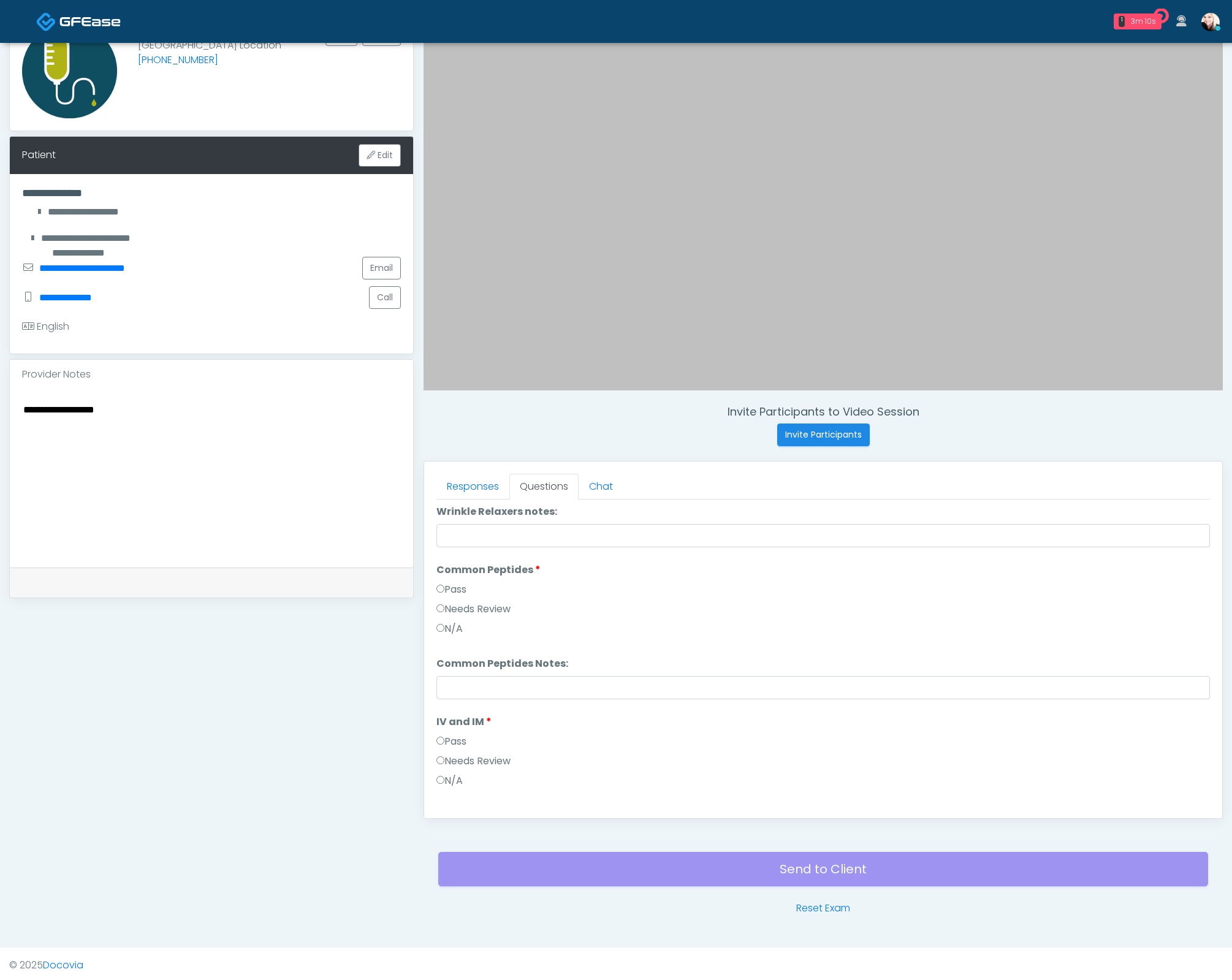
click at [458, 591] on label "Pass" at bounding box center [451, 590] width 30 height 15
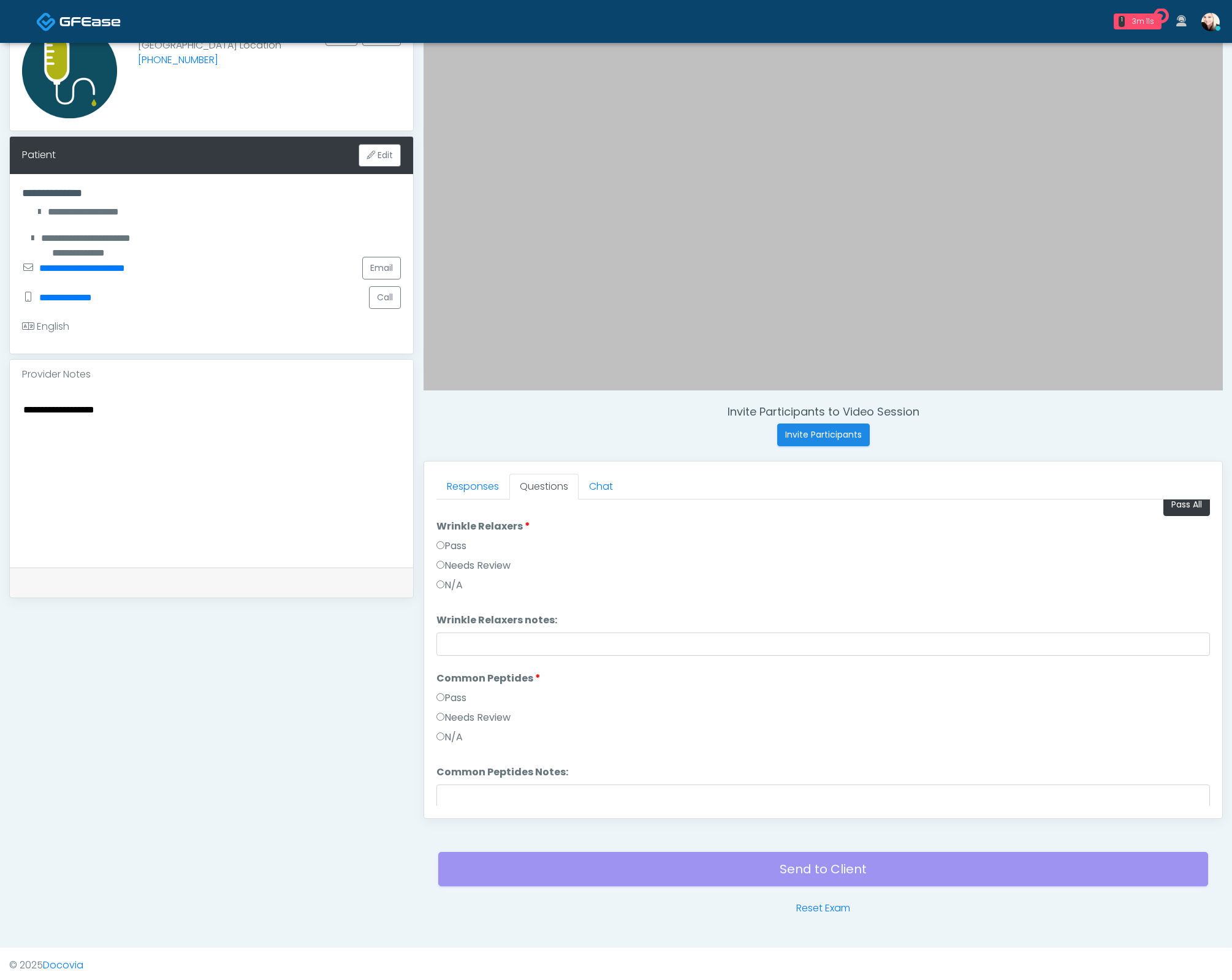
scroll to position [0, 0]
drag, startPoint x: 443, startPoint y: 558, endPoint x: 449, endPoint y: 562, distance: 7.2
click at [443, 557] on label "Pass" at bounding box center [451, 557] width 30 height 15
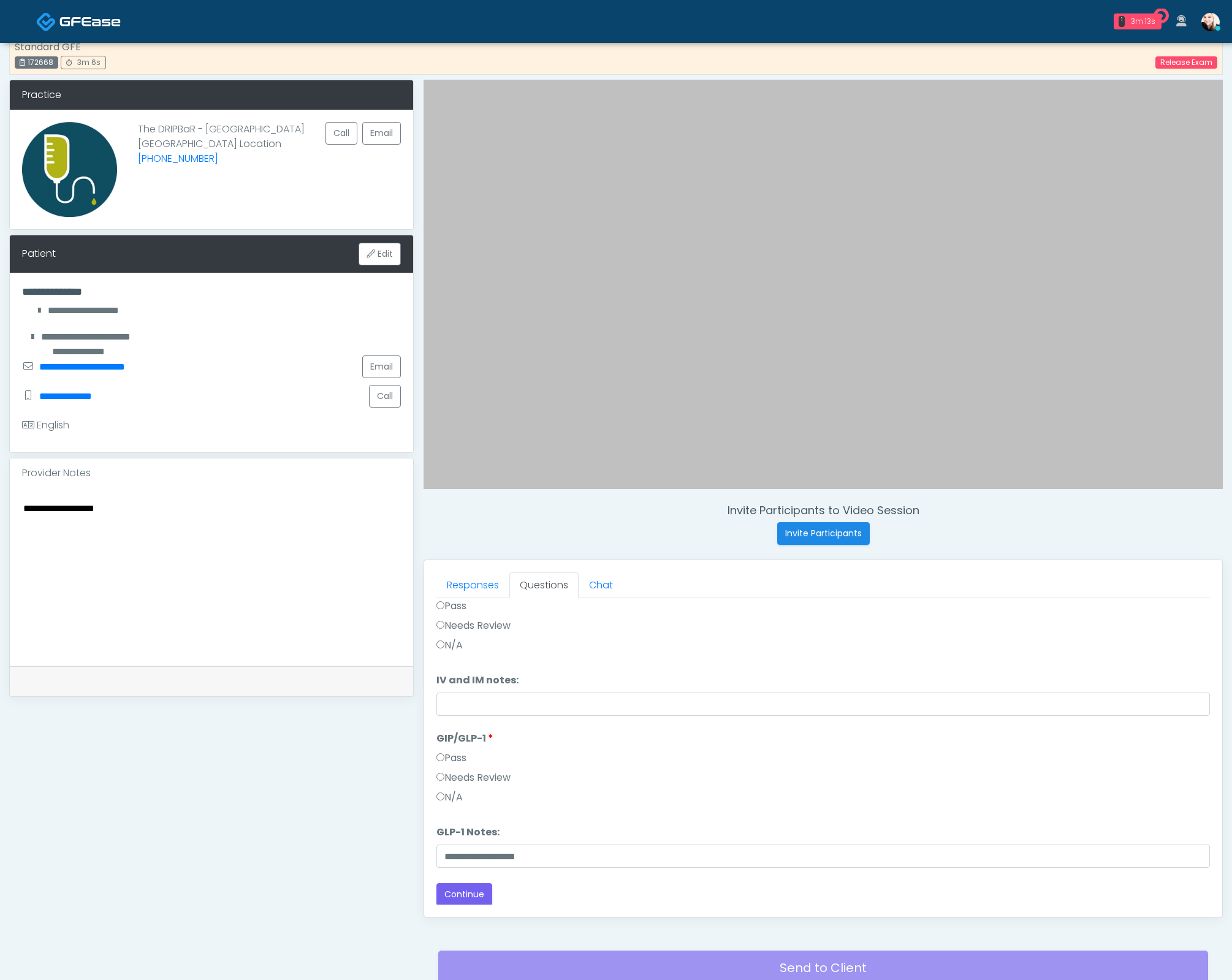
scroll to position [117, 0]
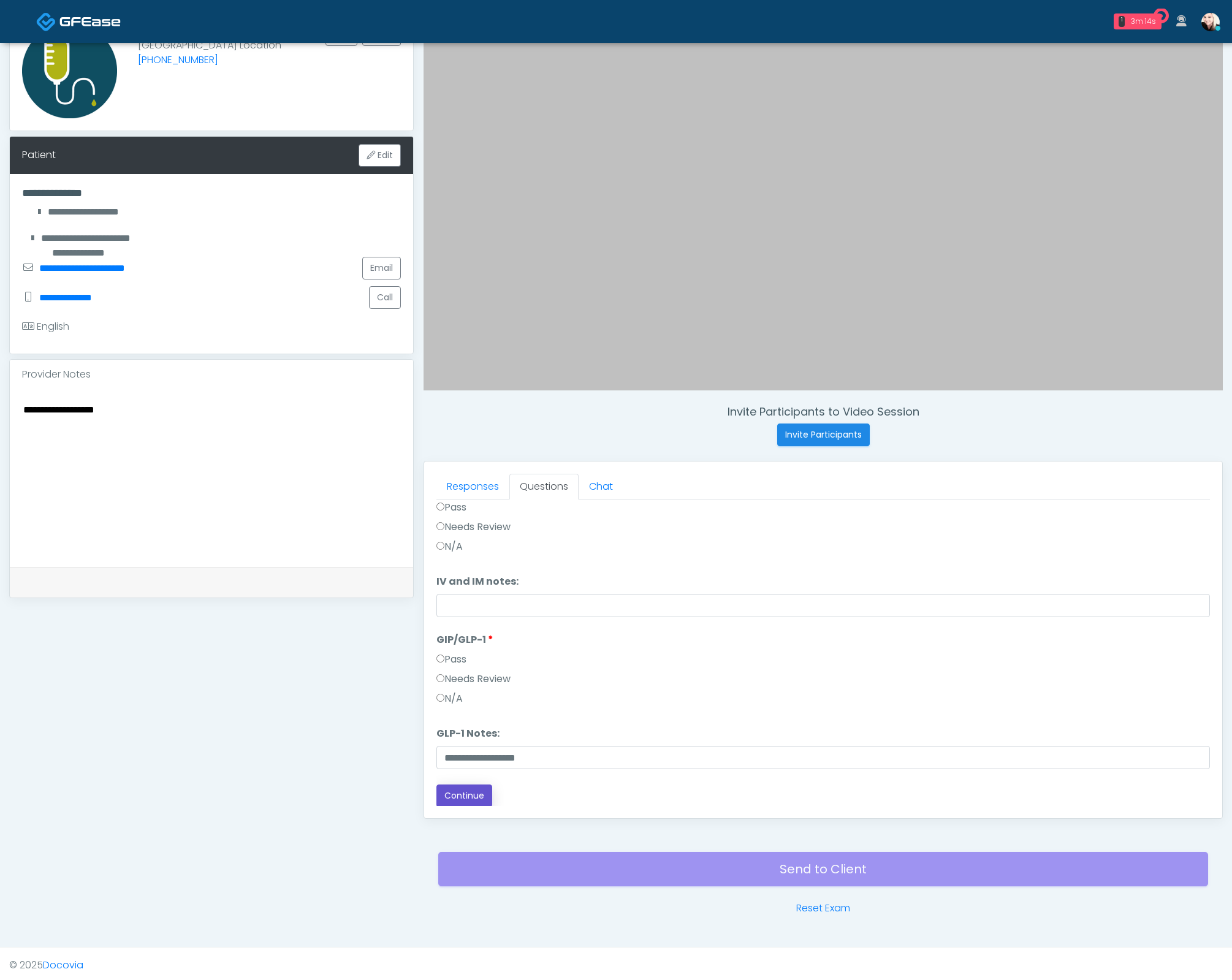
click at [452, 790] on button "Continue" at bounding box center [464, 795] width 56 height 23
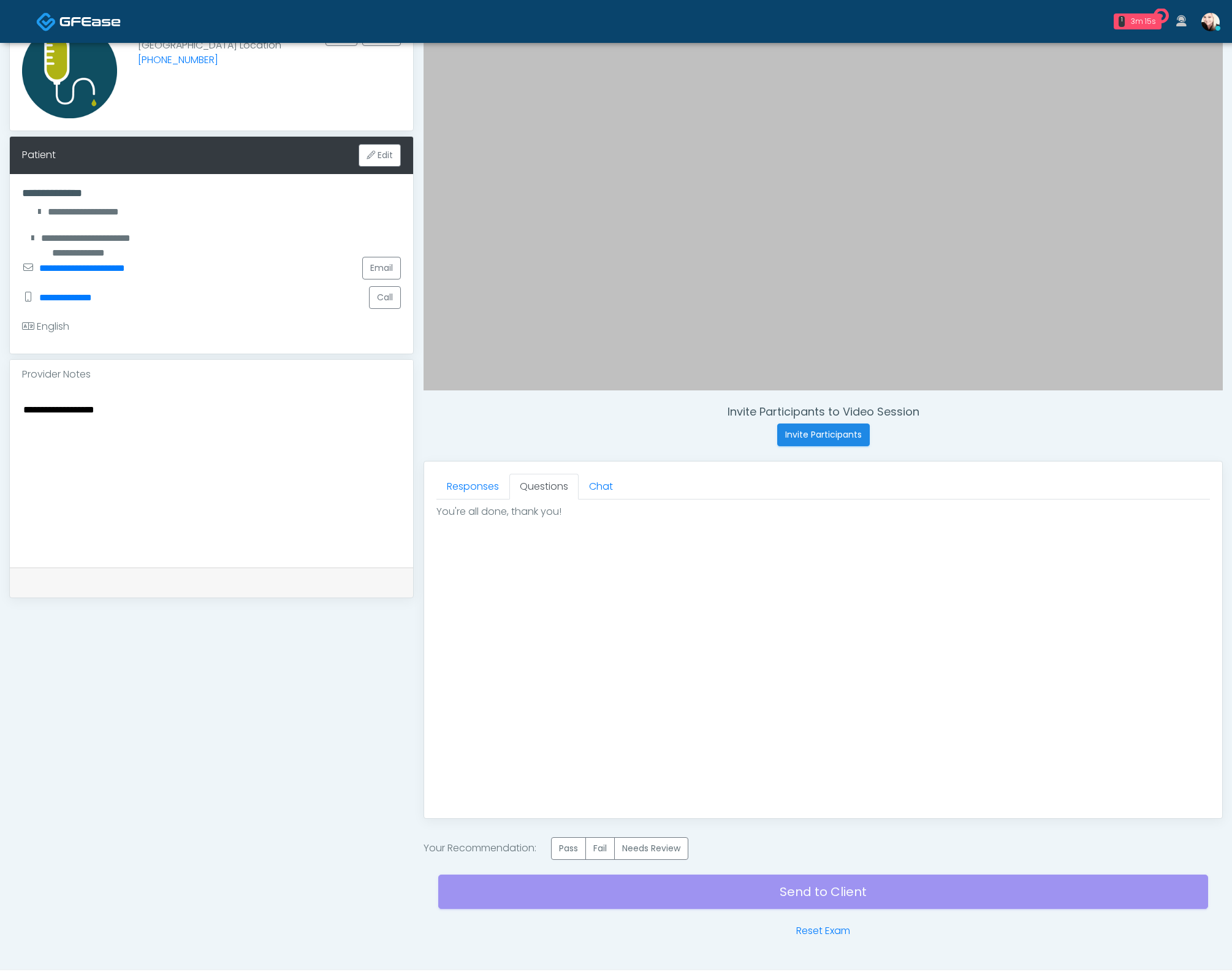
scroll to position [0, 0]
click at [563, 845] on label "Pass" at bounding box center [568, 848] width 35 height 23
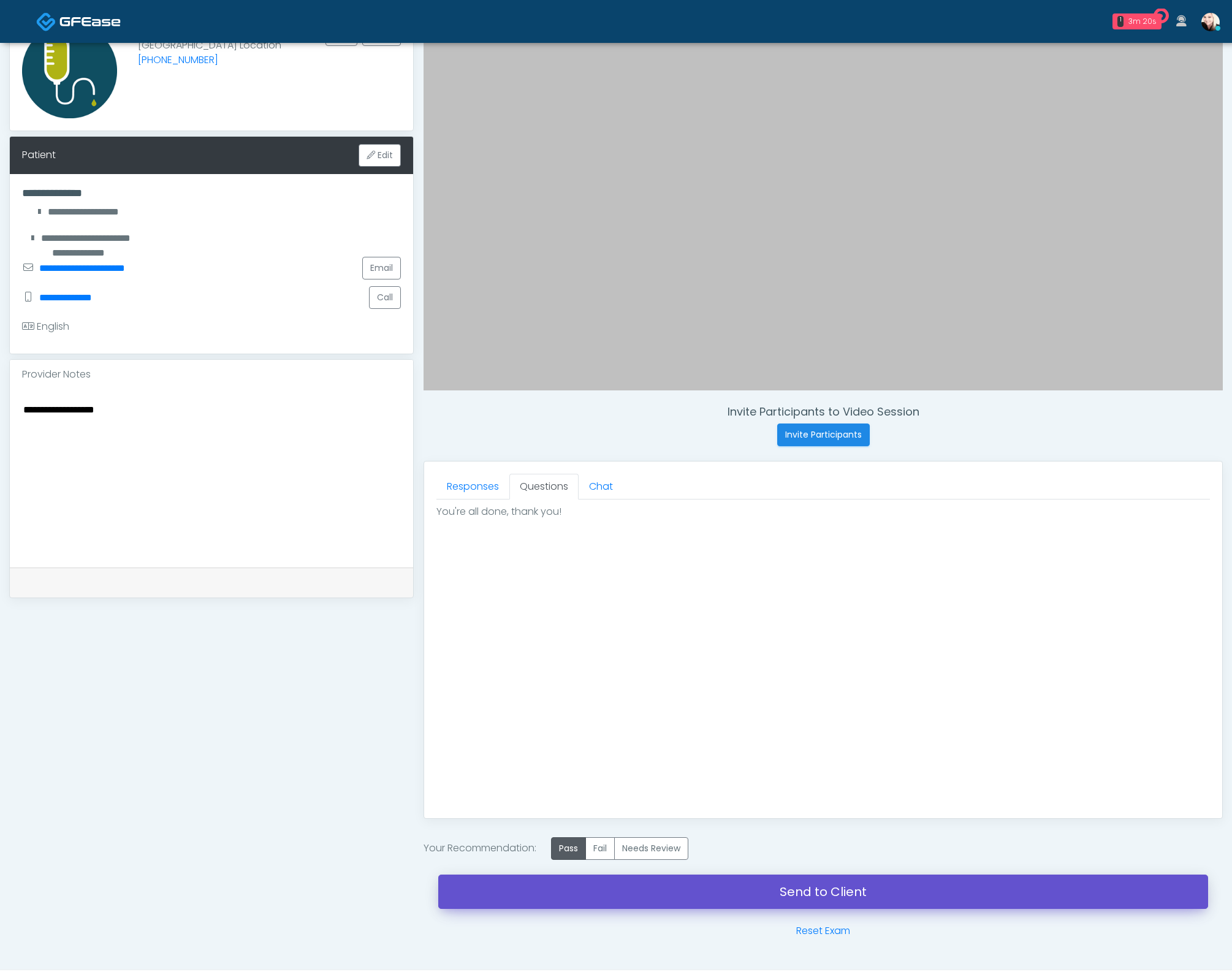
click at [785, 897] on link "Send to Client" at bounding box center [823, 891] width 770 height 34
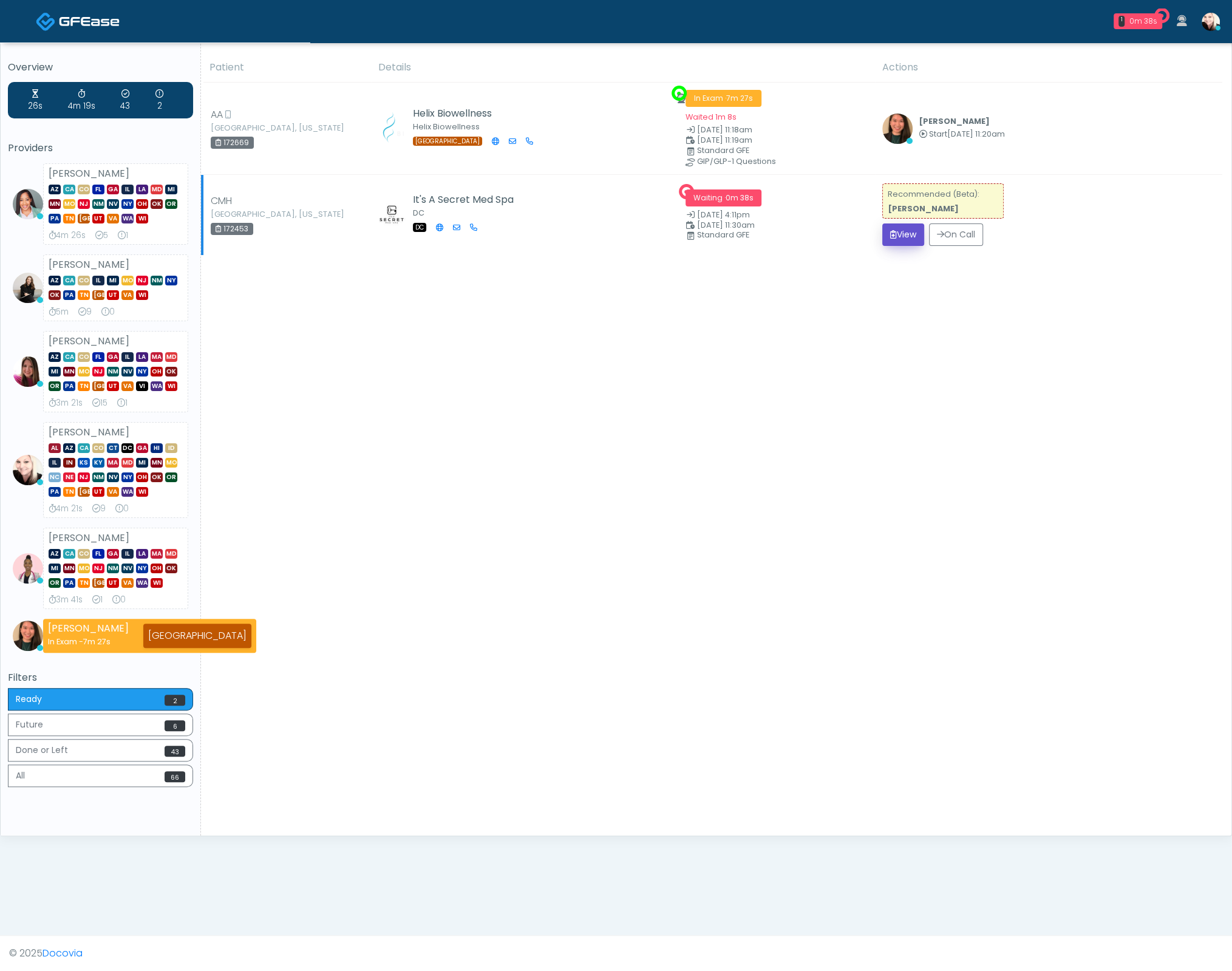
click at [890, 230] on icon "submit" at bounding box center [893, 234] width 7 height 9
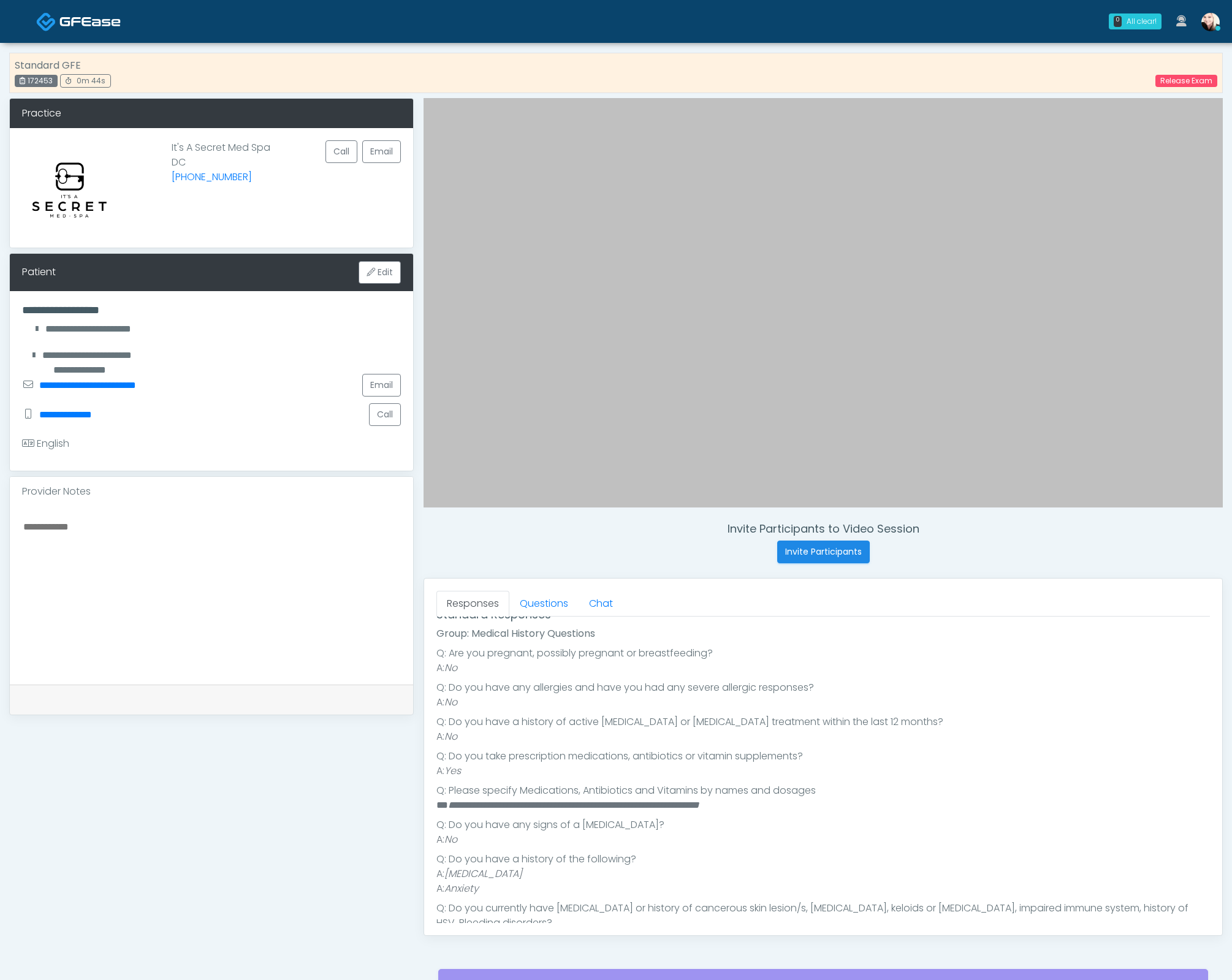
scroll to position [241, 0]
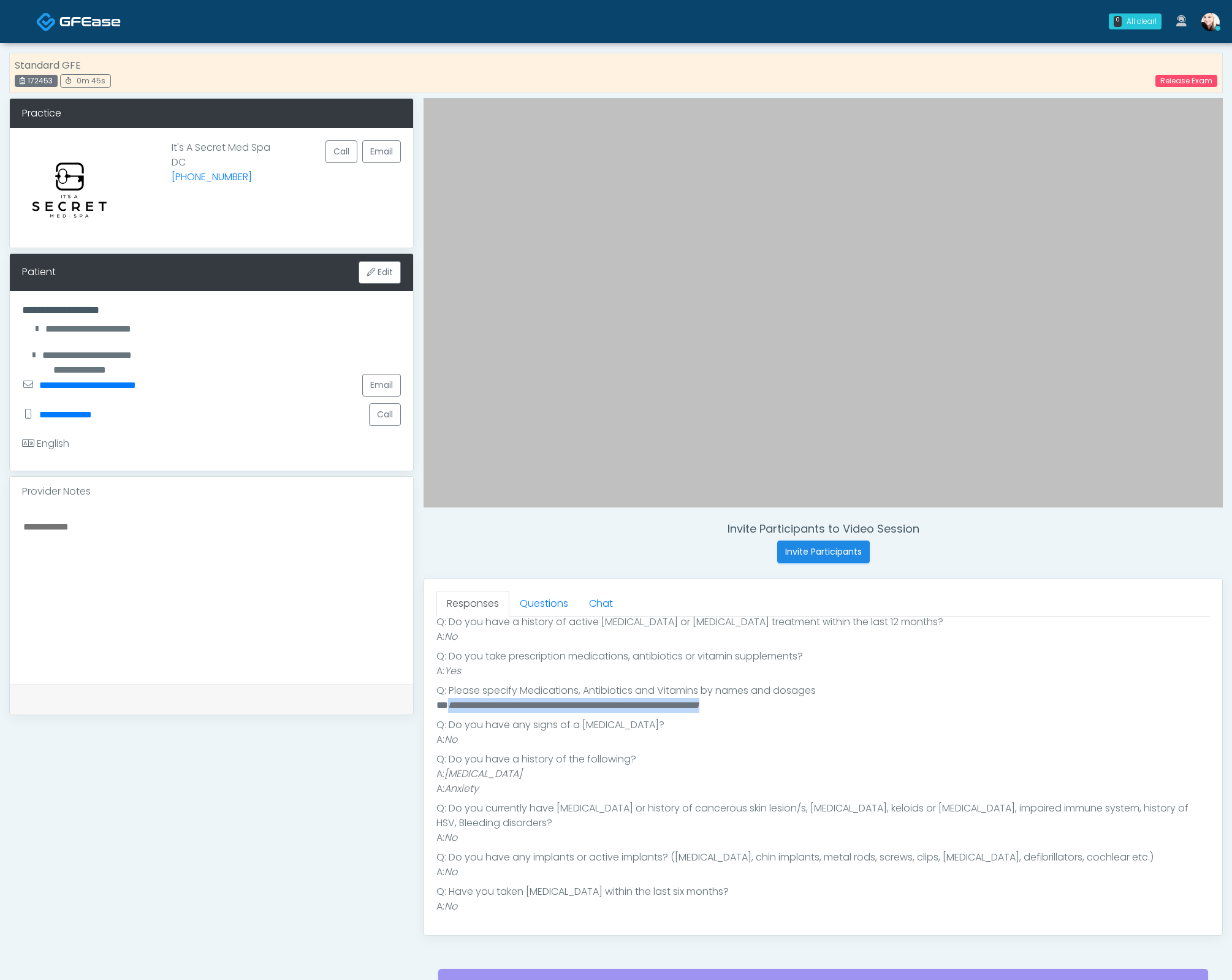
drag, startPoint x: 639, startPoint y: 708, endPoint x: 817, endPoint y: 708, distance: 178.0
click at [809, 710] on li "**********" at bounding box center [817, 705] width 762 height 15
click at [817, 708] on li "**********" at bounding box center [817, 705] width 762 height 15
click at [548, 600] on link "Questions" at bounding box center [543, 604] width 70 height 26
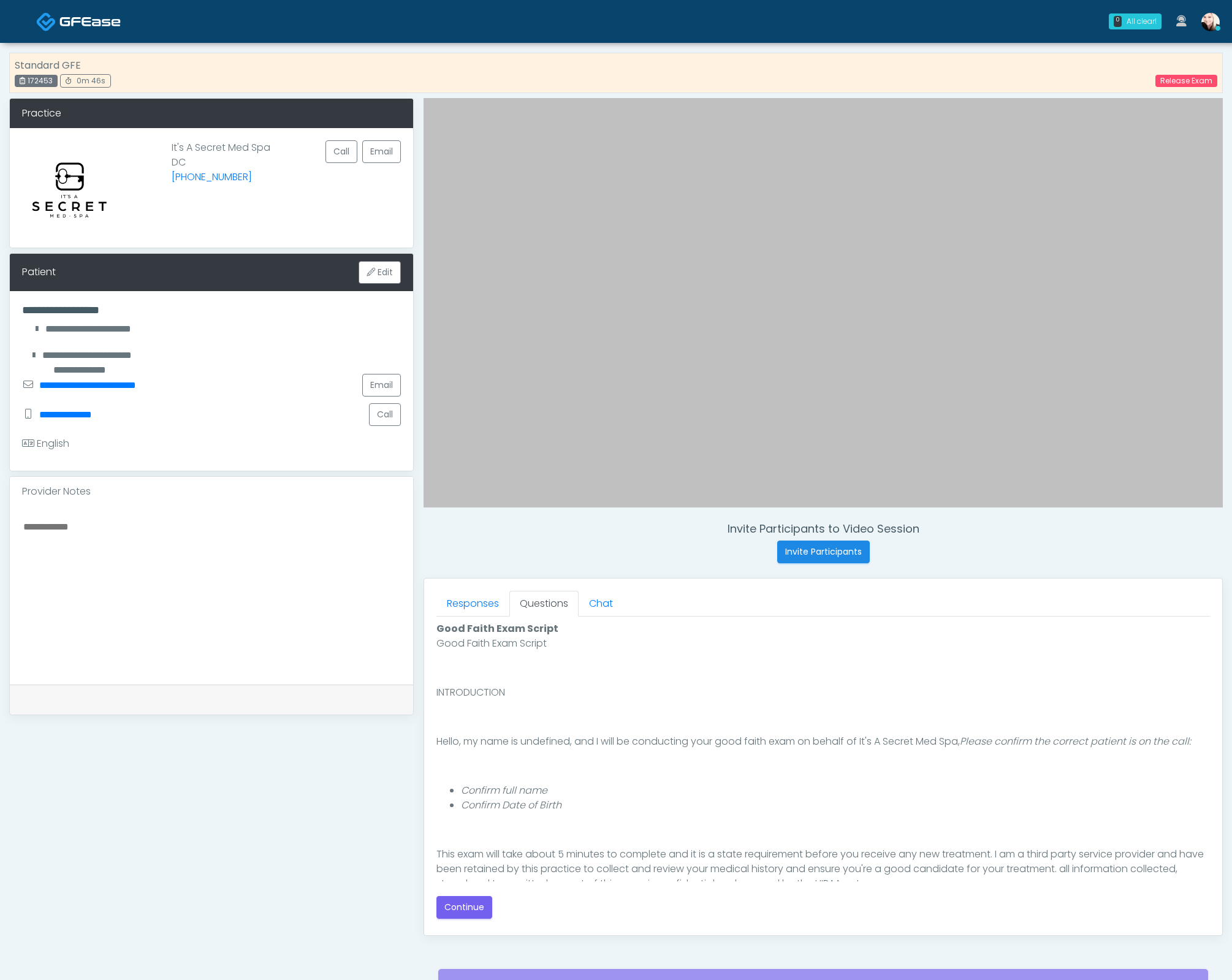
scroll to position [0, 0]
click at [453, 911] on button "Continue" at bounding box center [464, 907] width 56 height 23
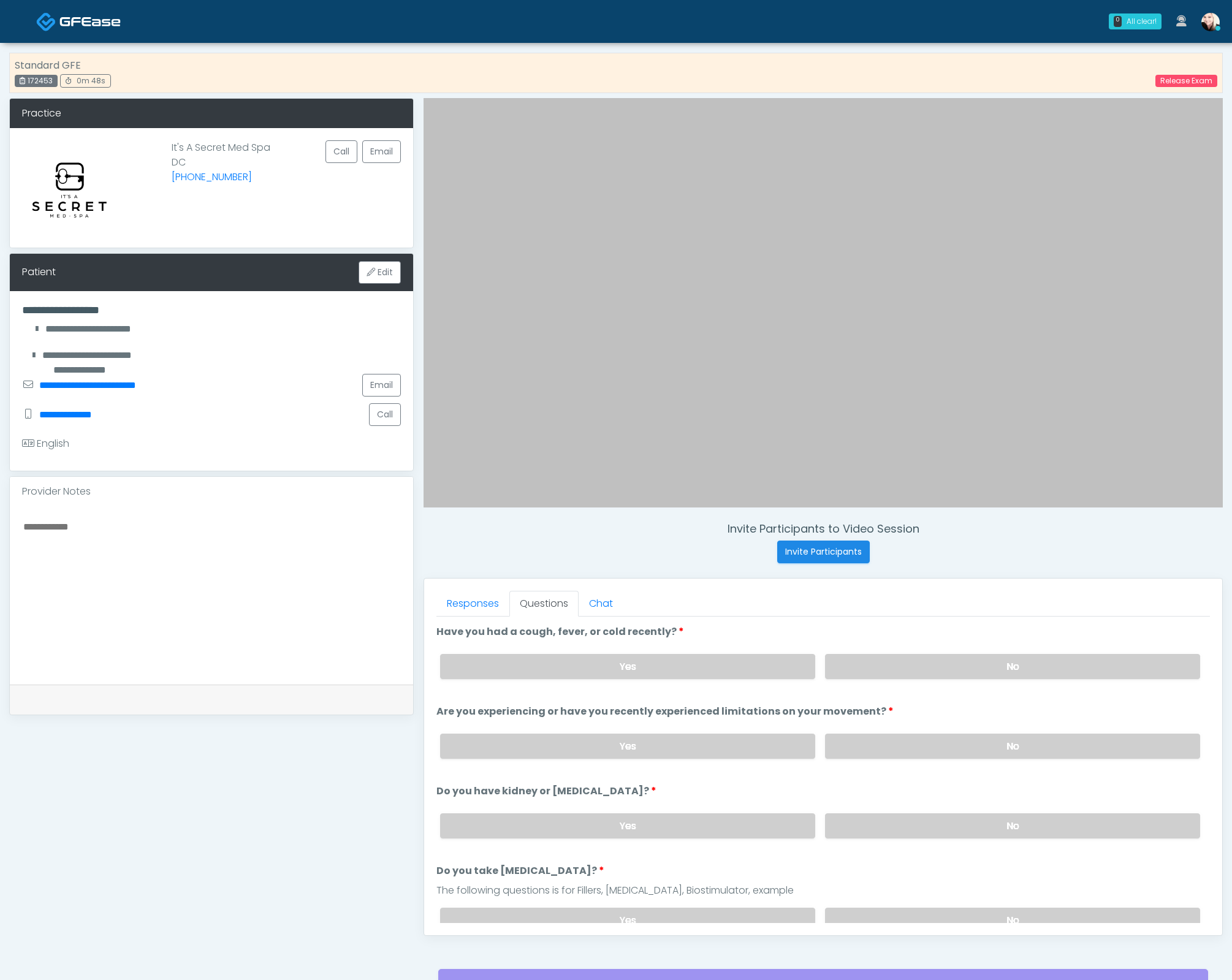
scroll to position [117, 0]
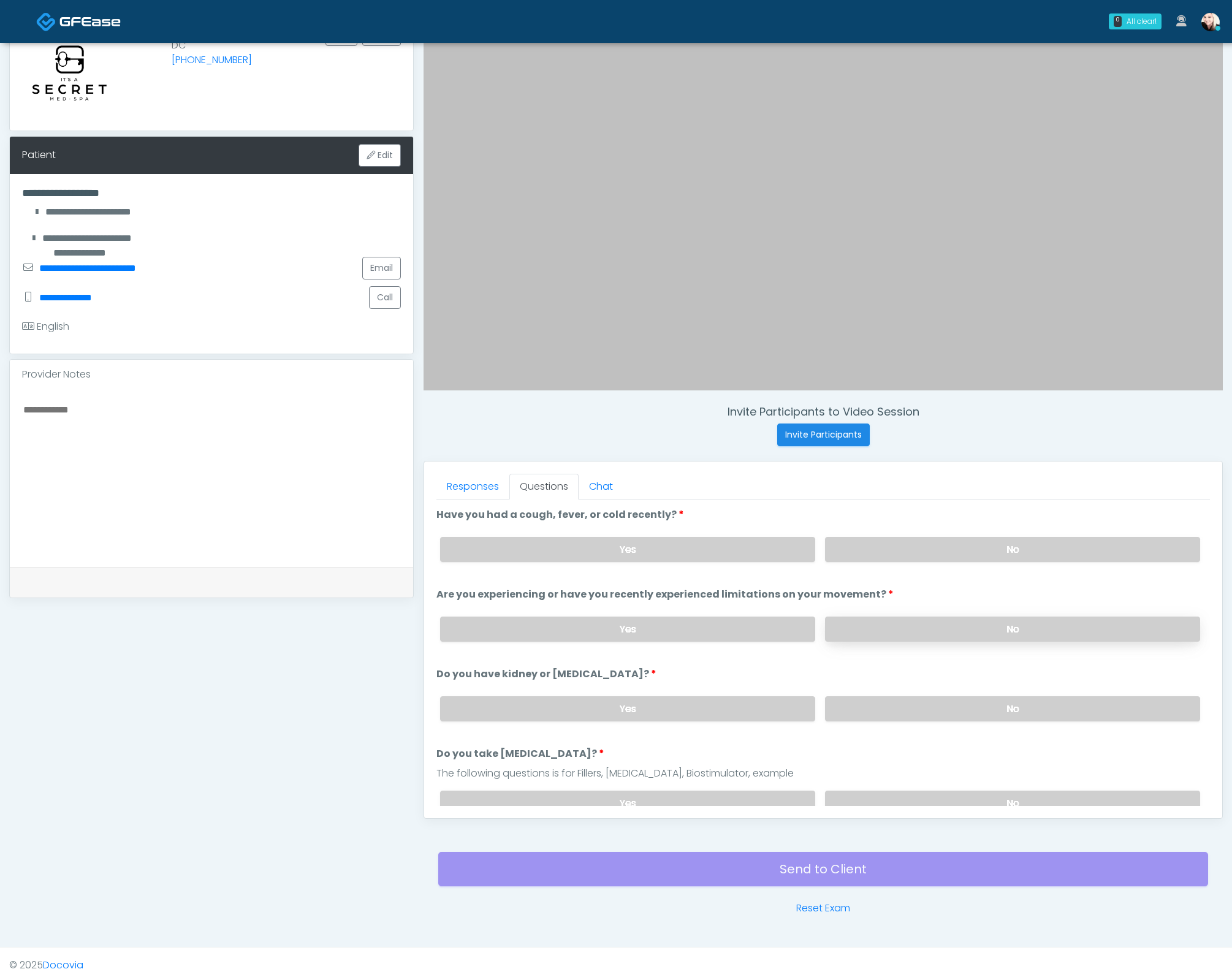
click at [888, 617] on label "No" at bounding box center [1012, 629] width 375 height 25
click at [887, 533] on div "Yes No" at bounding box center [820, 549] width 779 height 45
click at [889, 552] on label "No" at bounding box center [1012, 549] width 375 height 25
click at [904, 708] on label "No" at bounding box center [1012, 709] width 375 height 25
click at [929, 809] on div "Responses Questions Chat Good Faith Exam Script Good Faith Exam Script INTRODUC…" at bounding box center [823, 639] width 798 height 357
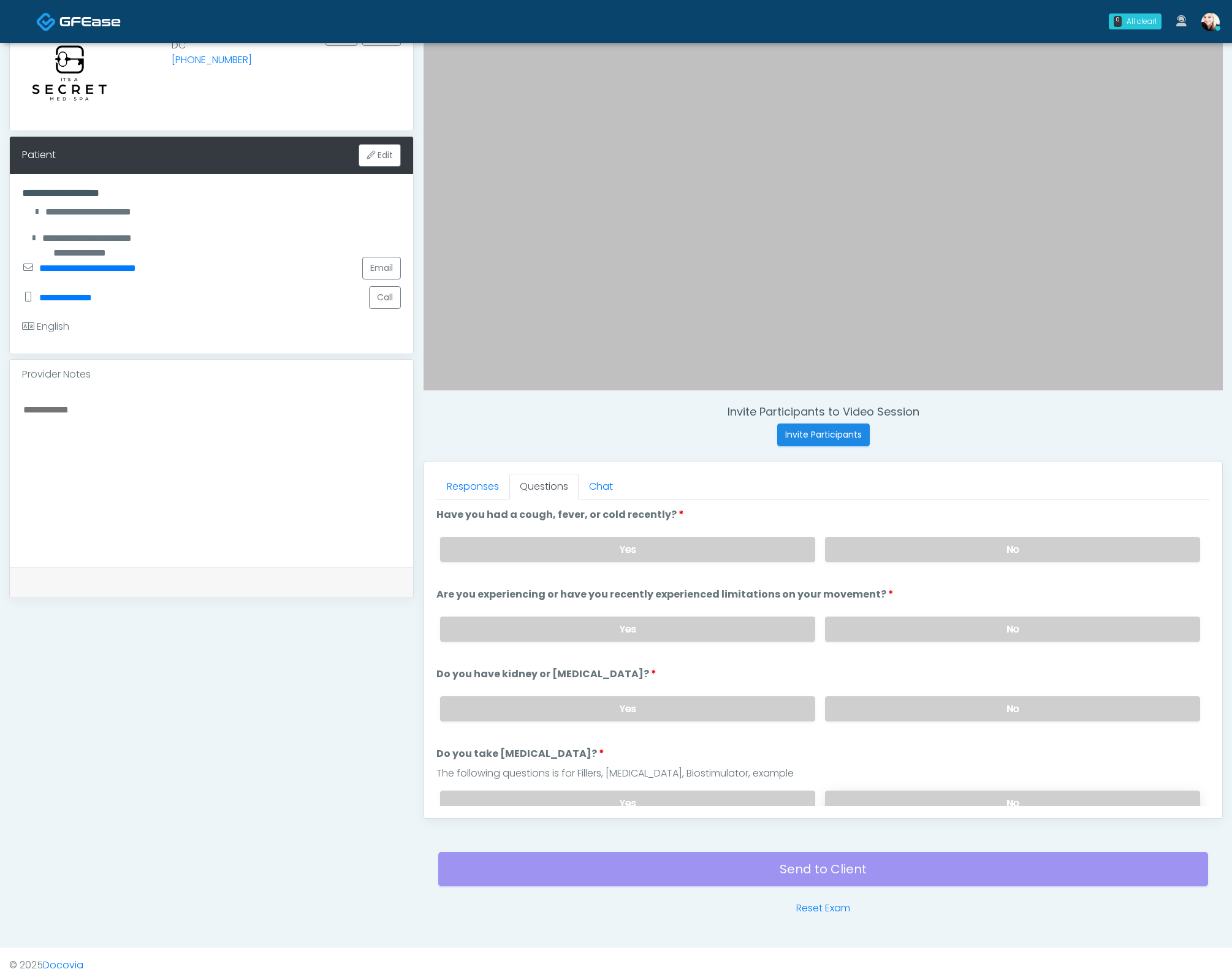
click at [929, 799] on label "No" at bounding box center [1012, 803] width 375 height 25
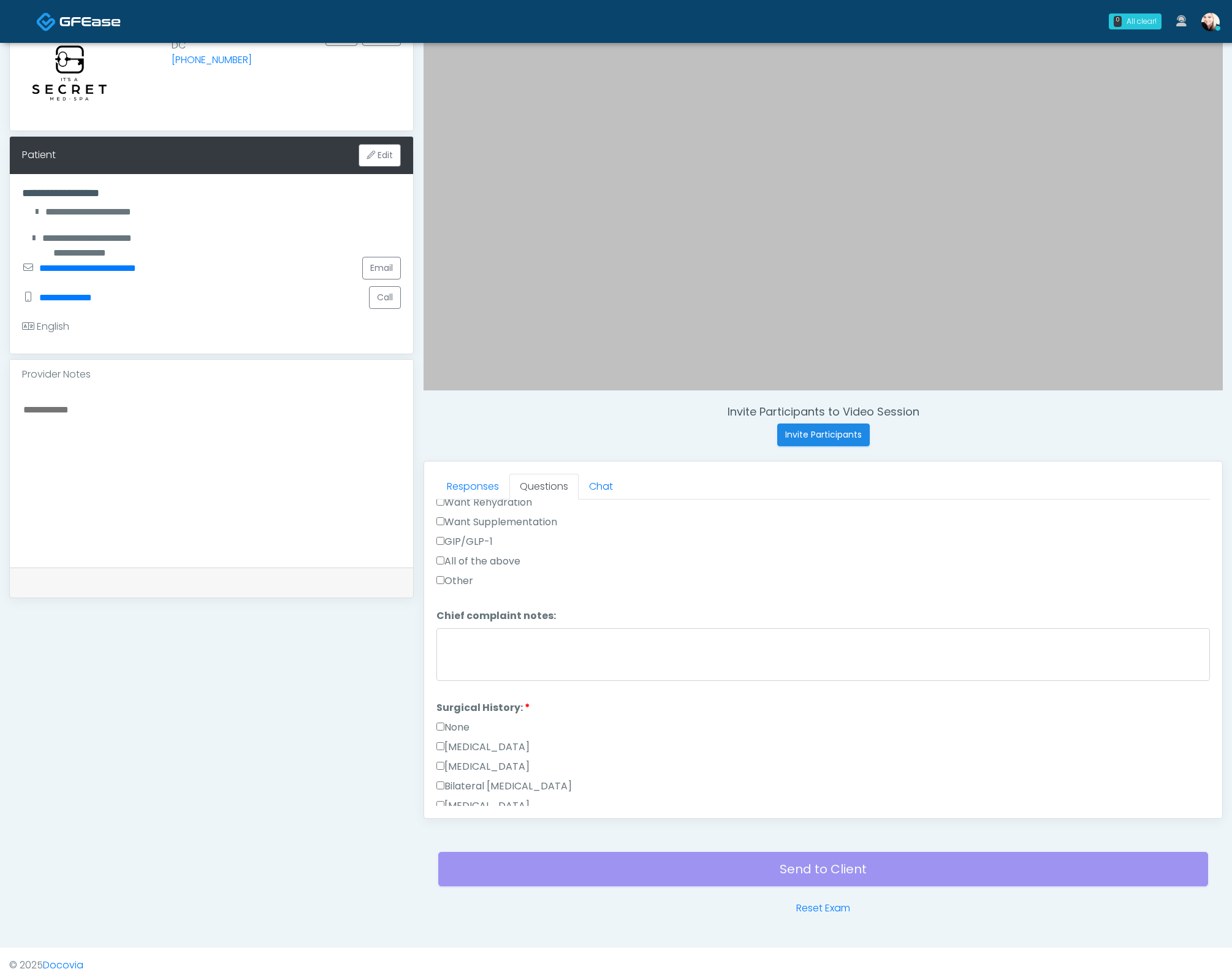
scroll to position [502, 0]
click at [129, 411] on textarea at bounding box center [211, 476] width 379 height 149
type textarea "**********"
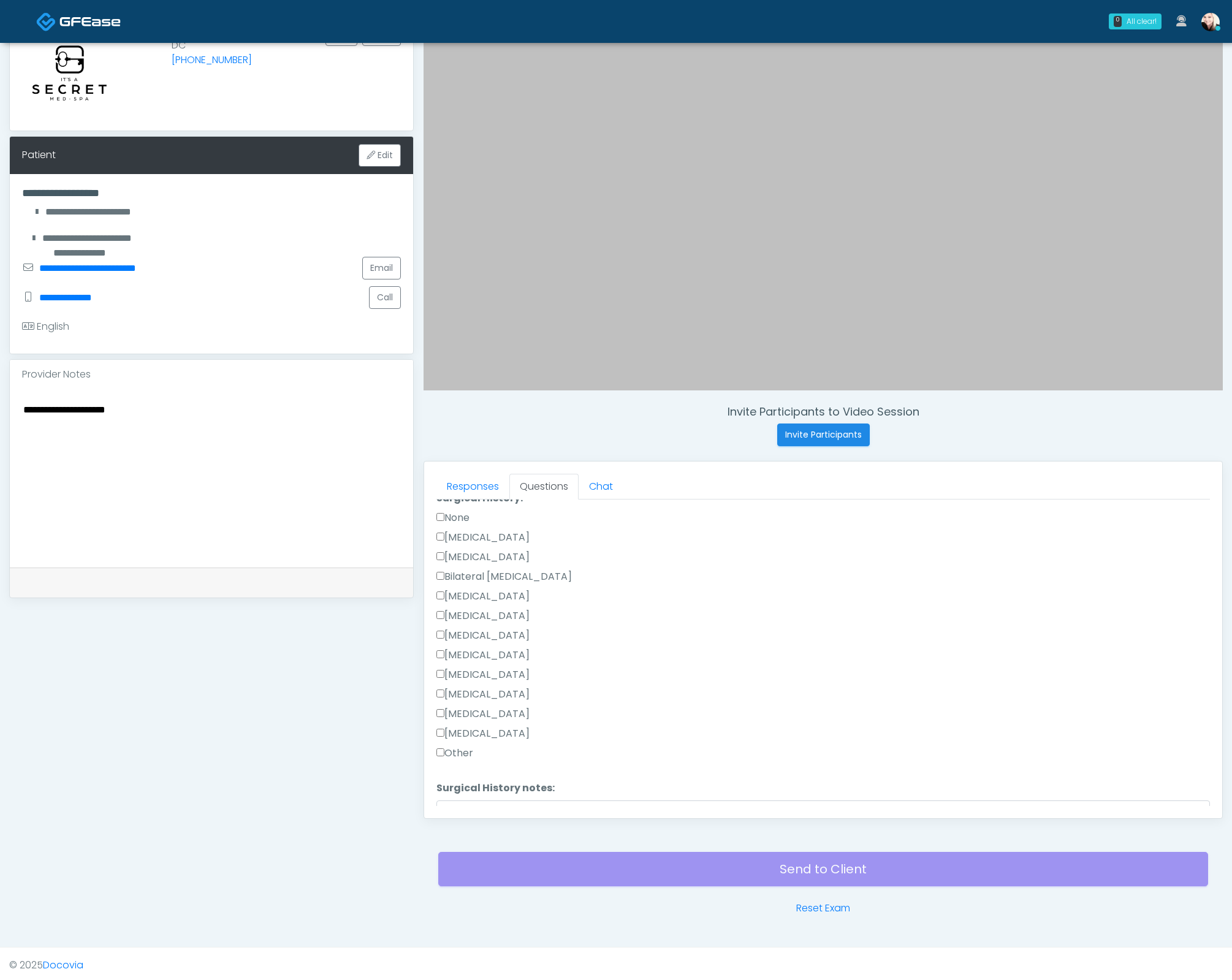
scroll to position [735, 0]
click at [443, 714] on div "[MEDICAL_DATA]" at bounding box center [823, 713] width 773 height 20
drag, startPoint x: 443, startPoint y: 702, endPoint x: 478, endPoint y: 746, distance: 56.2
click at [444, 703] on label "[MEDICAL_DATA]" at bounding box center [483, 710] width 93 height 15
click at [452, 723] on label "Other" at bounding box center [455, 730] width 37 height 15
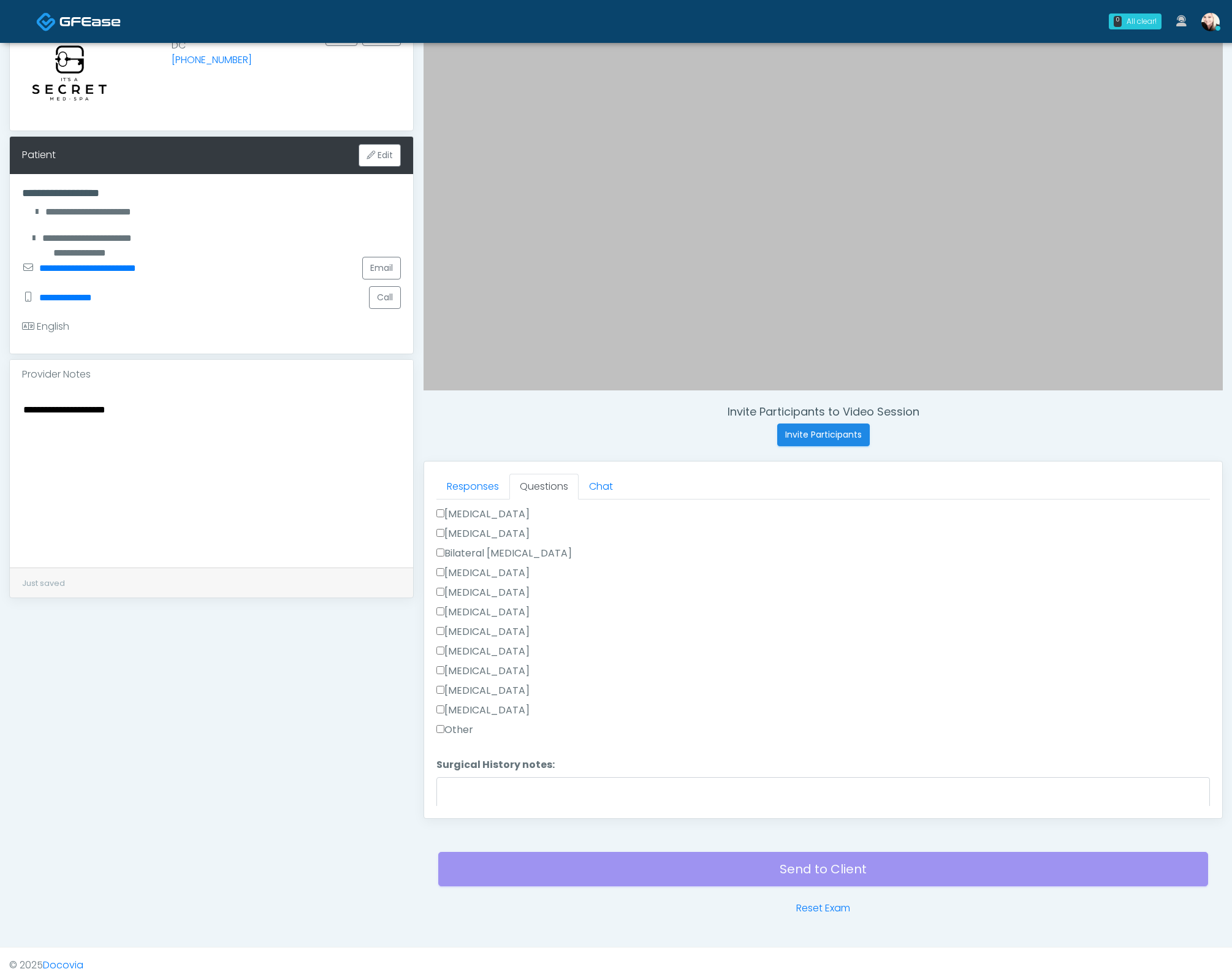
click at [505, 770] on li "Surgical History notes: Surgical History notes:" at bounding box center [823, 795] width 773 height 77
click at [510, 777] on textarea "Surgical History notes:" at bounding box center [823, 803] width 773 height 53
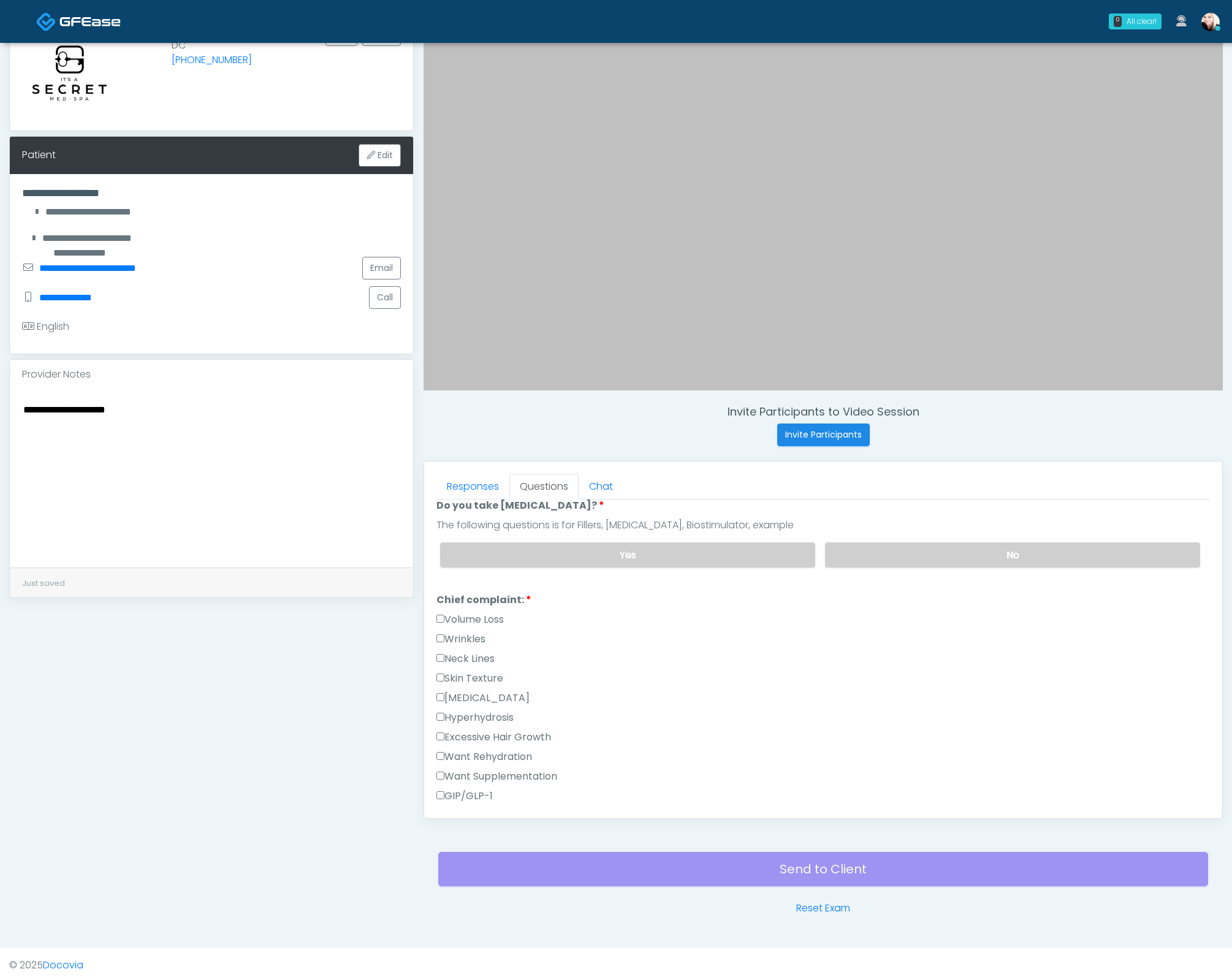
scroll to position [248, 0]
type textarea "***"
click at [451, 612] on label "Volume Loss" at bounding box center [470, 620] width 67 height 15
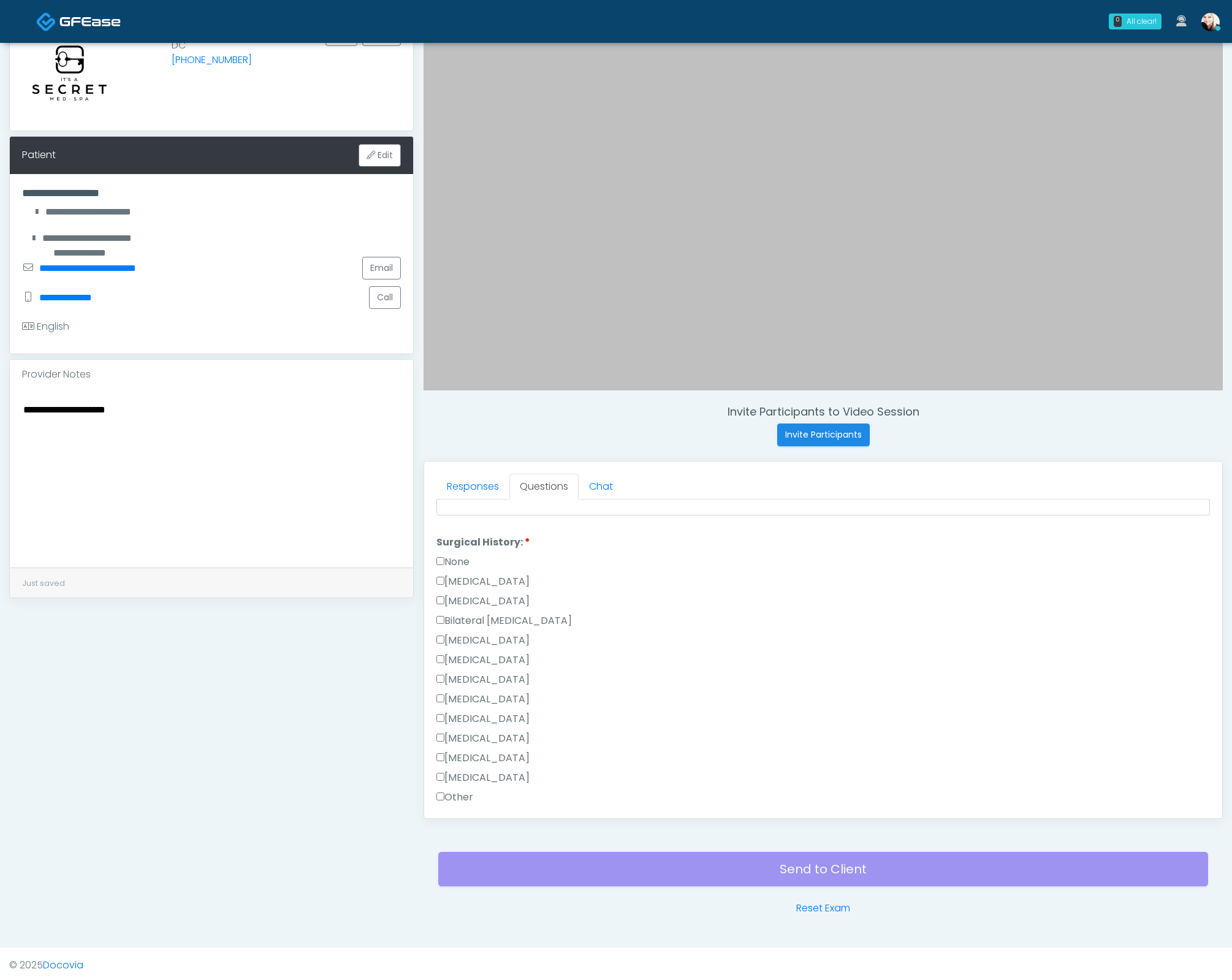
scroll to position [795, 0]
click at [464, 798] on button "Continue" at bounding box center [464, 801] width 56 height 23
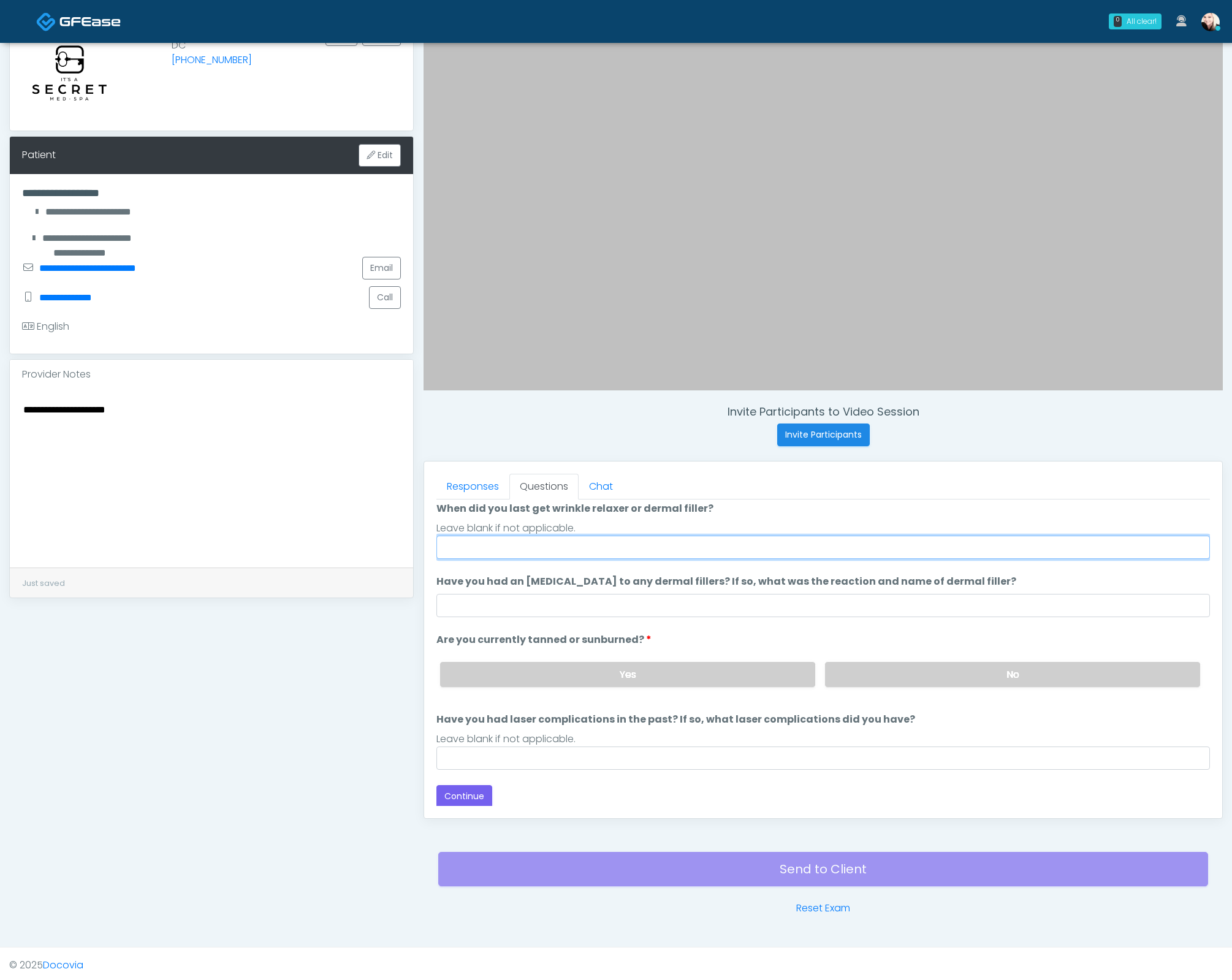
click at [505, 539] on input "When did you last get wrinkle relaxer or dermal filler?" at bounding box center [823, 547] width 773 height 23
click at [462, 541] on input "When did you last get wrinkle relaxer or dermal filler?" at bounding box center [823, 547] width 773 height 23
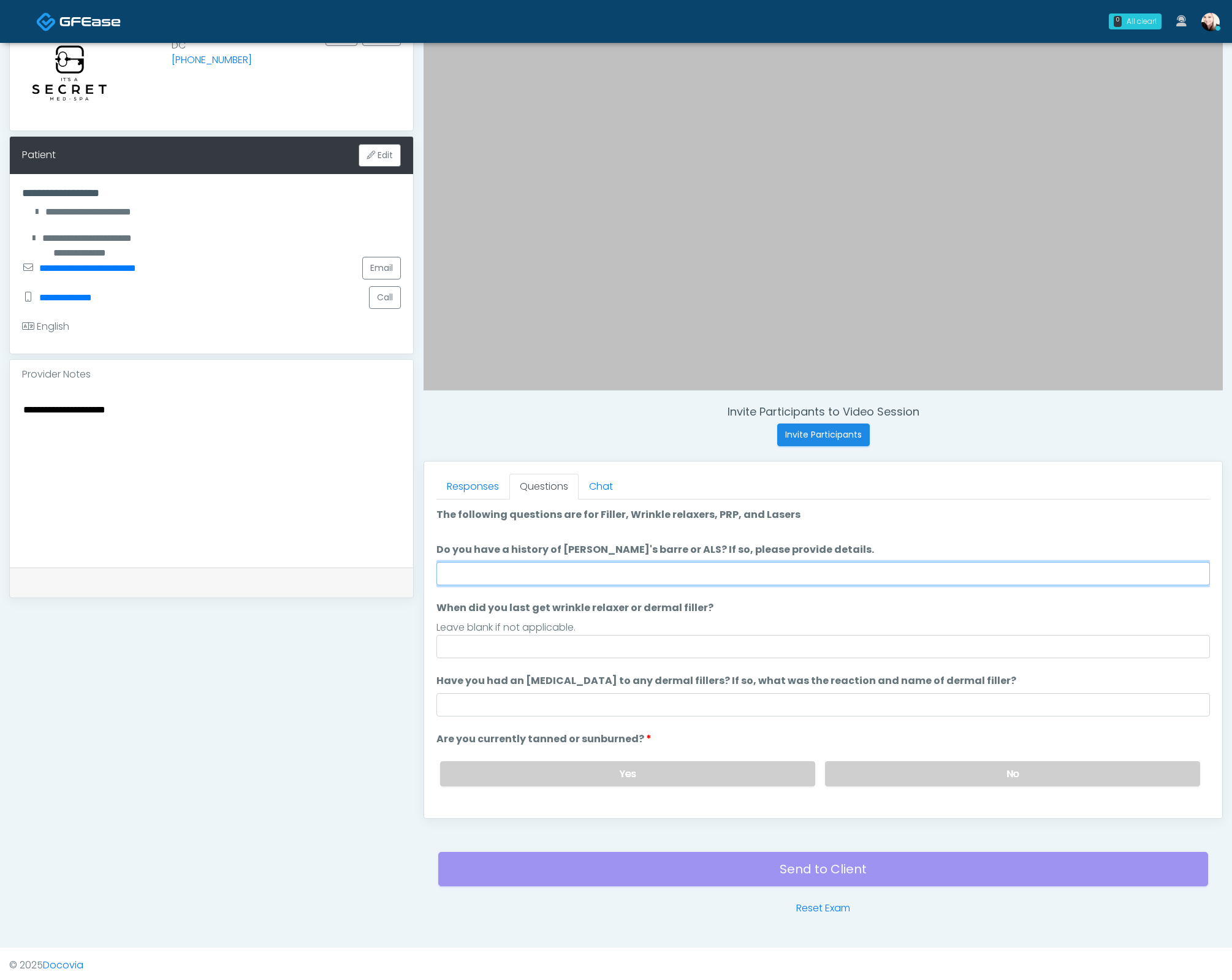
click at [464, 563] on input "Do you have a history of Guillain's barre or ALS? If so, please provide details." at bounding box center [823, 573] width 773 height 23
type input "****"
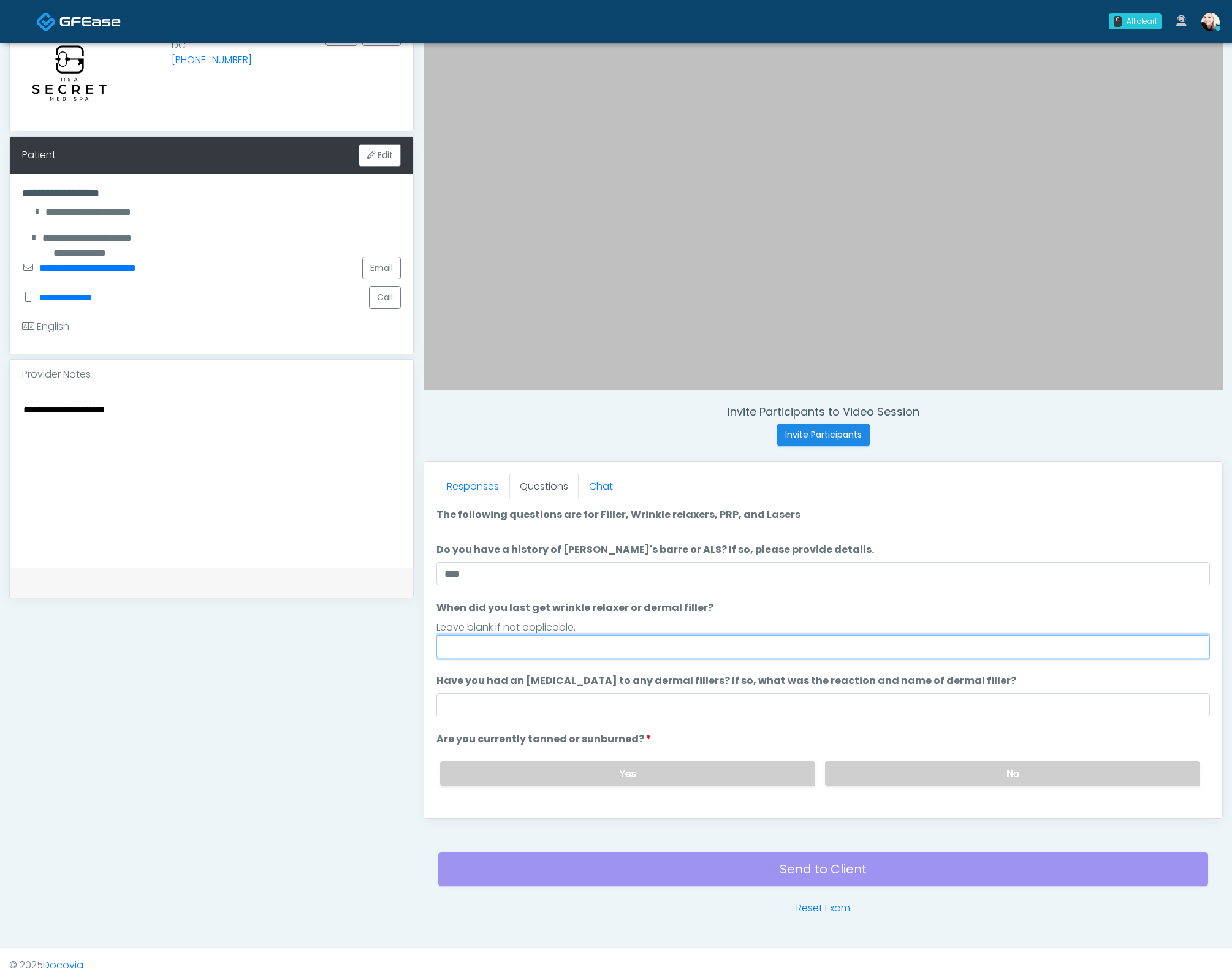
type input "*"
type input "*********"
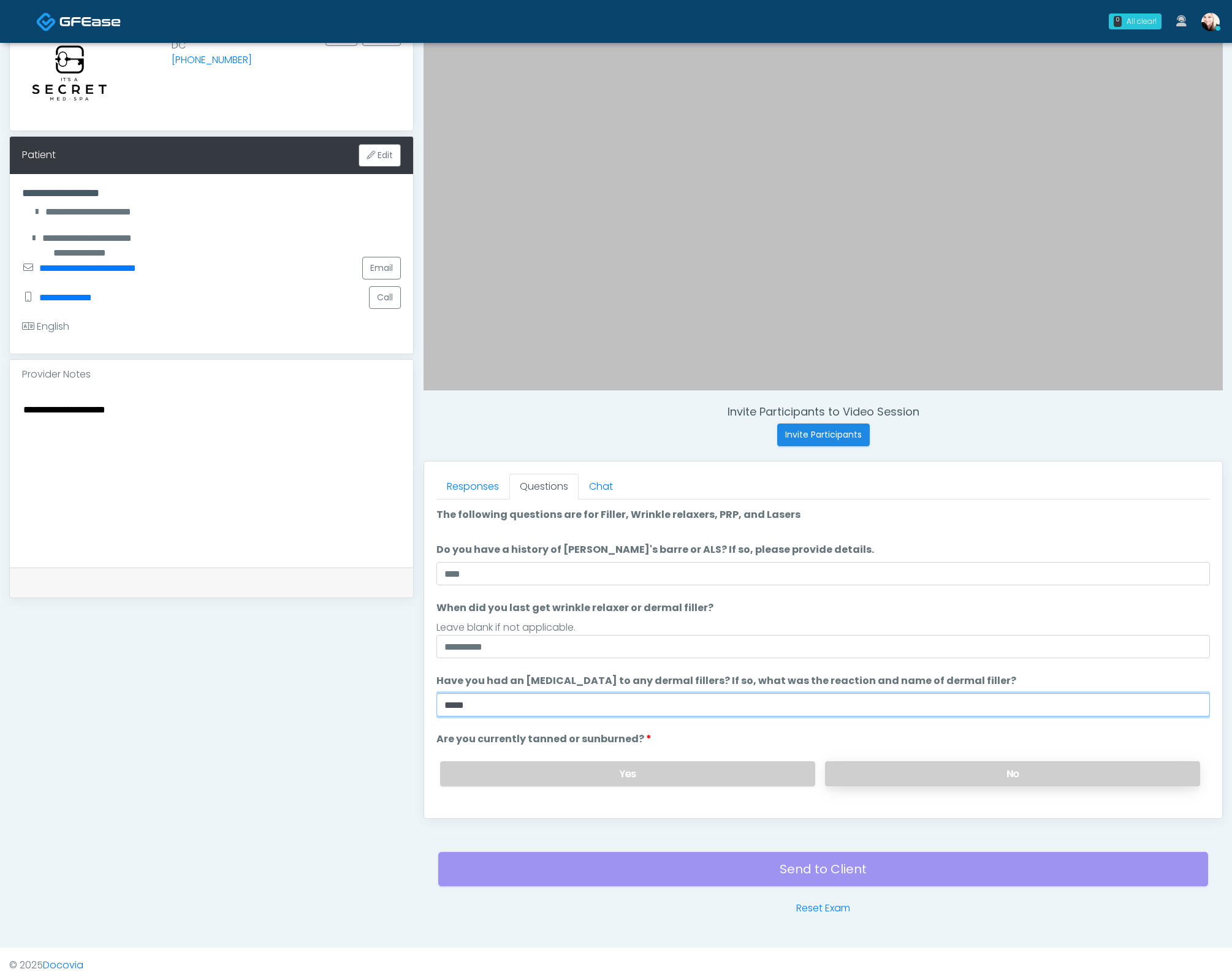
type input "****"
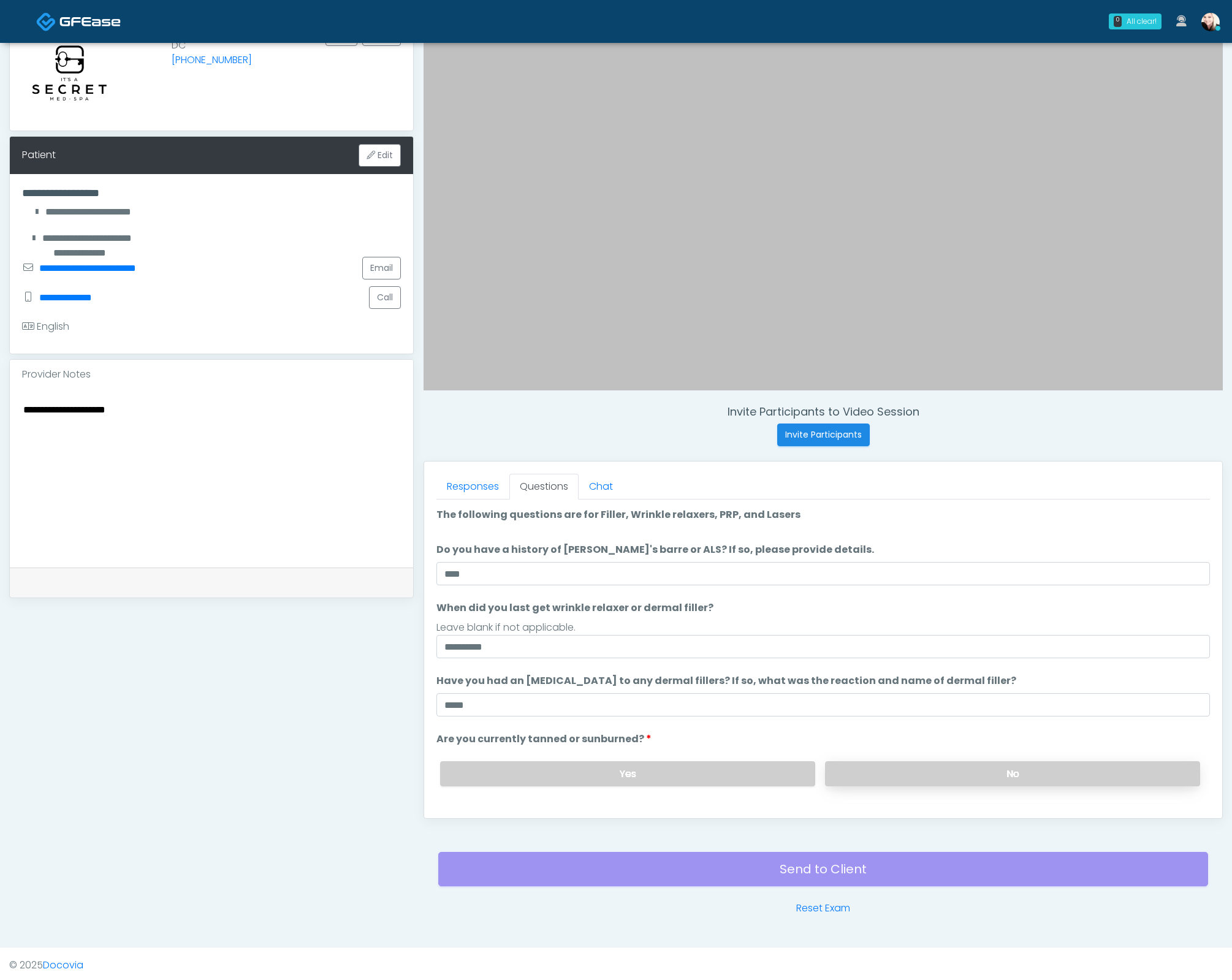
click at [1042, 779] on label "No" at bounding box center [1012, 773] width 375 height 25
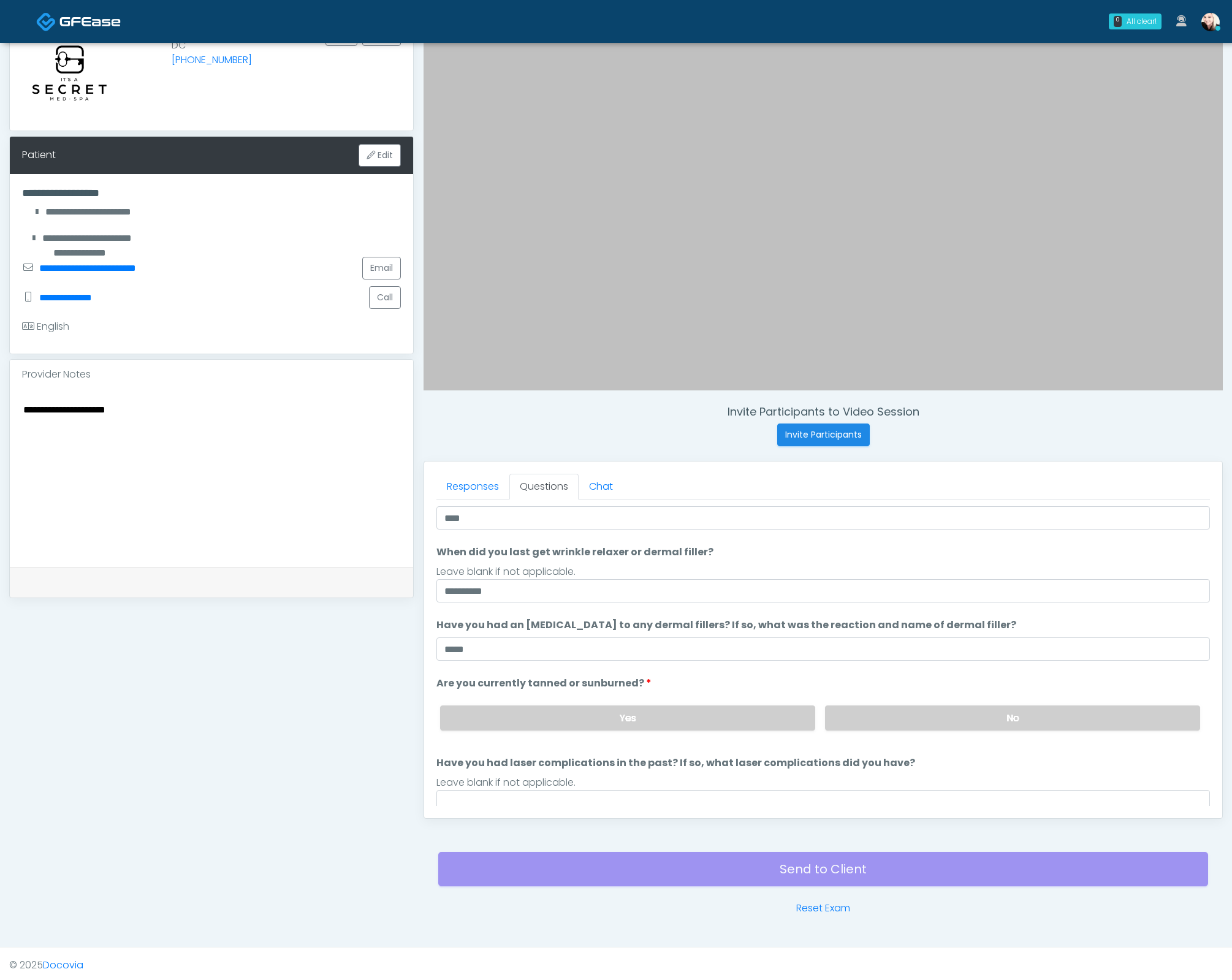
scroll to position [100, 0]
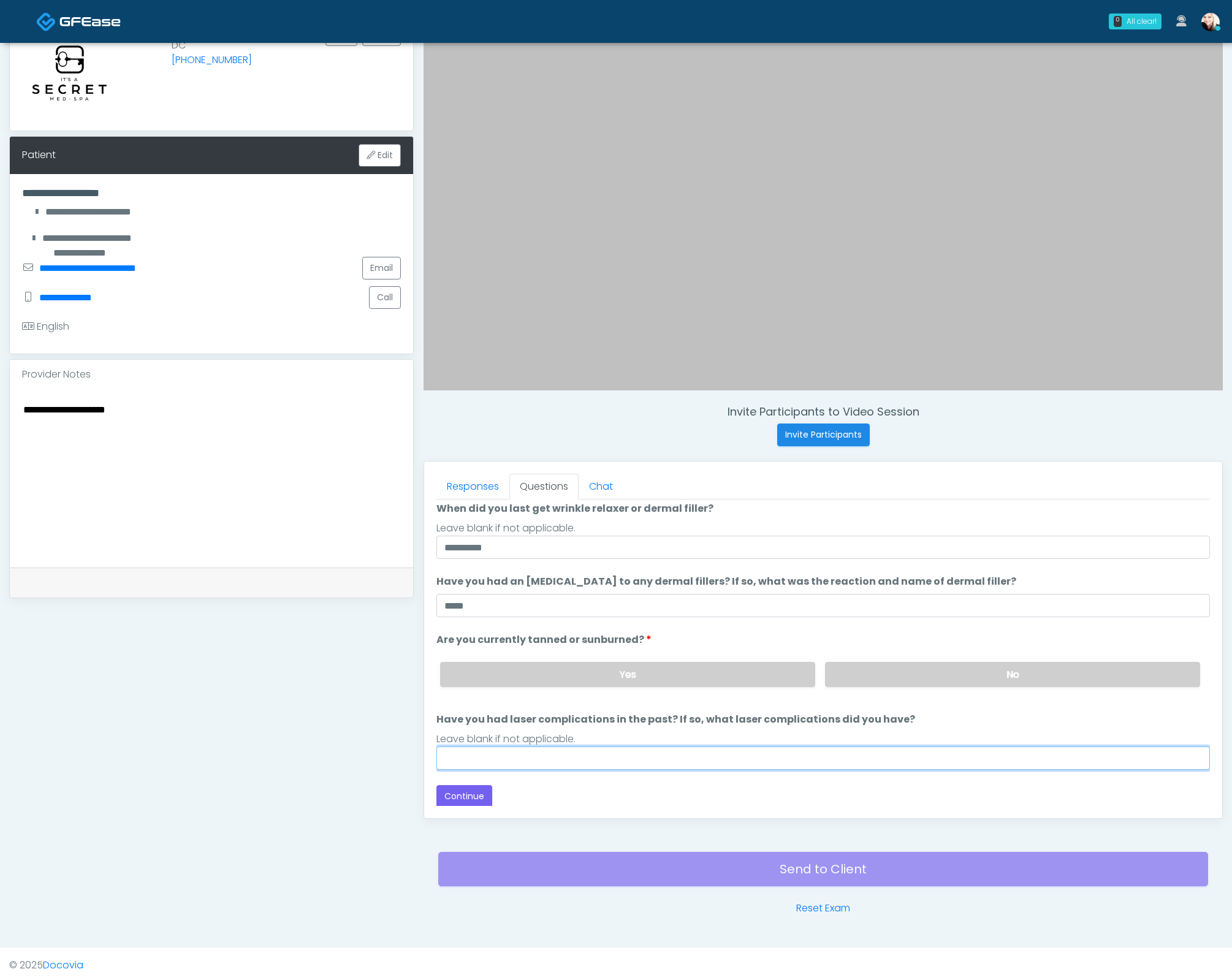
click at [649, 753] on input "Have you had laser complications in the past? If so, what laser complications d…" at bounding box center [823, 758] width 773 height 23
type input "****"
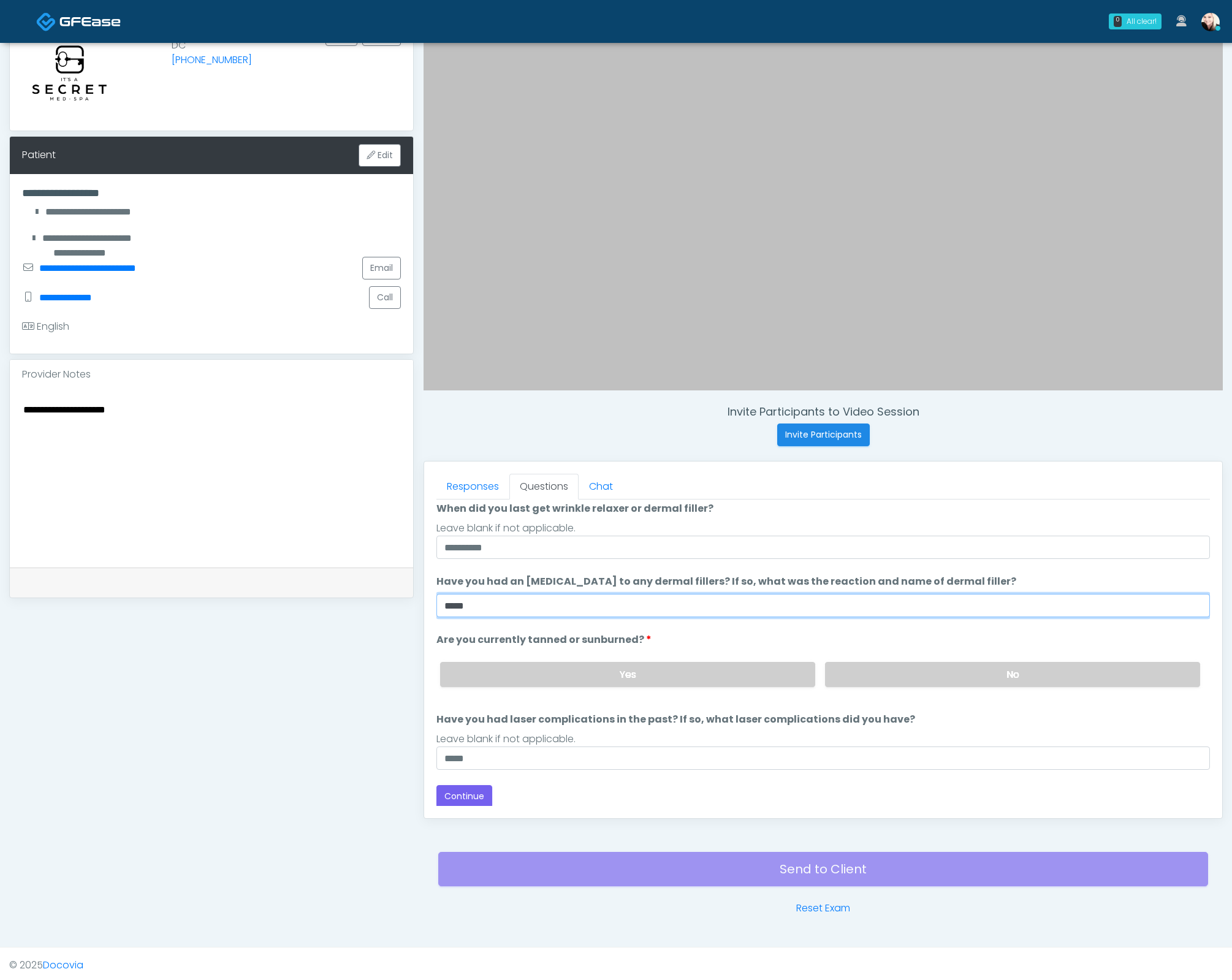
click at [504, 611] on input "****" at bounding box center [823, 606] width 773 height 23
click at [236, 447] on textarea "**********" at bounding box center [211, 476] width 379 height 149
type textarea "**********"
drag, startPoint x: 136, startPoint y: 407, endPoint x: 126, endPoint y: 420, distance: 16.4
click at [126, 420] on textarea "**********" at bounding box center [211, 476] width 379 height 149
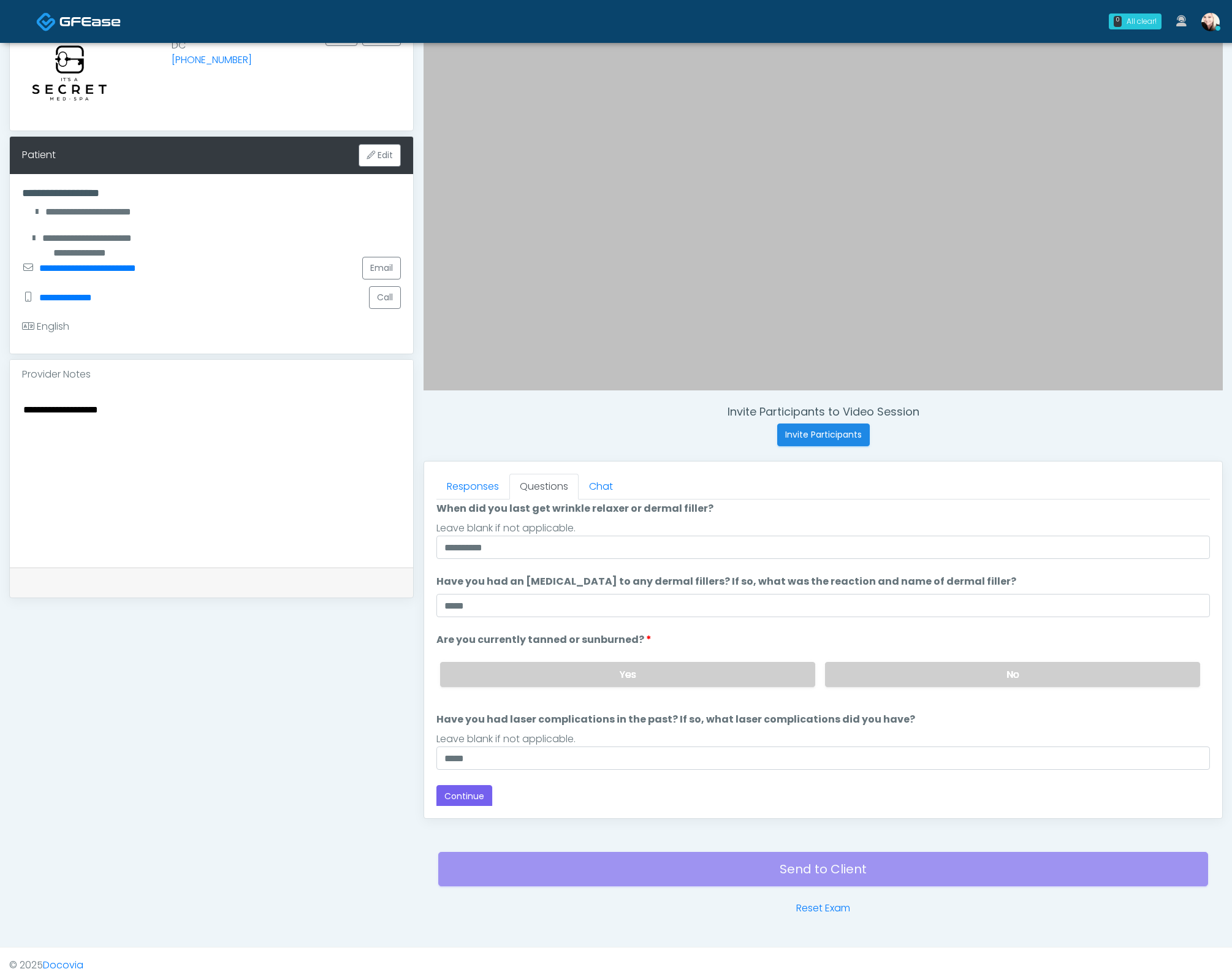
click at [133, 411] on textarea "**********" at bounding box center [211, 476] width 379 height 149
drag, startPoint x: 133, startPoint y: 408, endPoint x: -116, endPoint y: 402, distance: 249.1
click at [0, 402] on html "0 All clear! All clear! Jennifer Ekeh AZ CA CO FL GA IL LA MD MI MN MO NJ NM NV…" at bounding box center [616, 433] width 1232 height 1100
click at [473, 790] on button "Continue" at bounding box center [464, 796] width 56 height 23
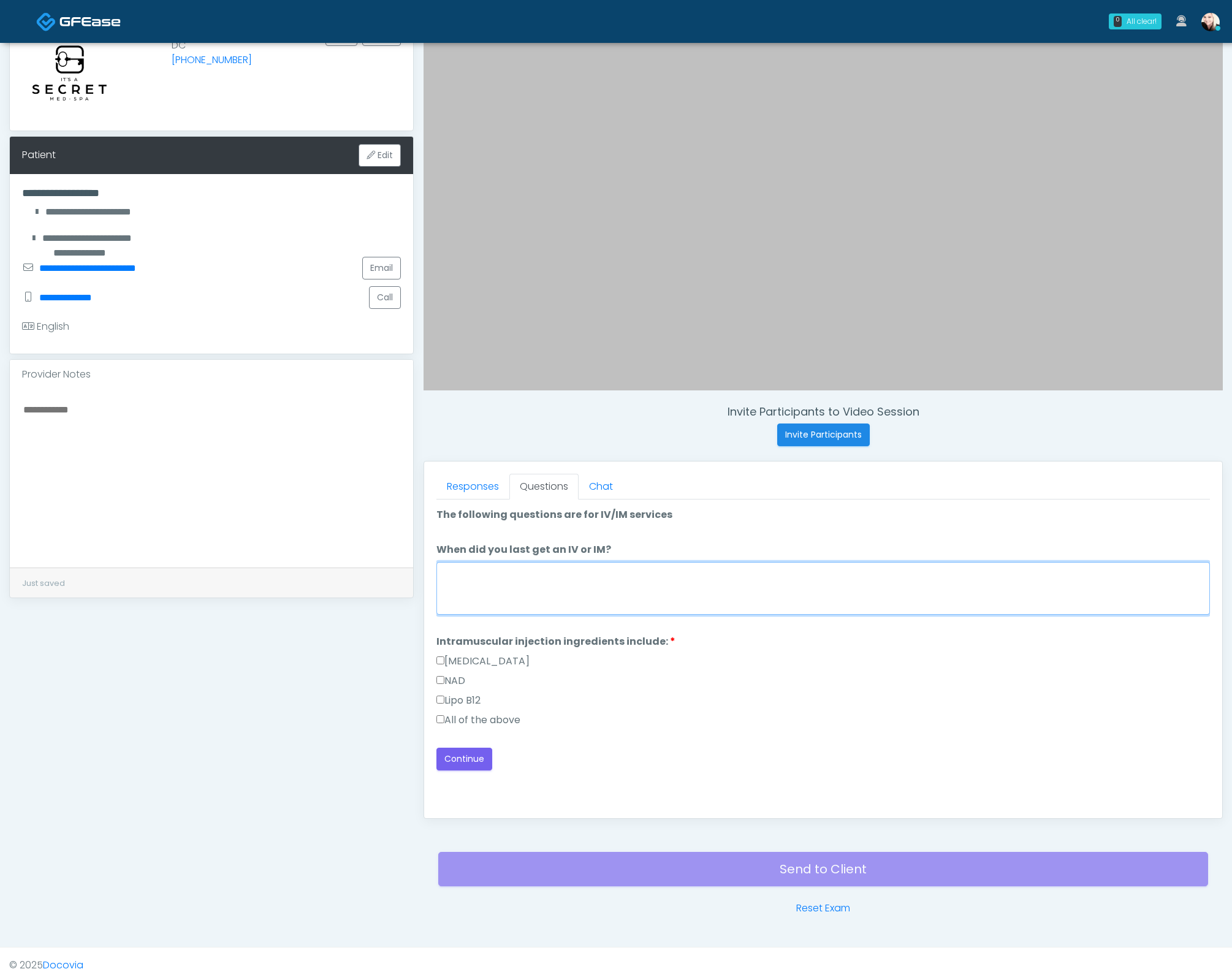
click at [563, 569] on textarea "When did you last get an IV or IM?" at bounding box center [823, 588] width 773 height 53
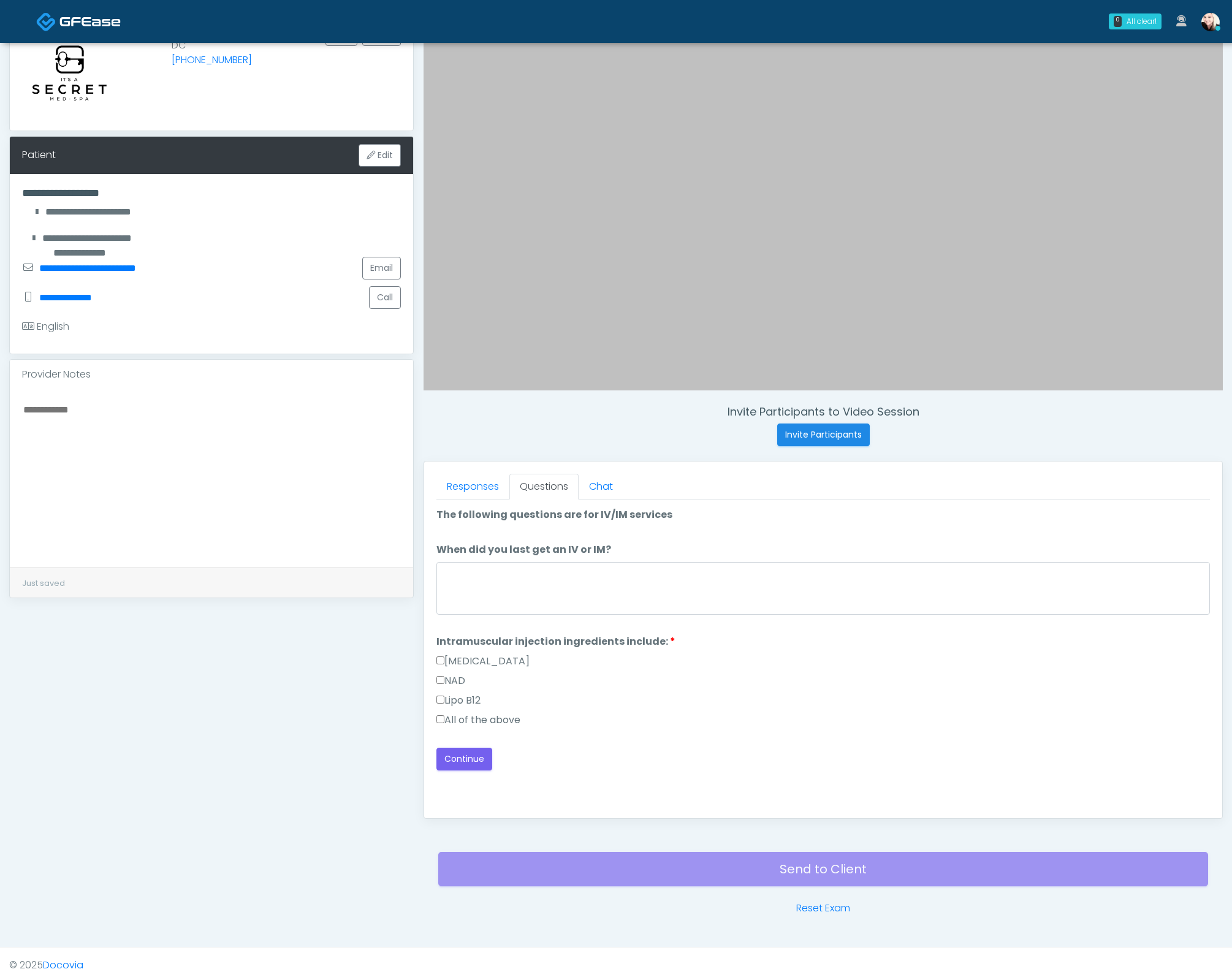
click at [445, 713] on label "All of the above" at bounding box center [478, 720] width 84 height 15
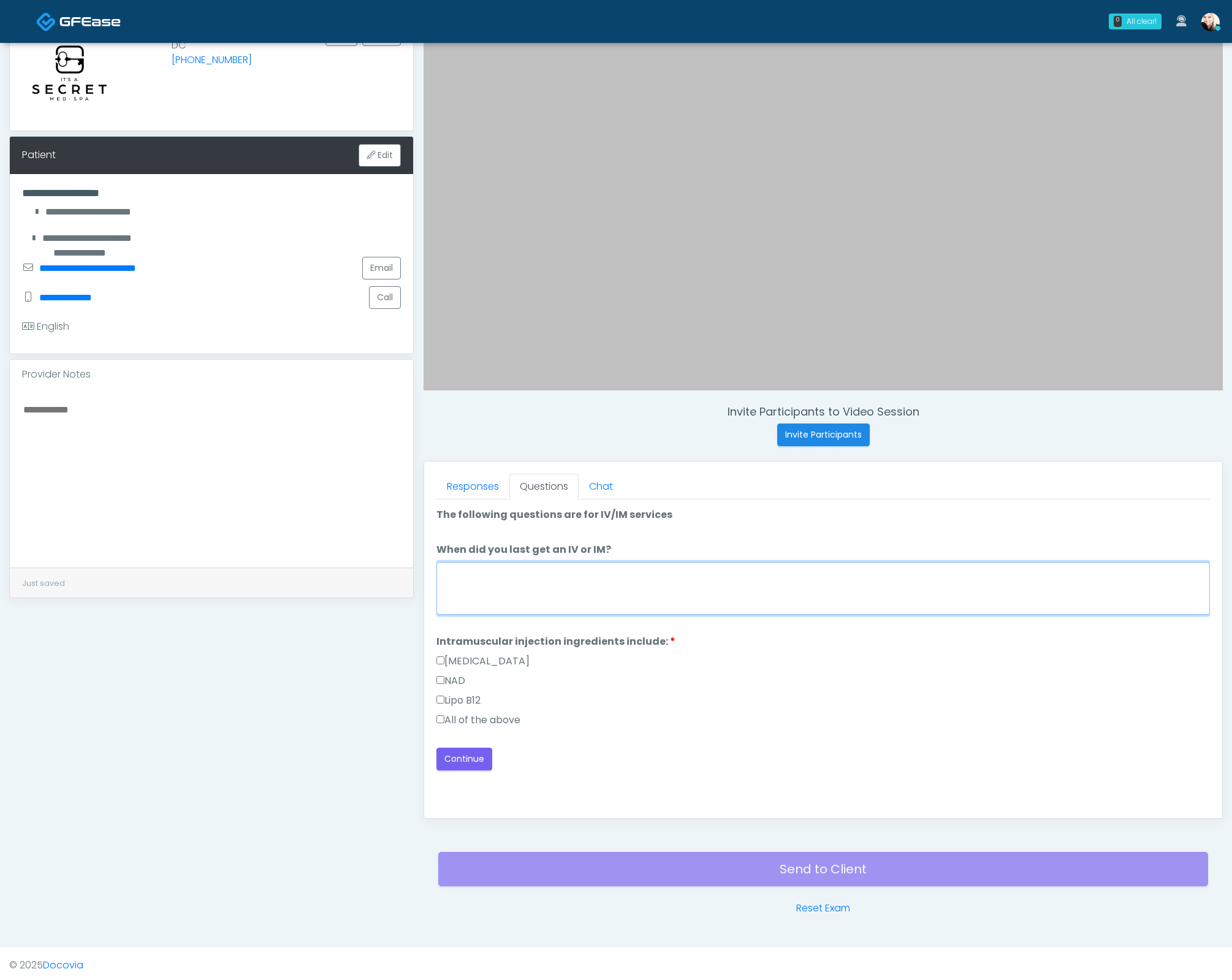
click at [543, 584] on textarea "When did you last get an IV or IM?" at bounding box center [823, 588] width 773 height 53
type textarea "****"
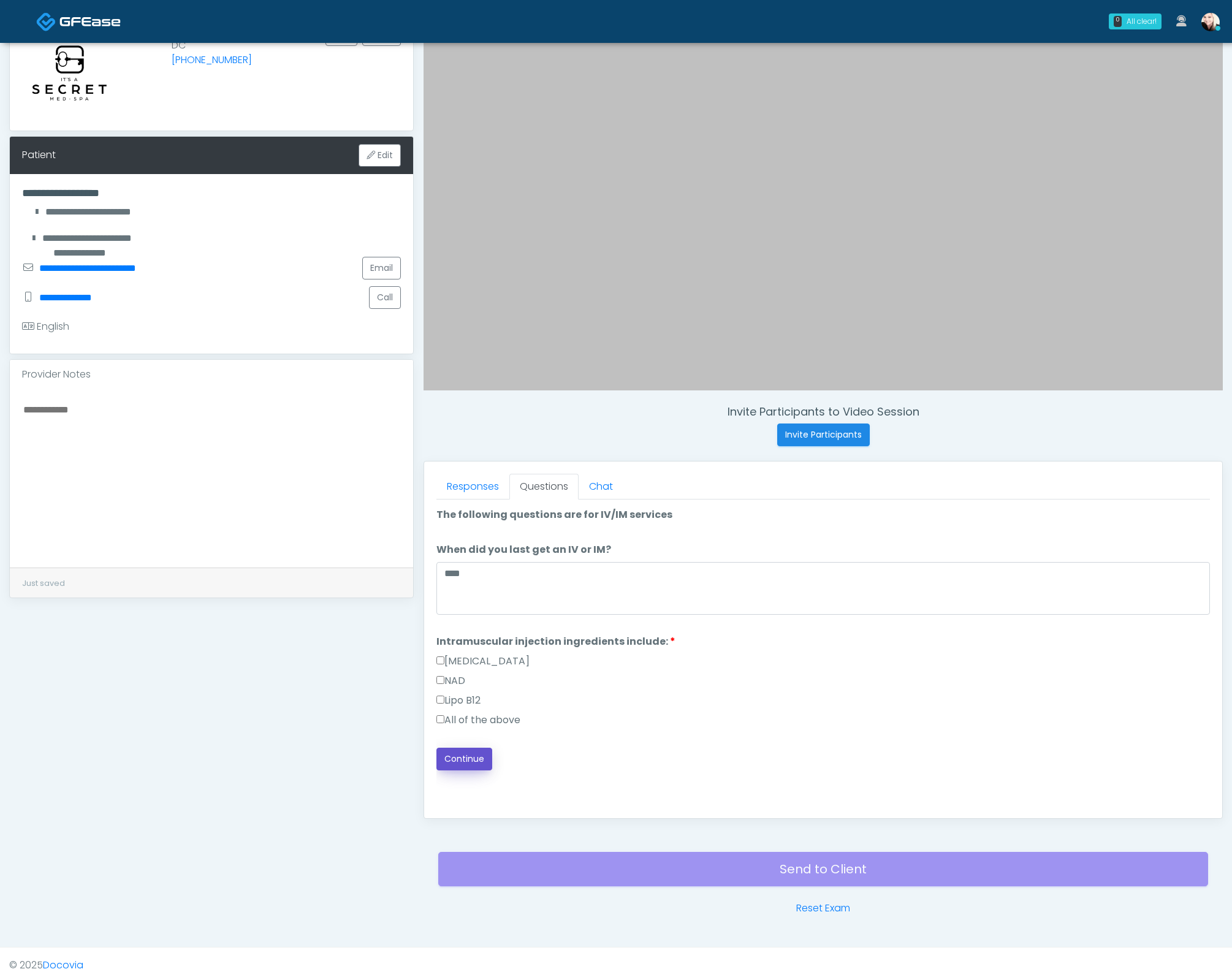
click at [469, 749] on button "Continue" at bounding box center [464, 759] width 56 height 23
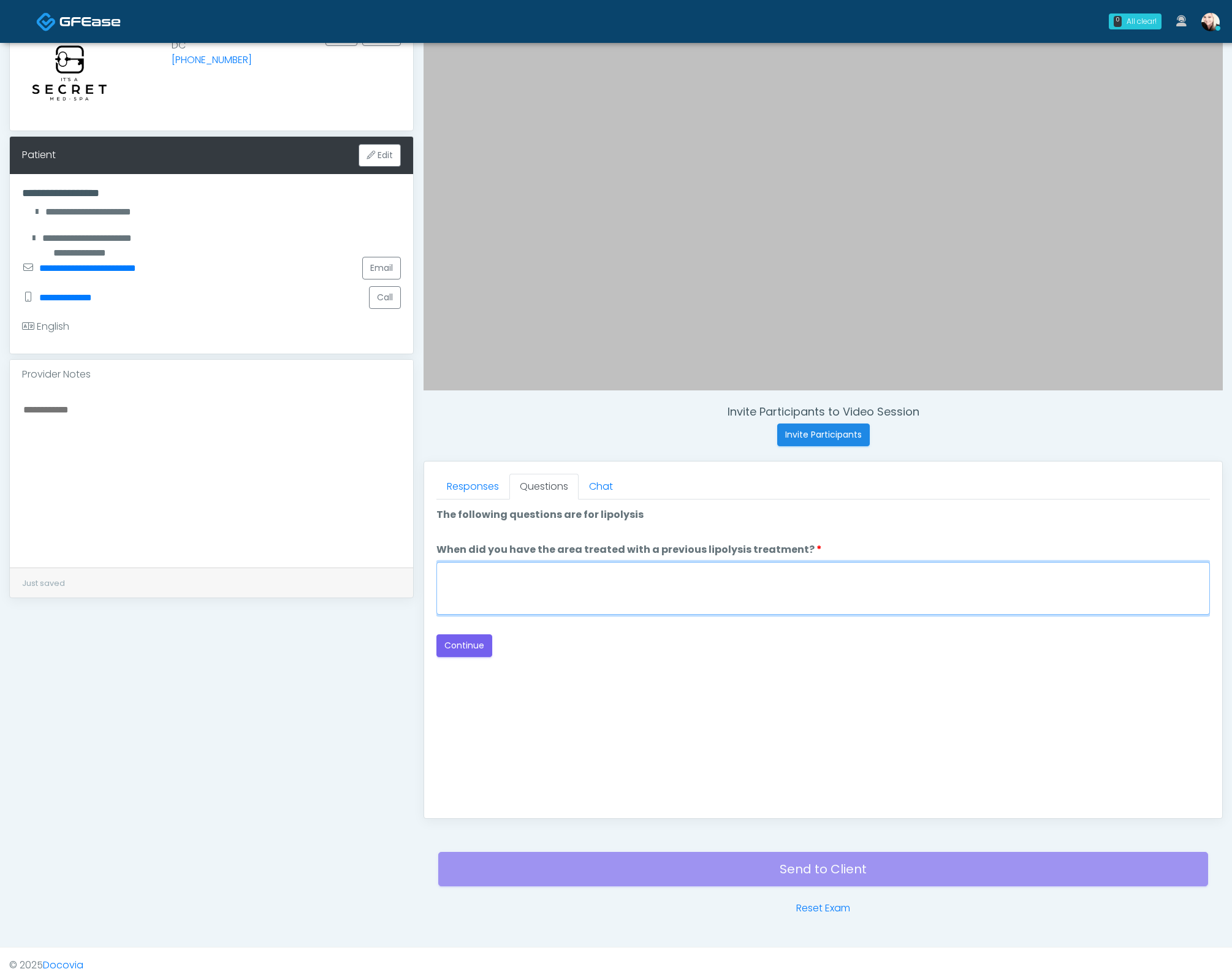
click at [500, 606] on textarea "When did you have the area treated with a previous lipolysis treatment?" at bounding box center [823, 588] width 773 height 53
drag, startPoint x: 425, startPoint y: 576, endPoint x: 395, endPoint y: 573, distance: 30.1
click at [395, 573] on div "**********" at bounding box center [616, 448] width 1214 height 935
type textarea "*"
click at [543, 573] on textarea "**********" at bounding box center [823, 588] width 773 height 53
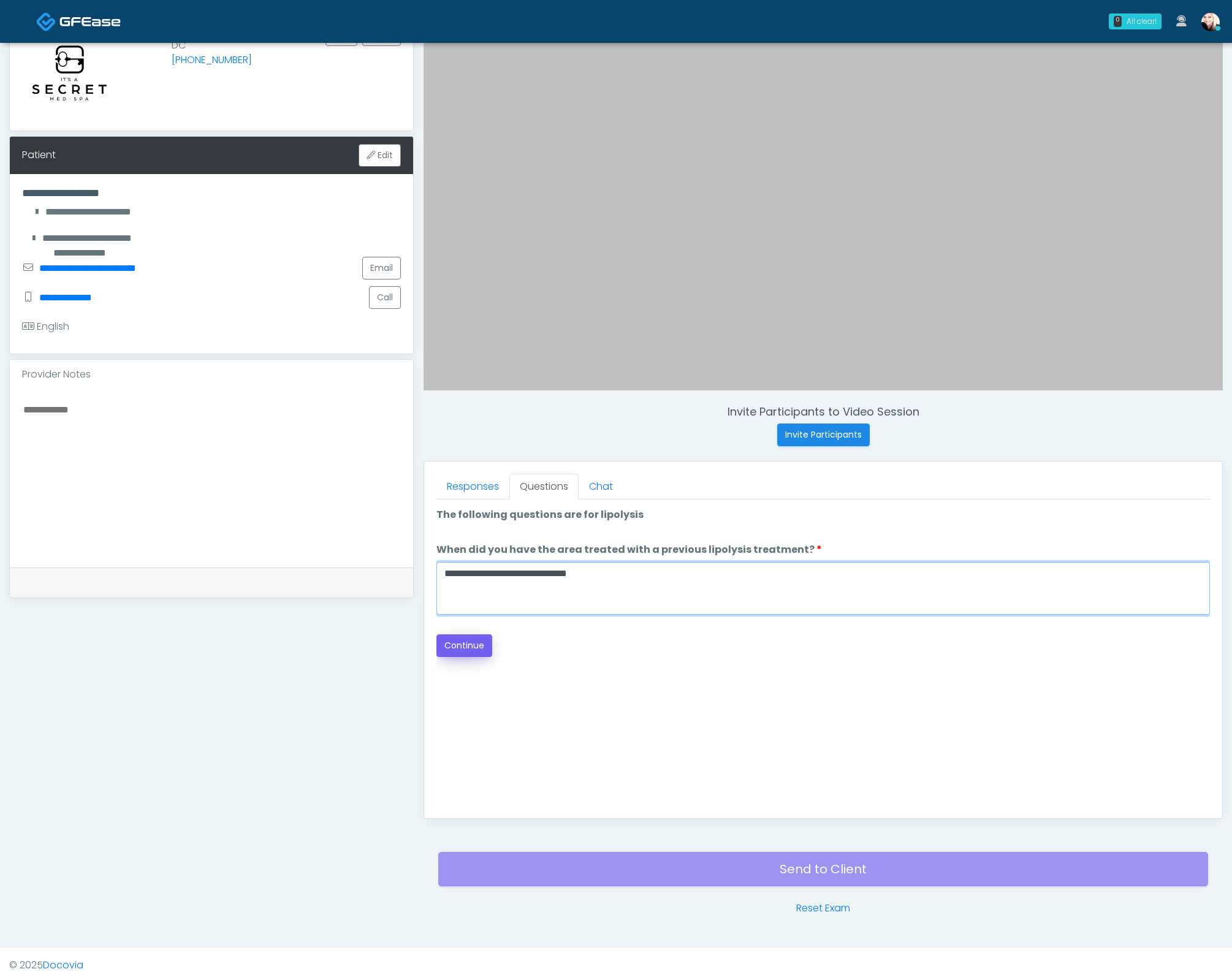
type textarea "**********"
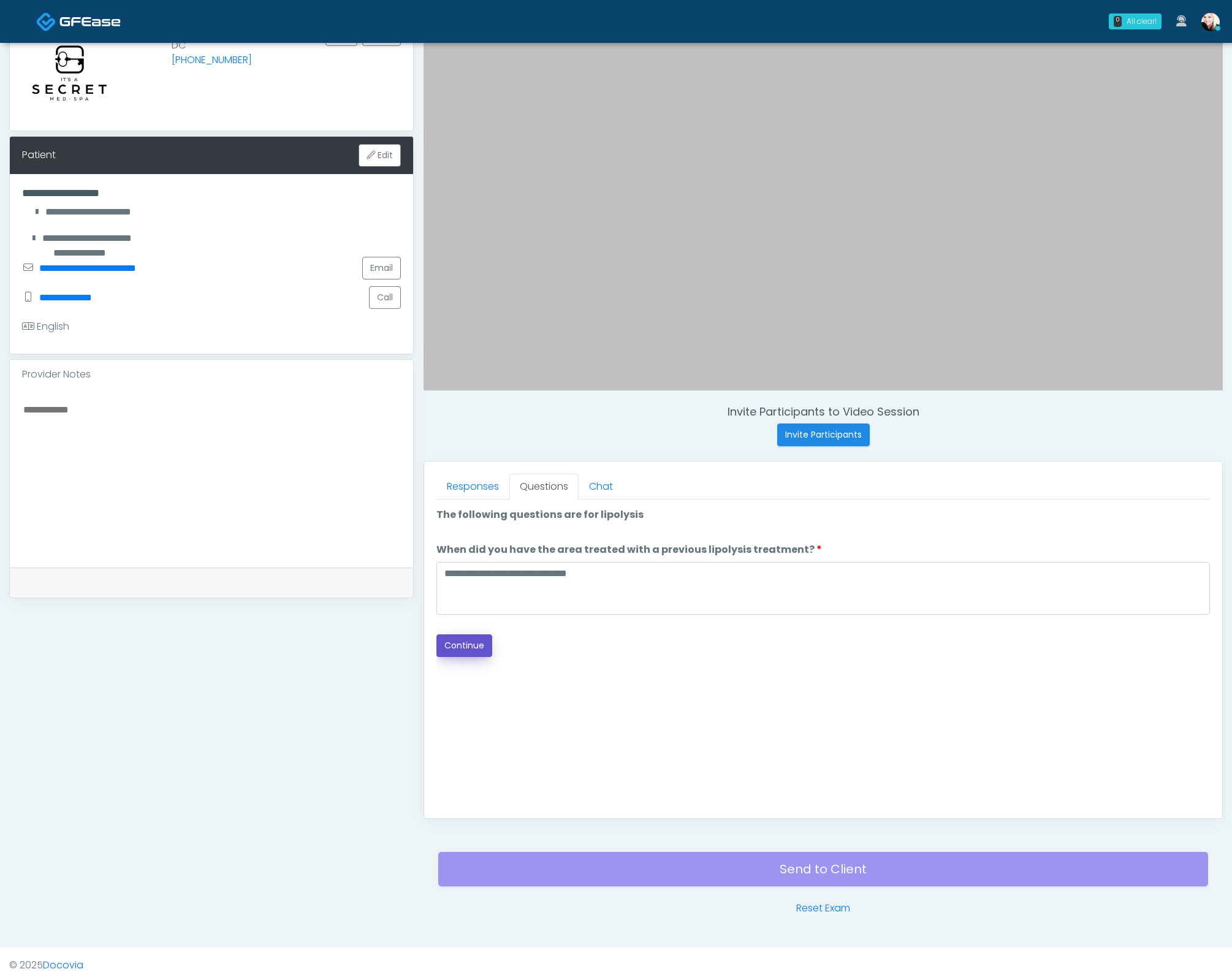
click at [453, 640] on button "Continue" at bounding box center [464, 645] width 56 height 23
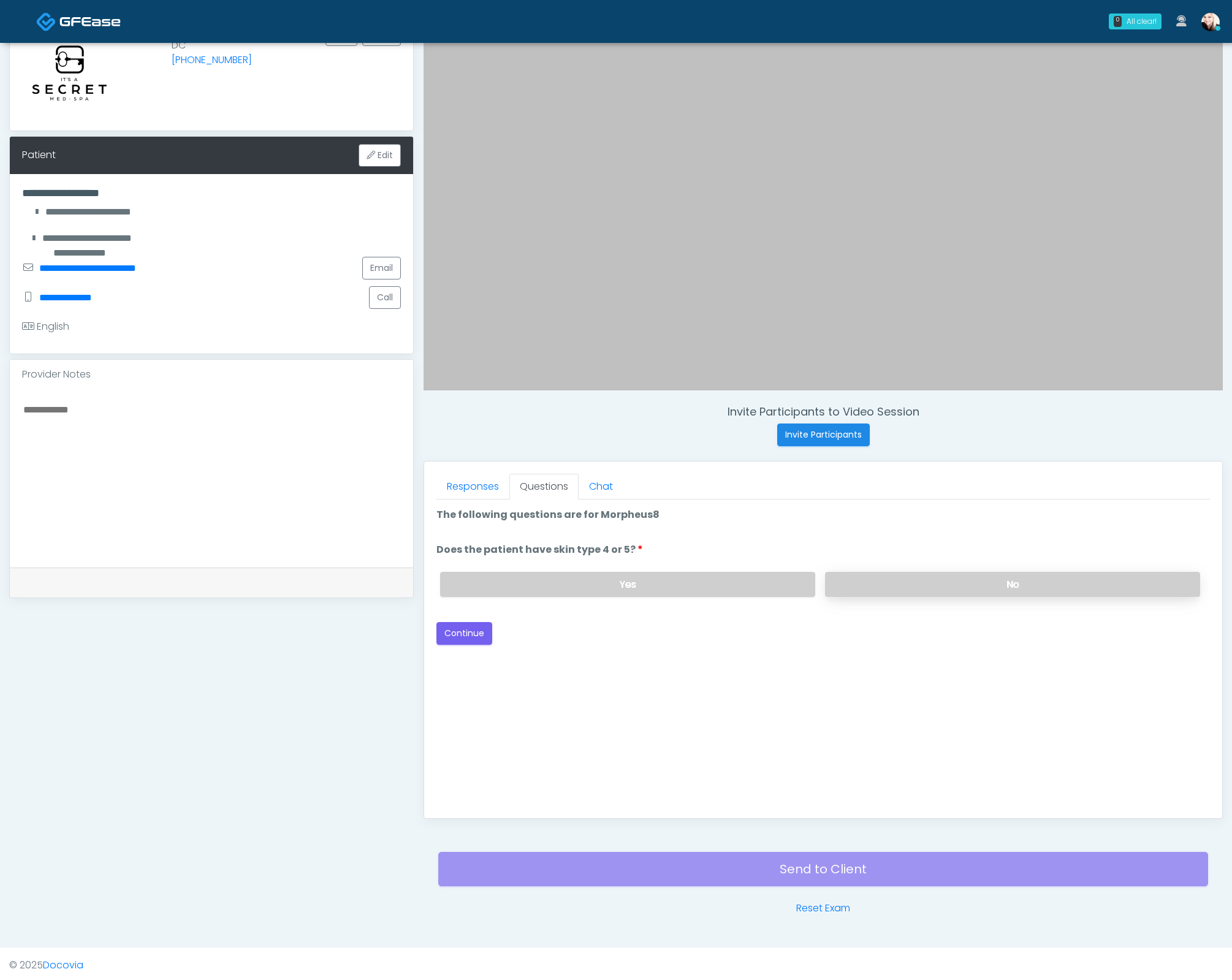
click at [846, 573] on label "No" at bounding box center [1012, 584] width 375 height 25
click at [465, 624] on button "Continue" at bounding box center [464, 633] width 56 height 23
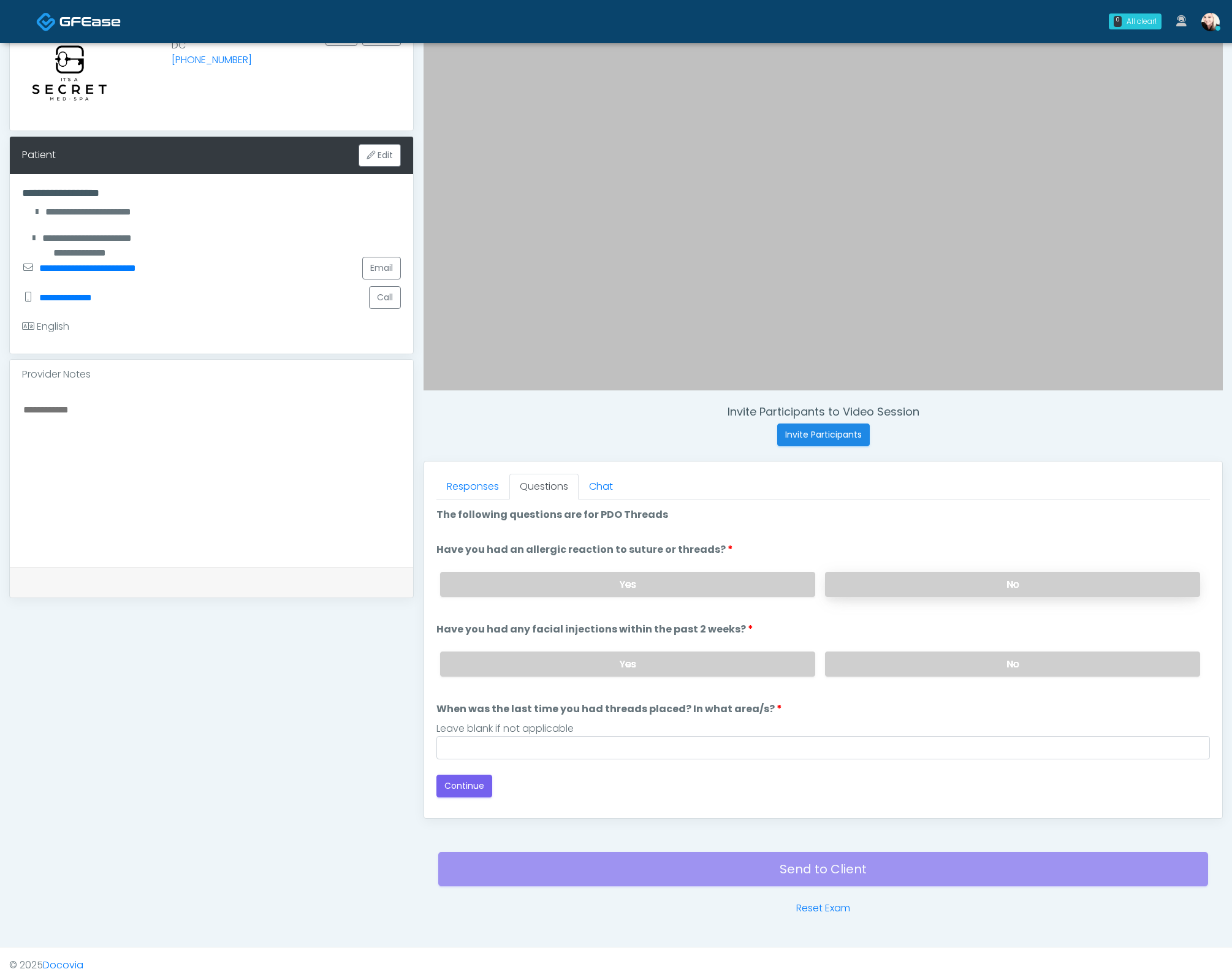
click at [940, 572] on label "No" at bounding box center [1012, 584] width 375 height 25
click at [927, 656] on label "No" at bounding box center [1012, 664] width 375 height 25
click at [614, 742] on input "When was the last time you had threads placed? In what area/s?" at bounding box center [823, 748] width 773 height 23
type input "****"
click at [463, 781] on button "Continue" at bounding box center [464, 786] width 56 height 23
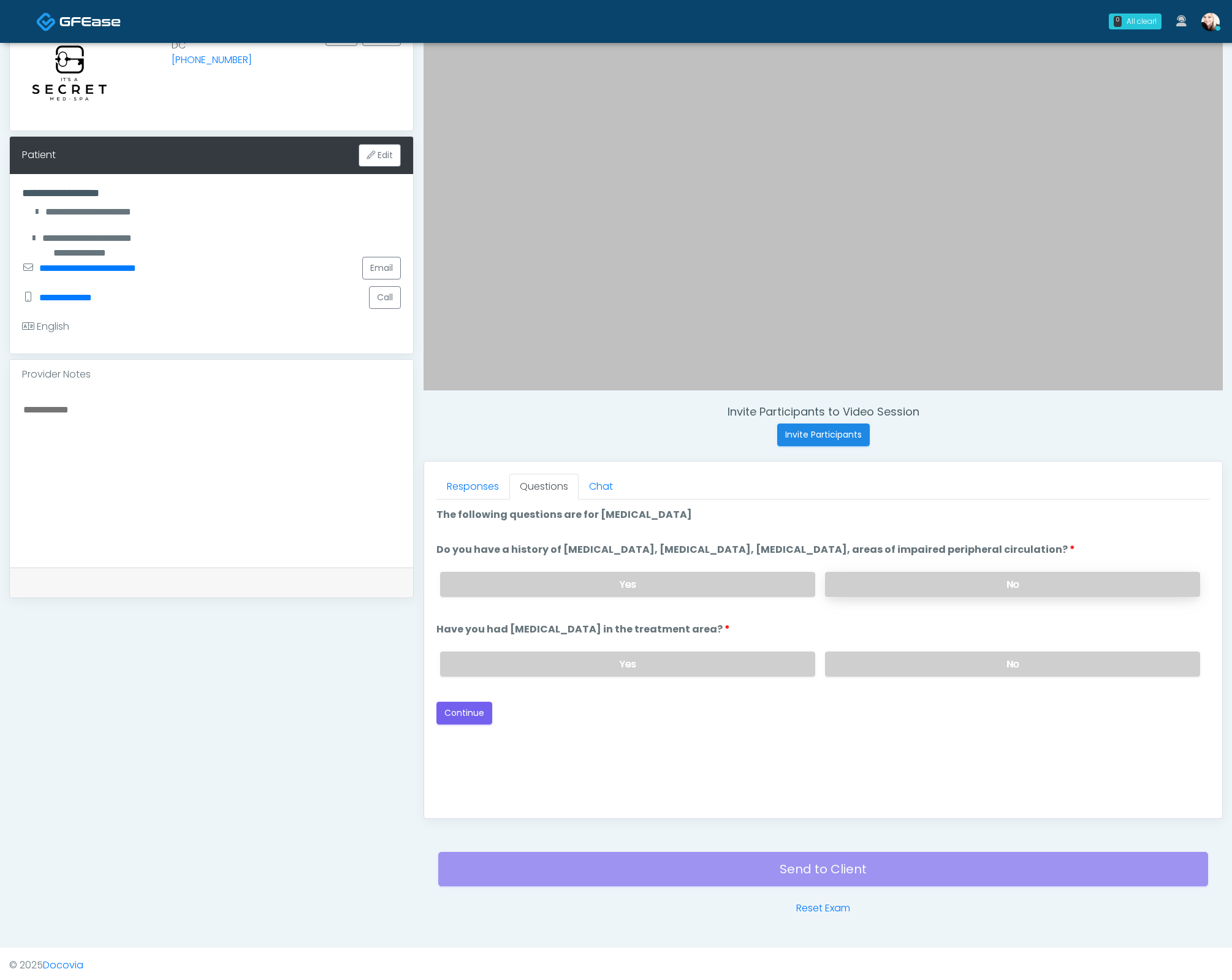
click at [930, 573] on label "No" at bounding box center [1012, 584] width 375 height 25
drag, startPoint x: 919, startPoint y: 656, endPoint x: 491, endPoint y: 714, distance: 431.9
click at [918, 656] on label "No" at bounding box center [1012, 664] width 375 height 25
click at [458, 707] on button "Continue" at bounding box center [464, 713] width 56 height 23
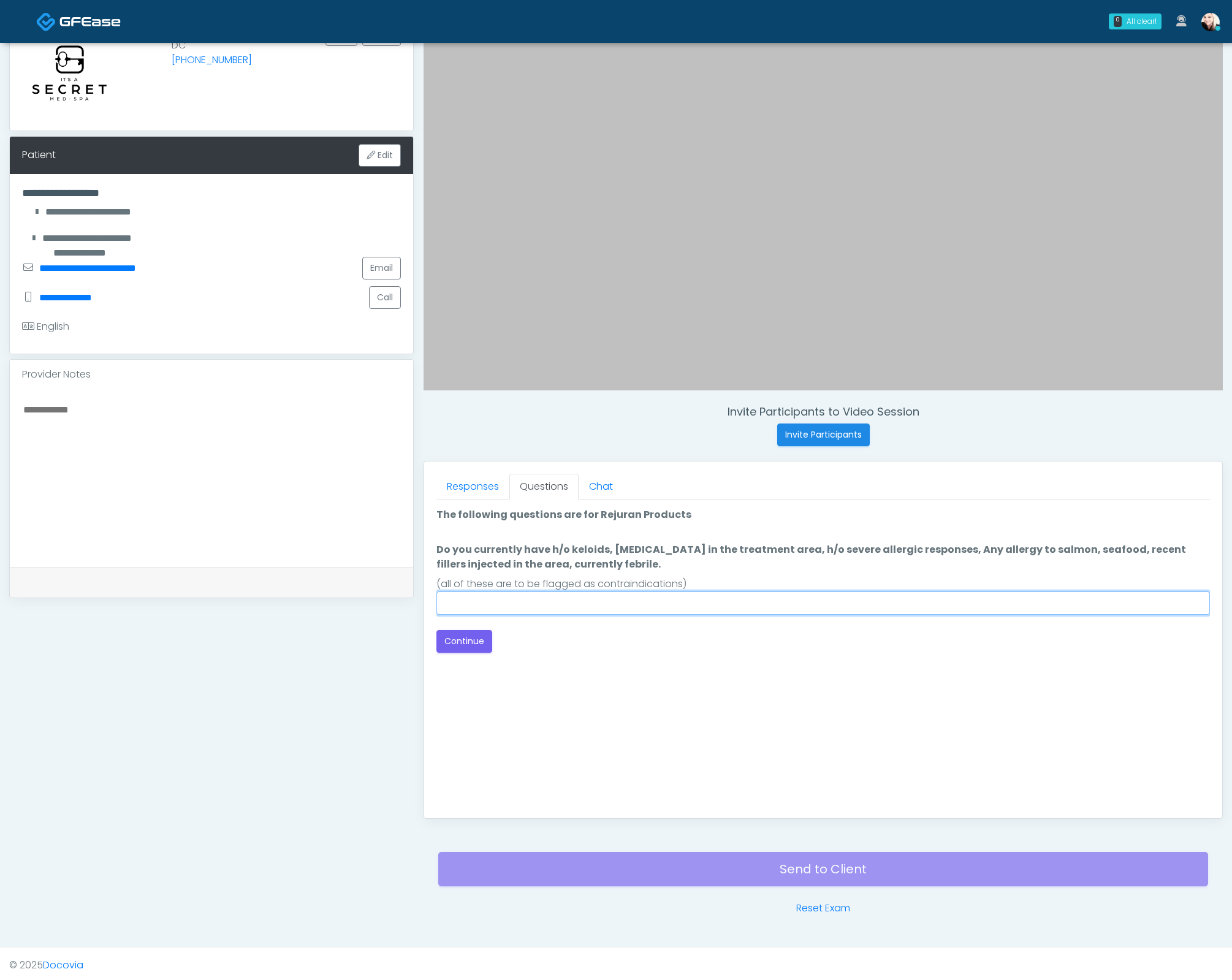
click at [511, 598] on input "Do you currently have h/o keloids, skin infection in the treatment area, h/o se…" at bounding box center [823, 603] width 773 height 23
type input "****"
click at [166, 390] on div at bounding box center [211, 478] width 404 height 179
click at [94, 418] on textarea at bounding box center [211, 476] width 379 height 149
paste textarea "****"
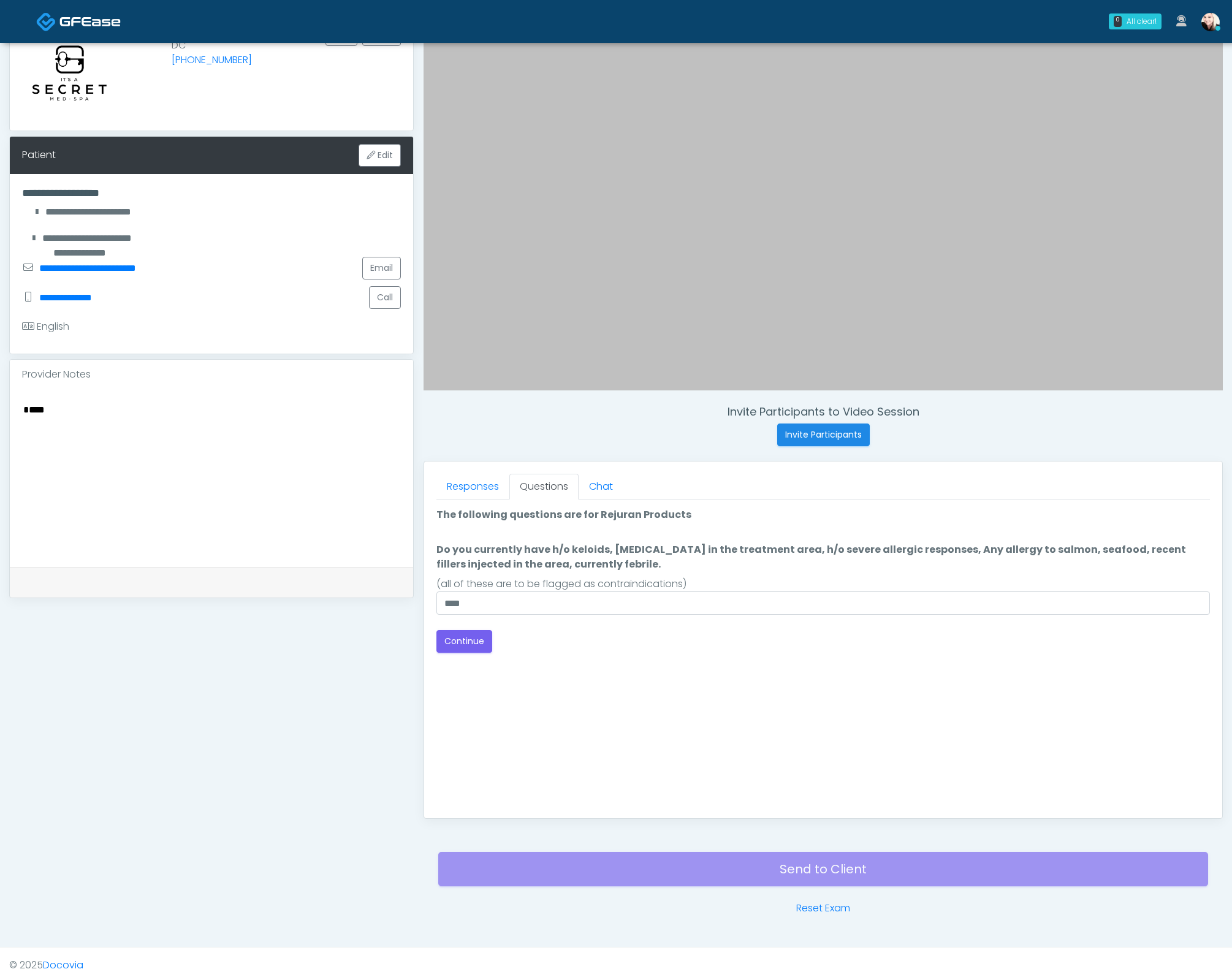
type textarea "****"
click at [654, 599] on input "****" at bounding box center [823, 603] width 773 height 23
drag, startPoint x: 585, startPoint y: 603, endPoint x: 406, endPoint y: 595, distance: 179.2
click at [398, 597] on div "**********" at bounding box center [616, 448] width 1214 height 935
type input "****"
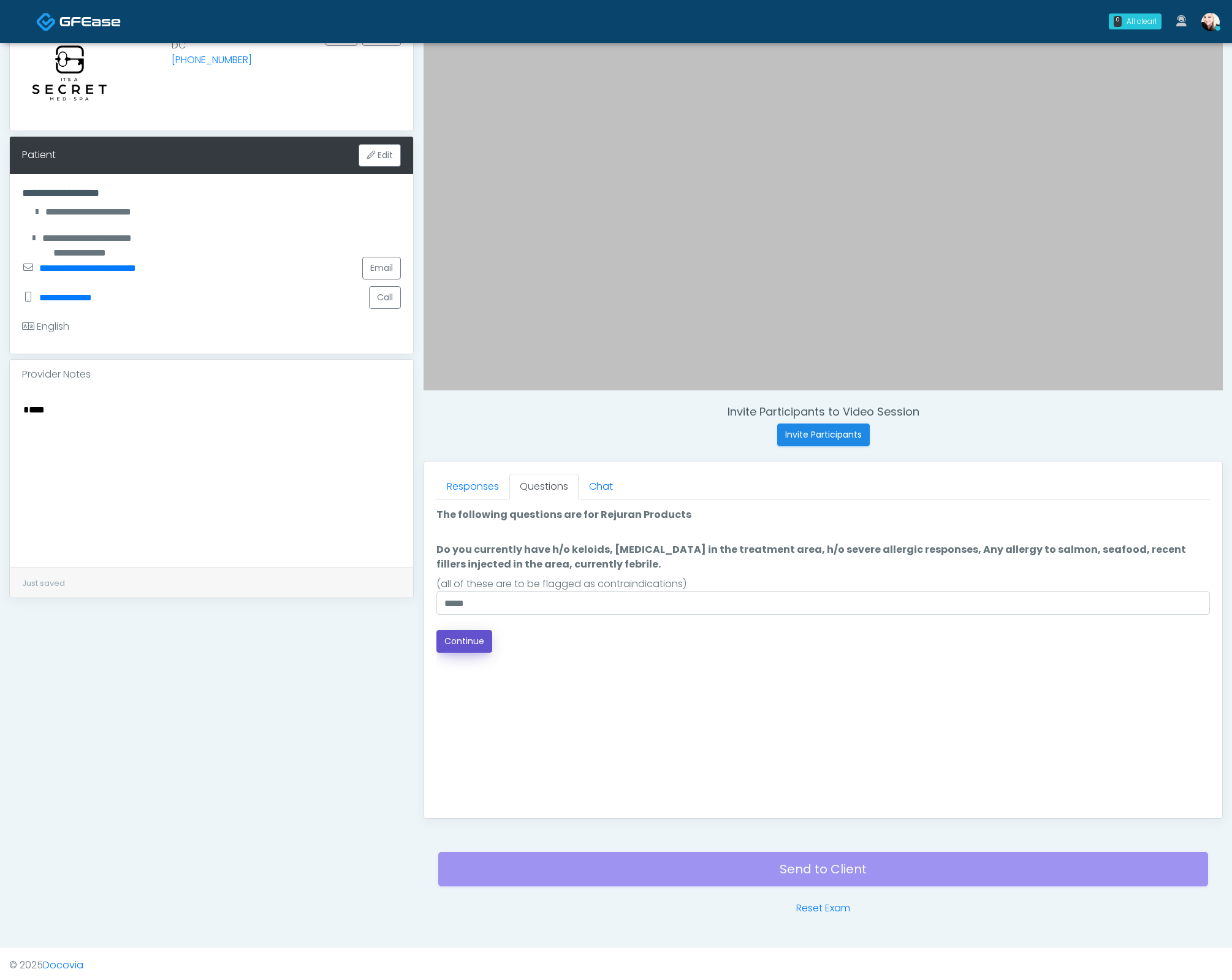
click at [453, 643] on button "Continue" at bounding box center [464, 641] width 56 height 23
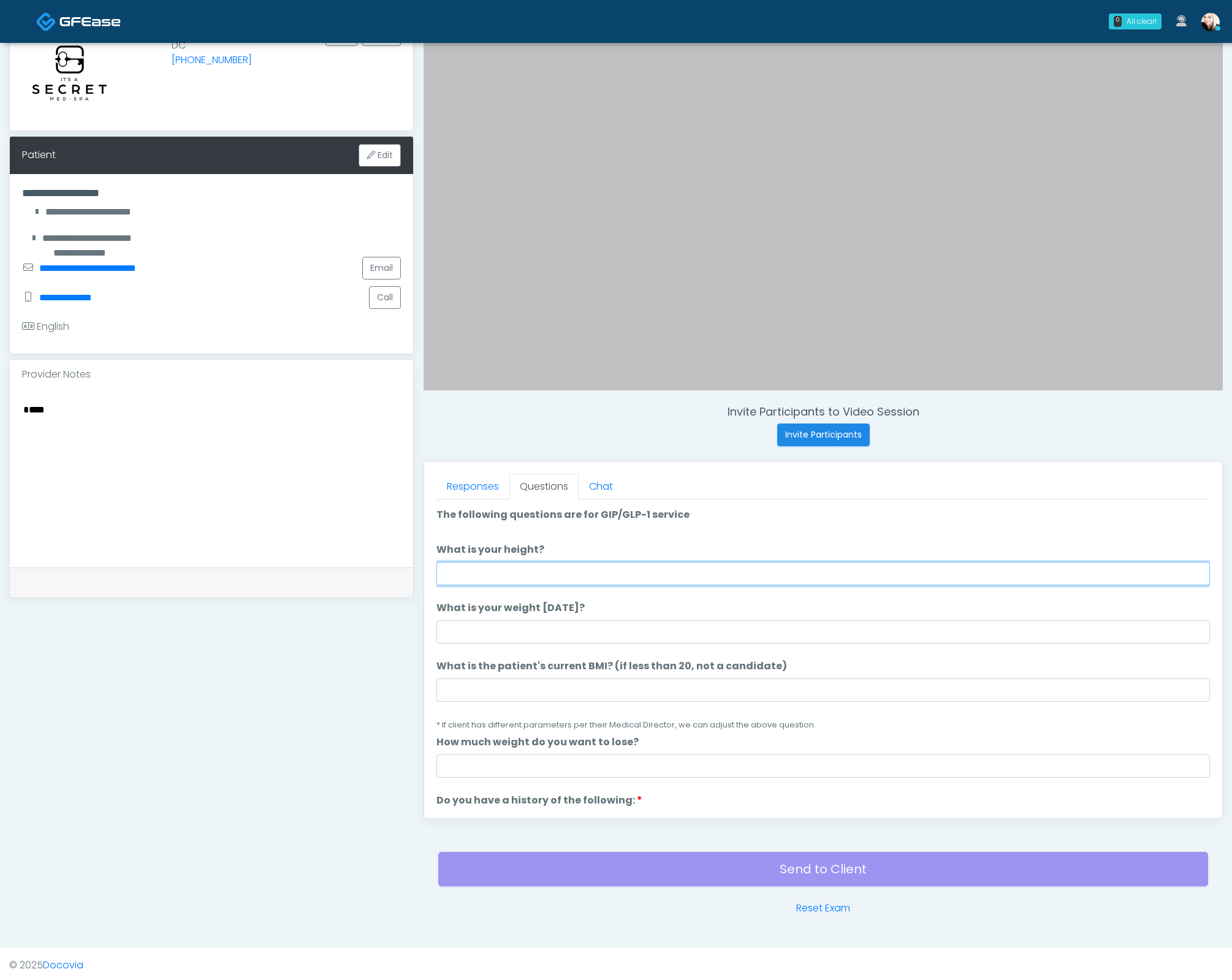
click at [516, 575] on input "What is your height?" at bounding box center [823, 573] width 773 height 23
type input "****"
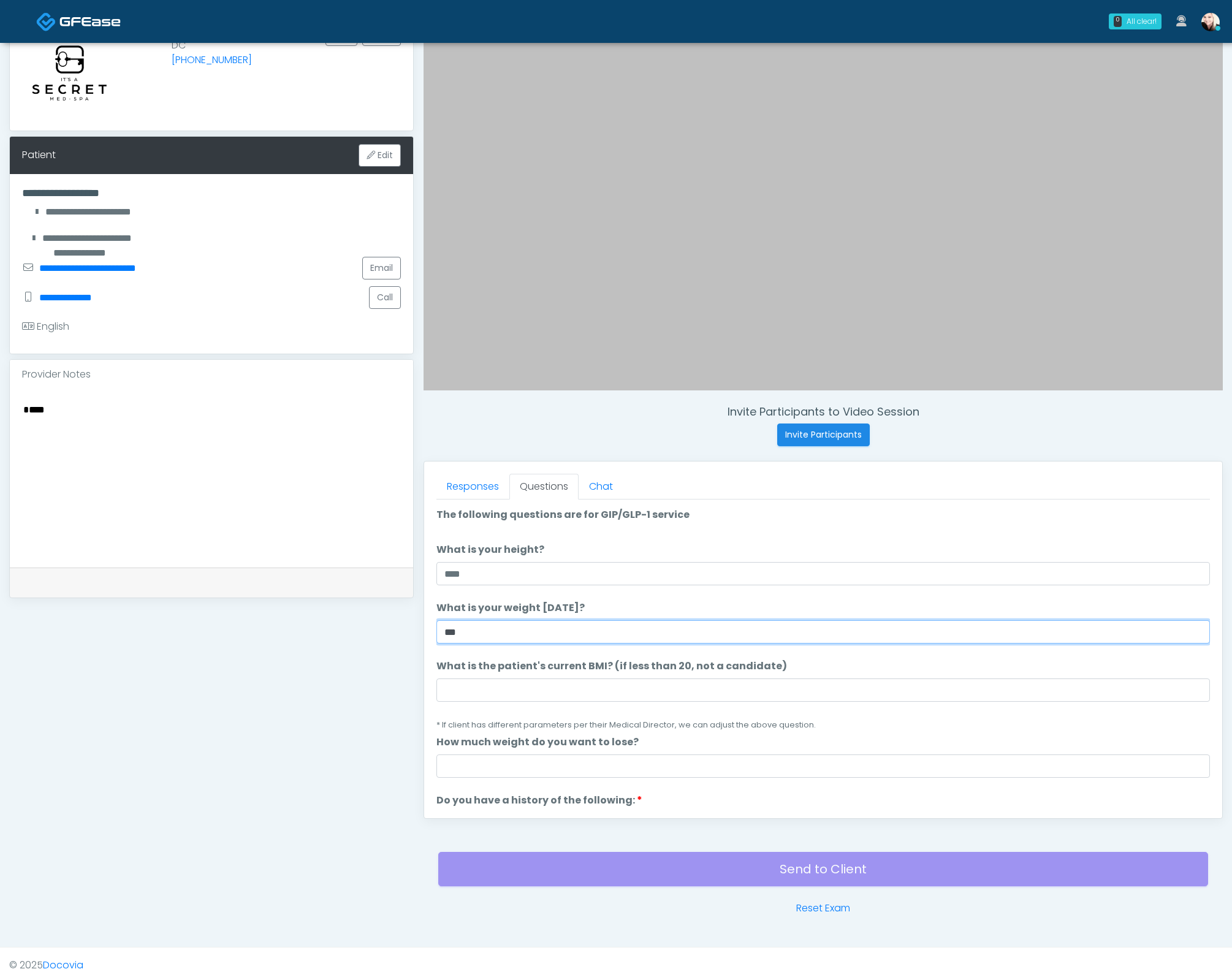
type input "***"
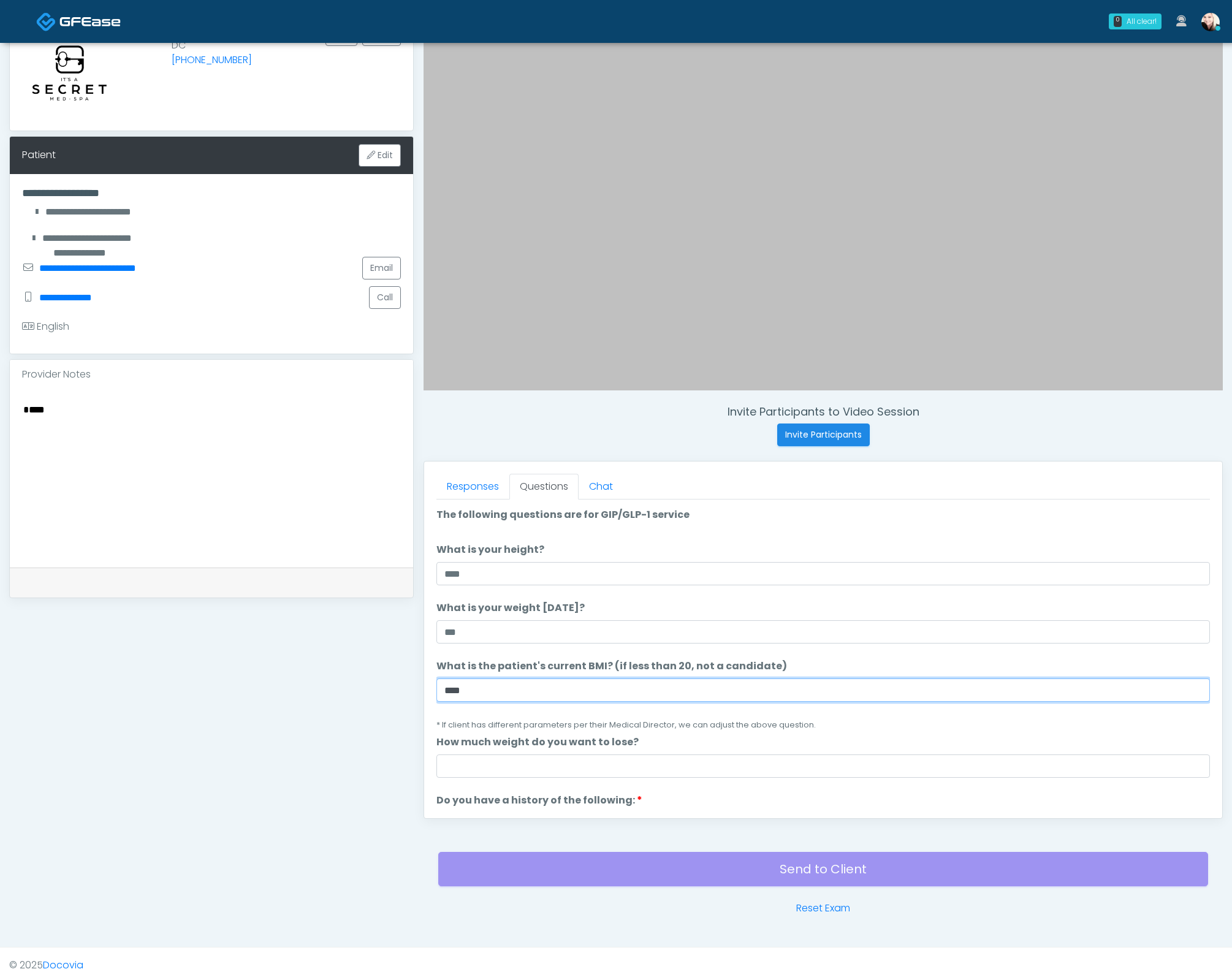
type input "****"
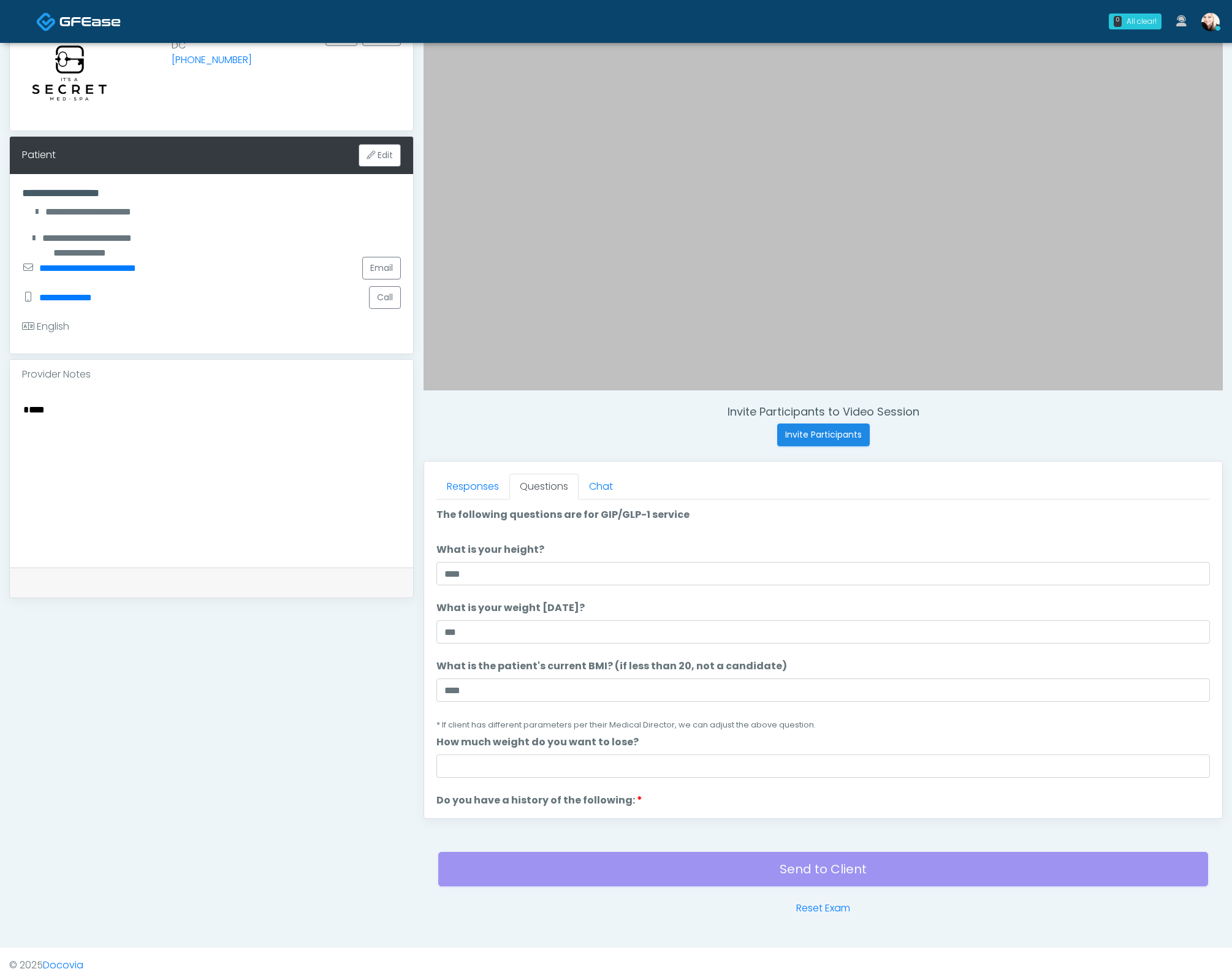
drag, startPoint x: 80, startPoint y: 420, endPoint x: 77, endPoint y: 430, distance: 10.4
click at [77, 430] on textarea "****" at bounding box center [211, 476] width 379 height 149
type textarea "*"
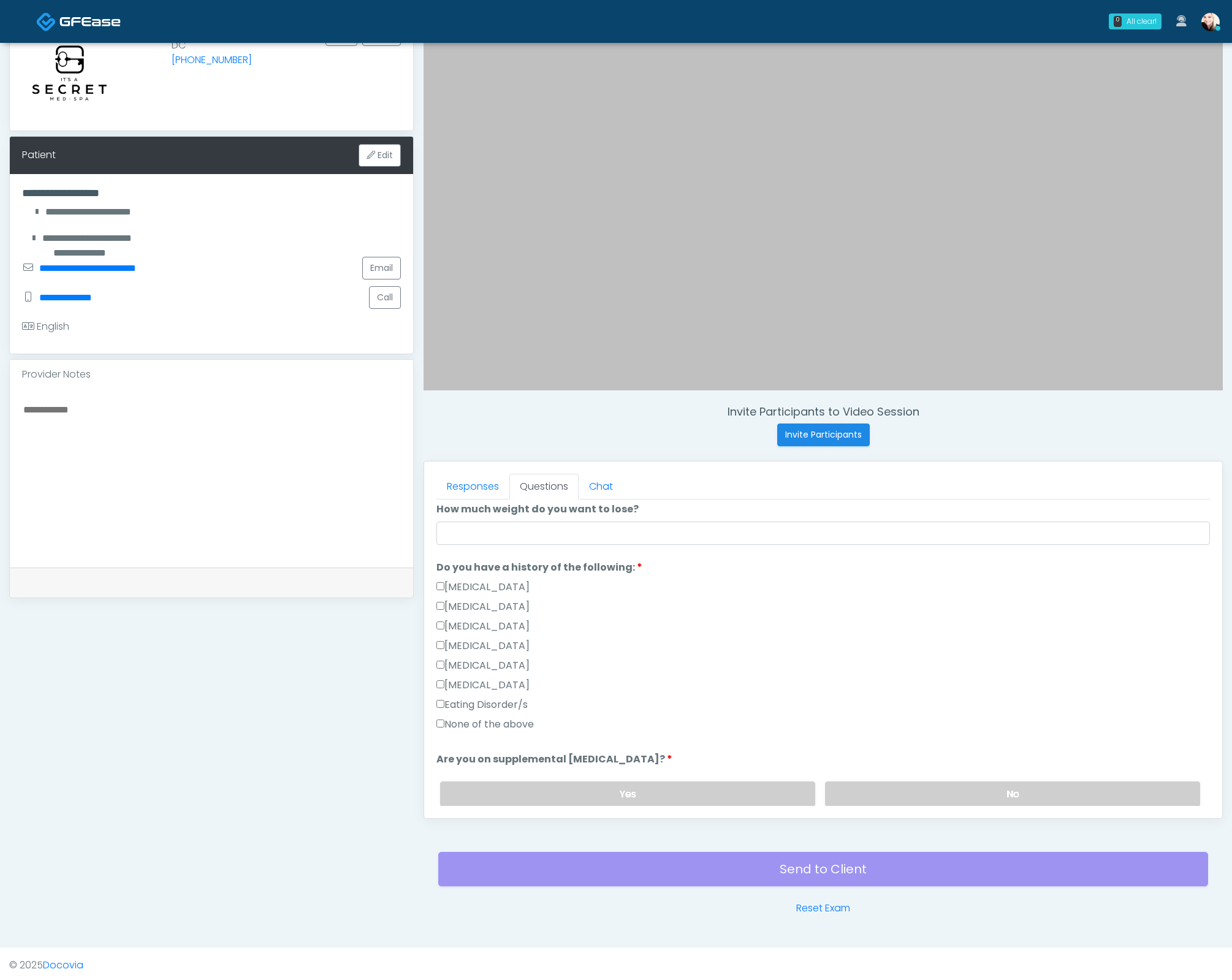
scroll to position [148, 0]
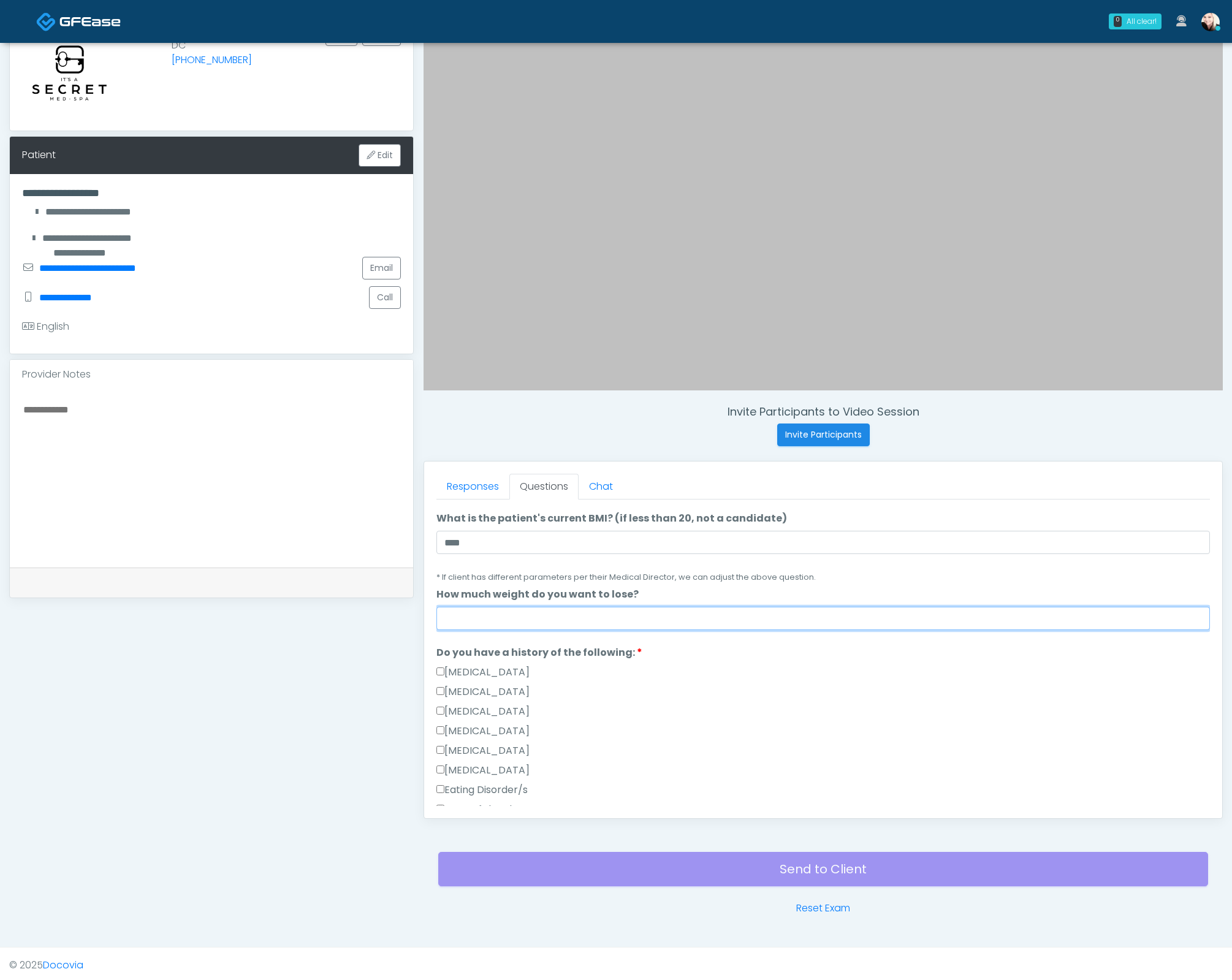
click at [480, 612] on input "How much weight do you want to lose?" at bounding box center [823, 618] width 773 height 23
type input "***"
click at [752, 633] on ol "The following questions are for GIP/GLP-1 service The following questions are f…" at bounding box center [823, 830] width 773 height 940
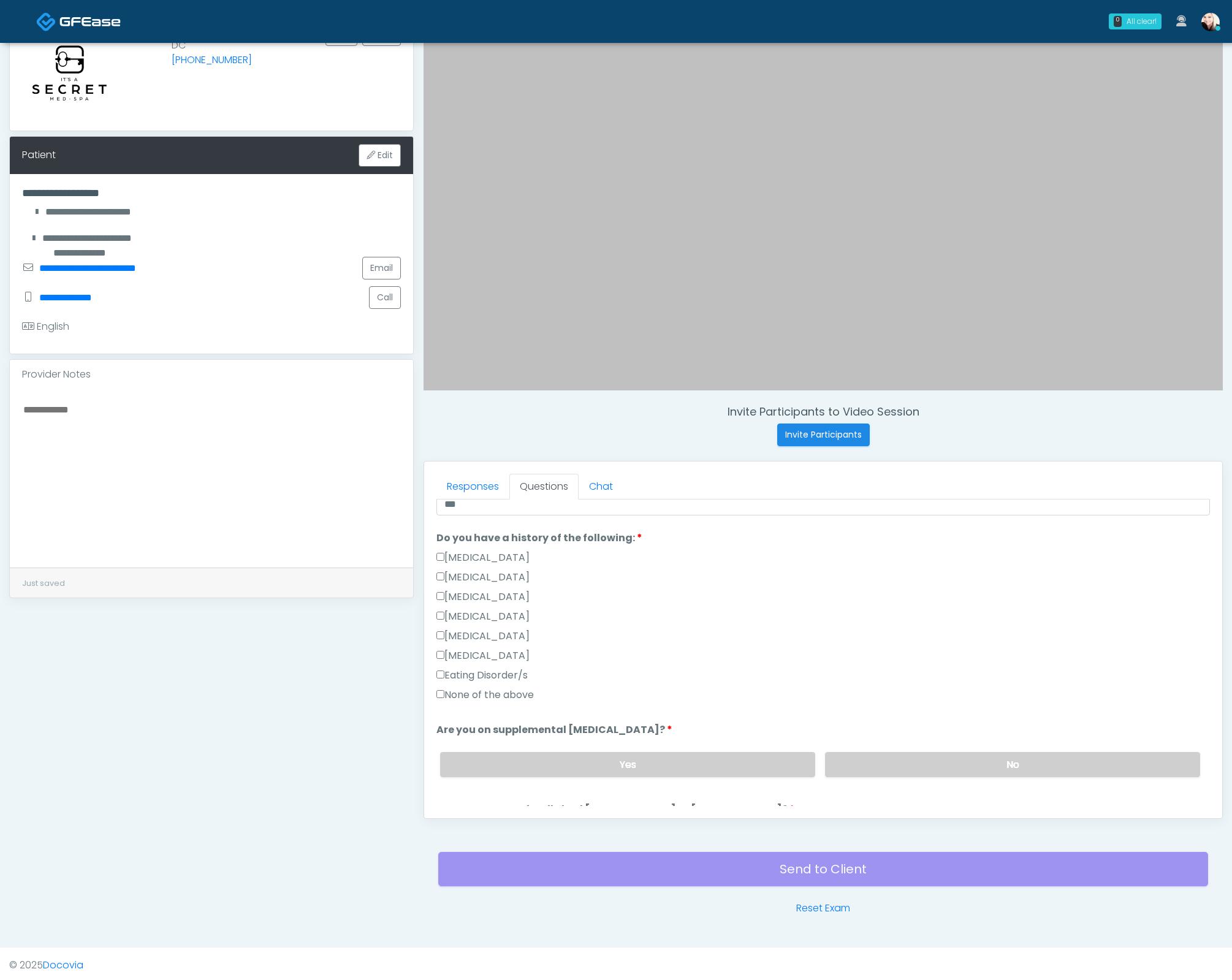
scroll to position [263, 0]
drag, startPoint x: 458, startPoint y: 686, endPoint x: 645, endPoint y: 704, distance: 187.9
click at [459, 687] on label "None of the above" at bounding box center [485, 694] width 97 height 15
click at [976, 758] on label "No" at bounding box center [1012, 764] width 375 height 25
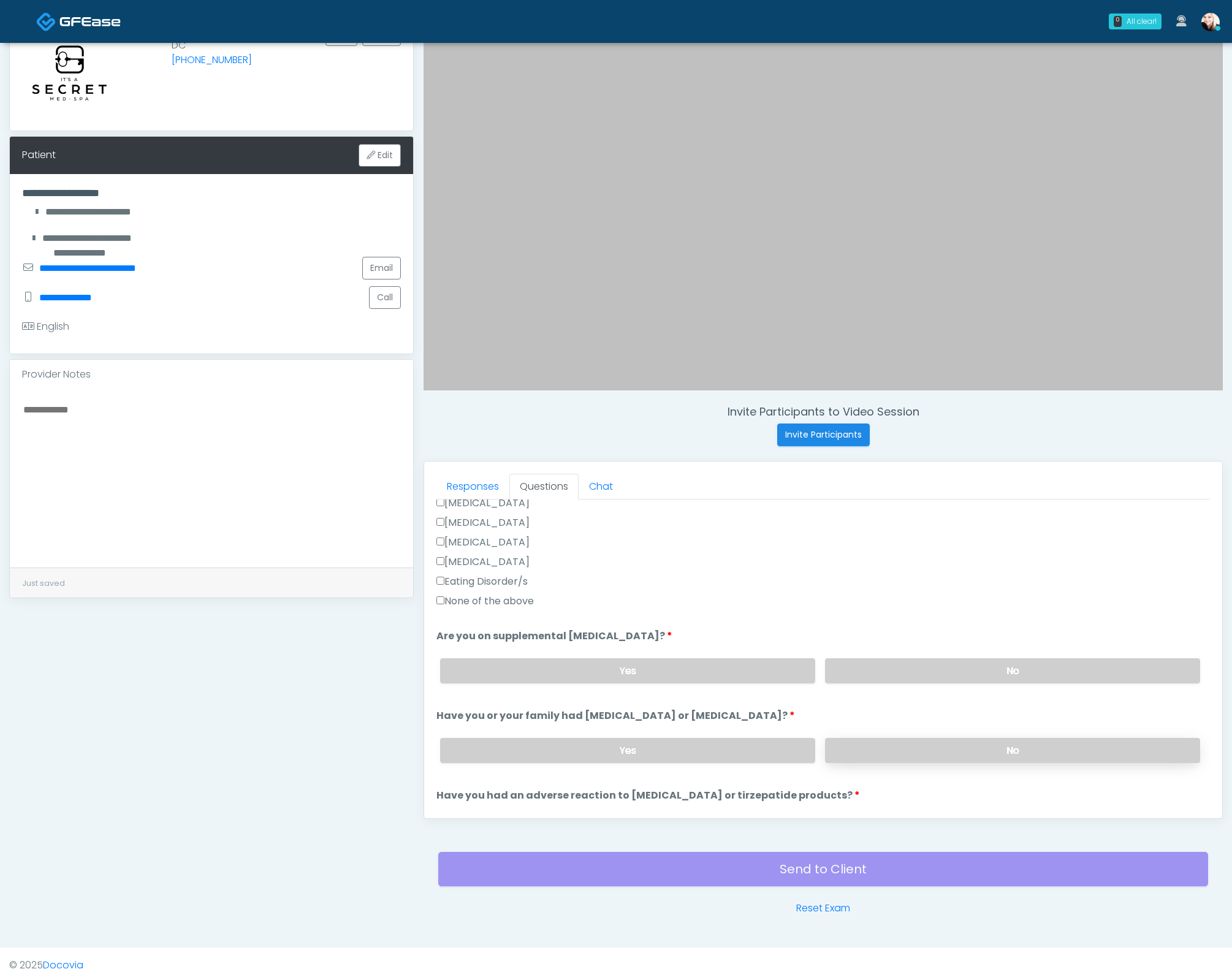
click at [944, 738] on label "No" at bounding box center [1012, 750] width 375 height 25
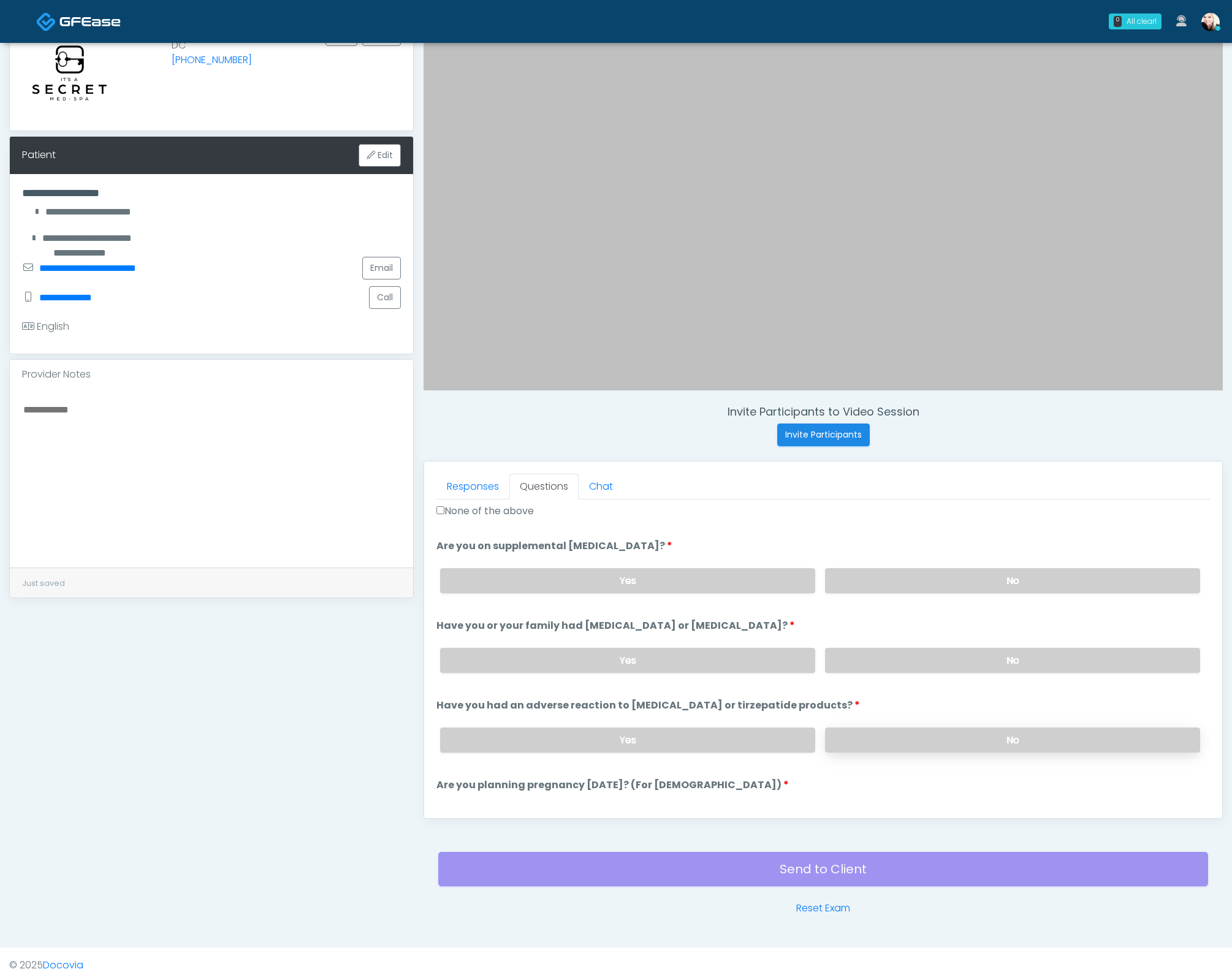
click at [935, 727] on label "No" at bounding box center [1012, 740] width 375 height 25
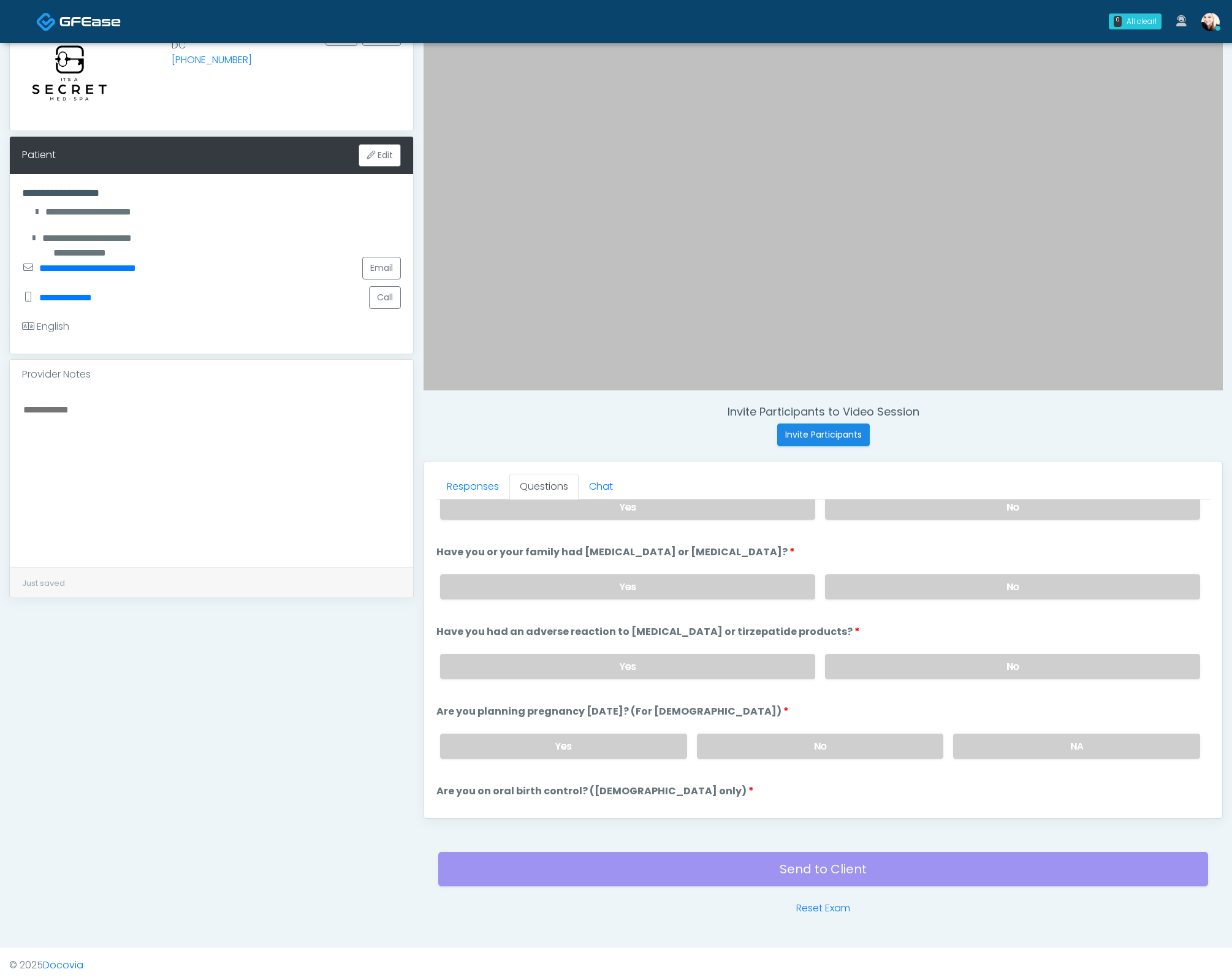
scroll to position [674, 0]
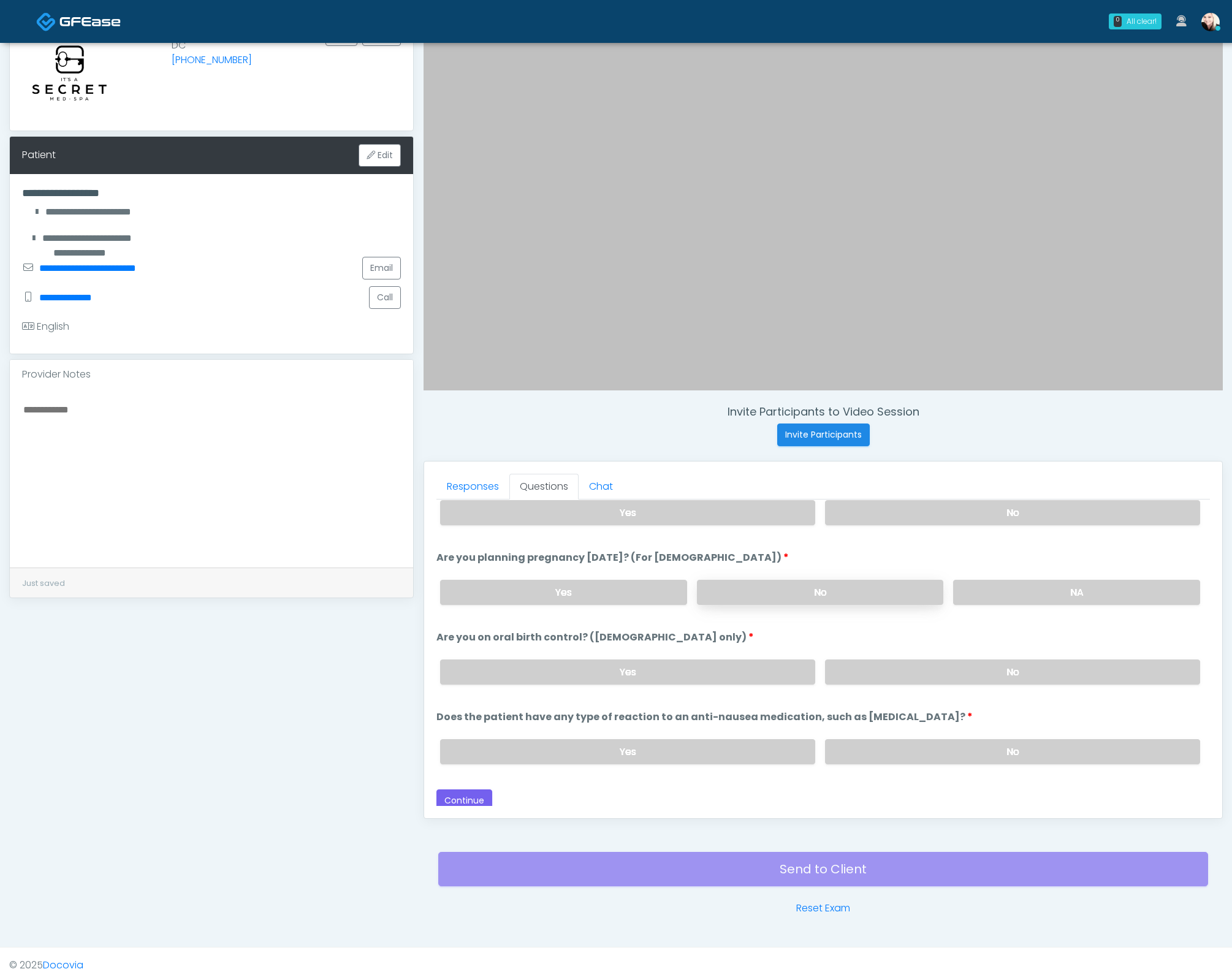
drag, startPoint x: 875, startPoint y: 573, endPoint x: 877, endPoint y: 584, distance: 11.2
click at [875, 580] on label "No" at bounding box center [820, 593] width 247 height 25
click at [877, 584] on label "No" at bounding box center [820, 593] width 247 height 25
click at [949, 678] on div "Yes No" at bounding box center [820, 672] width 779 height 45
click at [969, 739] on label "No" at bounding box center [1012, 751] width 375 height 25
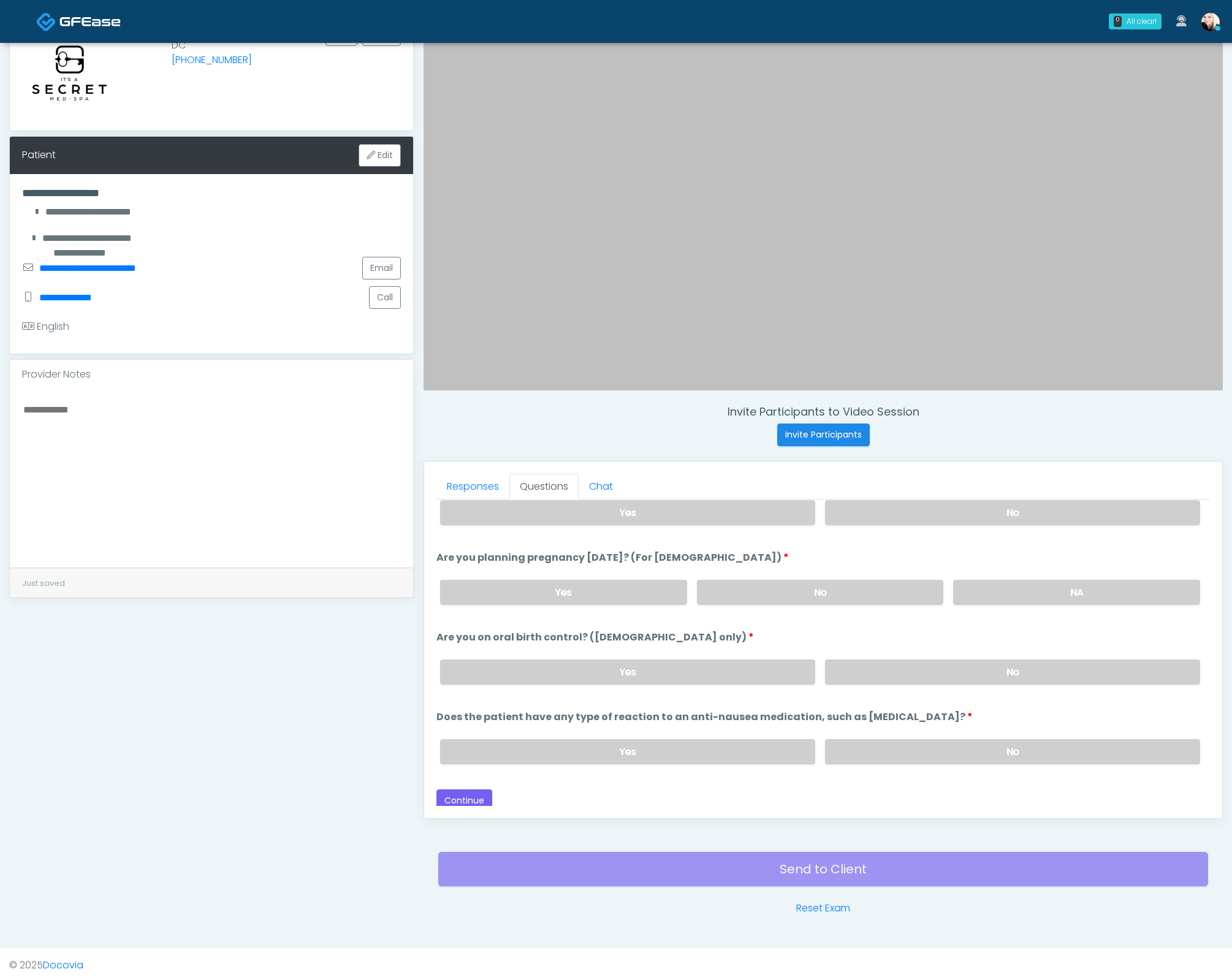
drag, startPoint x: 943, startPoint y: 663, endPoint x: 663, endPoint y: 699, distance: 282.3
click at [942, 663] on label "No" at bounding box center [1012, 672] width 375 height 25
click at [467, 790] on button "Continue" at bounding box center [464, 801] width 56 height 23
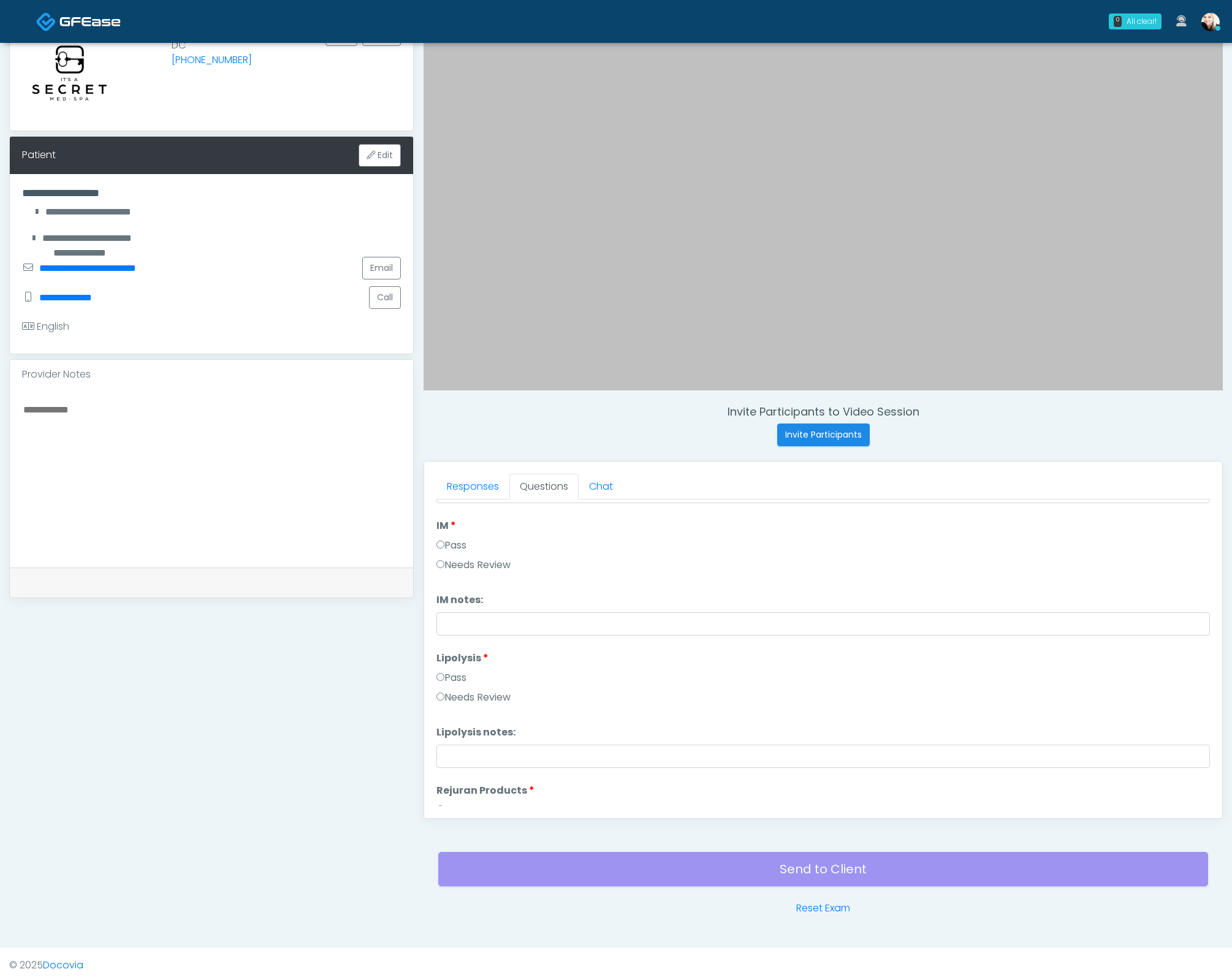
scroll to position [0, 0]
click at [449, 678] on li "Filler Filler Pass Needs Review" at bounding box center [823, 692] width 773 height 59
click at [444, 682] on label "Pass" at bounding box center [451, 689] width 30 height 15
drag, startPoint x: 439, startPoint y: 560, endPoint x: 441, endPoint y: 565, distance: 5.4
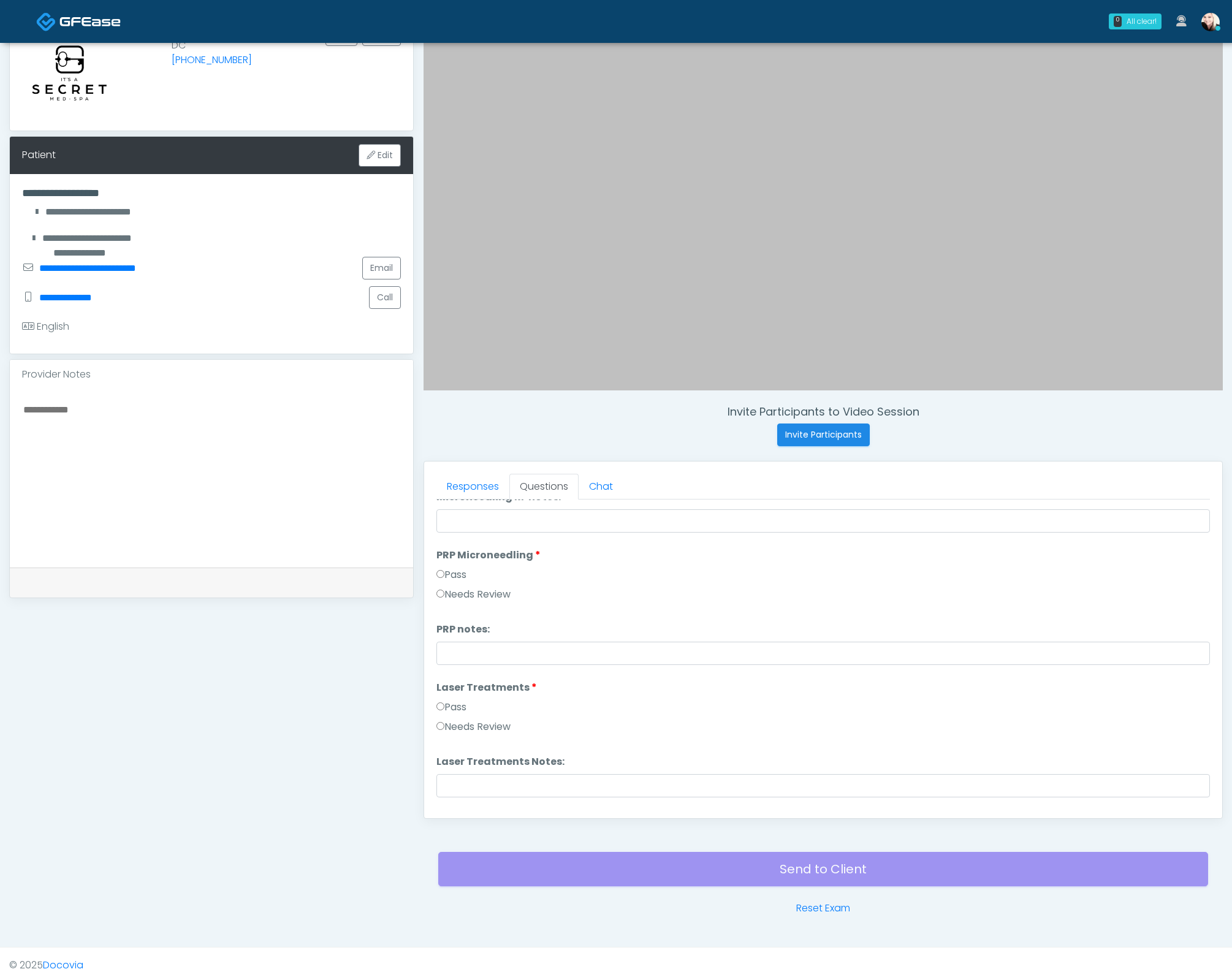
click at [439, 560] on li "PRP Microneedling PRP Microneedling Pass Needs Review" at bounding box center [823, 577] width 773 height 59
click at [444, 703] on label "Pass" at bounding box center [451, 708] width 30 height 15
click at [440, 629] on label "Pass" at bounding box center [451, 636] width 30 height 15
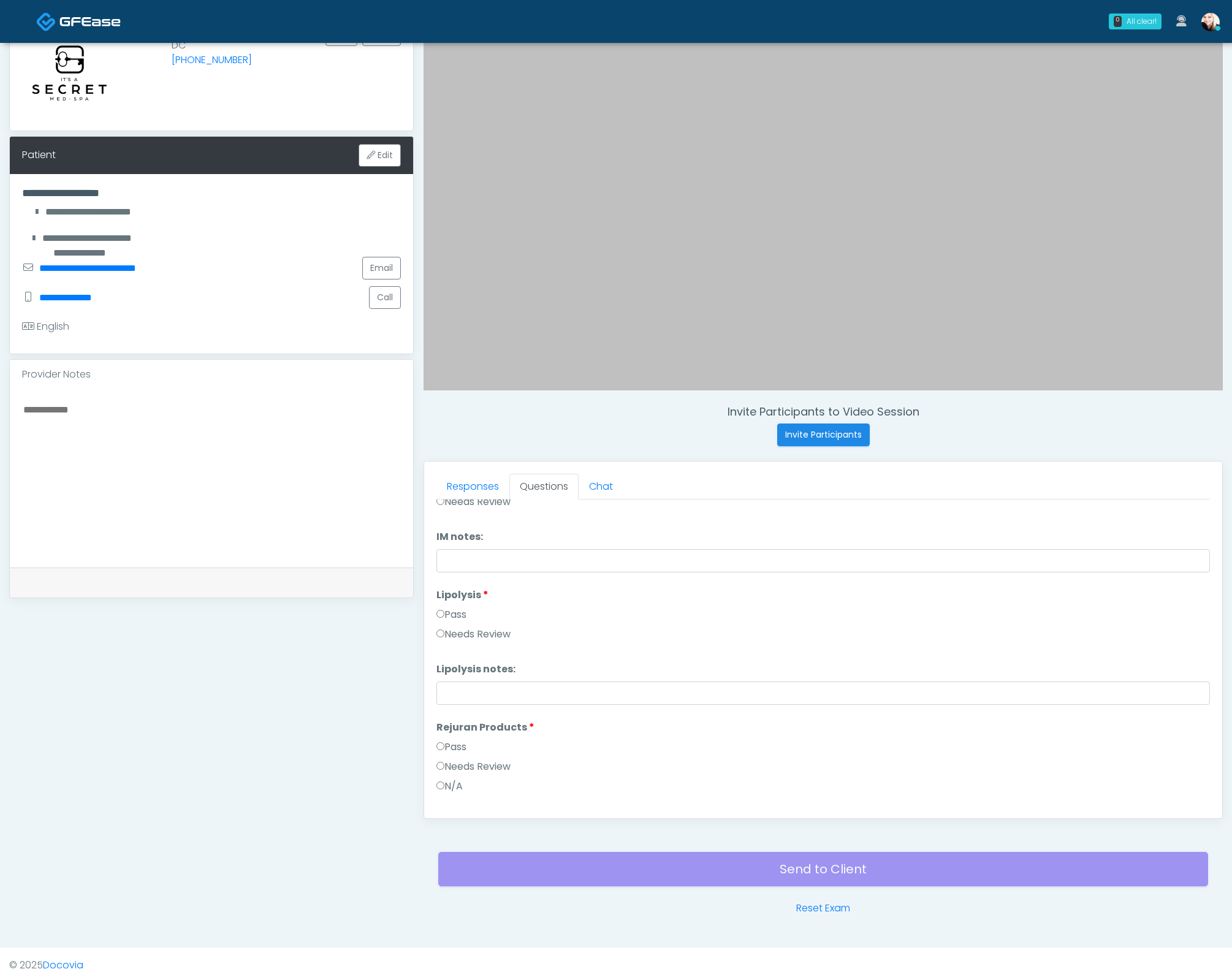
click at [446, 746] on label "Pass" at bounding box center [451, 747] width 30 height 15
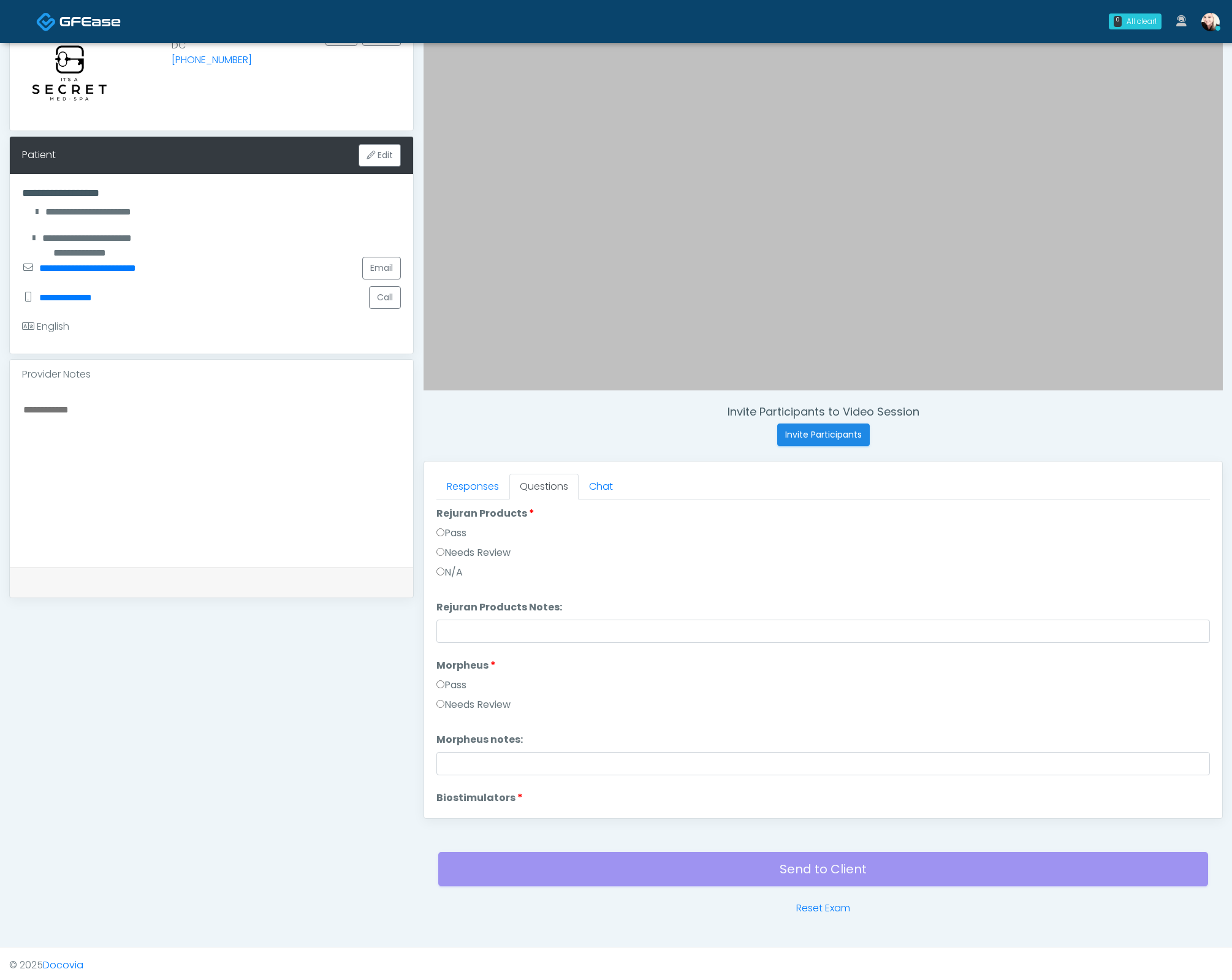
drag, startPoint x: 443, startPoint y: 669, endPoint x: 443, endPoint y: 681, distance: 12.0
click at [443, 669] on label "Morpheus" at bounding box center [466, 666] width 59 height 15
click at [443, 681] on label "Pass" at bounding box center [451, 685] width 30 height 15
click at [449, 699] on label "Pass" at bounding box center [451, 697] width 30 height 15
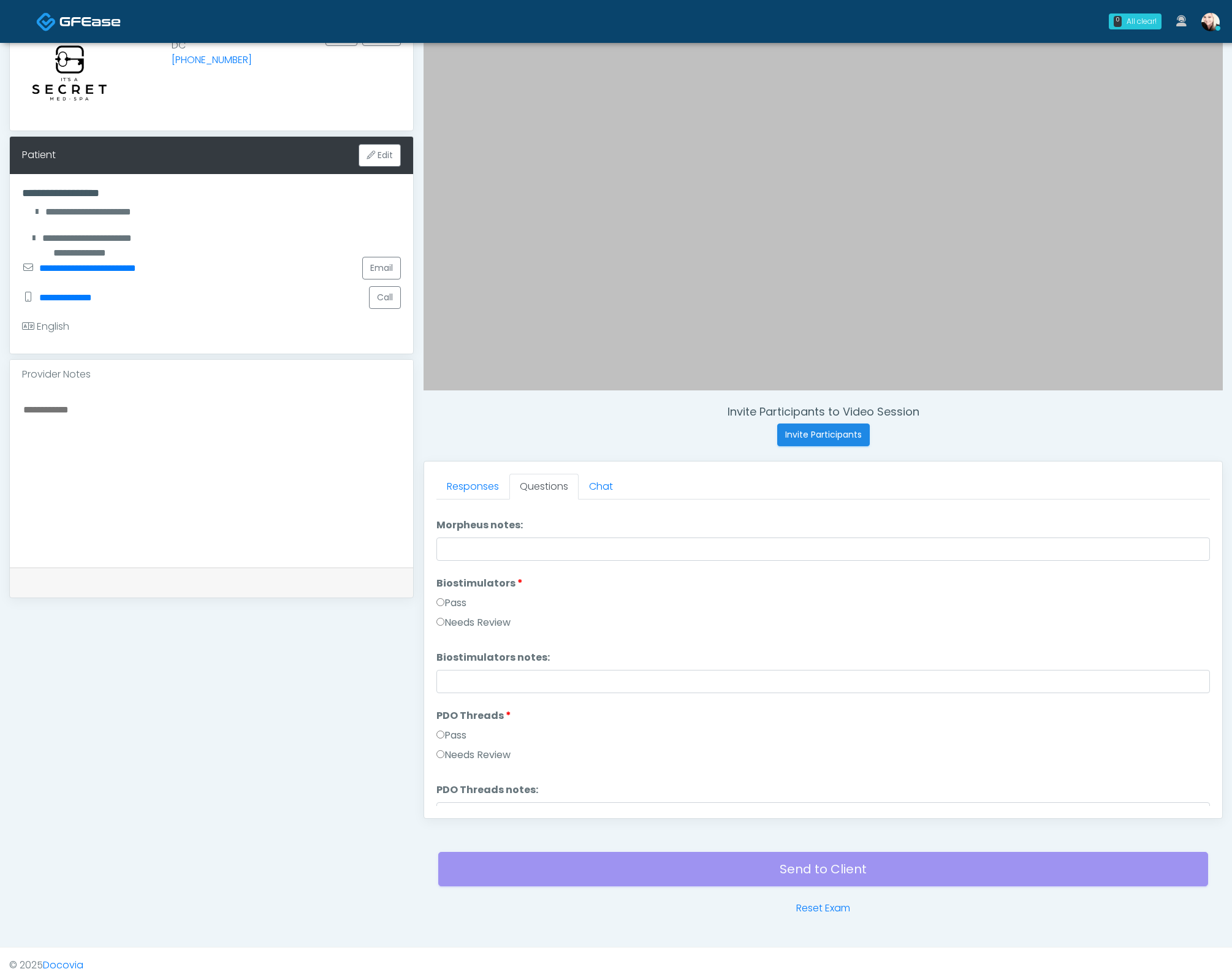
scroll to position [1166, 0]
drag, startPoint x: 456, startPoint y: 721, endPoint x: 450, endPoint y: 729, distance: 10.0
click at [453, 726] on li "PDO Threads PDO Threads Pass Needs Review" at bounding box center [823, 737] width 773 height 59
click at [450, 729] on label "Pass" at bounding box center [451, 734] width 30 height 15
click at [444, 686] on label "Pass" at bounding box center [451, 686] width 30 height 15
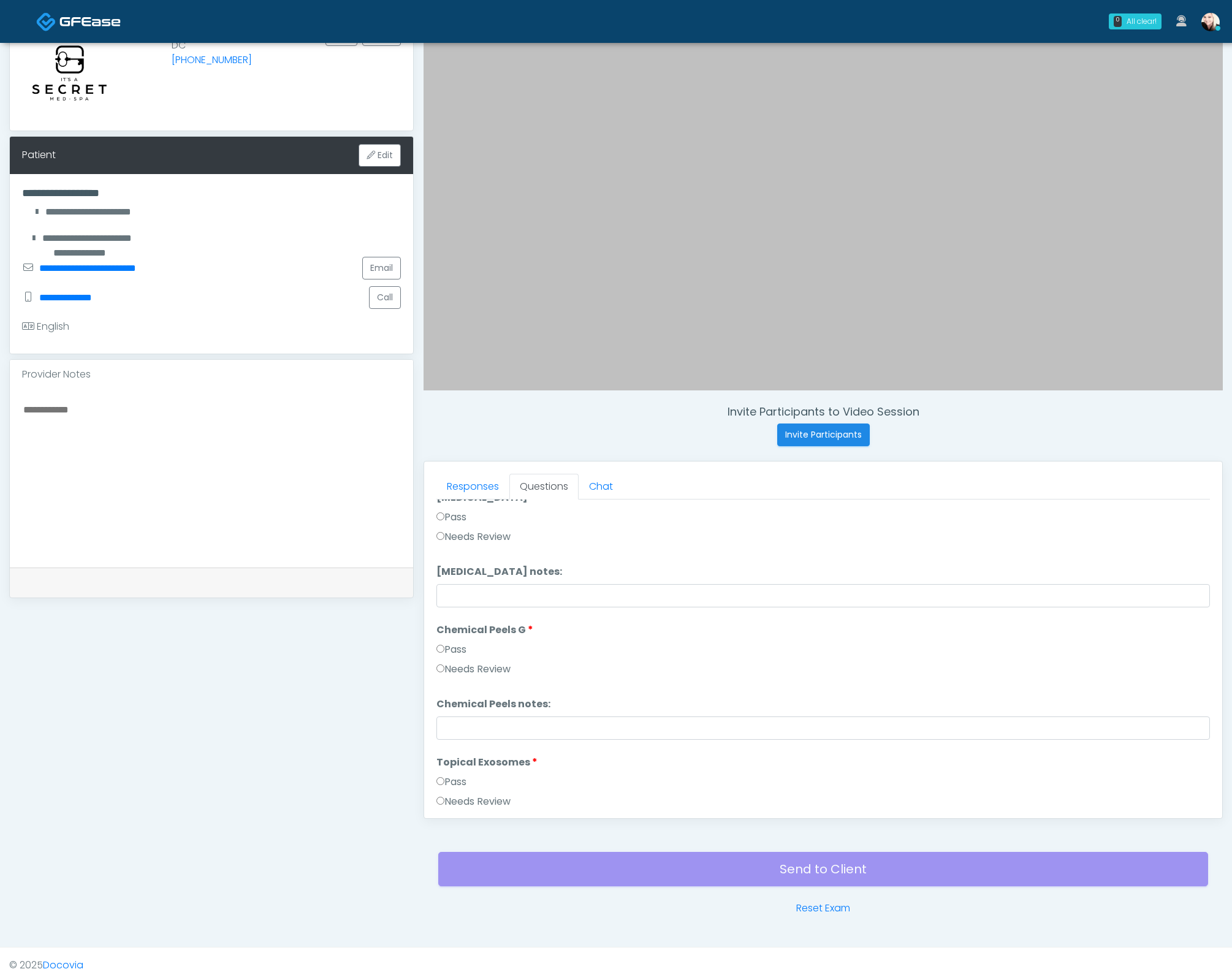
scroll to position [1766, 0]
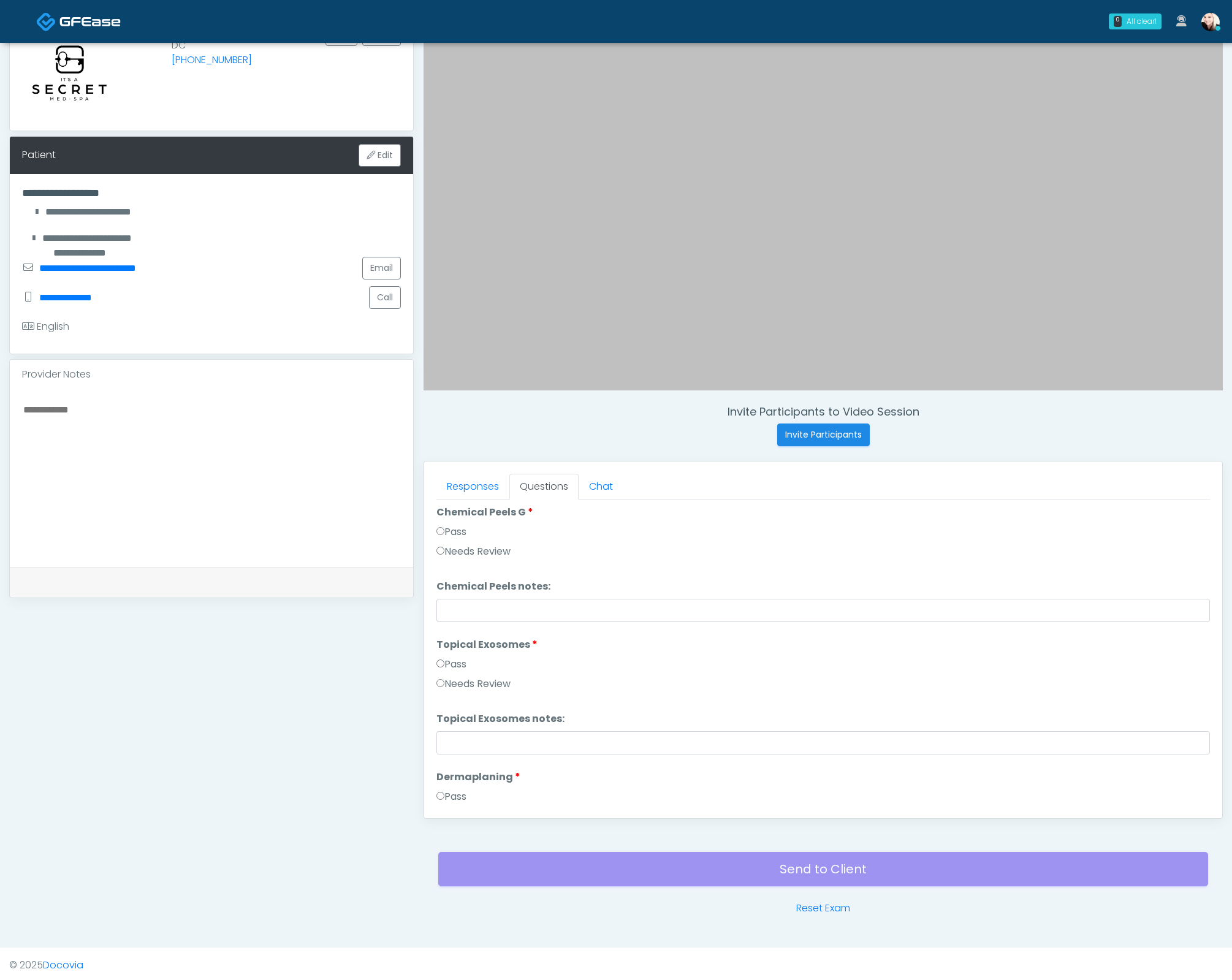
drag, startPoint x: 448, startPoint y: 661, endPoint x: 450, endPoint y: 709, distance: 48.0
click at [448, 662] on label "Pass" at bounding box center [451, 664] width 30 height 15
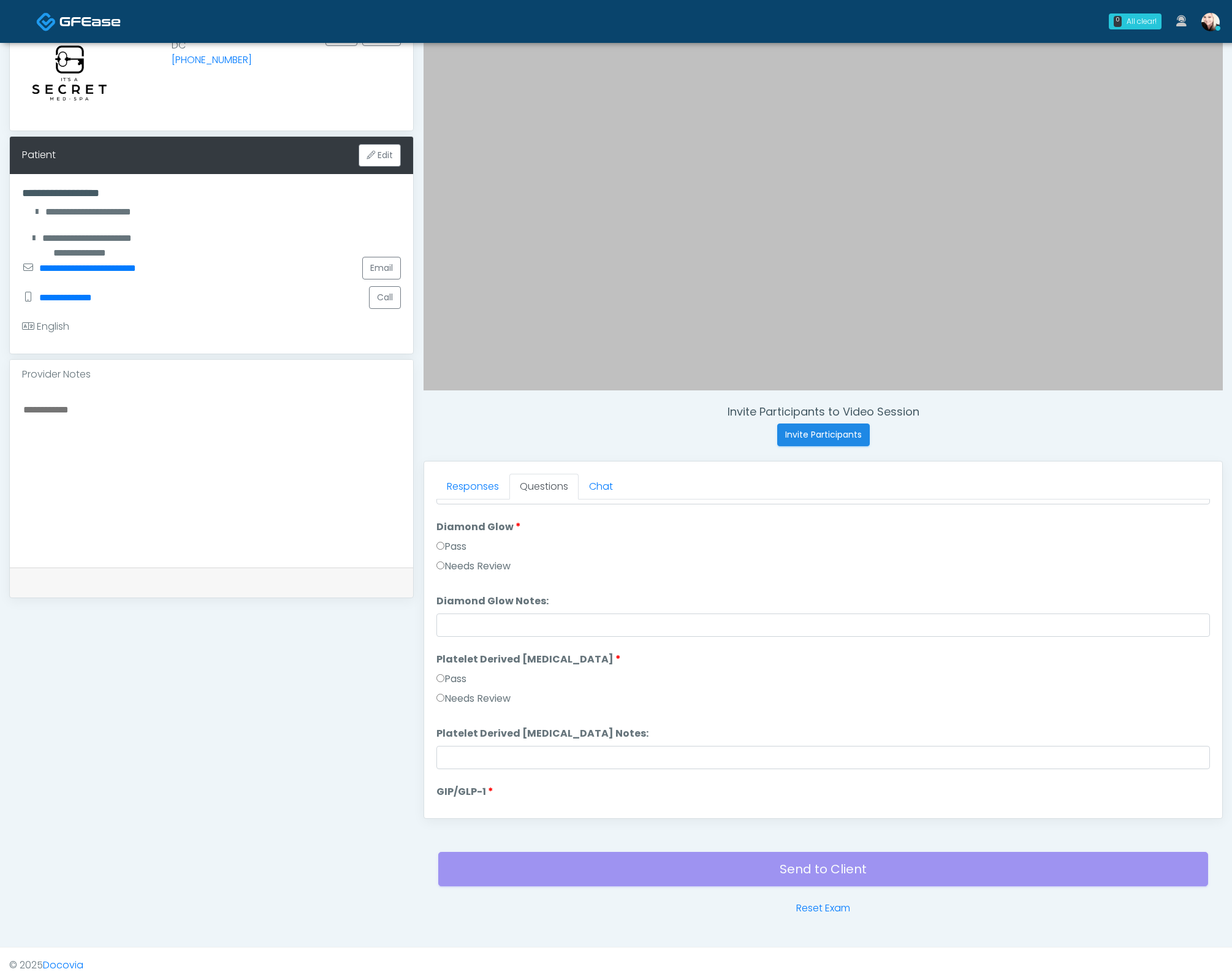
scroll to position [2297, 0]
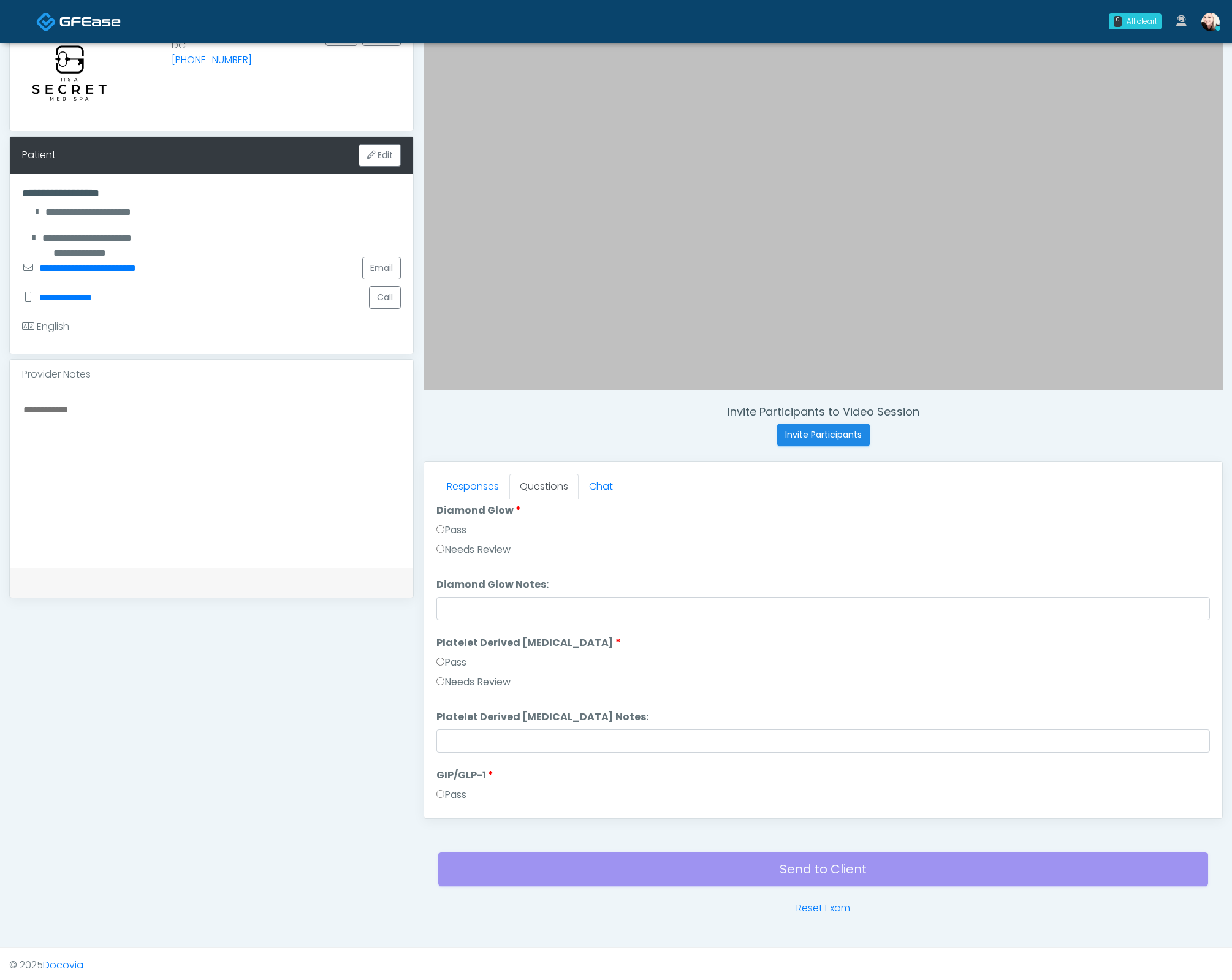
click at [441, 648] on li "Platelet Derived Growth Factor Platelet Derived Growth Factor Pass Needs Review" at bounding box center [823, 665] width 773 height 59
click at [442, 656] on label "Pass" at bounding box center [451, 663] width 30 height 15
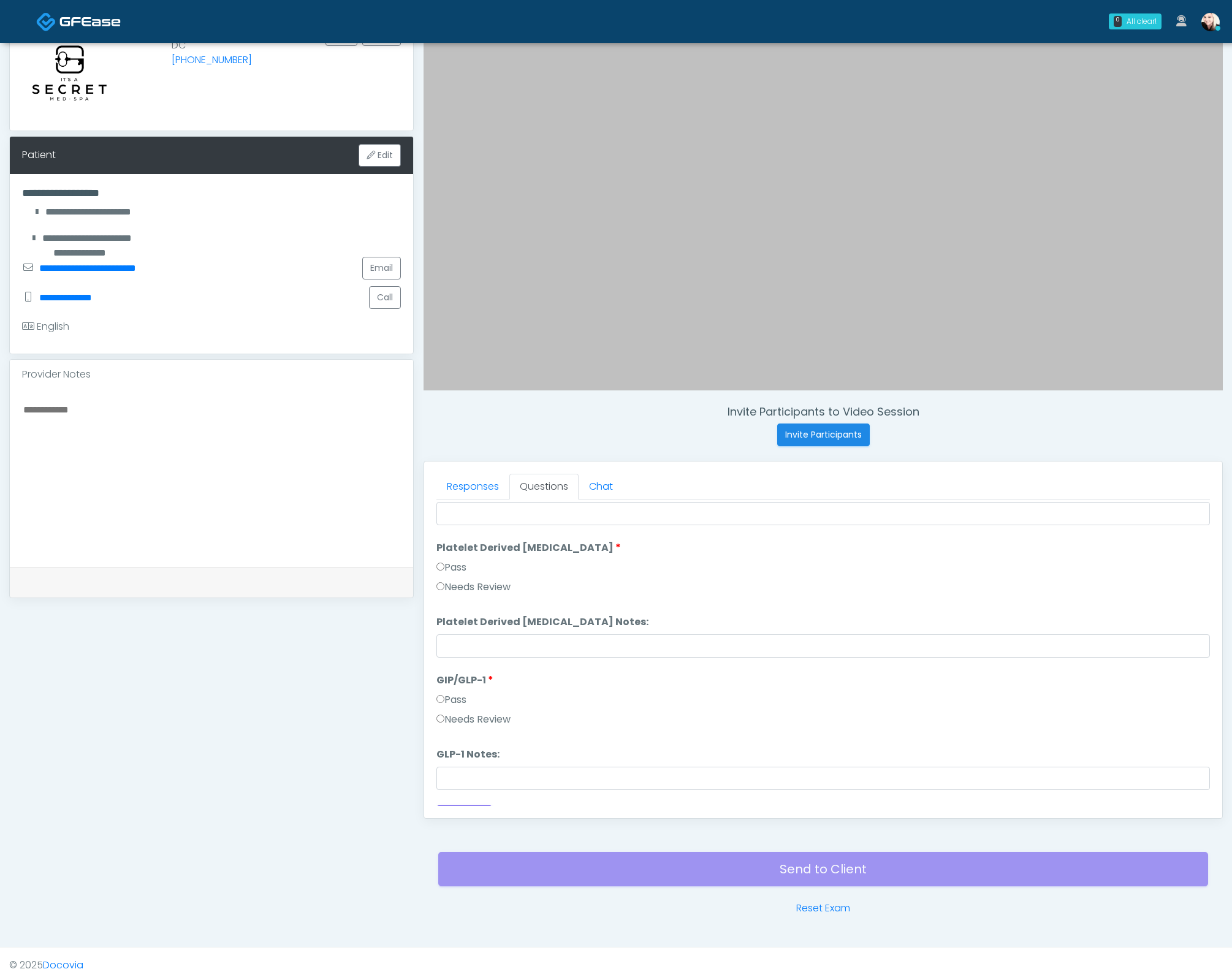
click at [450, 693] on label "Pass" at bounding box center [451, 700] width 30 height 15
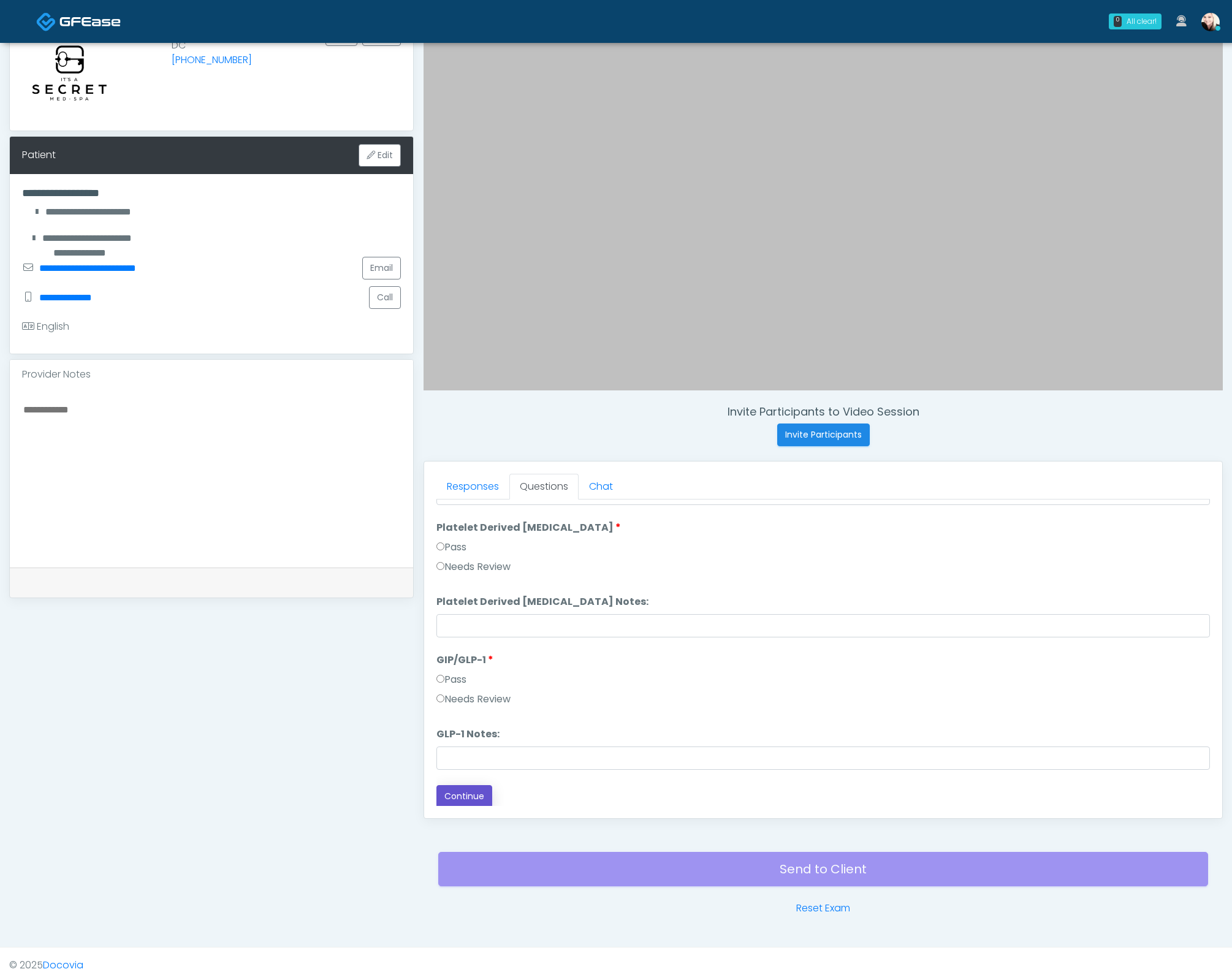
click at [460, 786] on button "Continue" at bounding box center [464, 796] width 56 height 23
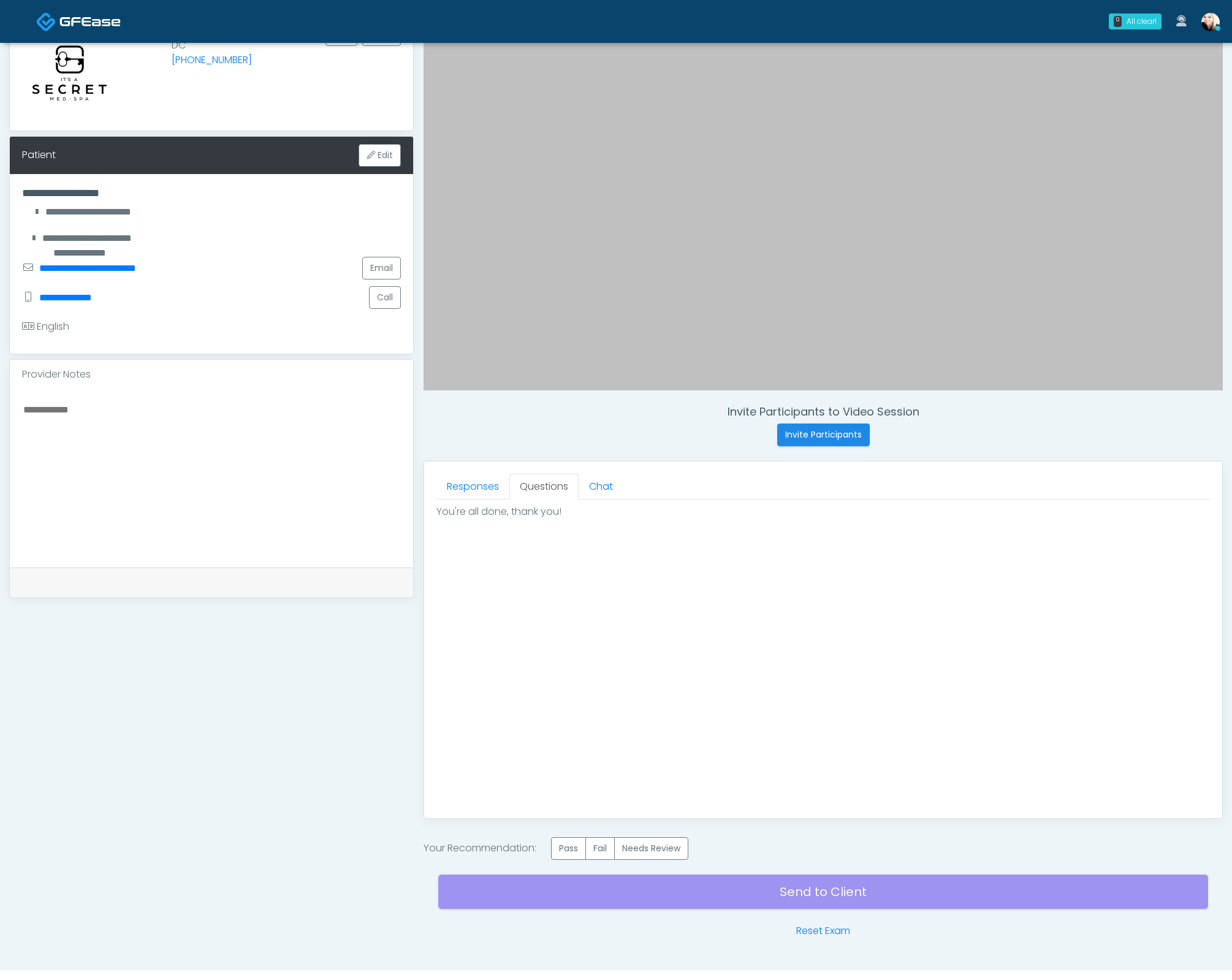
scroll to position [0, 0]
click at [565, 853] on label "Pass" at bounding box center [568, 848] width 35 height 23
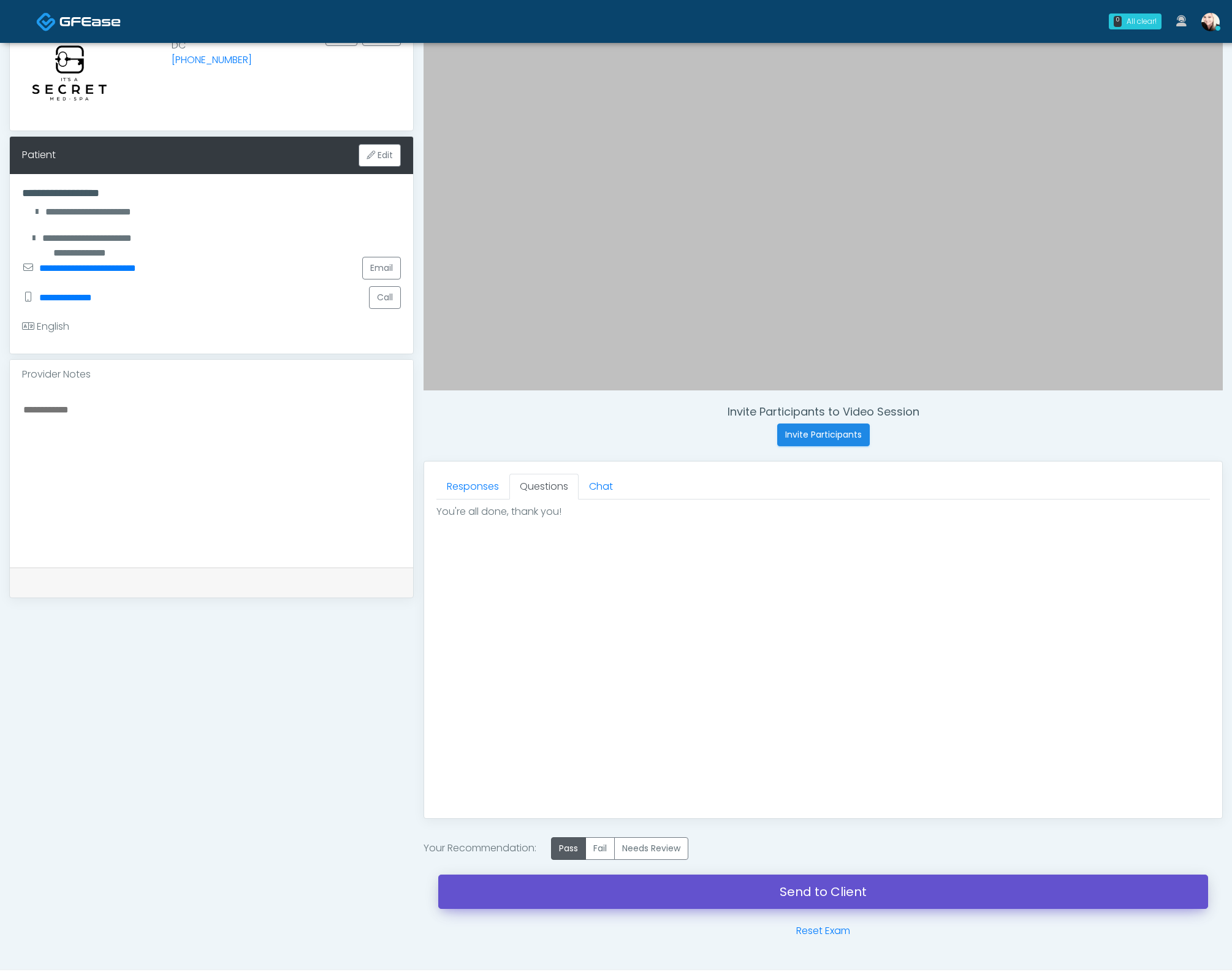
click at [793, 896] on link "Send to Client" at bounding box center [823, 891] width 770 height 34
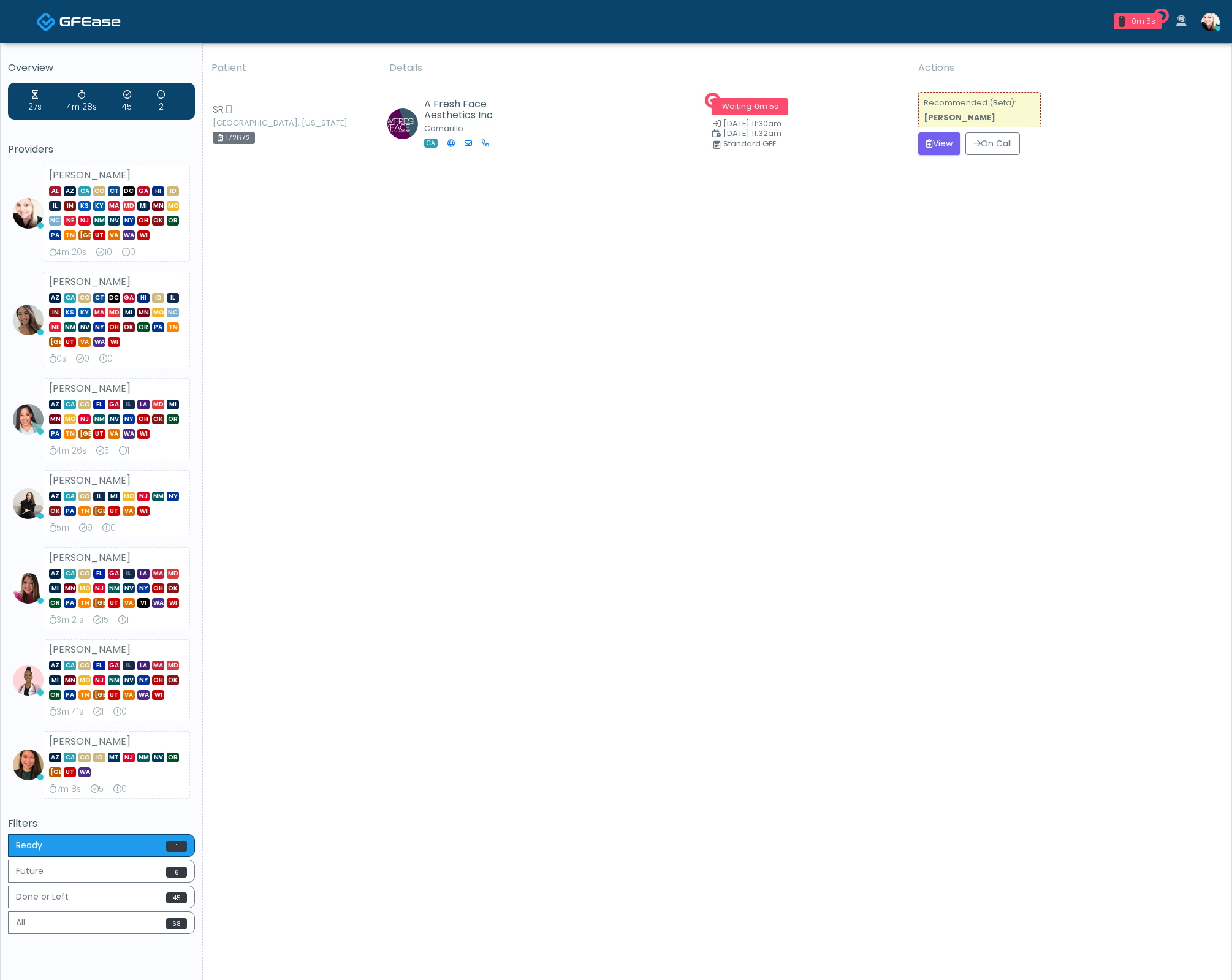
click at [1205, 23] on img at bounding box center [1210, 22] width 18 height 18
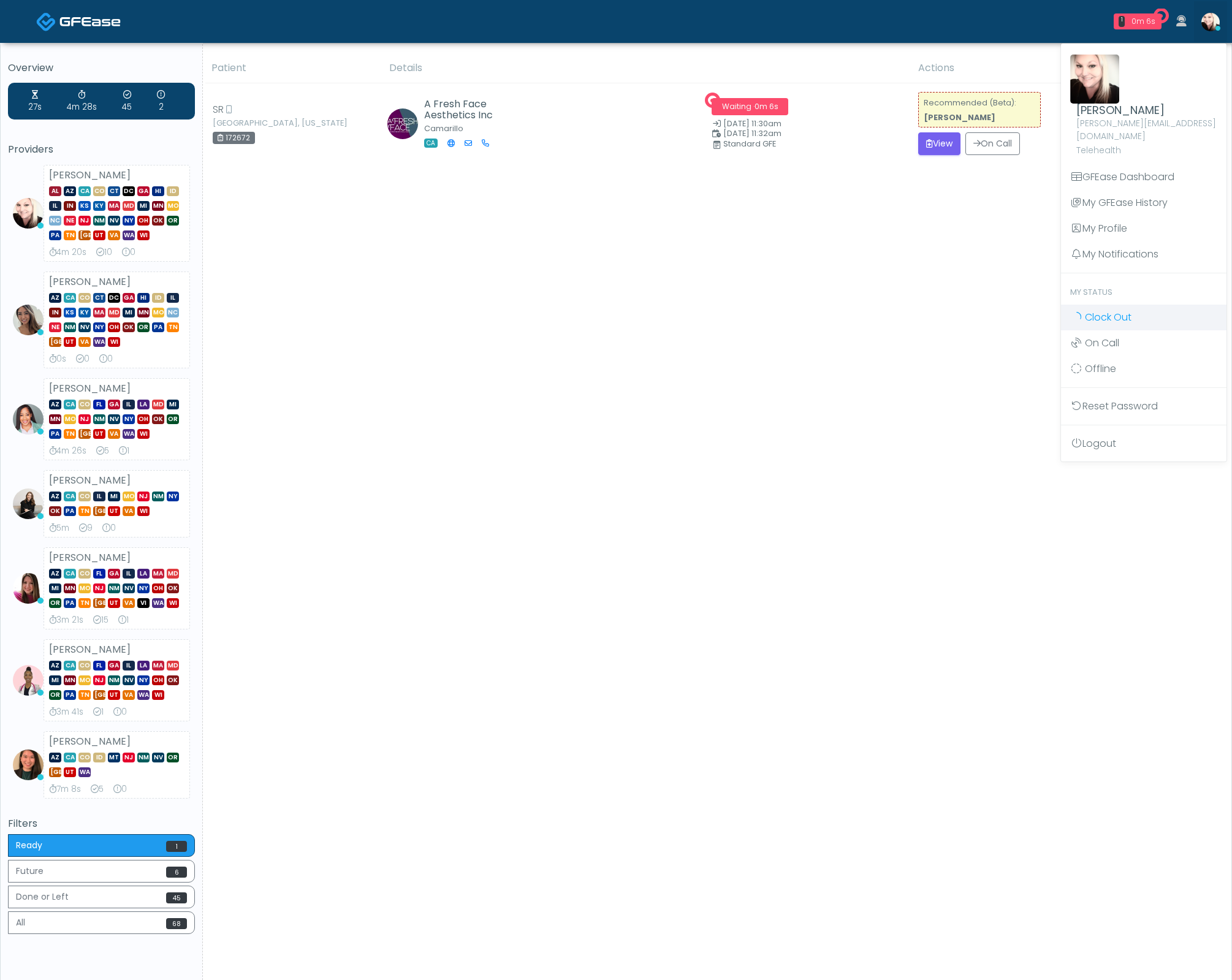
click at [1110, 310] on span "Clock Out" at bounding box center [1108, 316] width 47 height 14
